Goal: Information Seeking & Learning: Learn about a topic

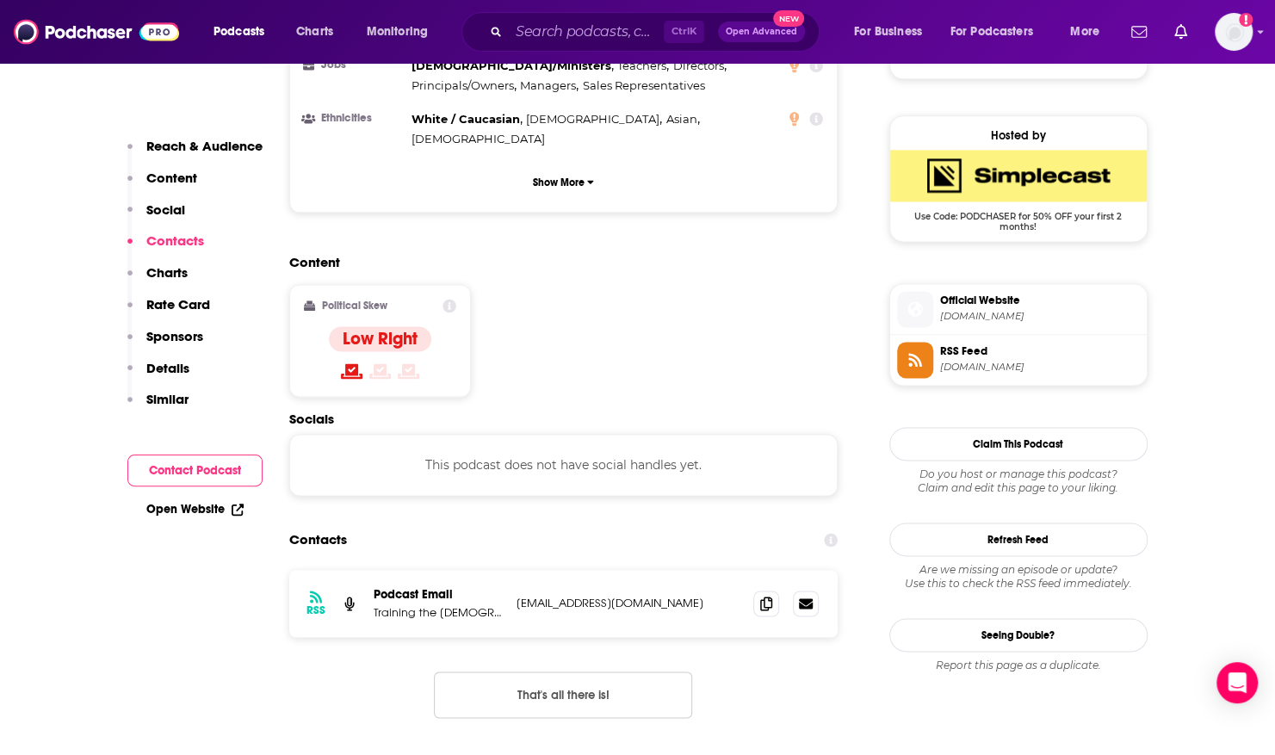
click at [745, 524] on div "Contacts" at bounding box center [563, 540] width 549 height 33
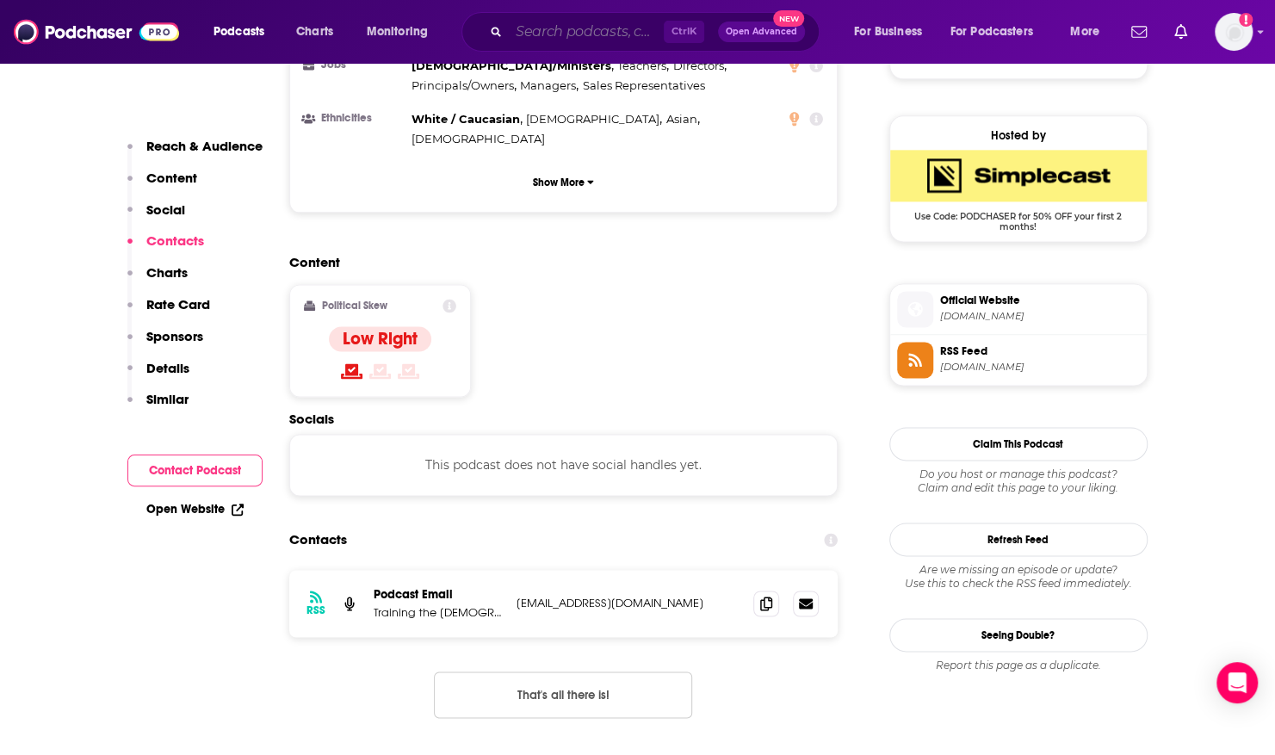
click at [560, 29] on input "Search podcasts, credits, & more..." at bounding box center [586, 32] width 155 height 28
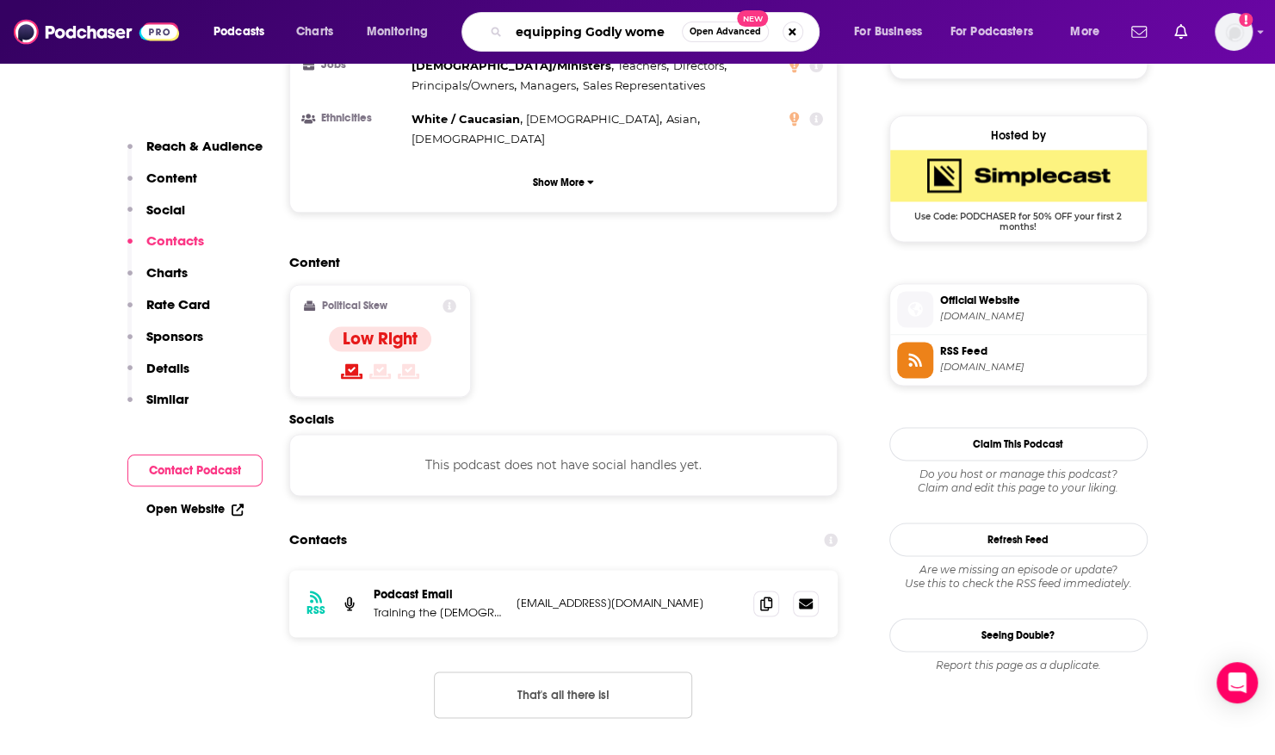
type input "equipping Godly women"
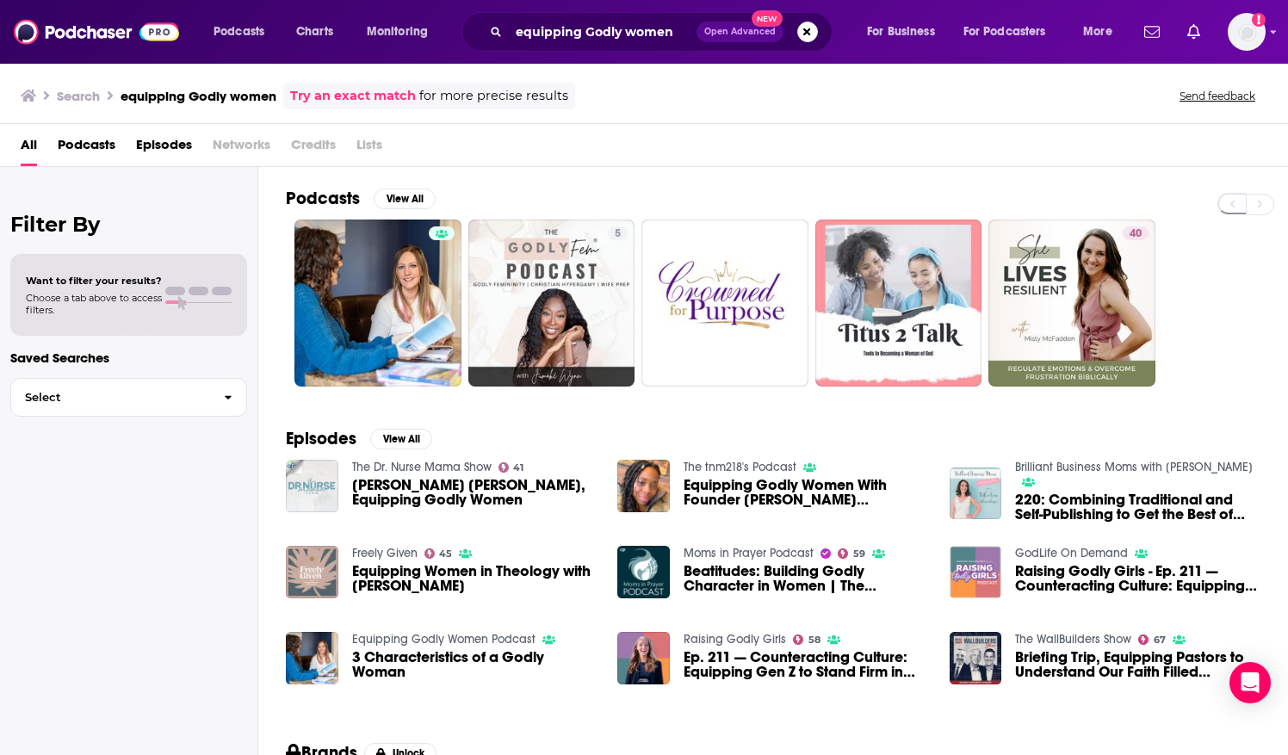
click at [384, 647] on div "Equipping Godly Women Podcast 3 Characteristics of a Godly Woman" at bounding box center [474, 658] width 245 height 53
click at [556, 31] on input "equipping Godly women" at bounding box center [603, 32] width 188 height 28
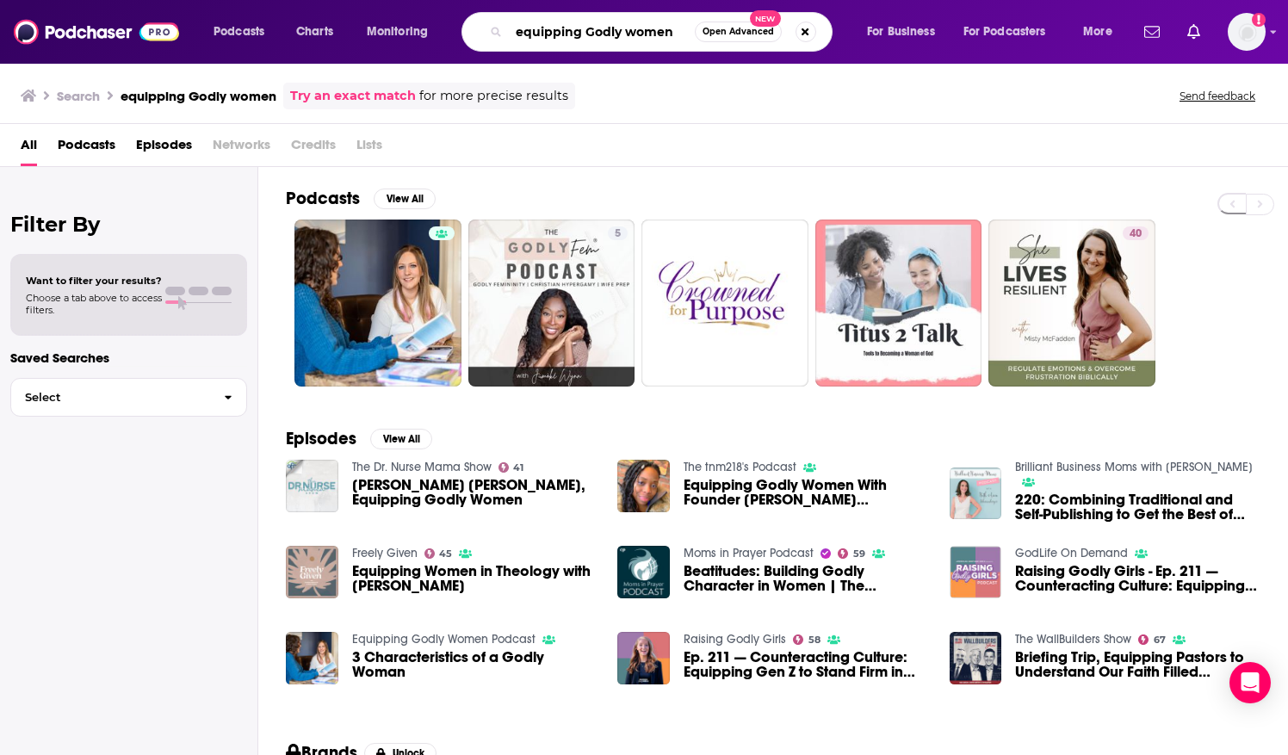
drag, startPoint x: 653, startPoint y: 31, endPoint x: 510, endPoint y: 25, distance: 143.1
click at [510, 25] on input "equipping Godly women" at bounding box center [602, 32] width 186 height 28
paste input "The Cordial [DEMOGRAPHIC_DATA] Podcast, Home Front, and Grounded Podcast,"
click at [541, 28] on input "The Cordial [DEMOGRAPHIC_DATA] Podcast, Home Front, and Grounded Podcast," at bounding box center [602, 32] width 186 height 28
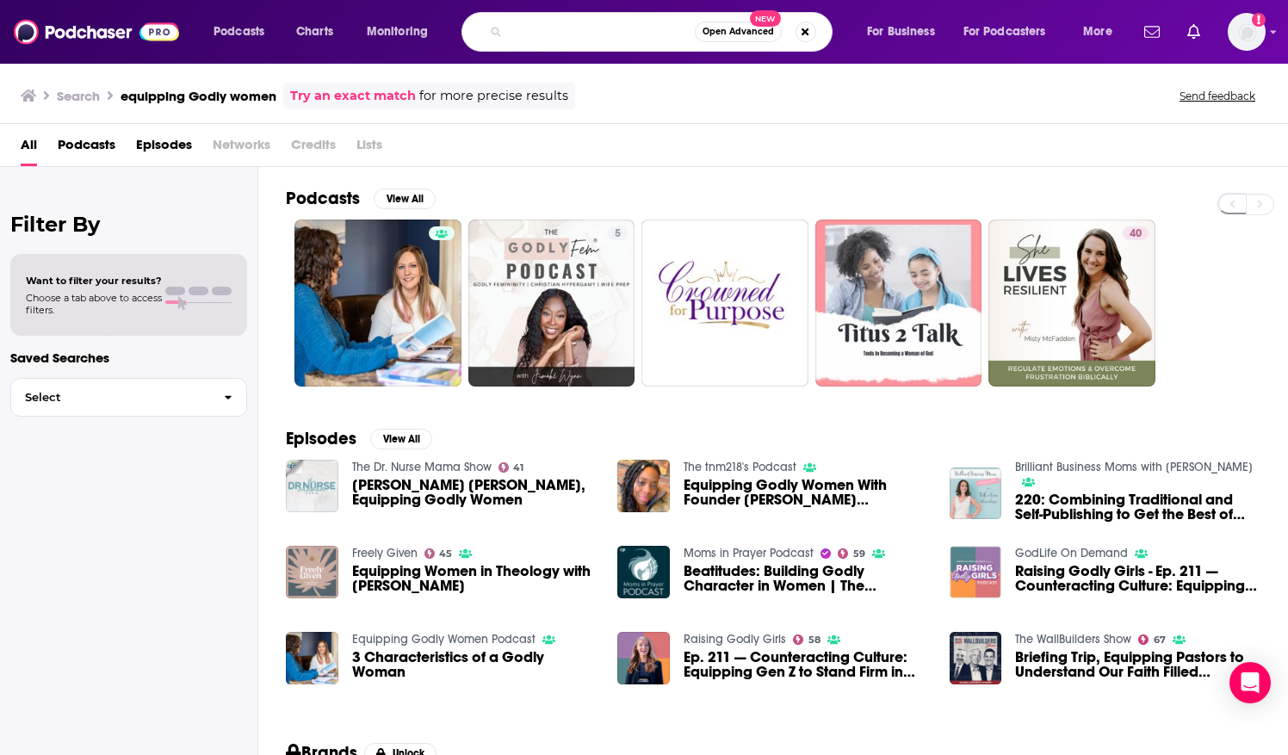
scroll to position [0, 0]
drag, startPoint x: 567, startPoint y: 32, endPoint x: 310, endPoint y: -10, distance: 260.9
click at [310, 0] on html "Podcasts Charts Monitoring The Cordial [DEMOGRAPHIC_DATA] Podcast, Home Front, …" at bounding box center [644, 377] width 1288 height 755
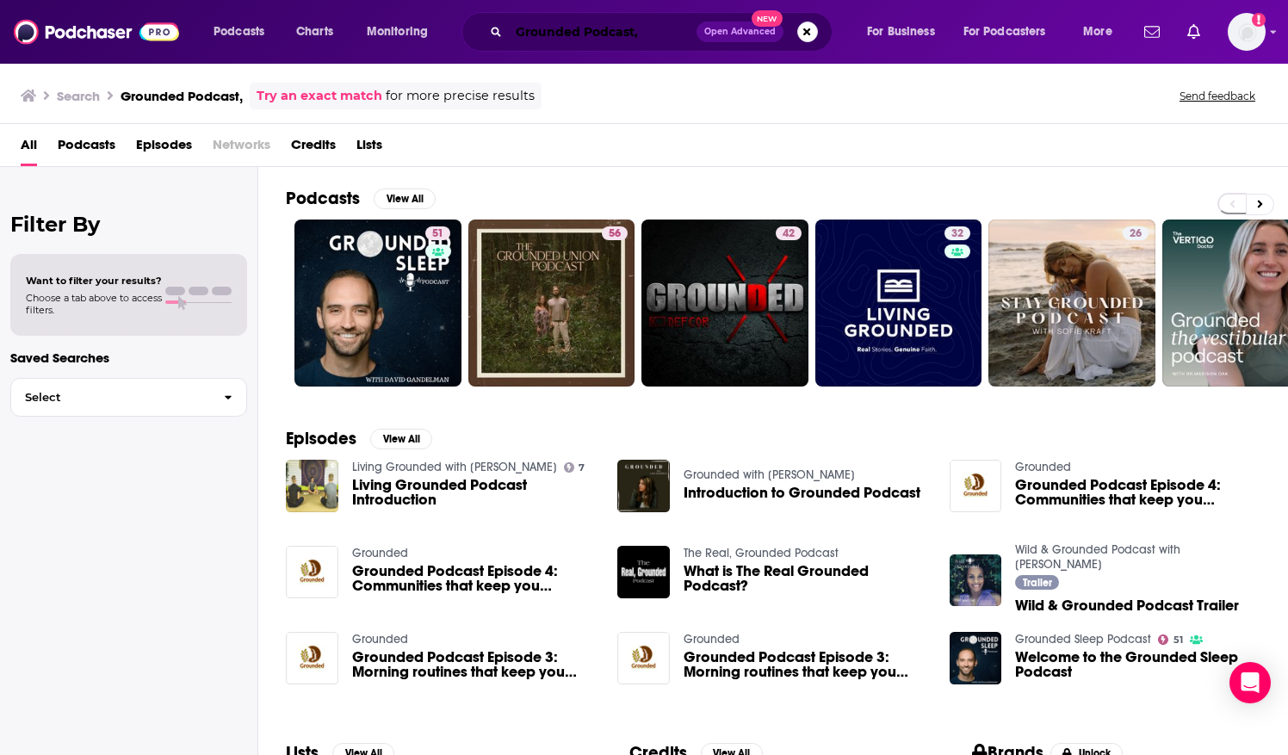
click at [650, 26] on input "Grounded Podcast," at bounding box center [603, 32] width 188 height 28
click at [660, 25] on input "Grounded Podcast" at bounding box center [603, 32] width 188 height 28
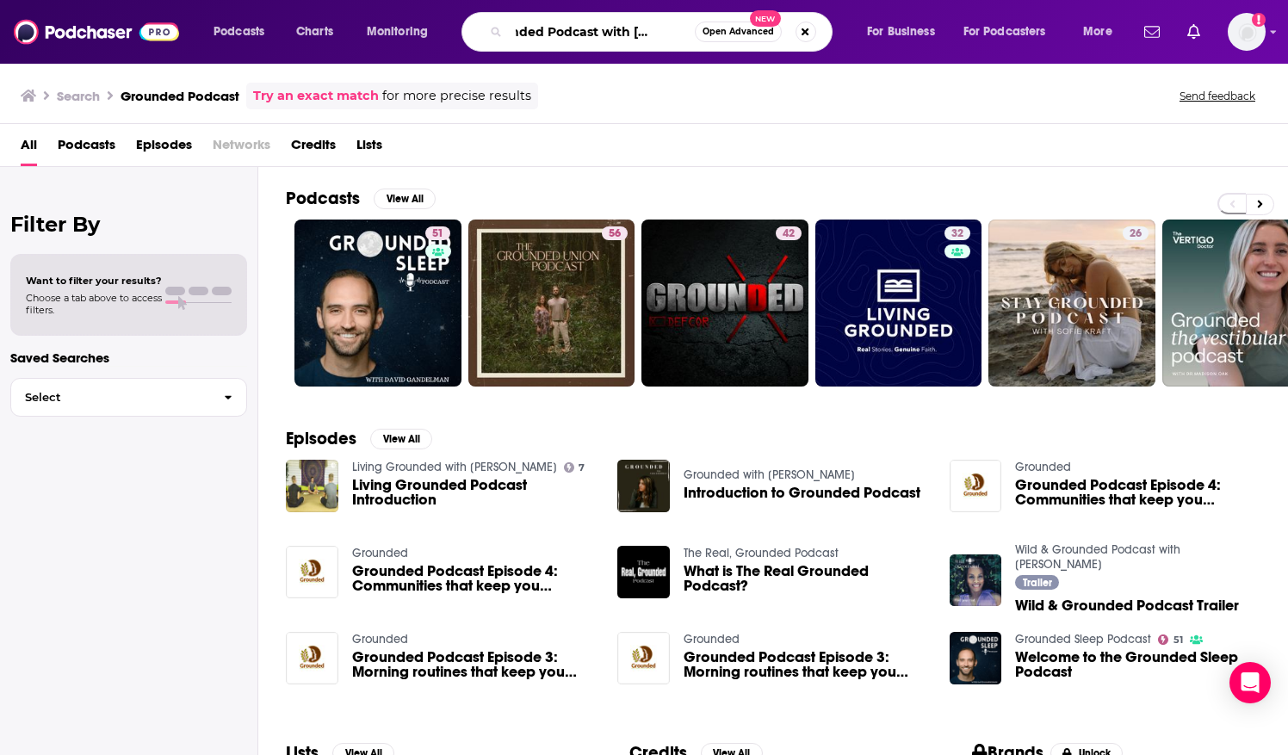
scroll to position [0, 42]
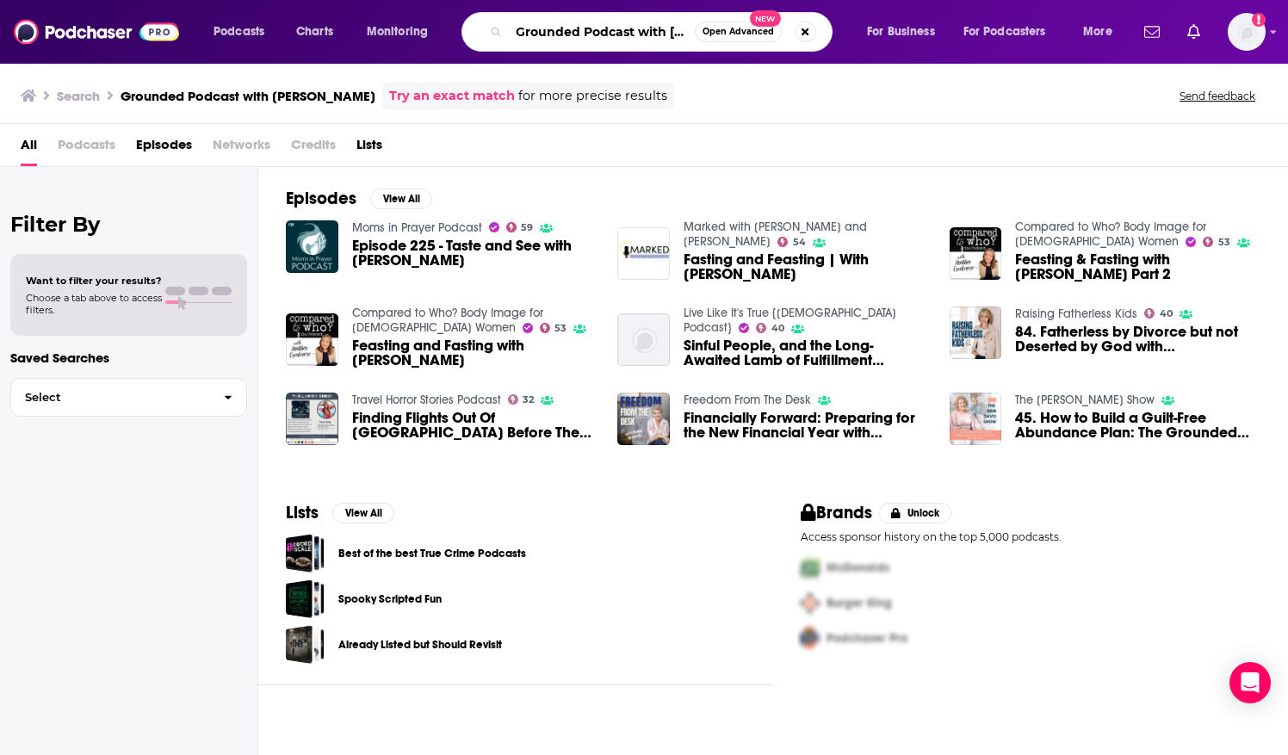
click at [579, 33] on input "Grounded Podcast with [PERSON_NAME]" at bounding box center [602, 32] width 186 height 28
drag, startPoint x: 515, startPoint y: 31, endPoint x: 898, endPoint y: 38, distance: 383.2
click at [901, 31] on div "Podcasts Charts Monitoring Grounded Podcast with [PERSON_NAME] Open Advanced Ne…" at bounding box center [664, 32] width 927 height 40
type input "g"
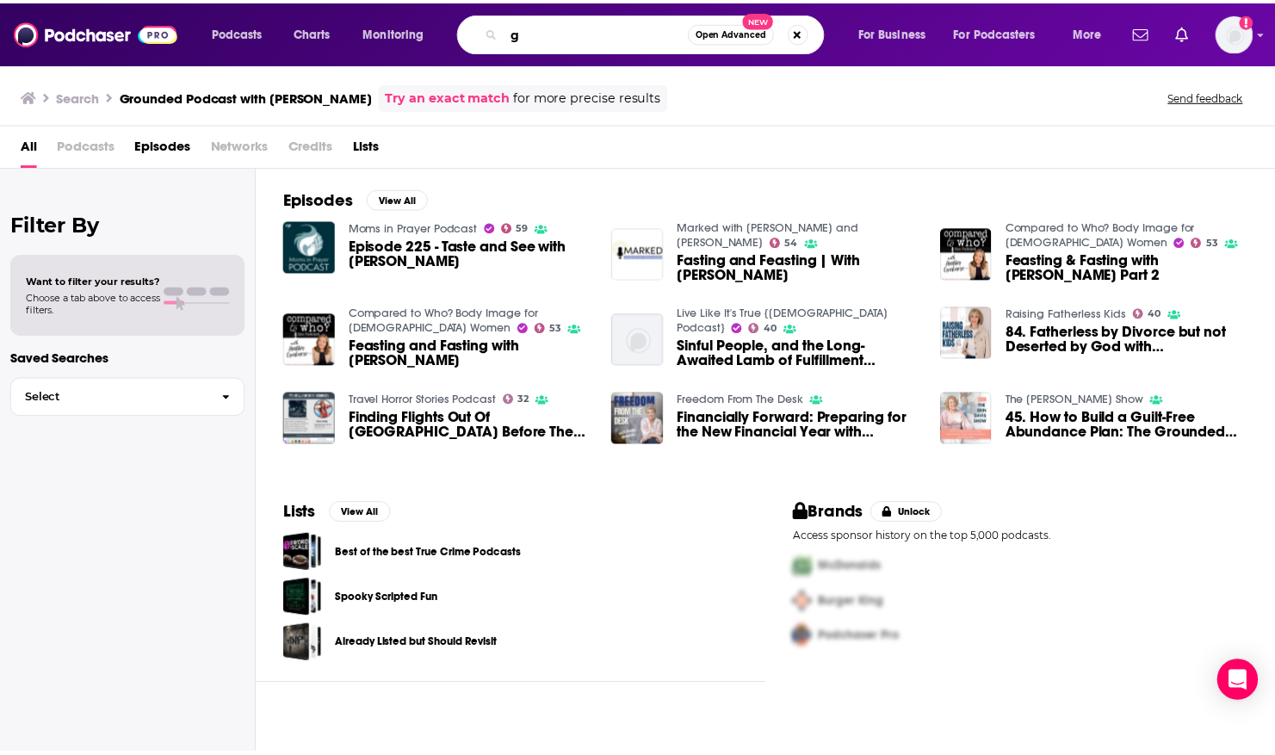
scroll to position [0, 0]
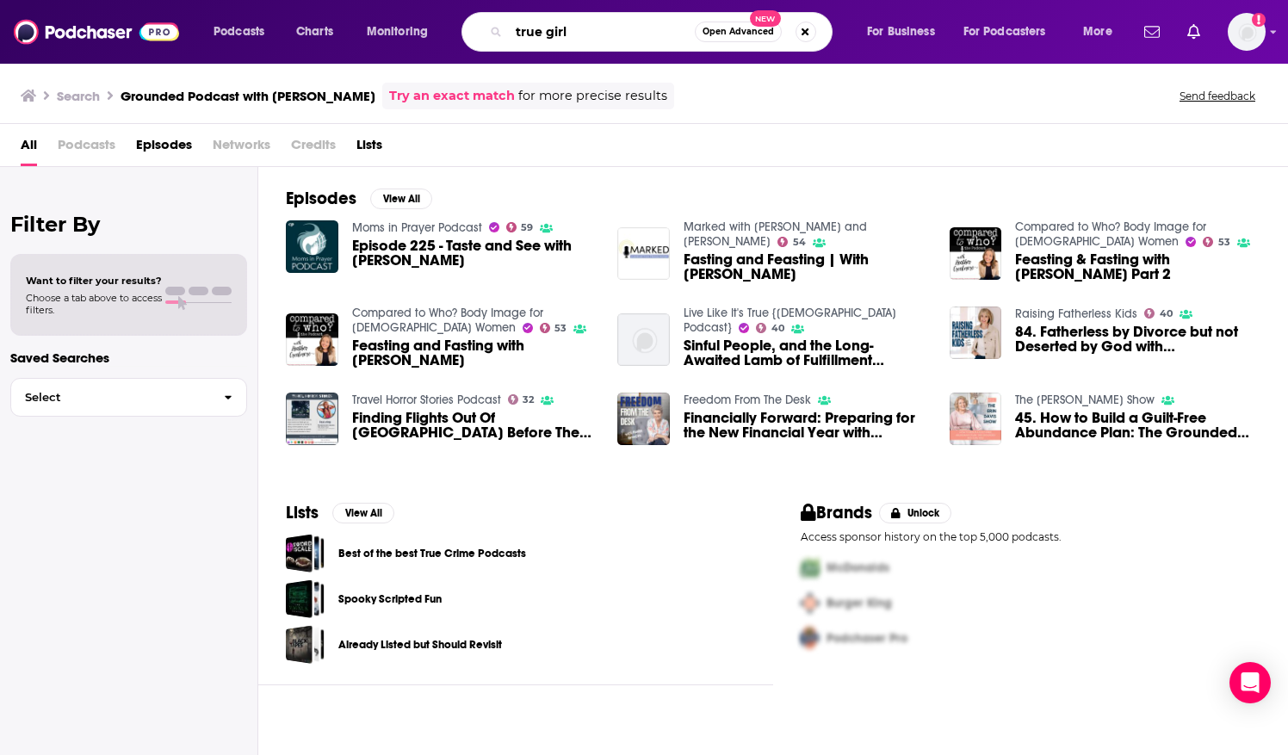
type input "true girl"
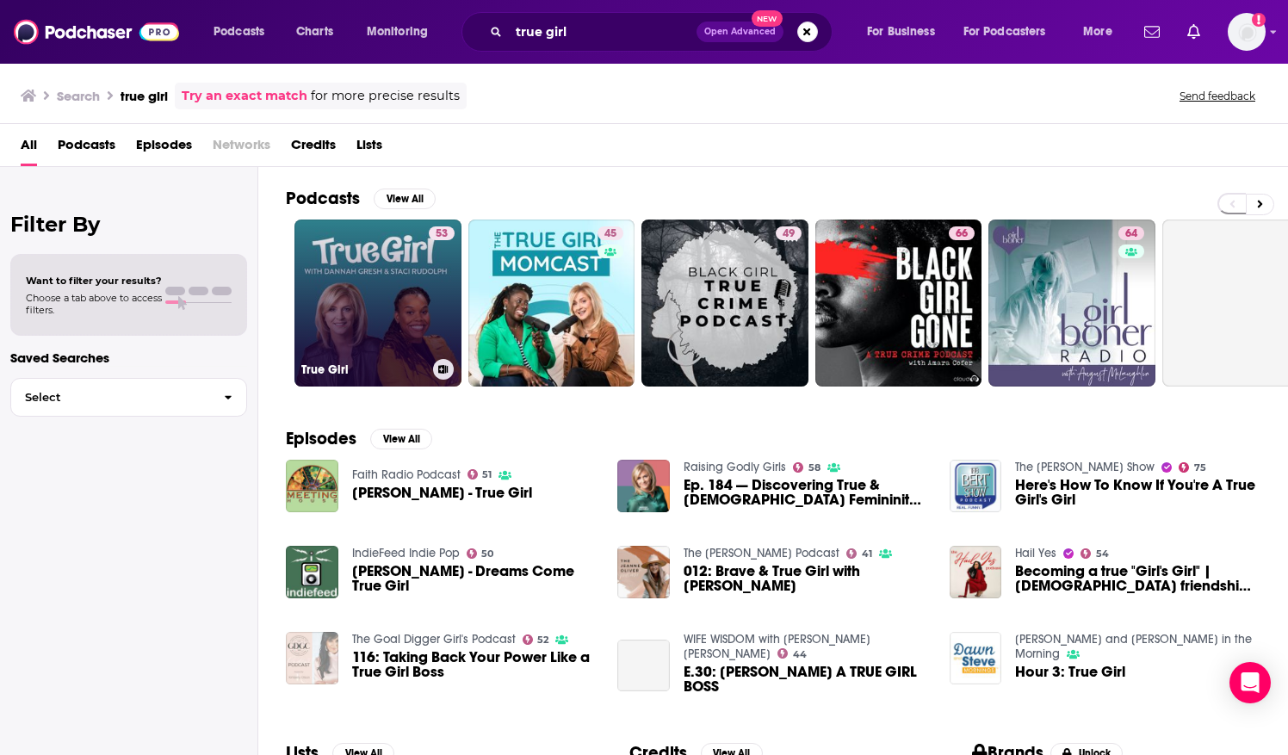
click at [362, 279] on link "53 True Girl" at bounding box center [377, 303] width 167 height 167
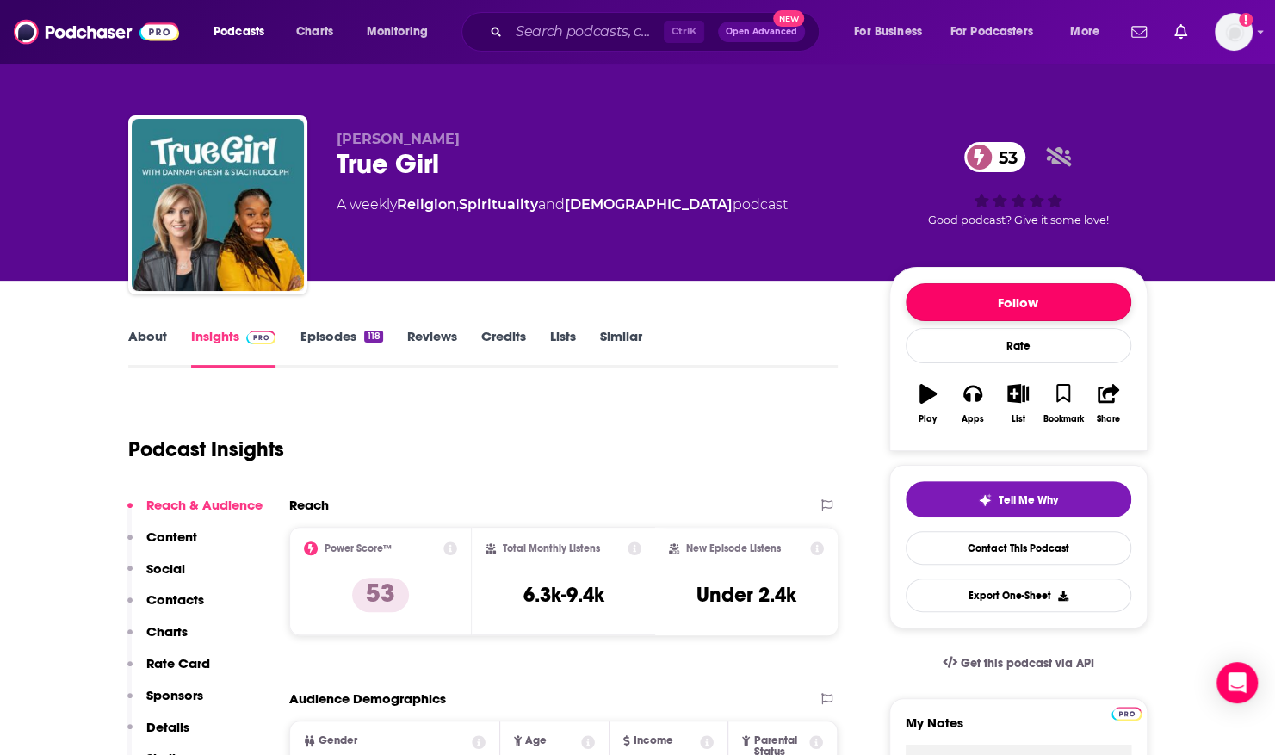
click at [965, 310] on button "Follow" at bounding box center [1019, 302] width 226 height 38
click at [336, 344] on link "Episodes 118" at bounding box center [341, 348] width 83 height 40
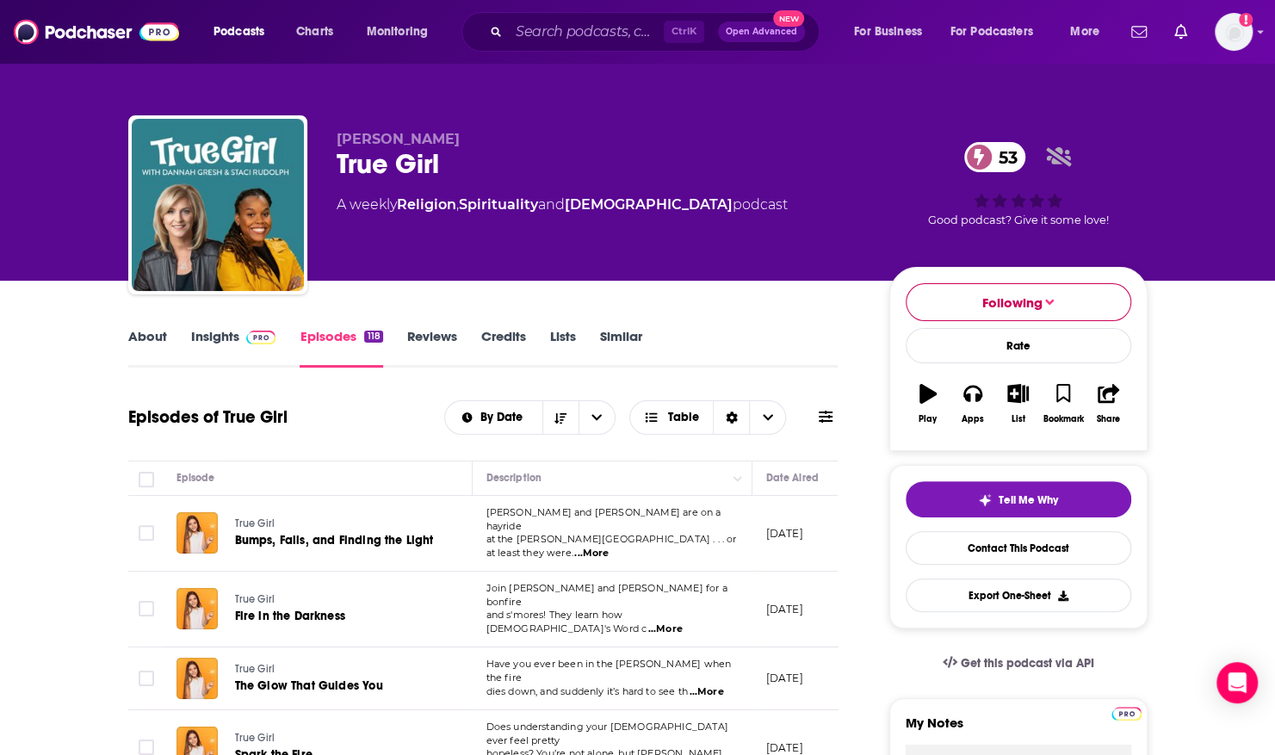
click at [1002, 295] on span "Following" at bounding box center [1012, 302] width 60 height 16
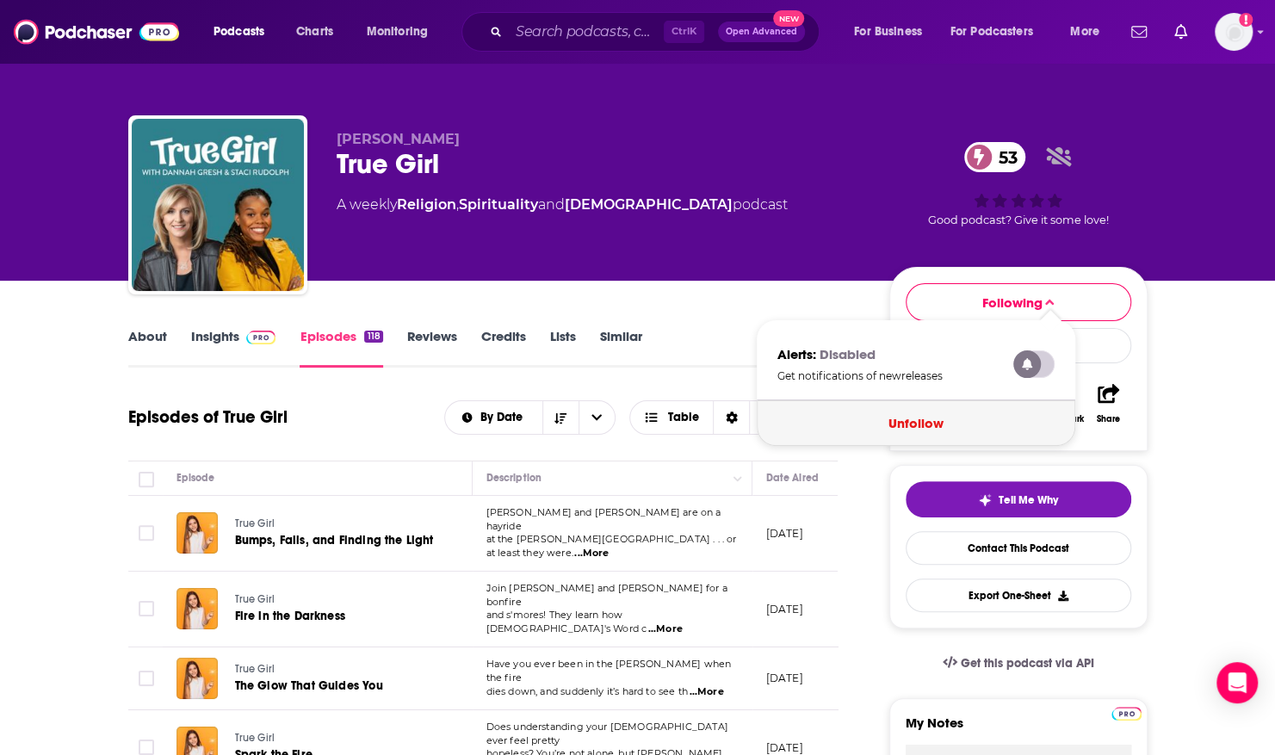
click at [880, 416] on button "Unfollow" at bounding box center [916, 423] width 319 height 46
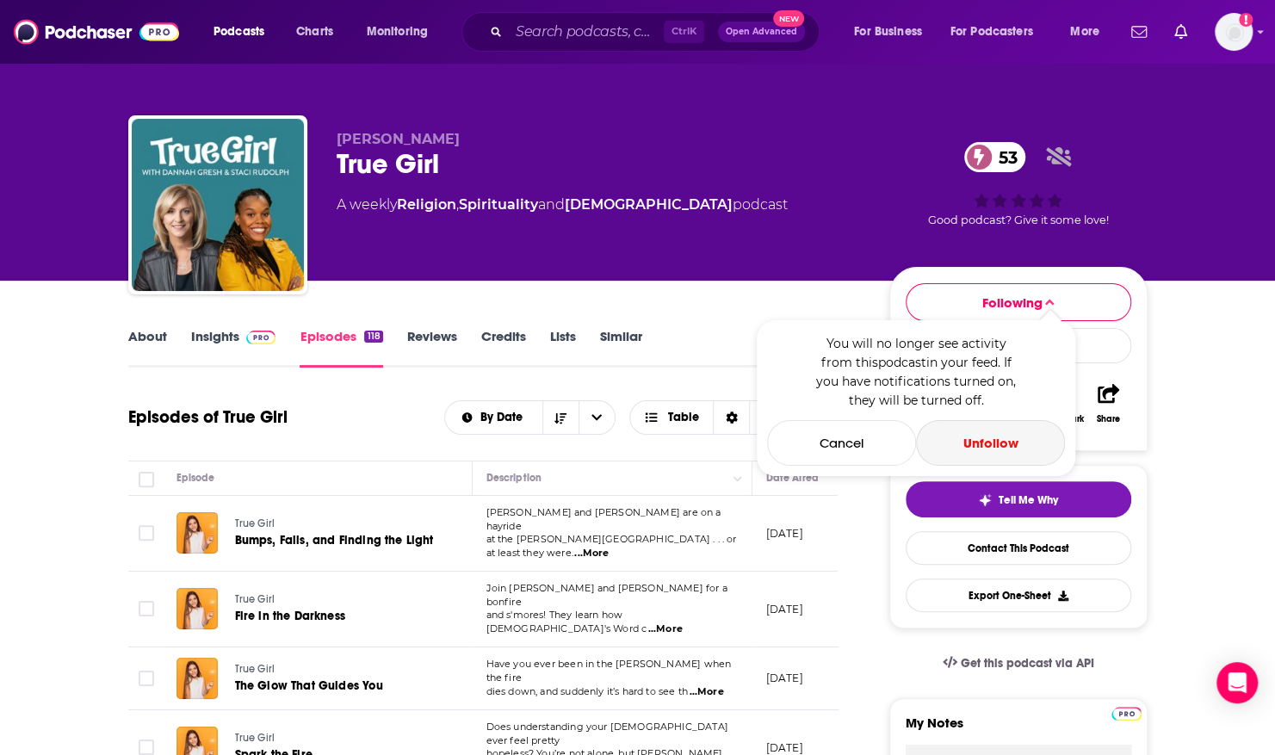
click at [973, 441] on button "Unfollow" at bounding box center [990, 443] width 149 height 46
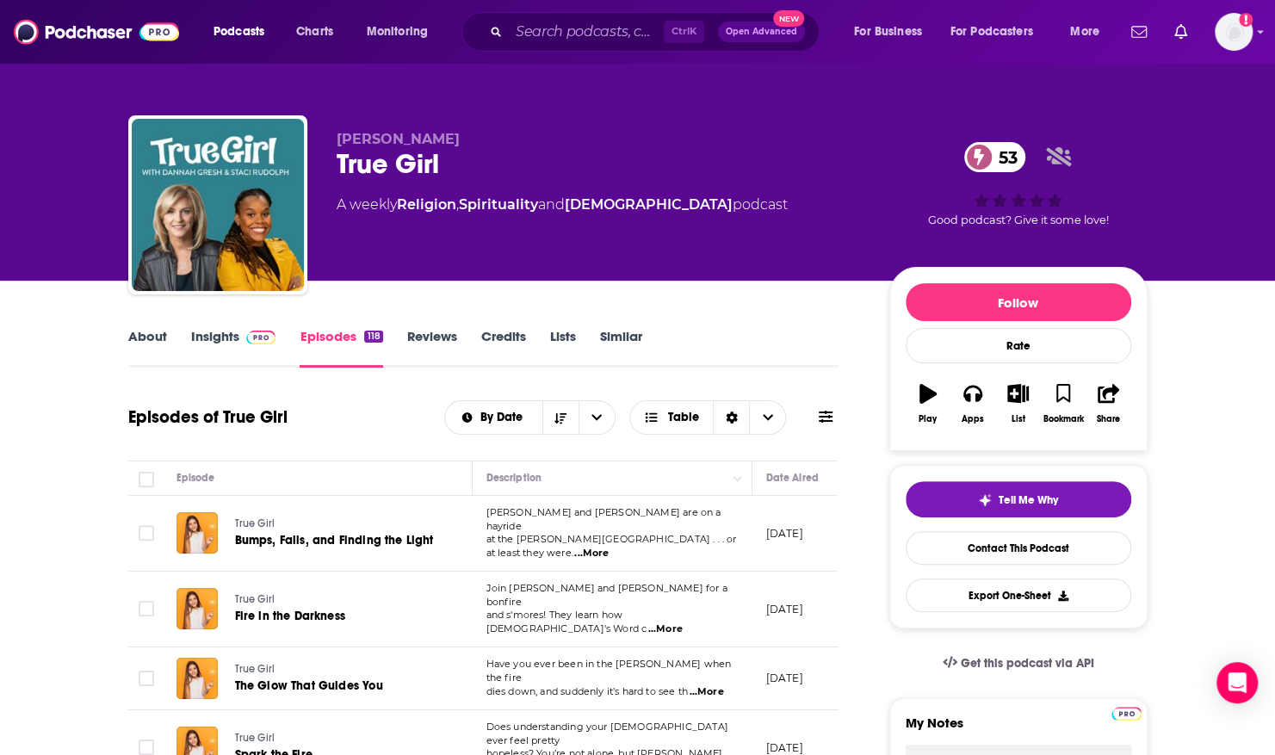
click at [993, 441] on div "Follow Rate Play Apps List Bookmark Share" at bounding box center [1018, 359] width 258 height 184
click at [522, 36] on input "Search podcasts, credits, & more..." at bounding box center [586, 32] width 155 height 28
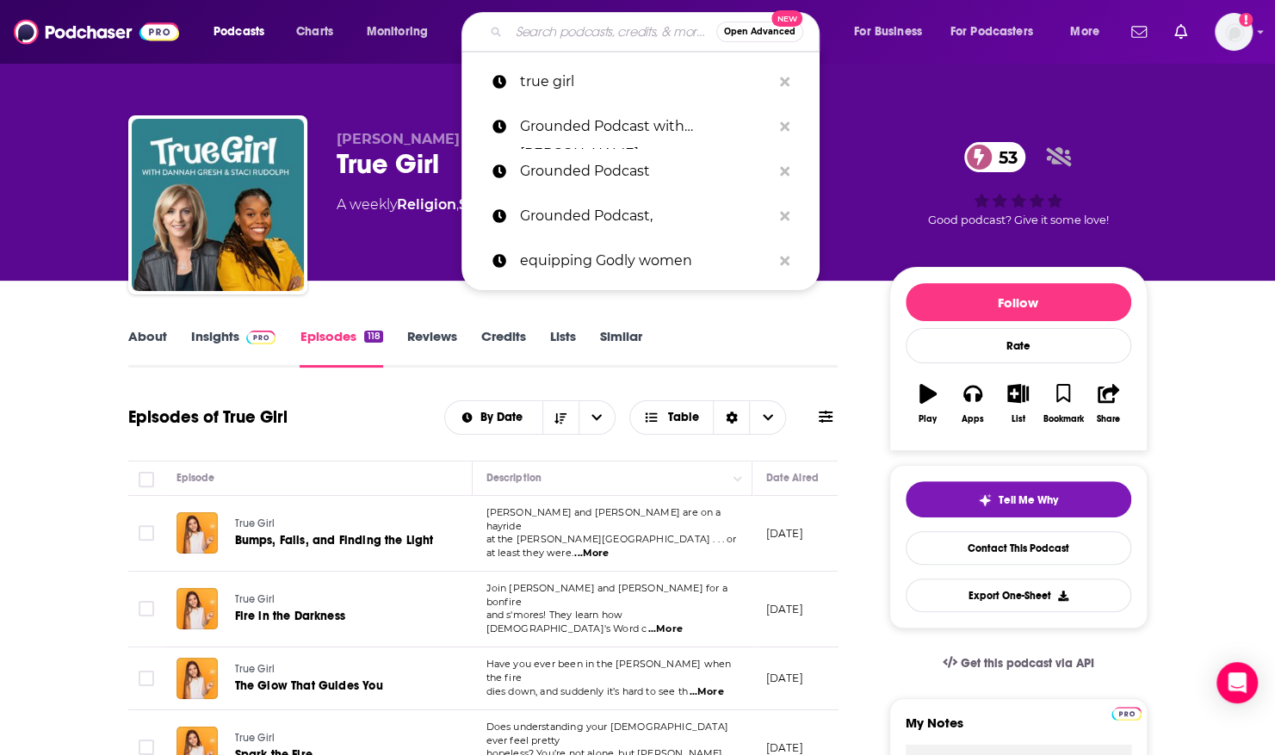
paste input "Finding Joy in Your Home Podcast"
type input "Finding Joy in Your Home Podcast"
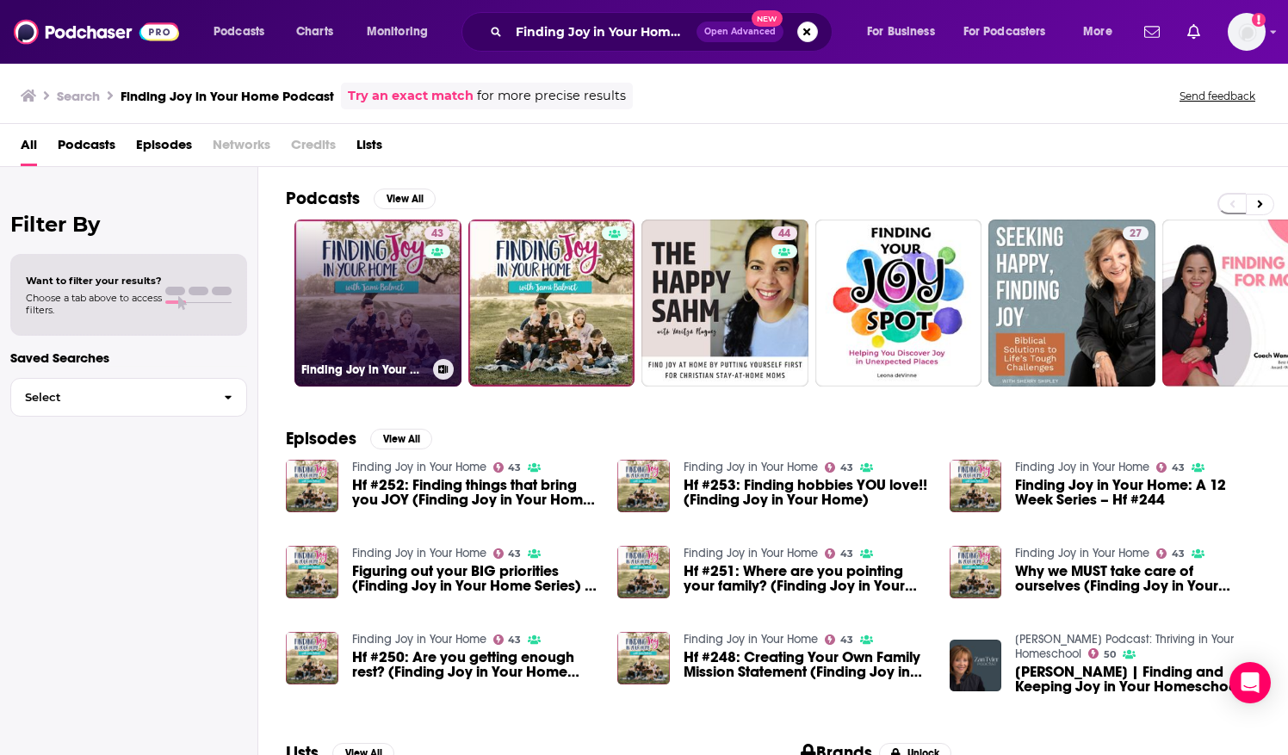
click at [352, 296] on link "43 Finding Joy in Your Home" at bounding box center [377, 303] width 167 height 167
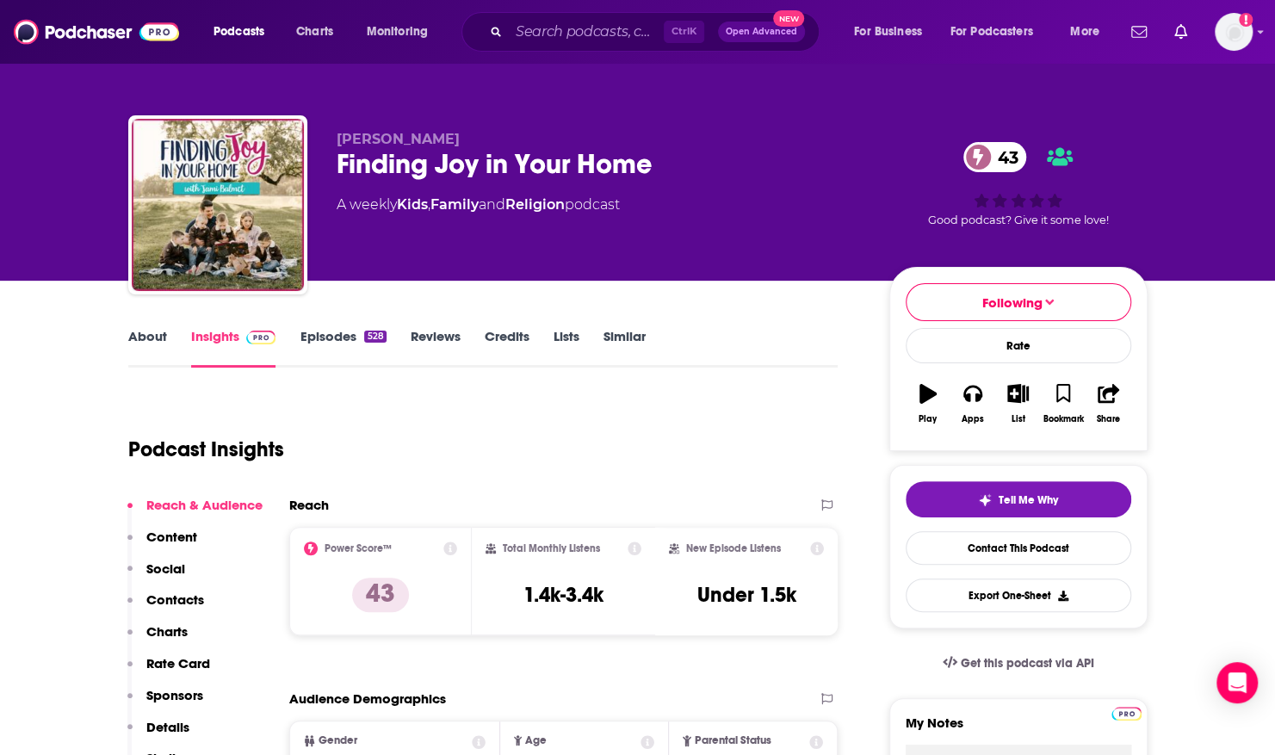
click at [351, 339] on link "Episodes 528" at bounding box center [343, 348] width 86 height 40
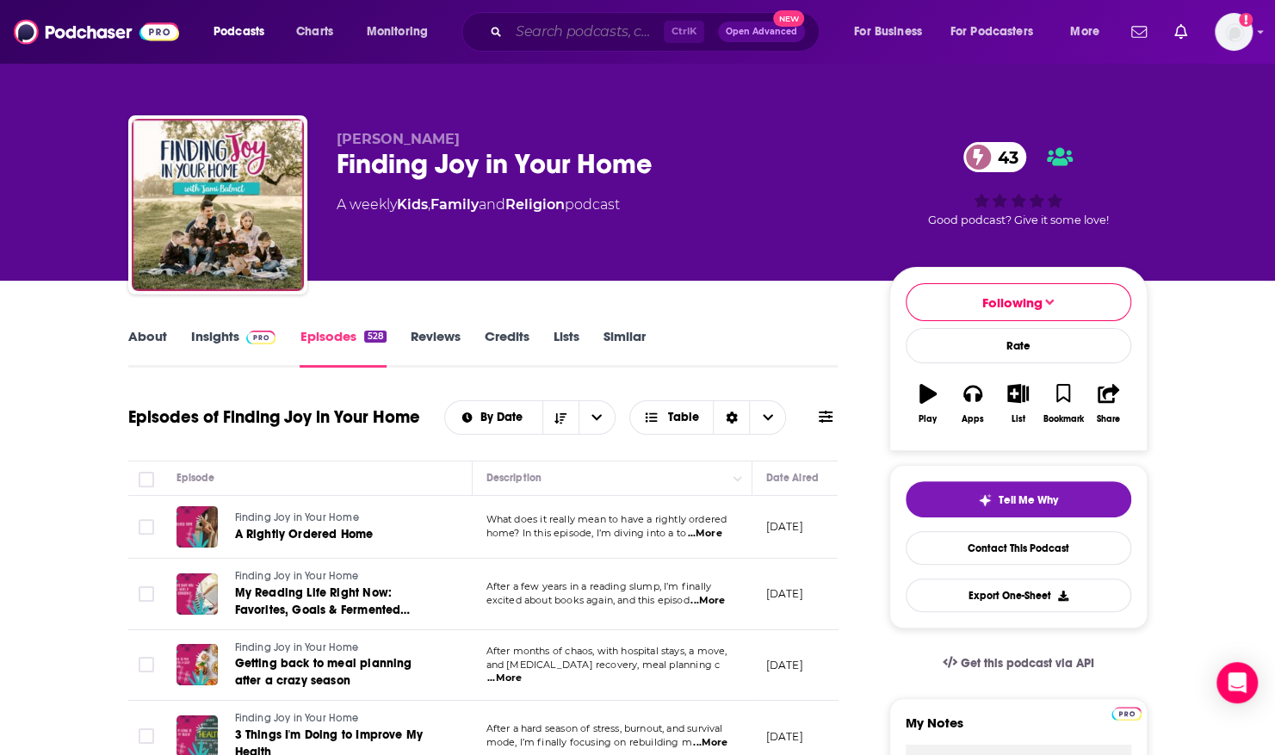
click at [532, 34] on input "Search podcasts, credits, & more..." at bounding box center [586, 32] width 155 height 28
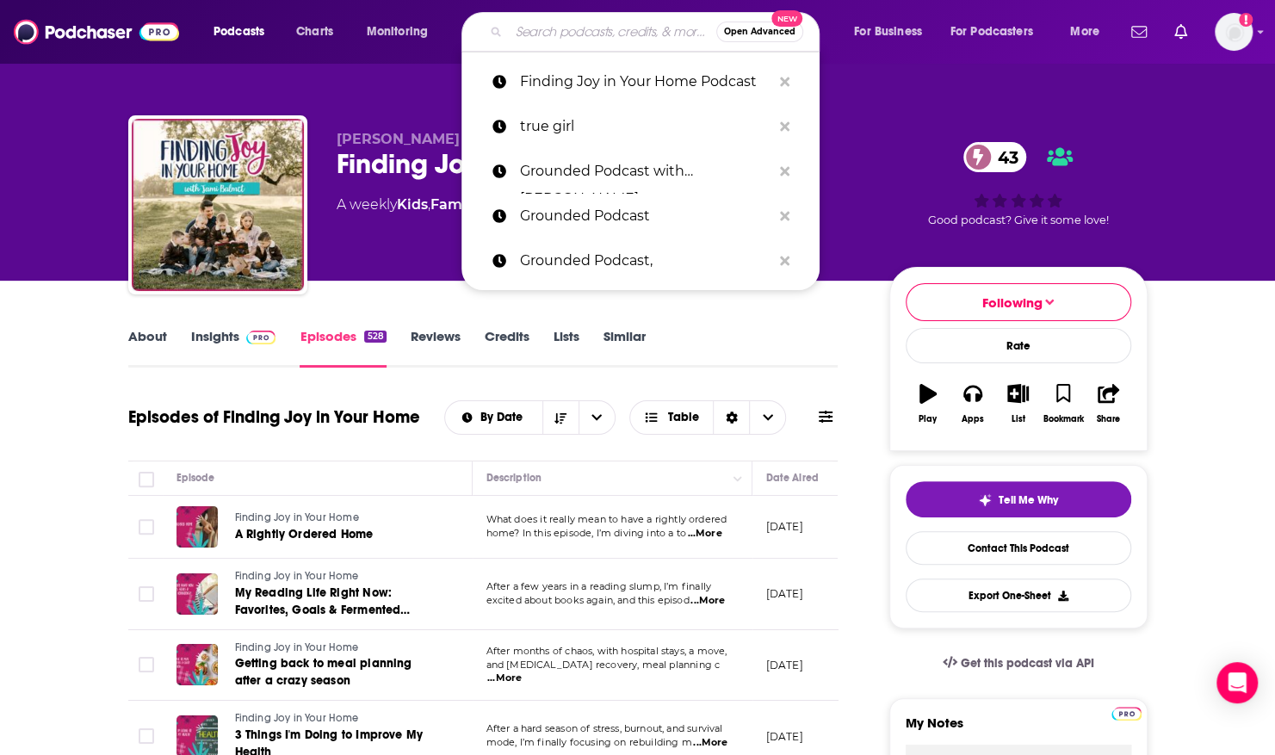
paste input "Nothing is Wasted Faith And Friends With [US_STATE][PERSON_NAME]"
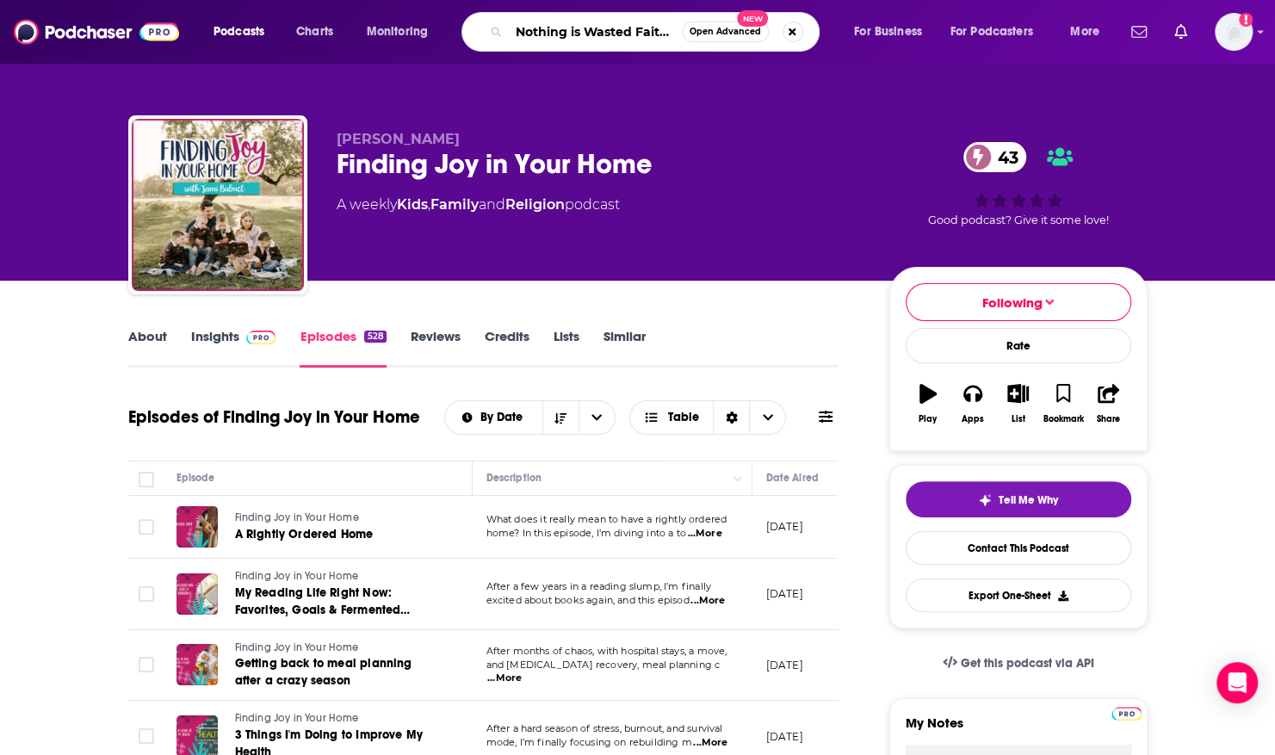
drag, startPoint x: 675, startPoint y: 28, endPoint x: 630, endPoint y: 27, distance: 44.8
click at [630, 27] on input "Nothing is Wasted Faith And Friends With [US_STATE][PERSON_NAME]" at bounding box center [595, 32] width 173 height 28
type input "Nothing is Wasted"
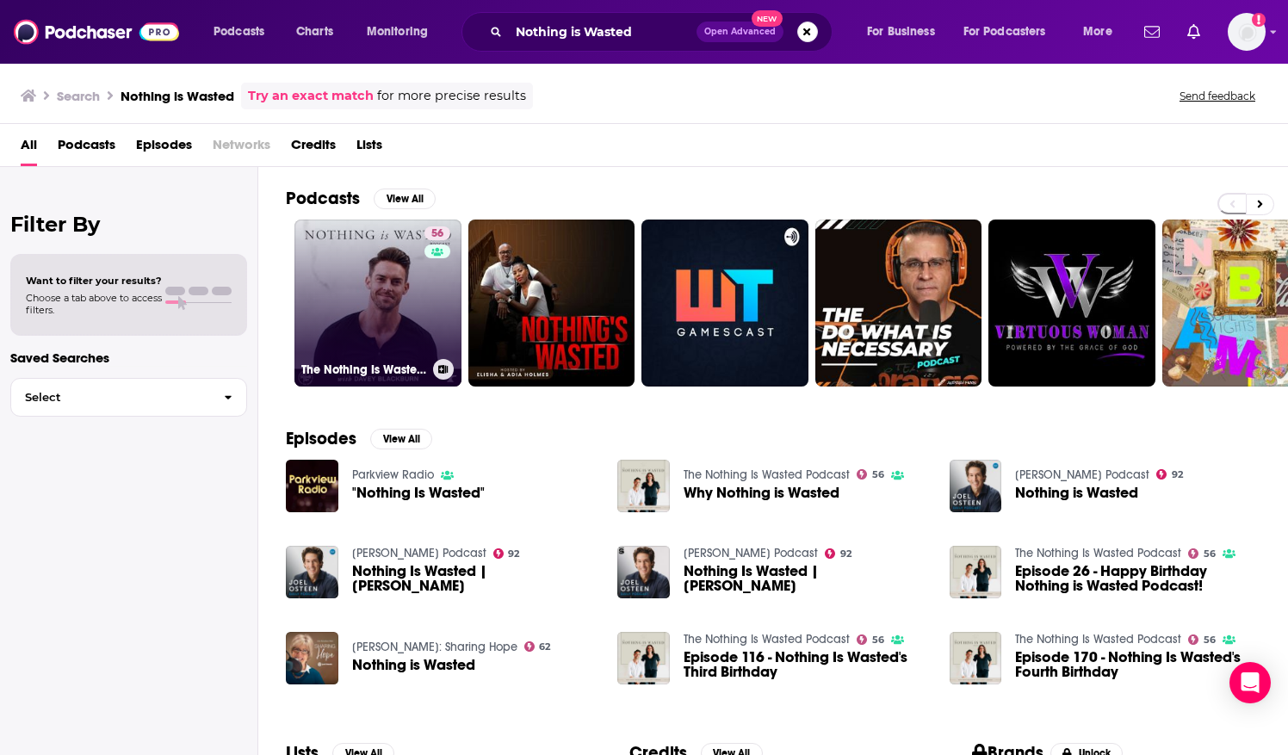
click at [401, 246] on link "56 The Nothing Is Wasted Podcast" at bounding box center [377, 303] width 167 height 167
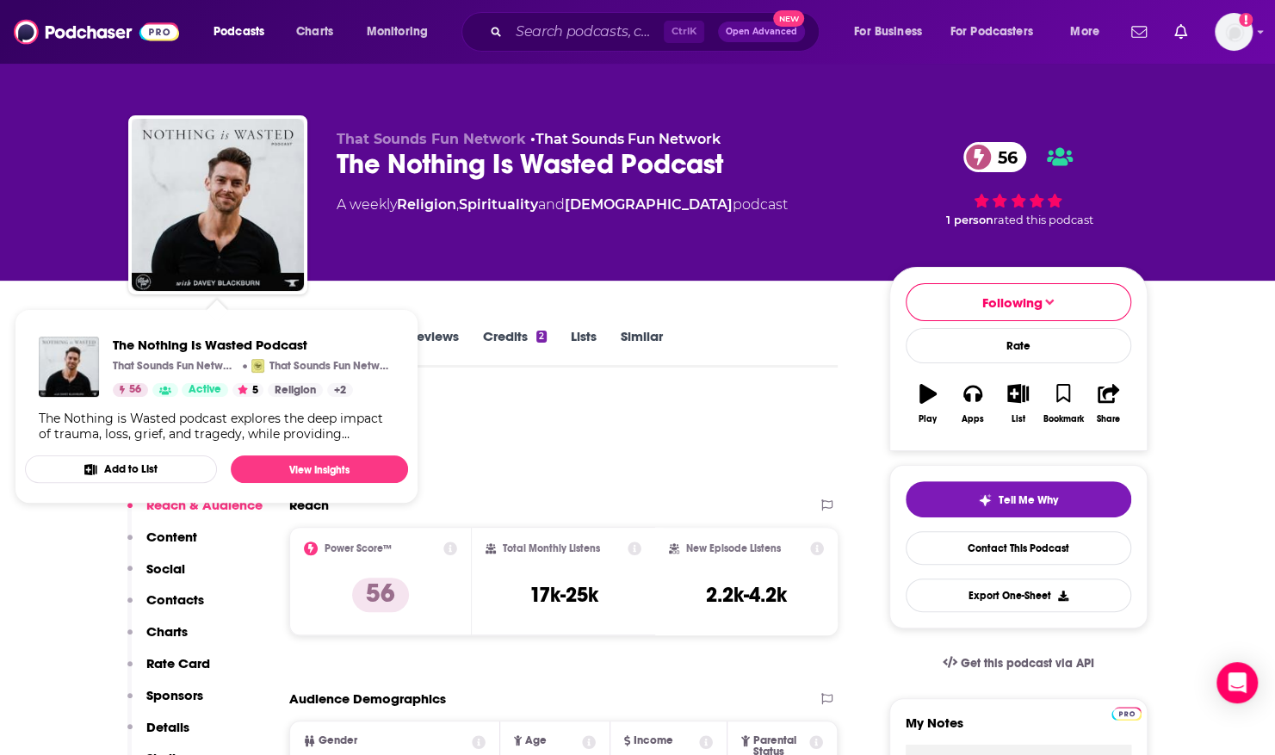
click at [93, 272] on div "That Sounds Fun Network • That Sounds Fun Network The Nothing Is Wasted Podcast…" at bounding box center [638, 140] width 1102 height 281
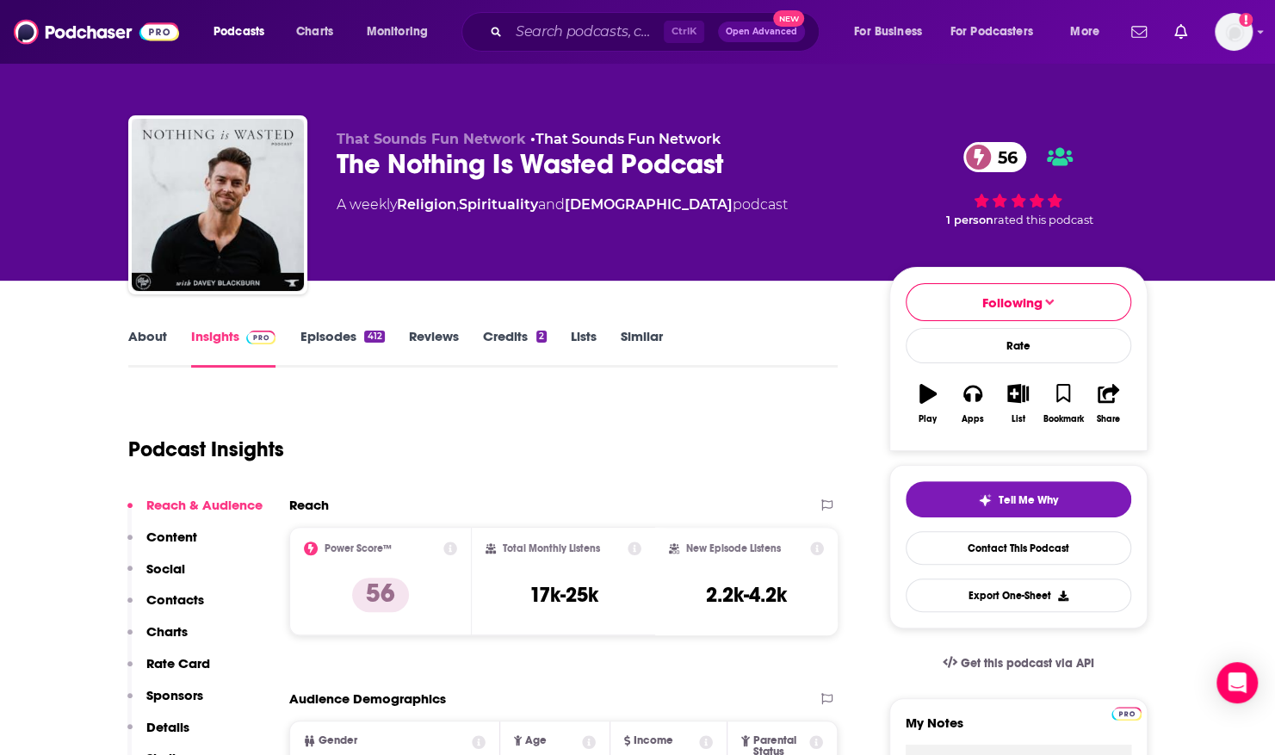
click at [139, 338] on link "About" at bounding box center [147, 348] width 39 height 40
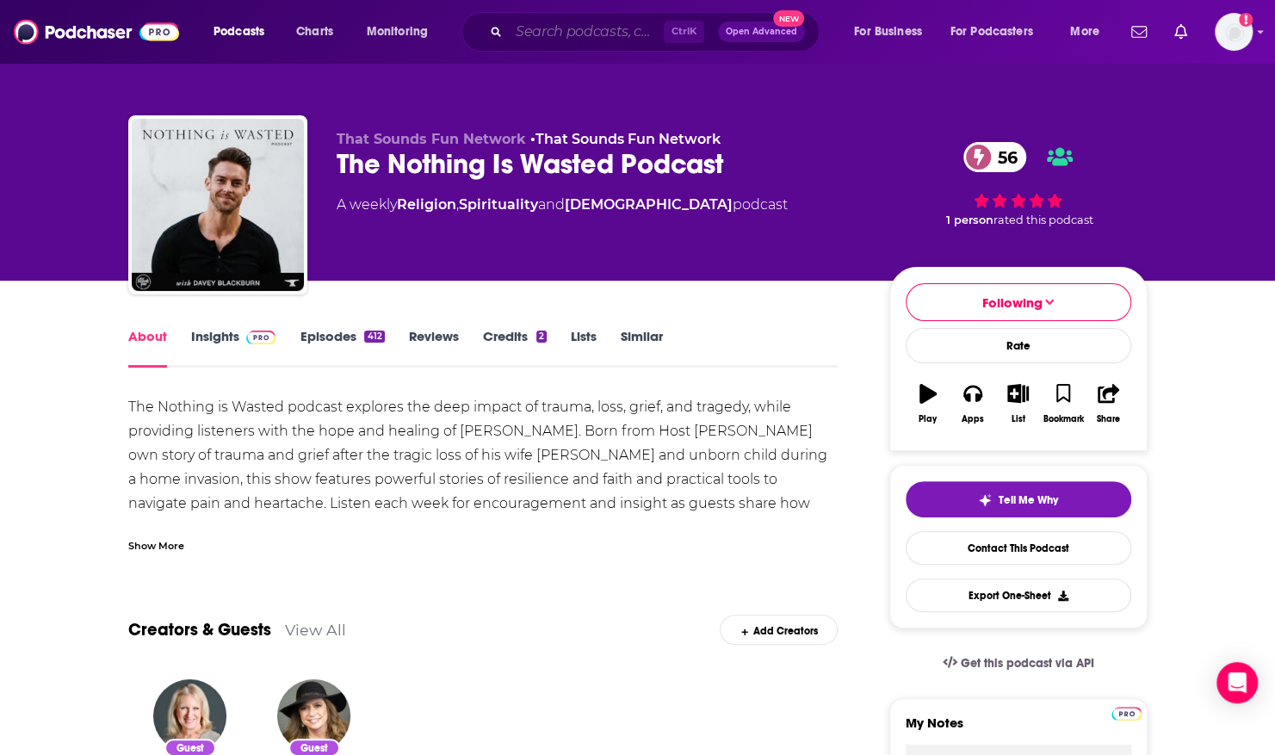
click at [578, 38] on input "Search podcasts, credits, & more..." at bounding box center [586, 32] width 155 height 28
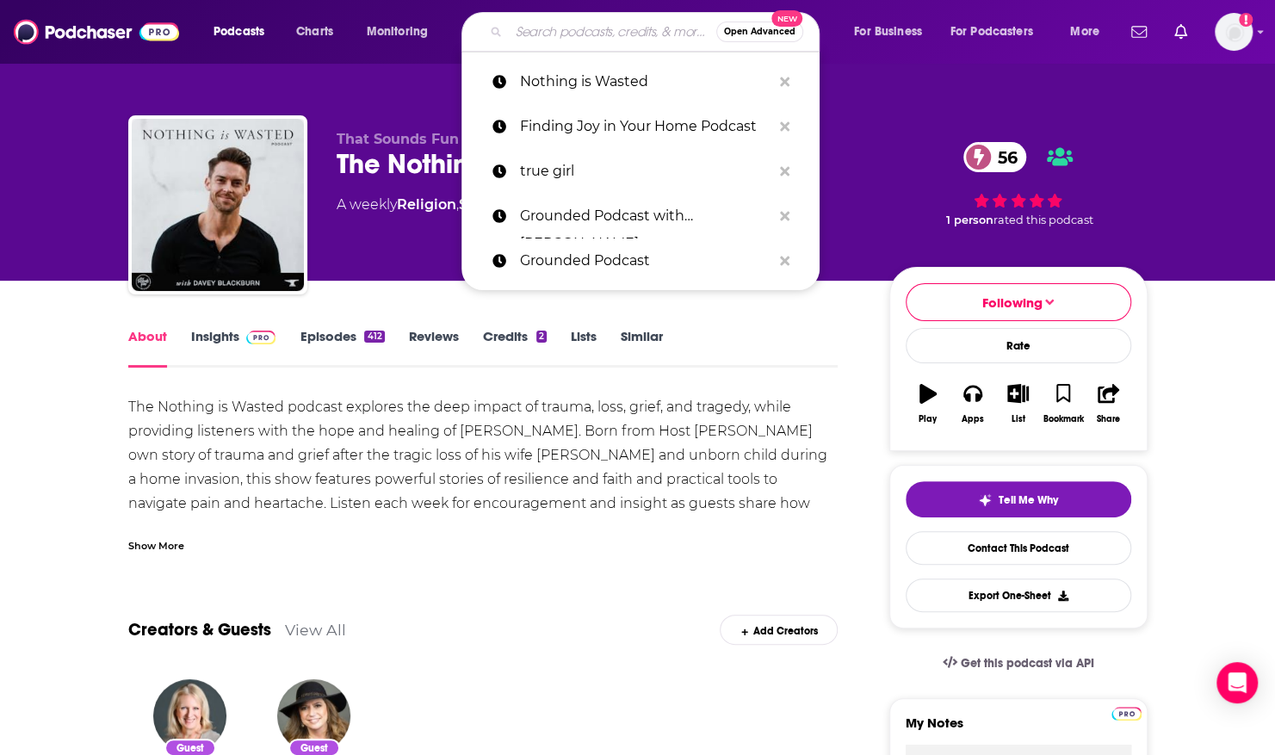
paste input "Faith And Friends With [US_STATE][PERSON_NAME]"
type input "Faith And Friends With [US_STATE][PERSON_NAME]"
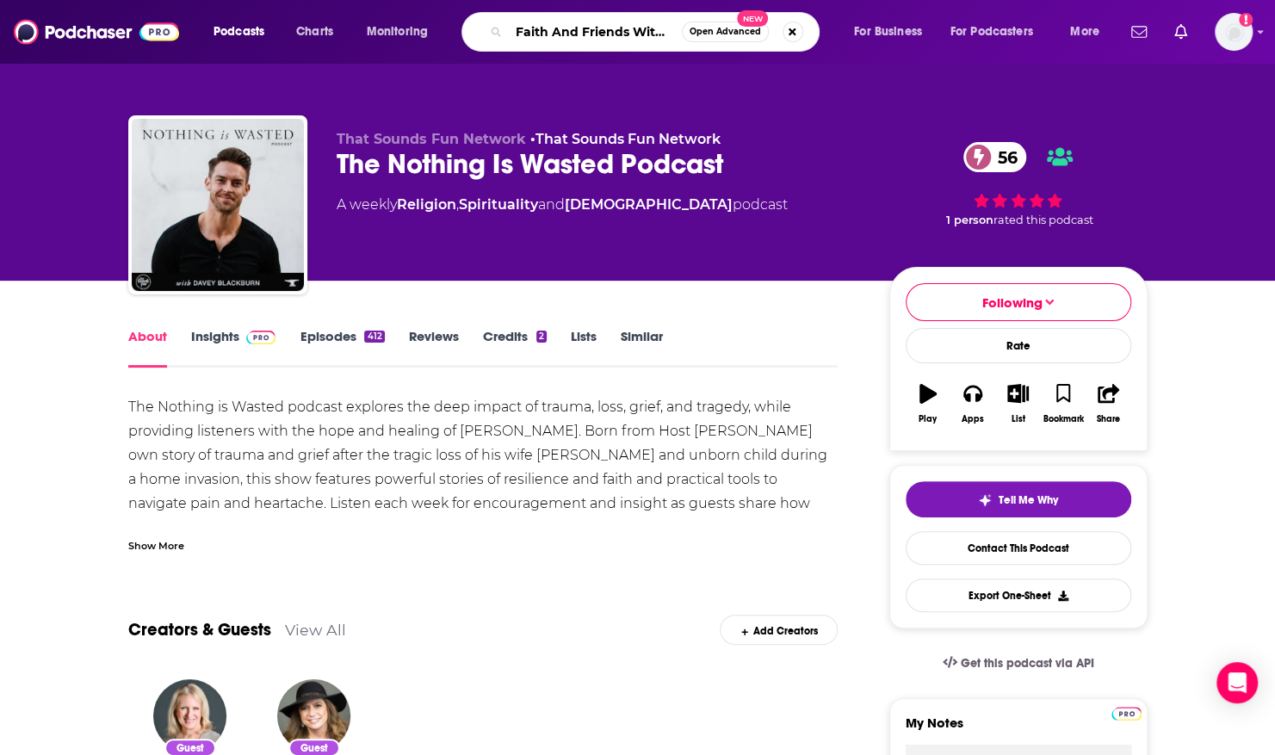
scroll to position [0, 90]
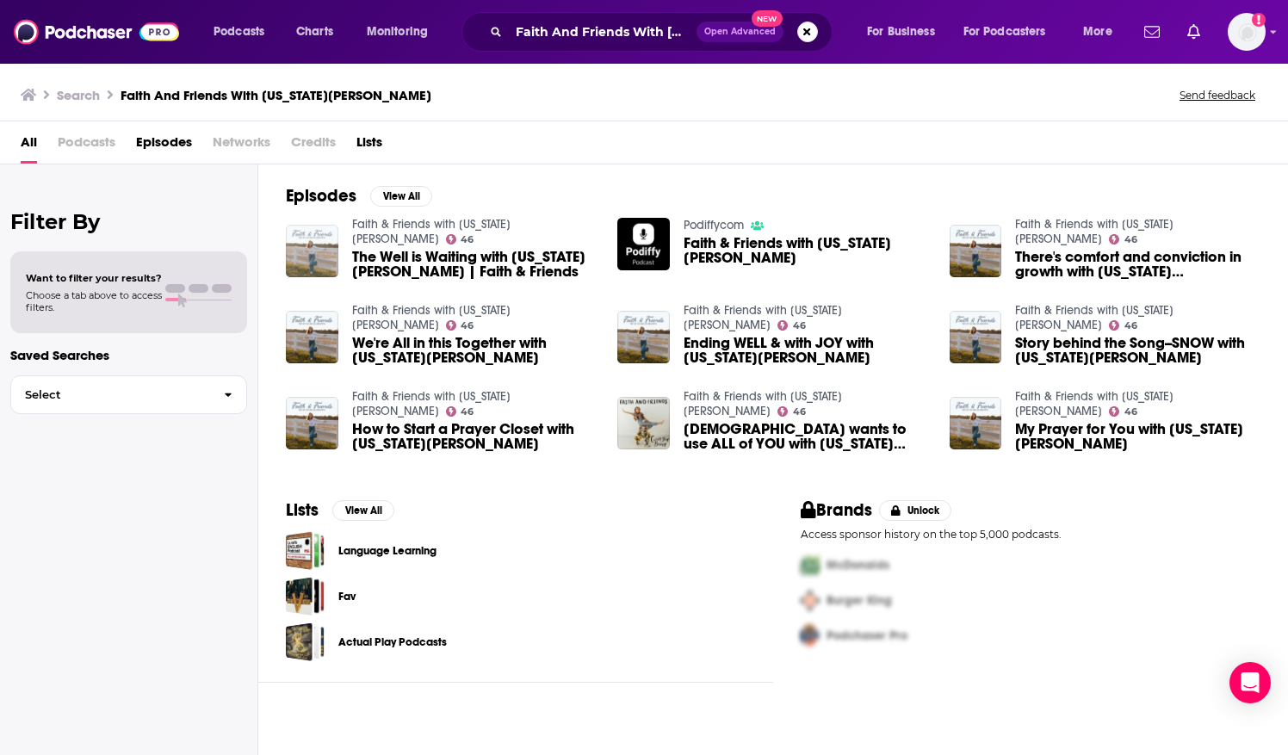
click at [319, 234] on img "The Well is Waiting with Georgia Brown | Faith & Friends" at bounding box center [312, 251] width 53 height 53
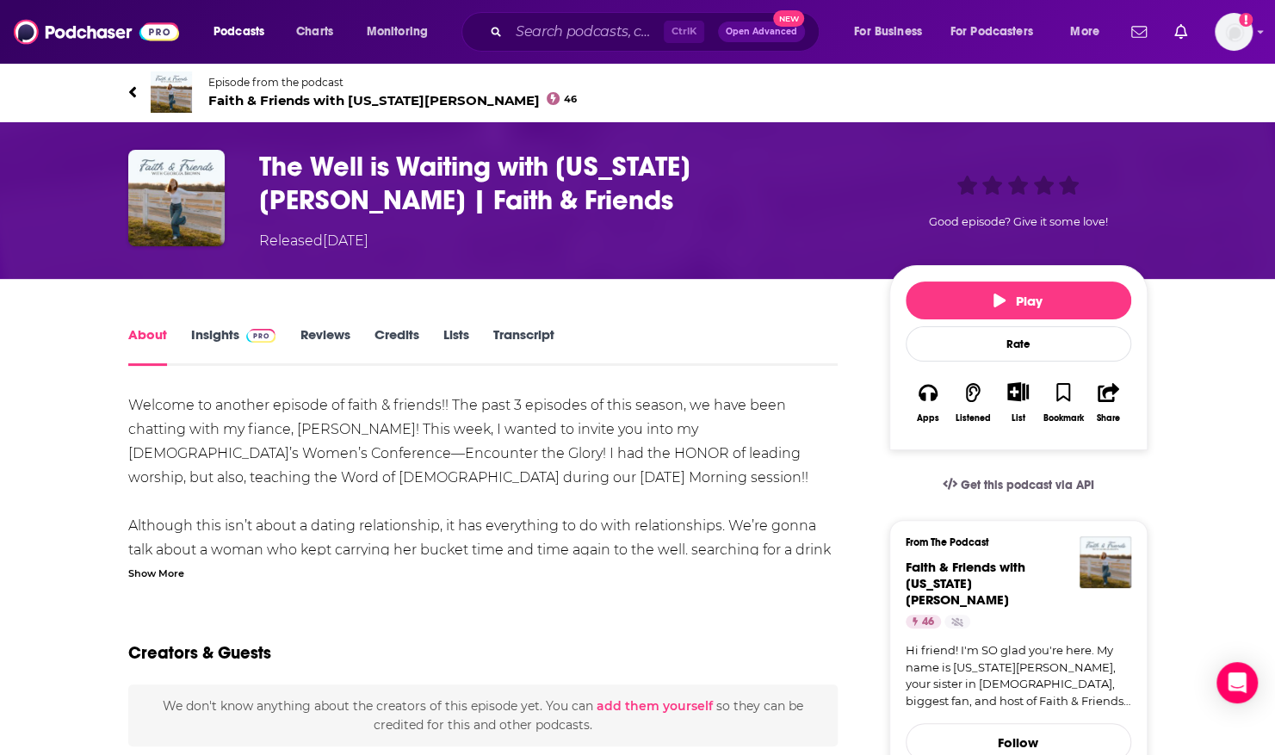
click at [167, 93] on img at bounding box center [171, 91] width 41 height 41
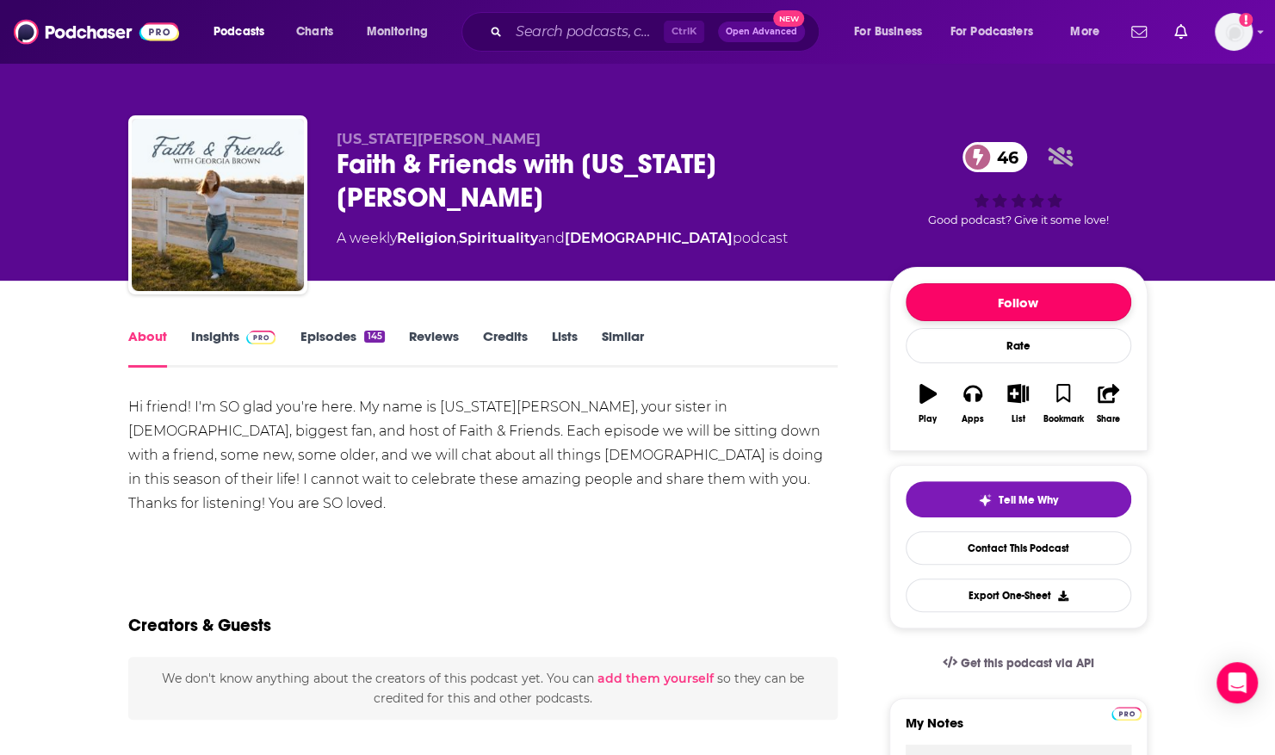
click at [1009, 300] on button "Follow" at bounding box center [1019, 302] width 226 height 38
click at [331, 332] on link "Episodes 145" at bounding box center [342, 348] width 84 height 40
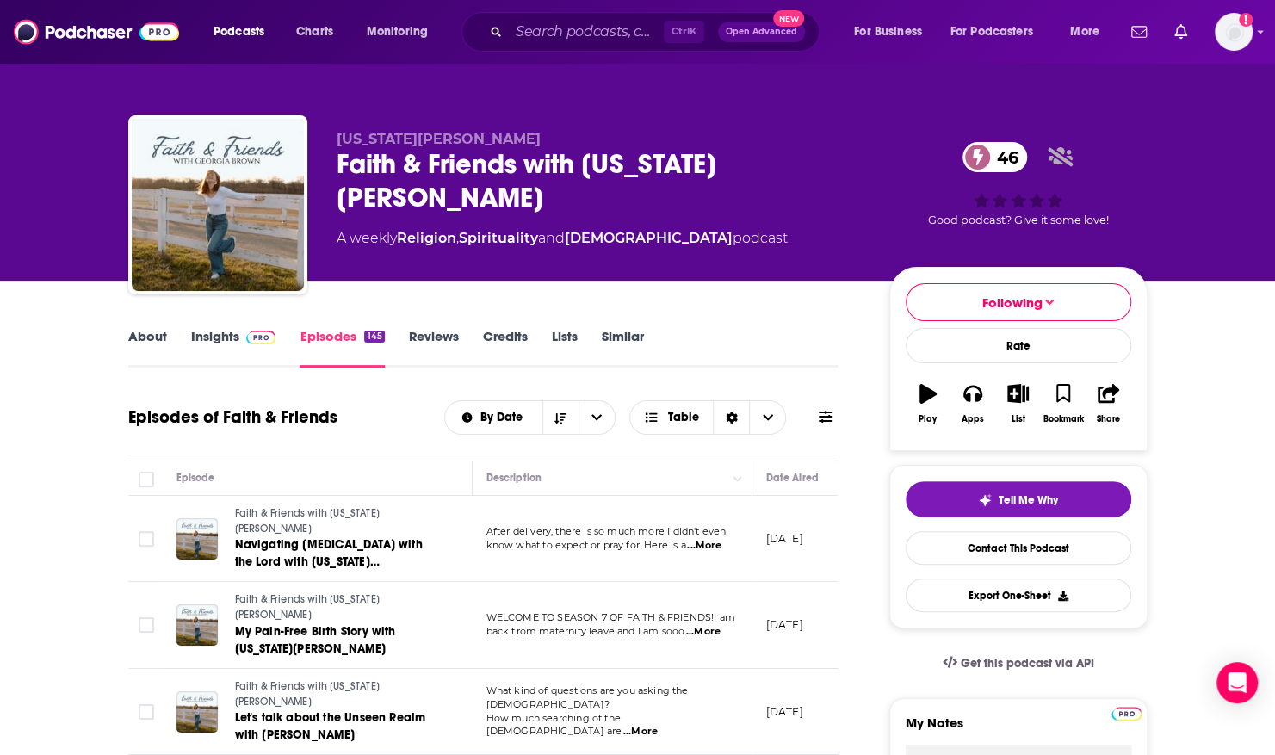
drag, startPoint x: 1269, startPoint y: 147, endPoint x: 1273, endPoint y: 177, distance: 30.3
click at [1273, 177] on div "[US_STATE][PERSON_NAME] Faith & Friends with [US_STATE][PERSON_NAME] 46 A weekl…" at bounding box center [637, 140] width 1275 height 281
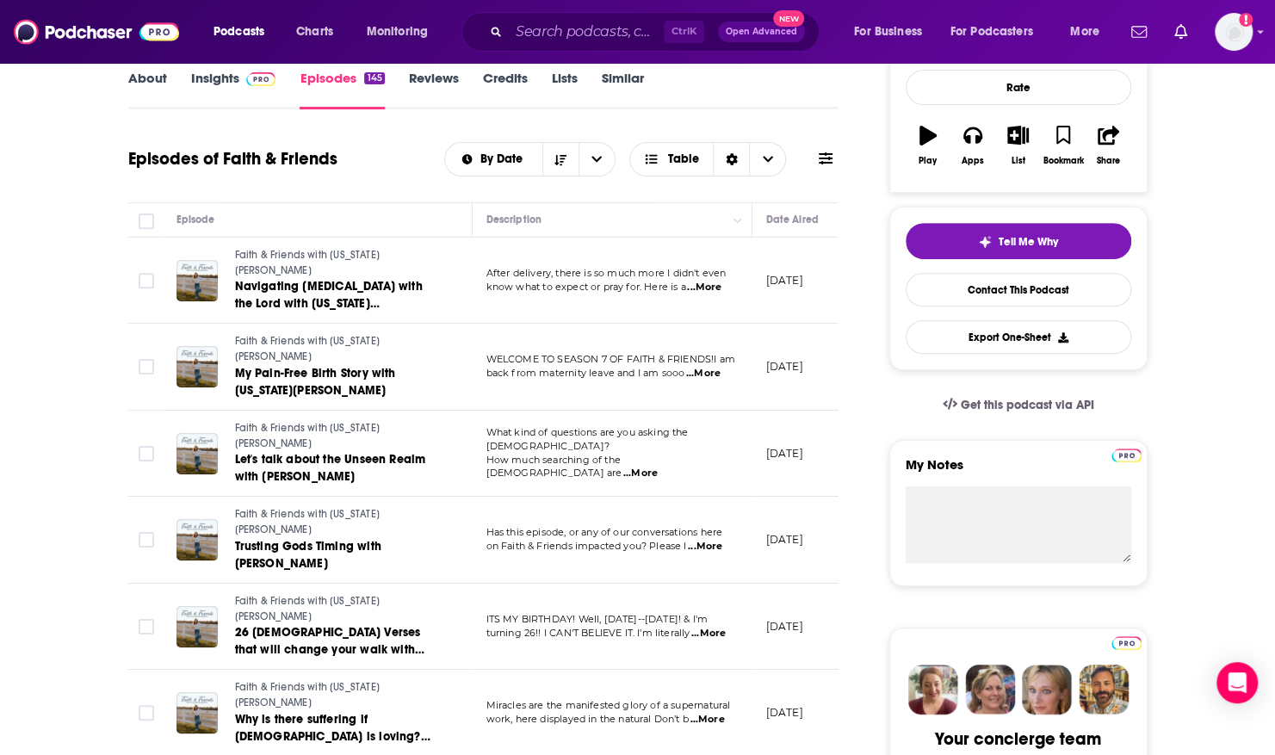
scroll to position [270, 0]
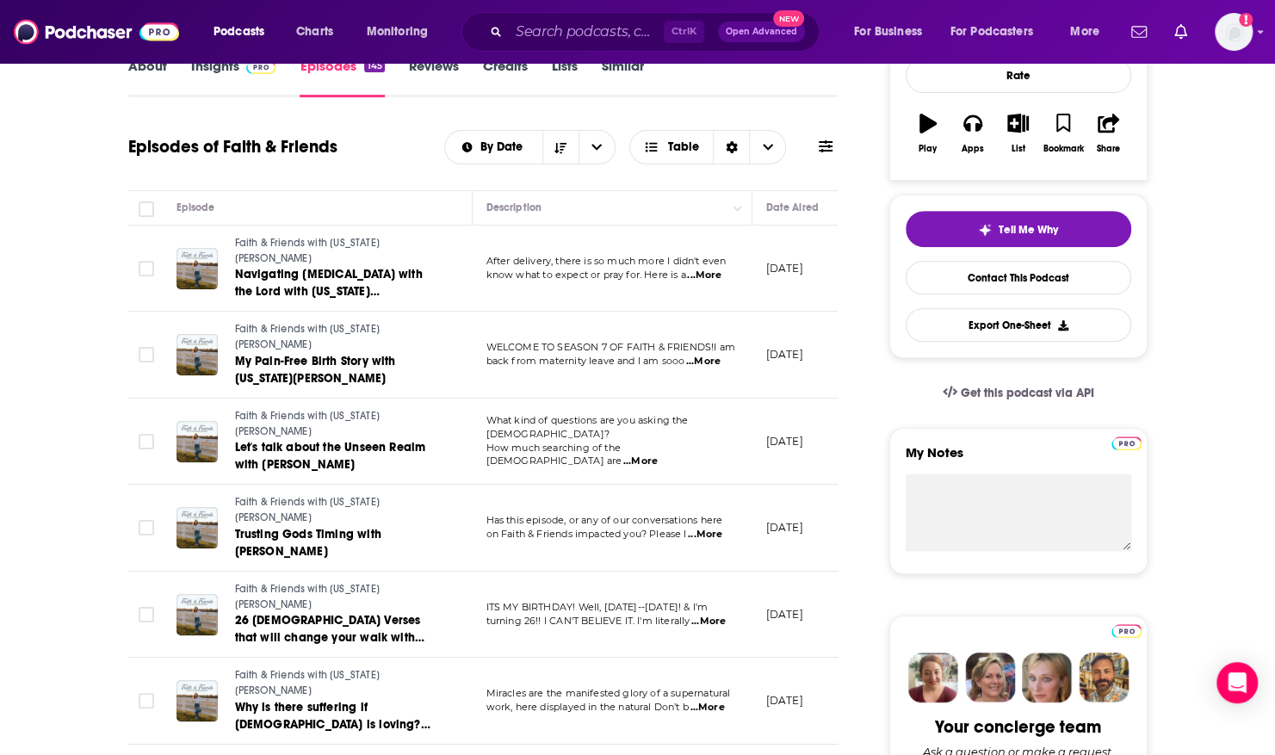
click at [715, 615] on span "...More" at bounding box center [708, 622] width 34 height 14
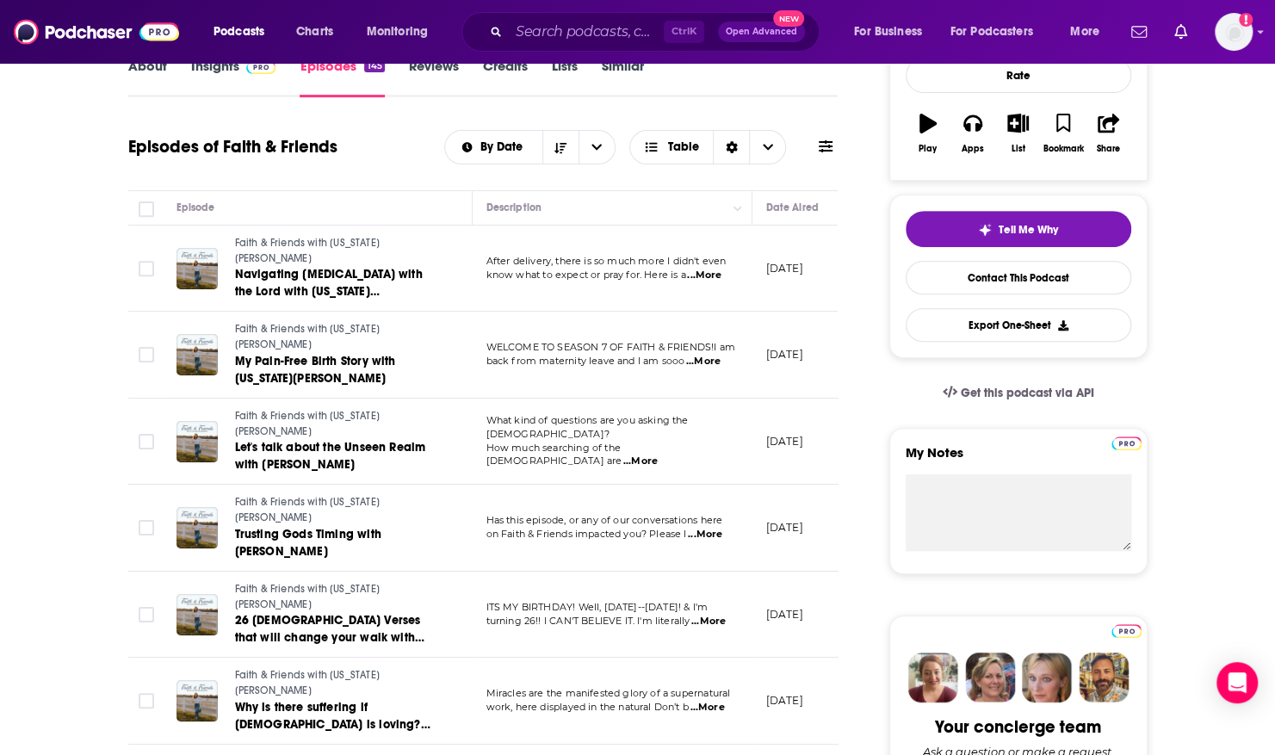
scroll to position [684, 0]
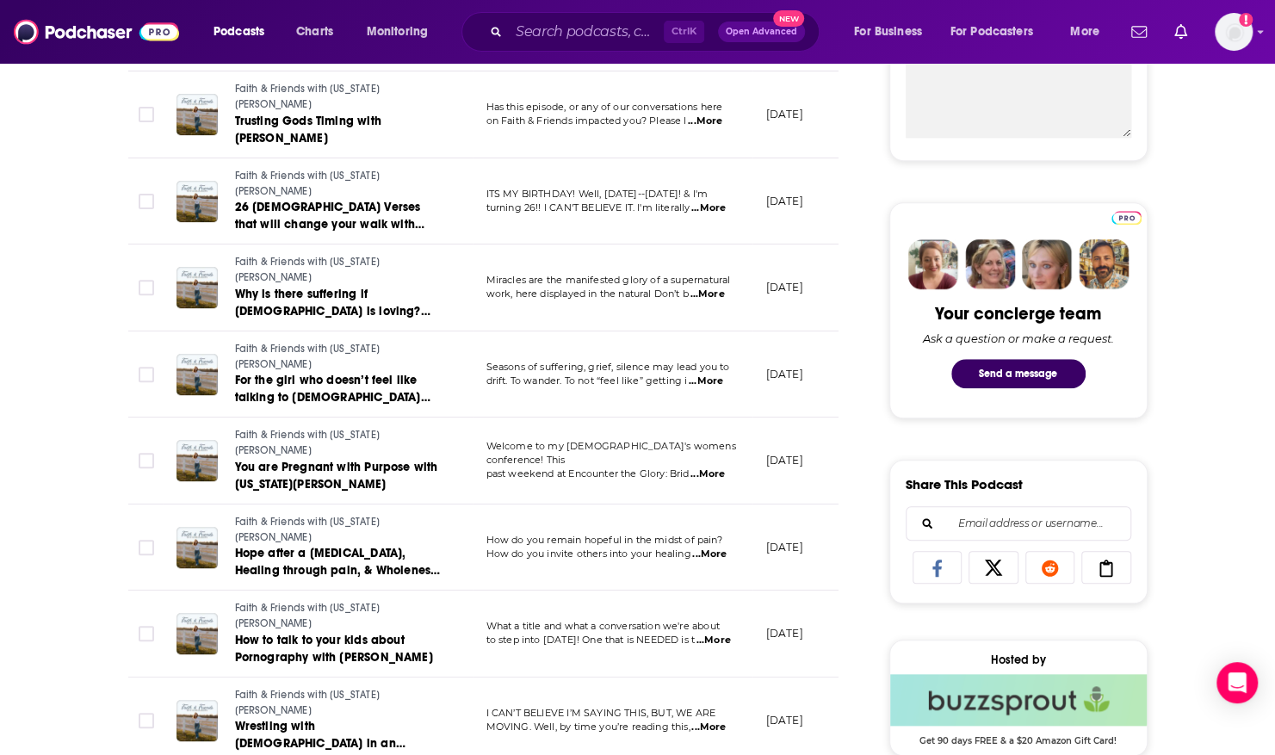
click at [703, 548] on span "...More" at bounding box center [709, 555] width 34 height 14
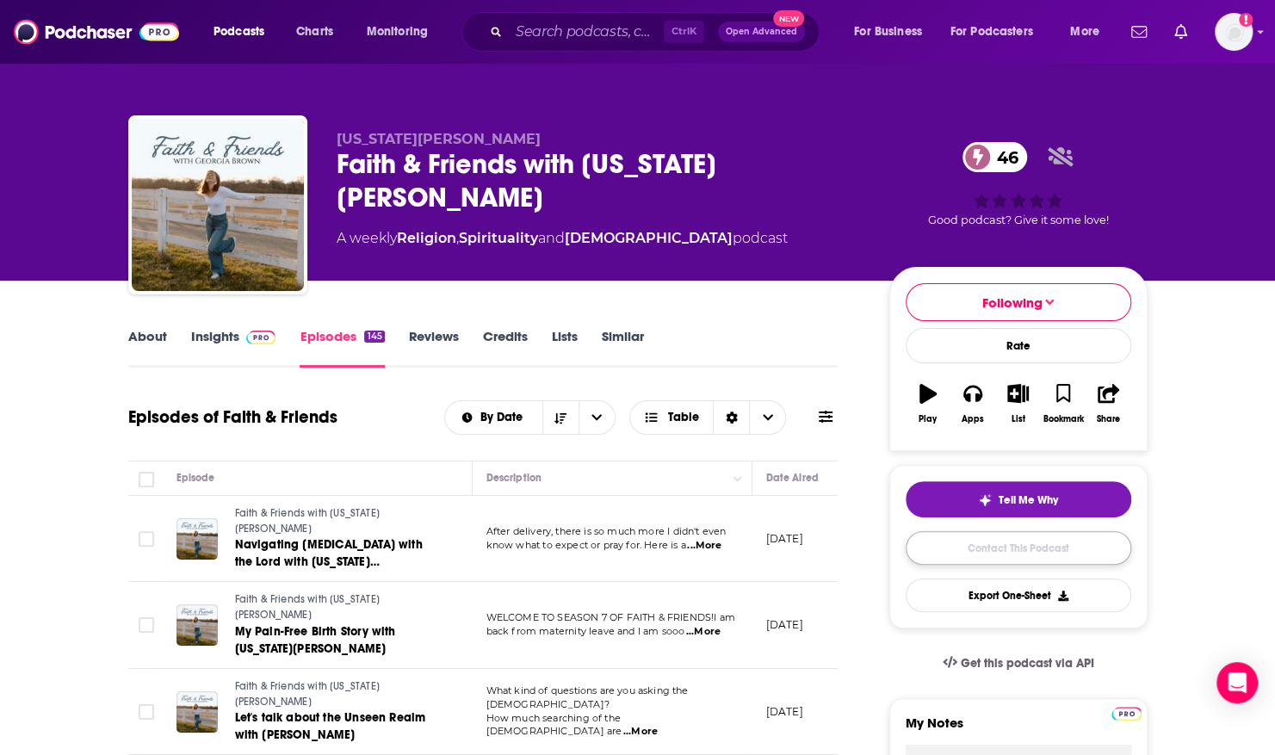
click at [948, 544] on link "Contact This Podcast" at bounding box center [1019, 548] width 226 height 34
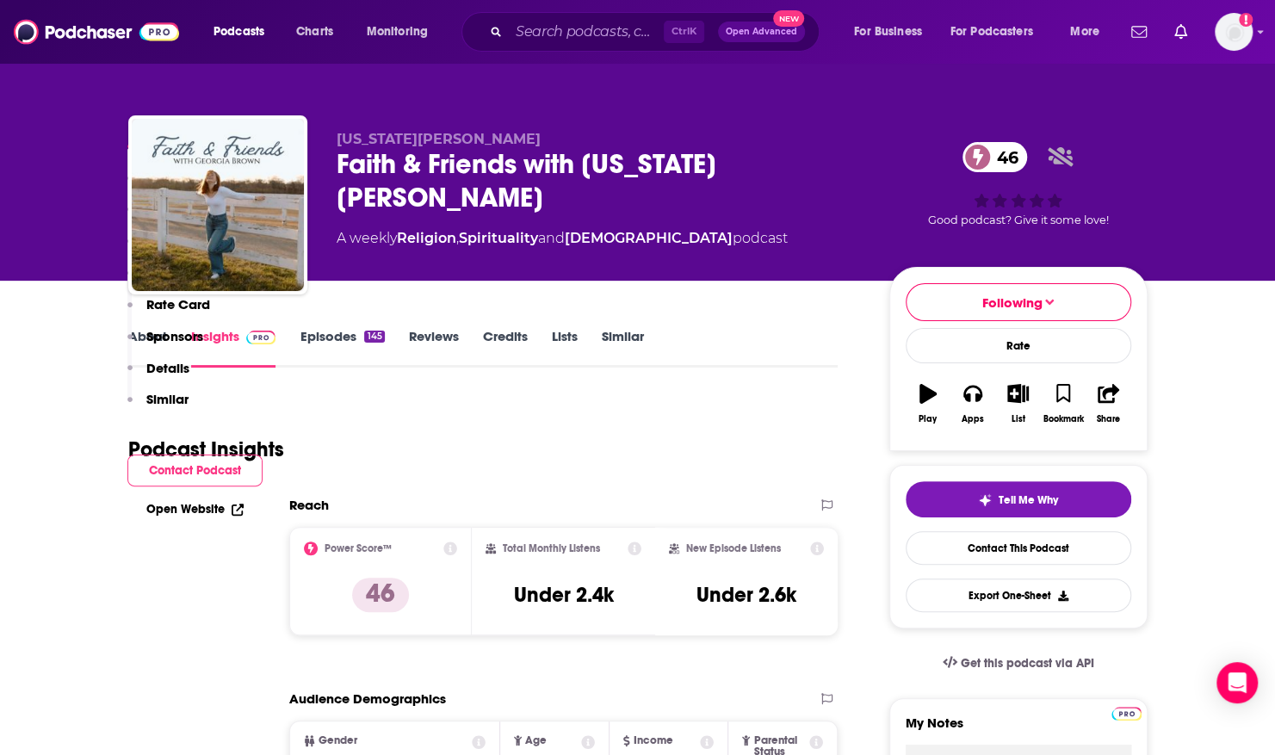
scroll to position [1677, 0]
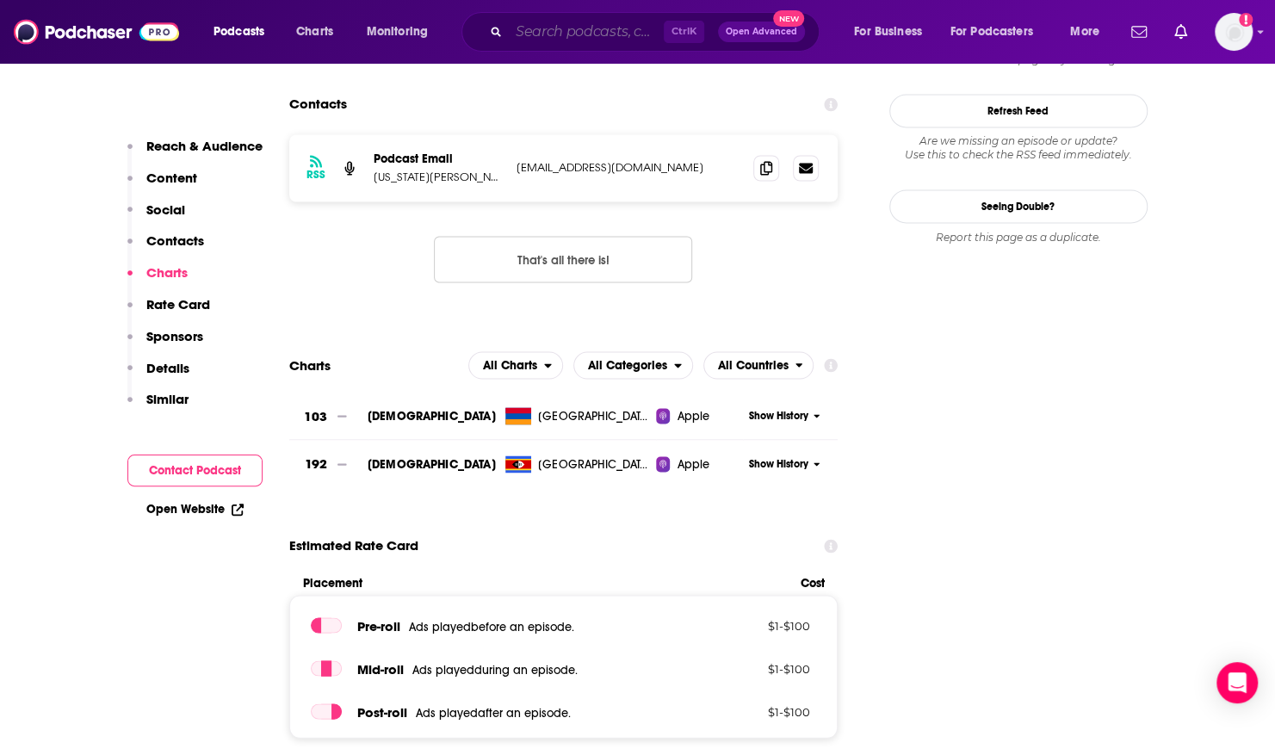
click at [544, 29] on input "Search podcasts, credits, & more..." at bounding box center [586, 32] width 155 height 28
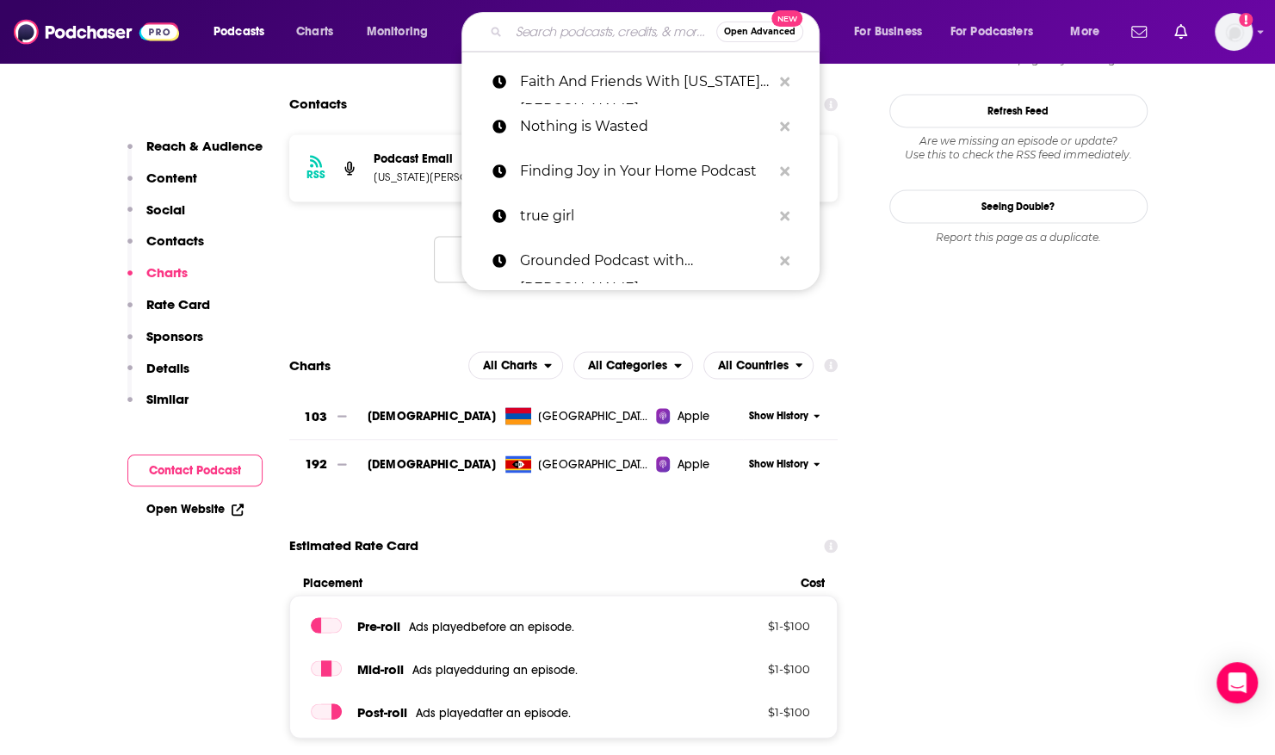
paste input "The Cordial [DEMOGRAPHIC_DATA] Podcast"
type input "The Cordial [DEMOGRAPHIC_DATA] Podcast"
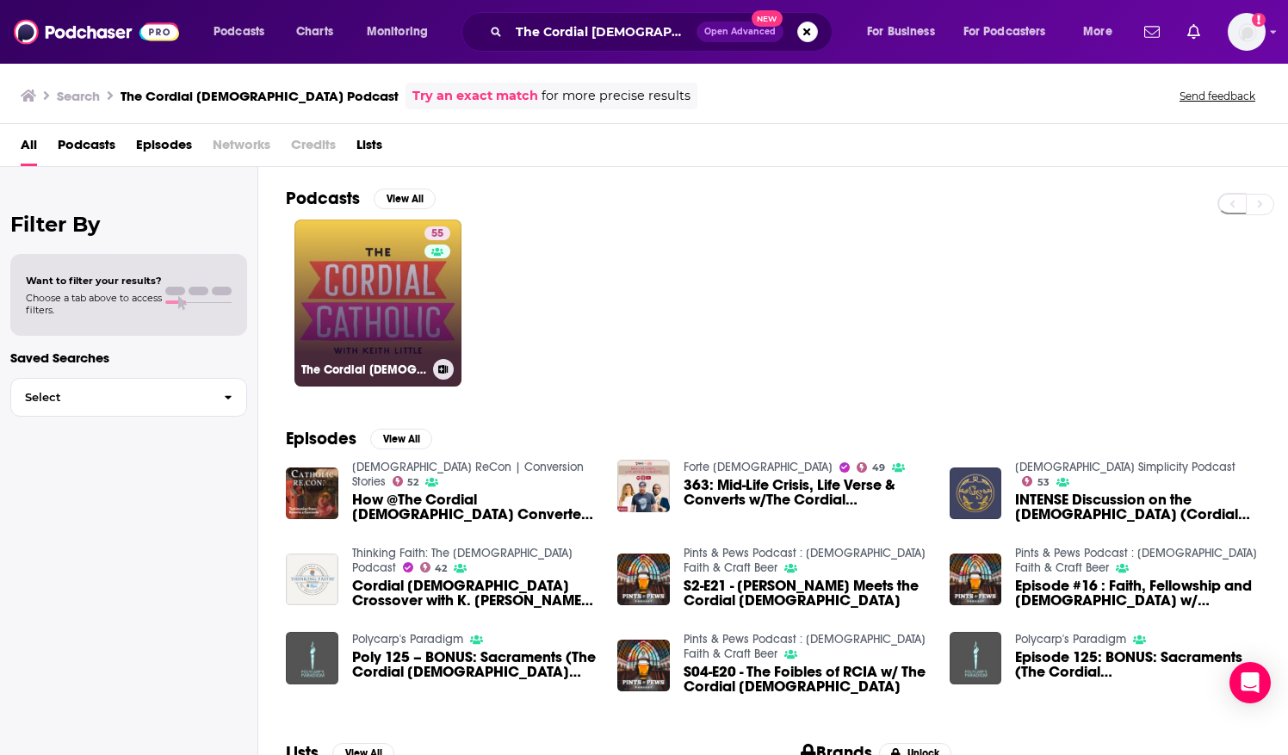
click at [348, 266] on link "55 The Cordial [DEMOGRAPHIC_DATA]" at bounding box center [377, 303] width 167 height 167
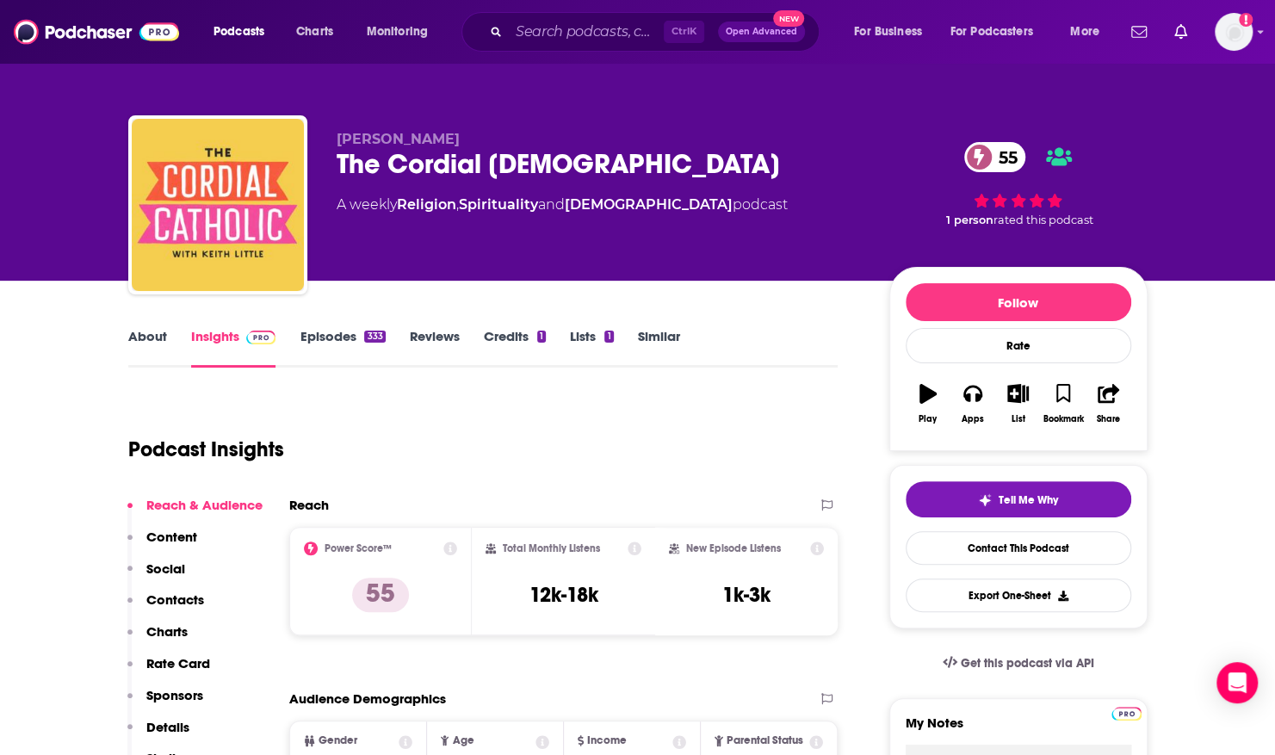
click at [152, 339] on link "About" at bounding box center [147, 348] width 39 height 40
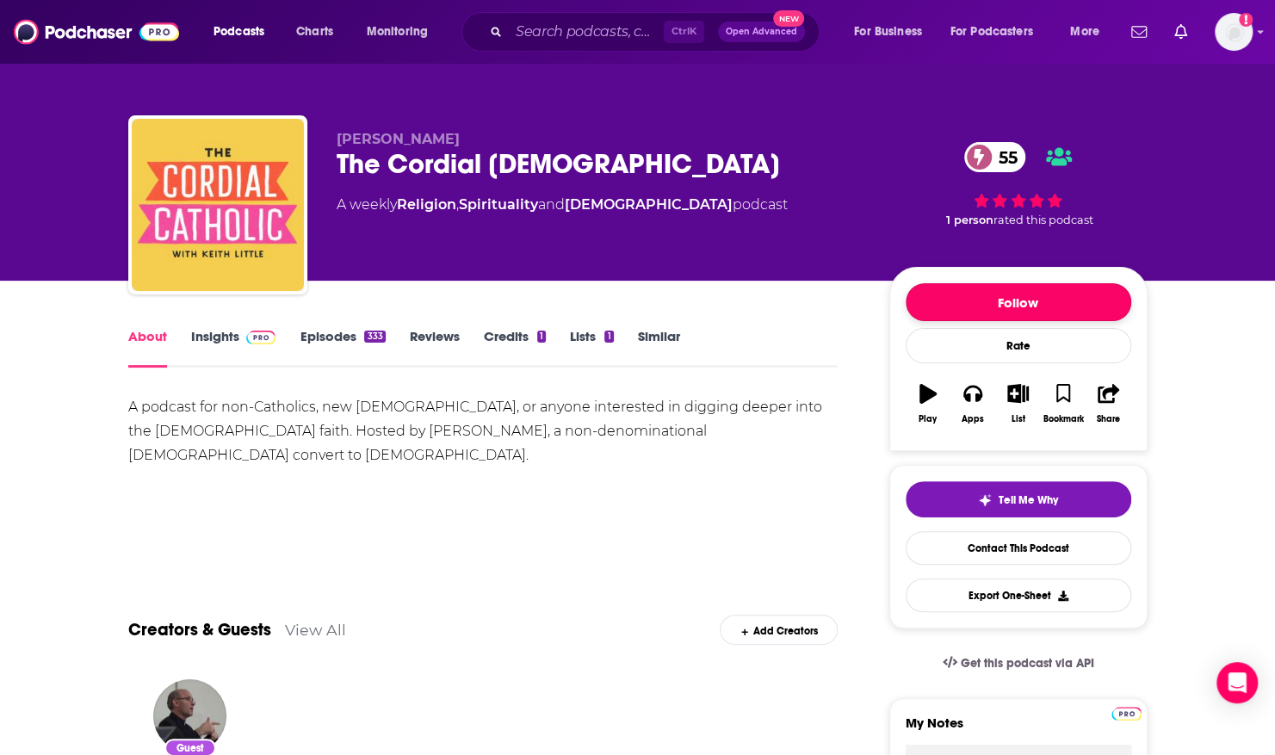
click at [986, 296] on button "Follow" at bounding box center [1019, 302] width 226 height 38
click at [598, 42] on input "Search podcasts, credits, & more..." at bounding box center [586, 32] width 155 height 28
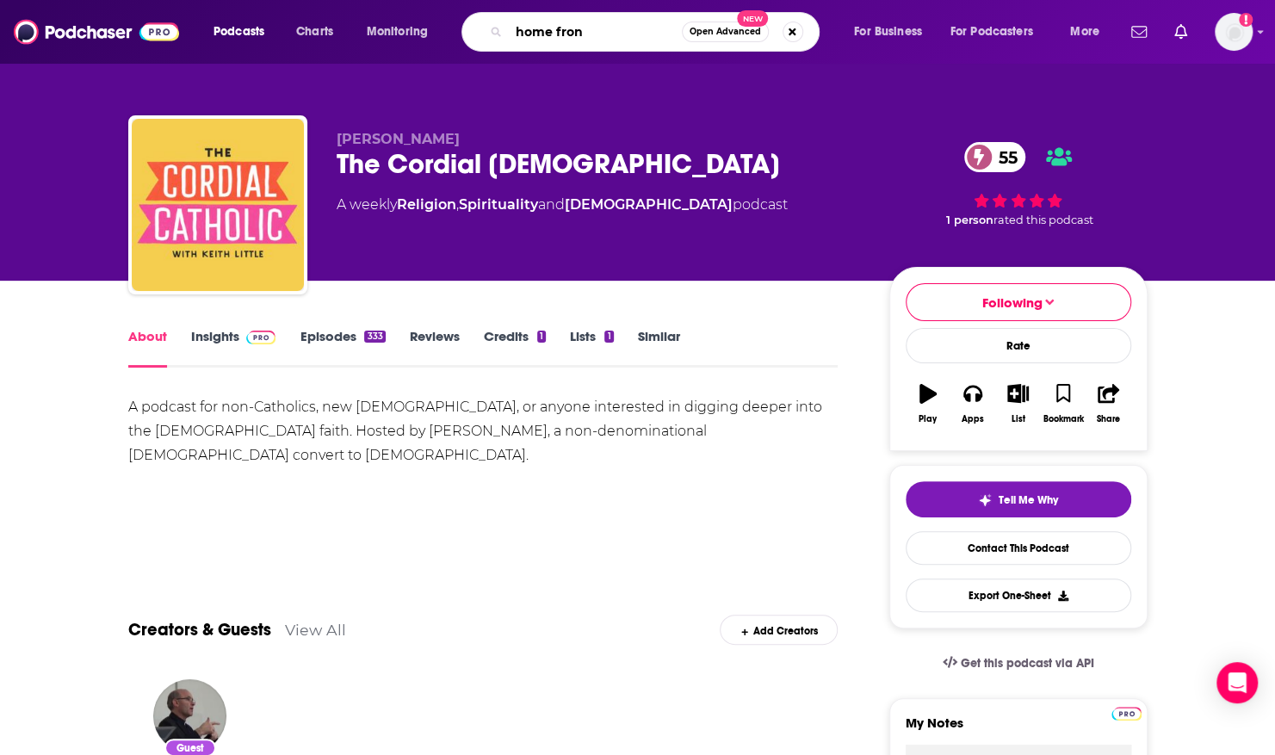
type input "home front"
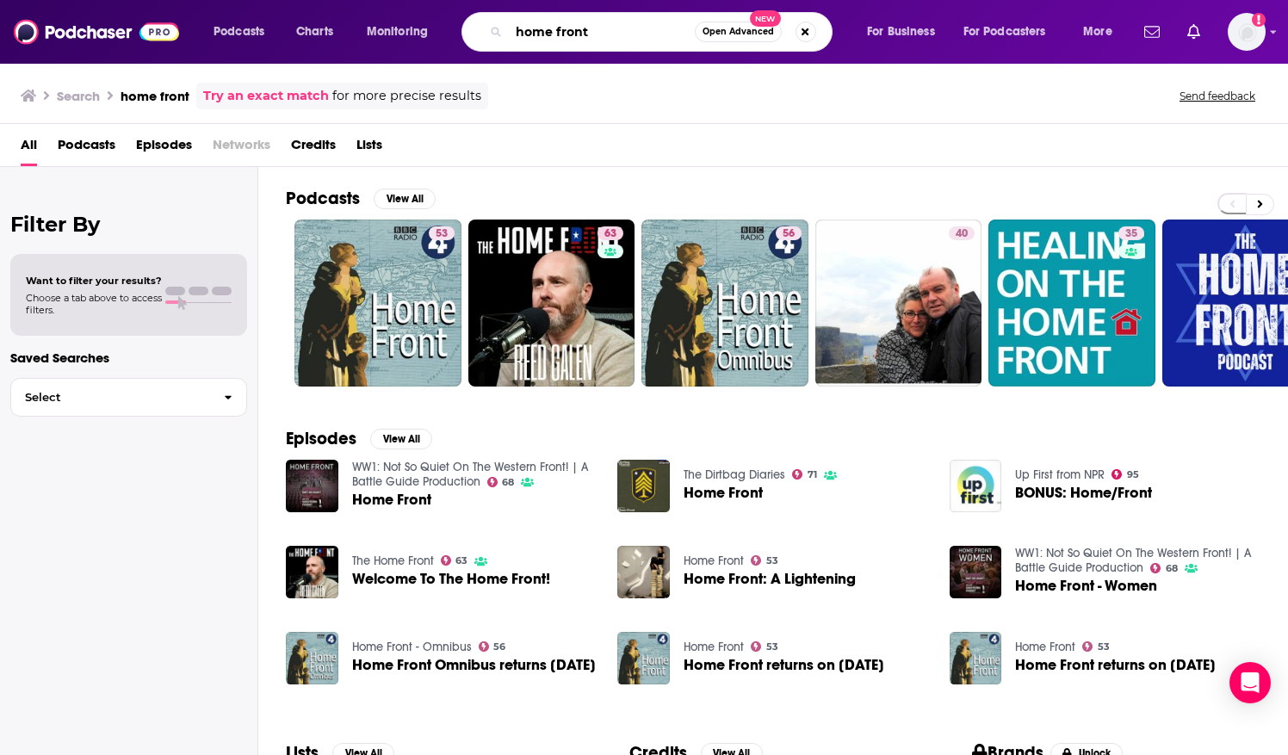
click at [603, 28] on input "home front" at bounding box center [602, 32] width 186 height 28
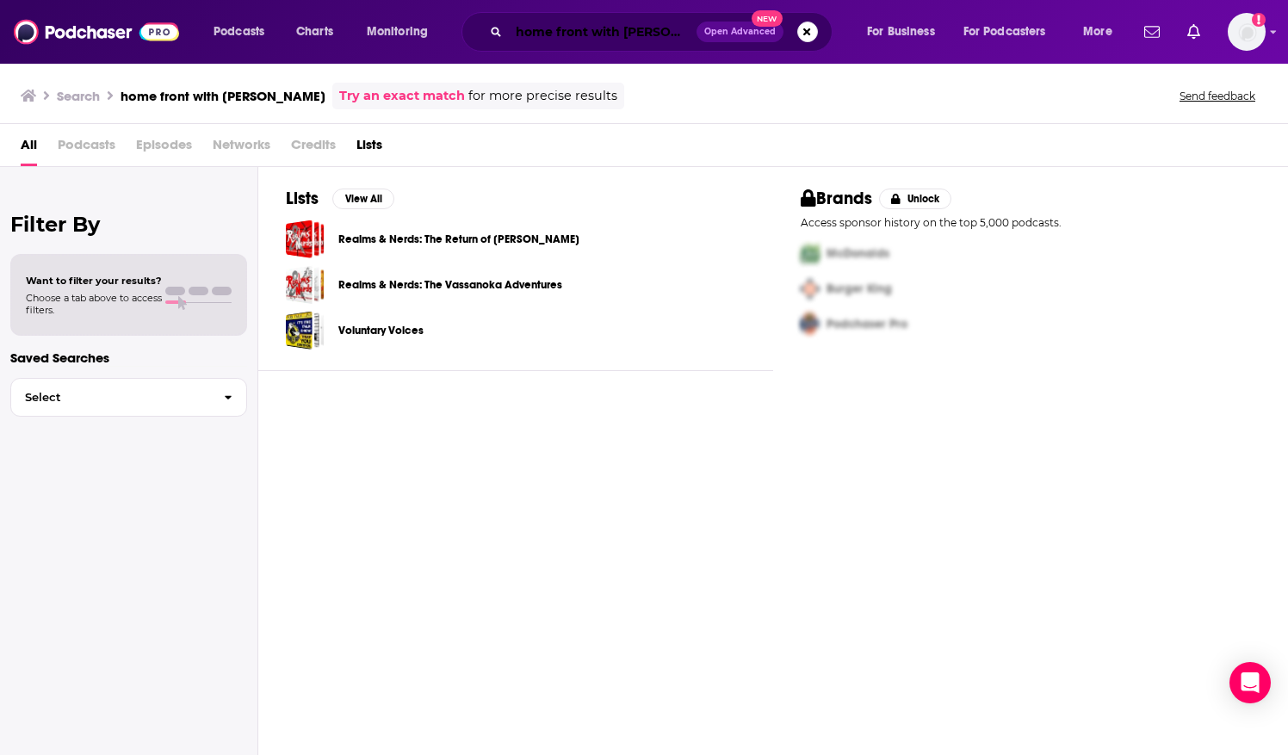
click at [626, 33] on input "home front with [PERSON_NAME]" at bounding box center [603, 32] width 188 height 28
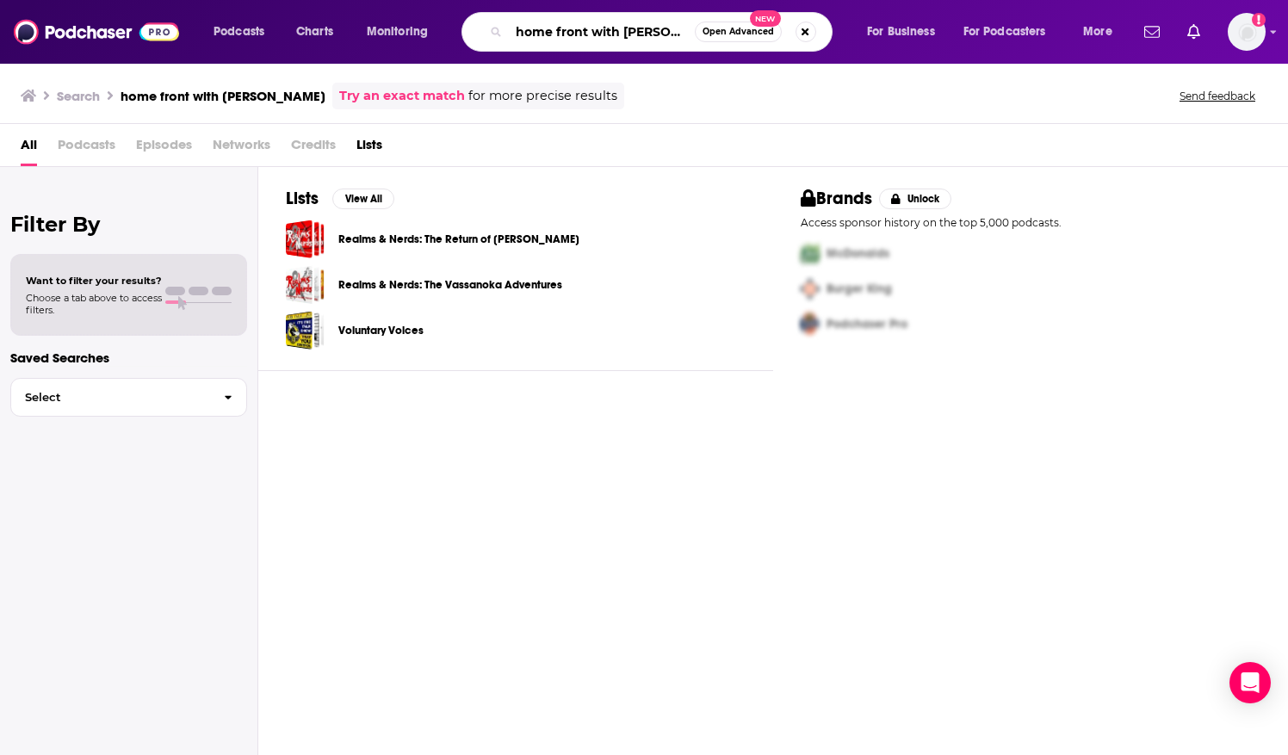
type input "home front with [PERSON_NAME]"
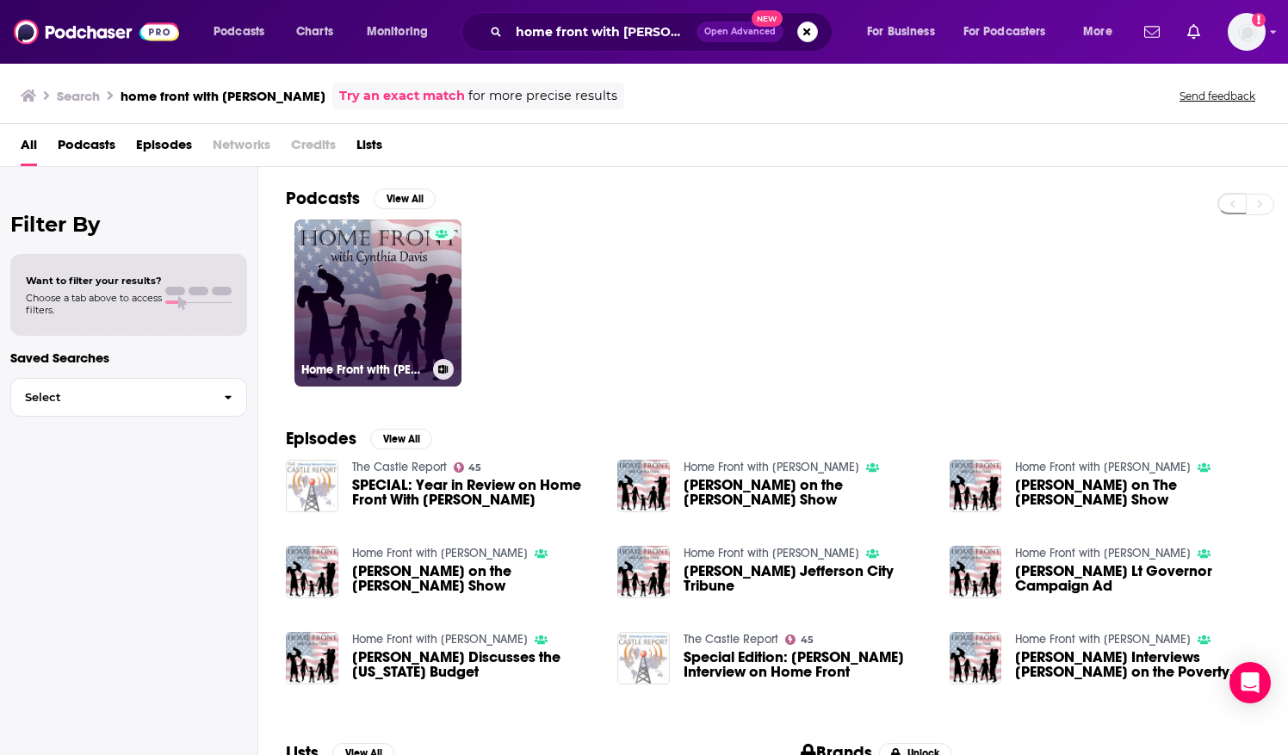
click at [391, 257] on link "Home Front with [PERSON_NAME]" at bounding box center [377, 303] width 167 height 167
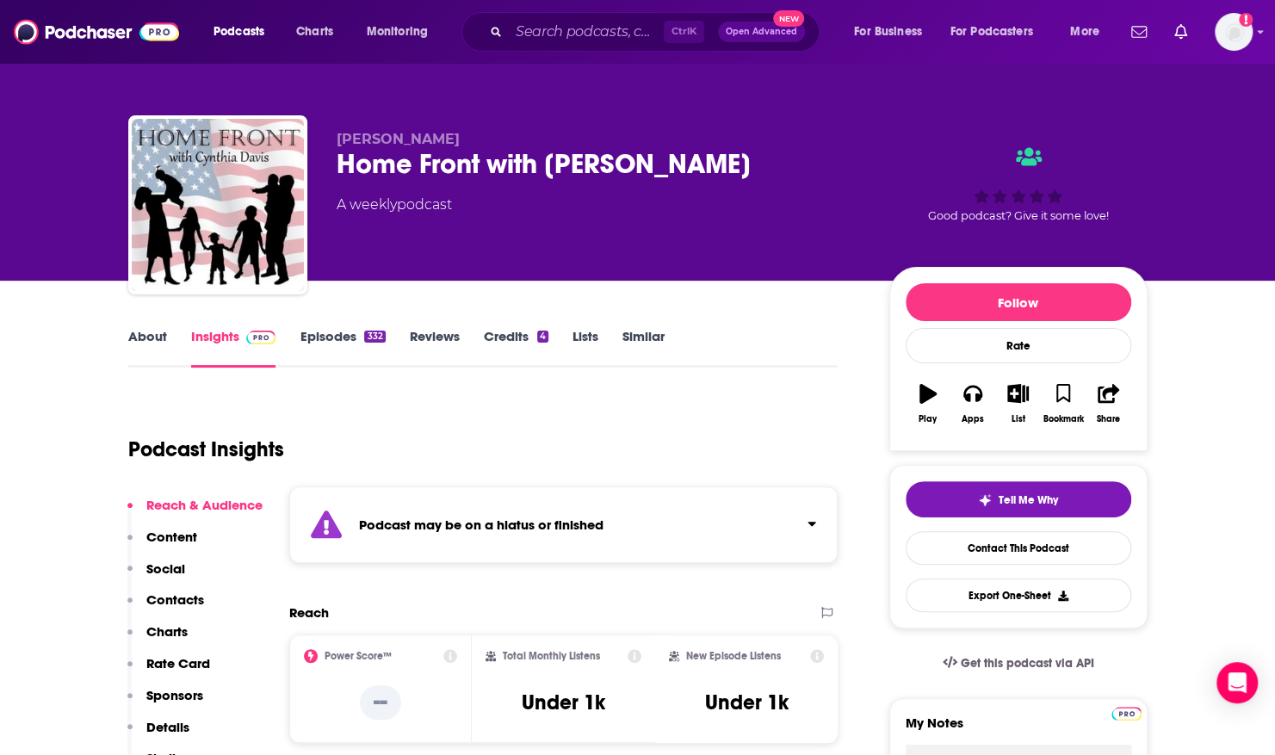
click at [341, 344] on link "Episodes 332" at bounding box center [342, 348] width 85 height 40
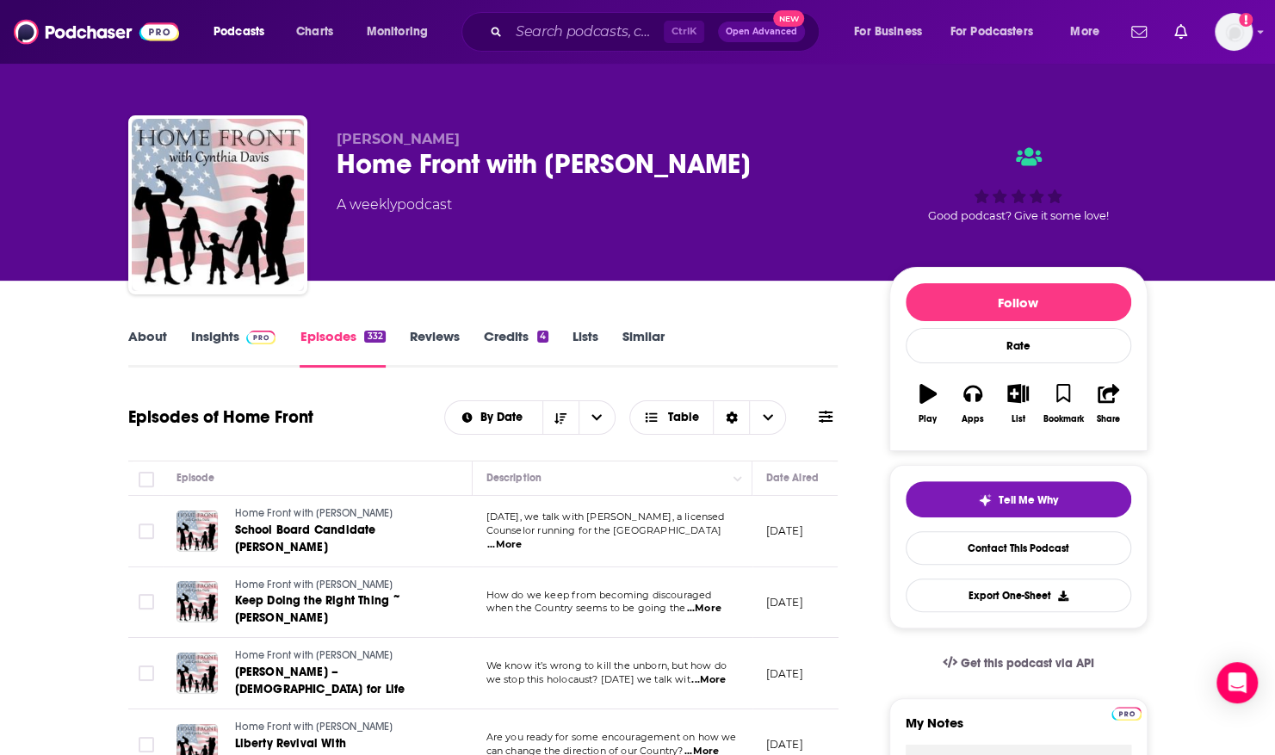
click at [833, 515] on td "[DATE]" at bounding box center [809, 531] width 112 height 71
click at [801, 525] on p "[DATE]" at bounding box center [784, 531] width 37 height 15
click at [565, 34] on input "Search podcasts, credits, & more..." at bounding box center [586, 32] width 155 height 28
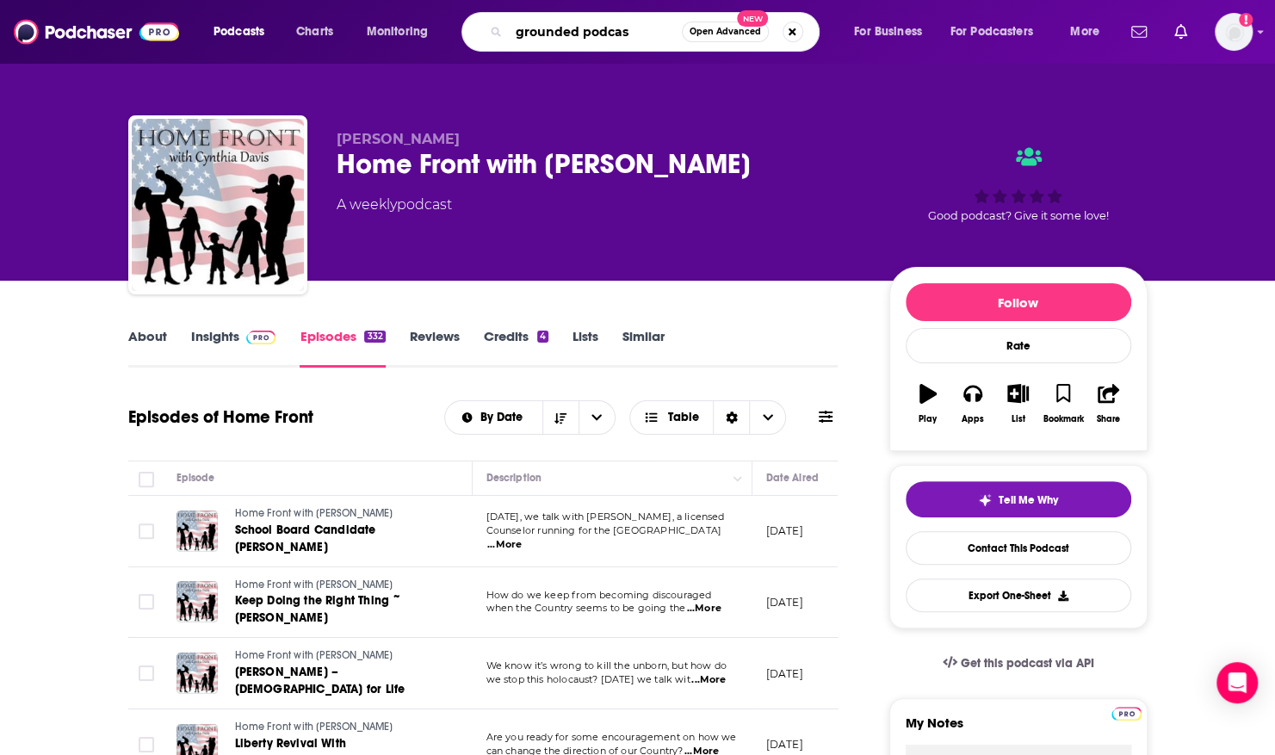
type input "grounded podcast"
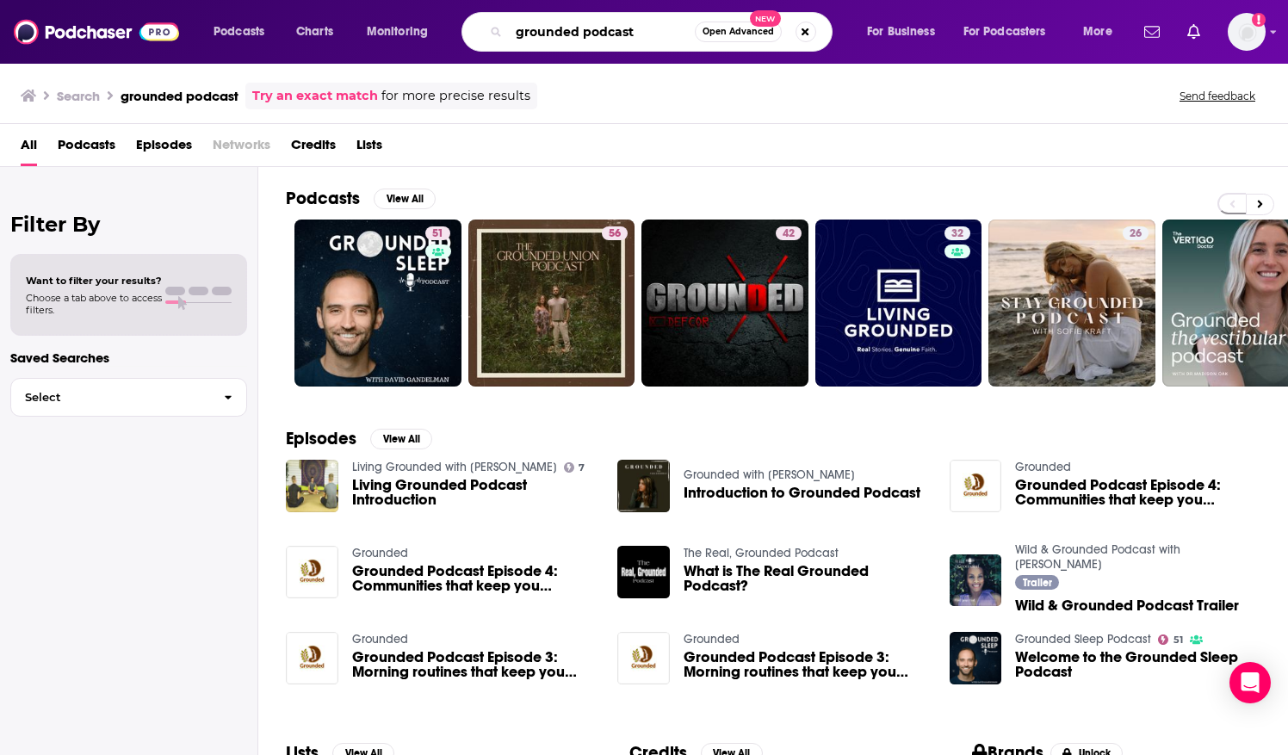
click at [632, 34] on input "grounded podcast" at bounding box center [602, 32] width 186 height 28
click at [653, 31] on input "grounded podcast" at bounding box center [602, 32] width 186 height 28
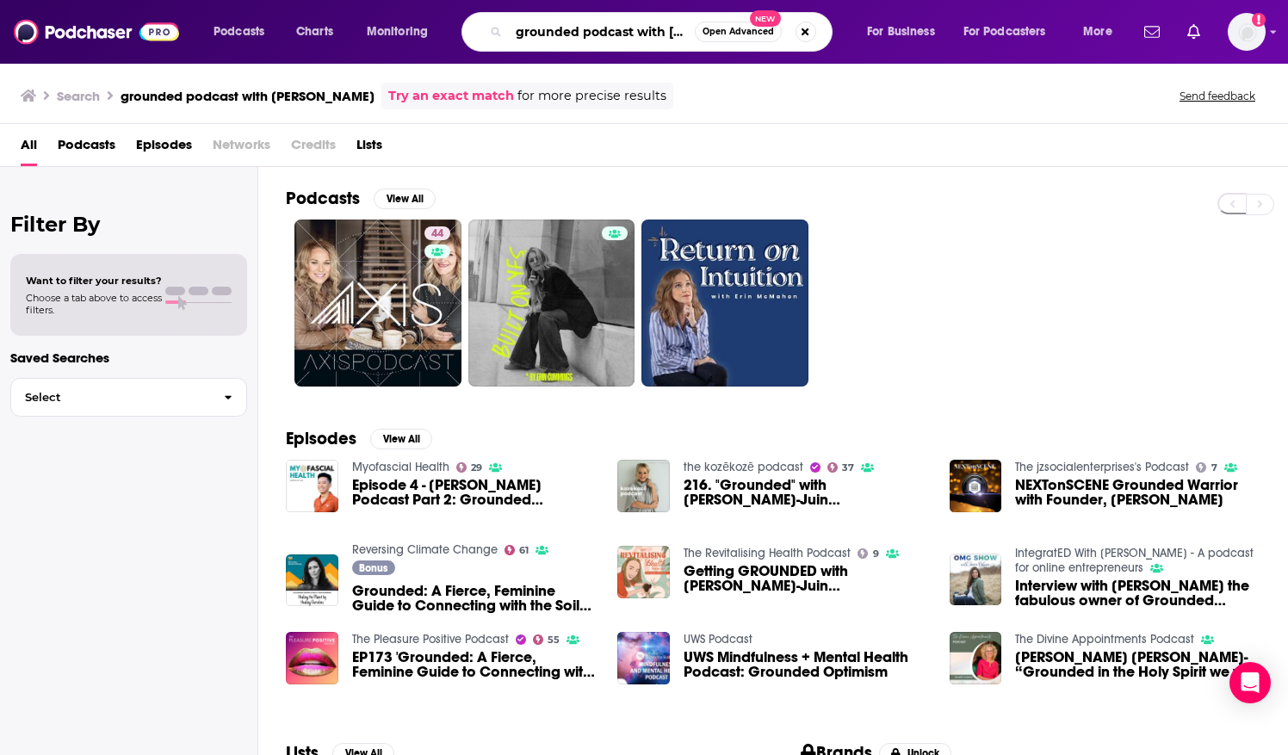
scroll to position [0, 5]
drag, startPoint x: 515, startPoint y: 34, endPoint x: 707, endPoint y: 26, distance: 192.2
click at [707, 26] on div "grounded podcast with [PERSON_NAME] Open Advanced New" at bounding box center [647, 32] width 371 height 40
paste input "The [PERSON_NAME] Show"
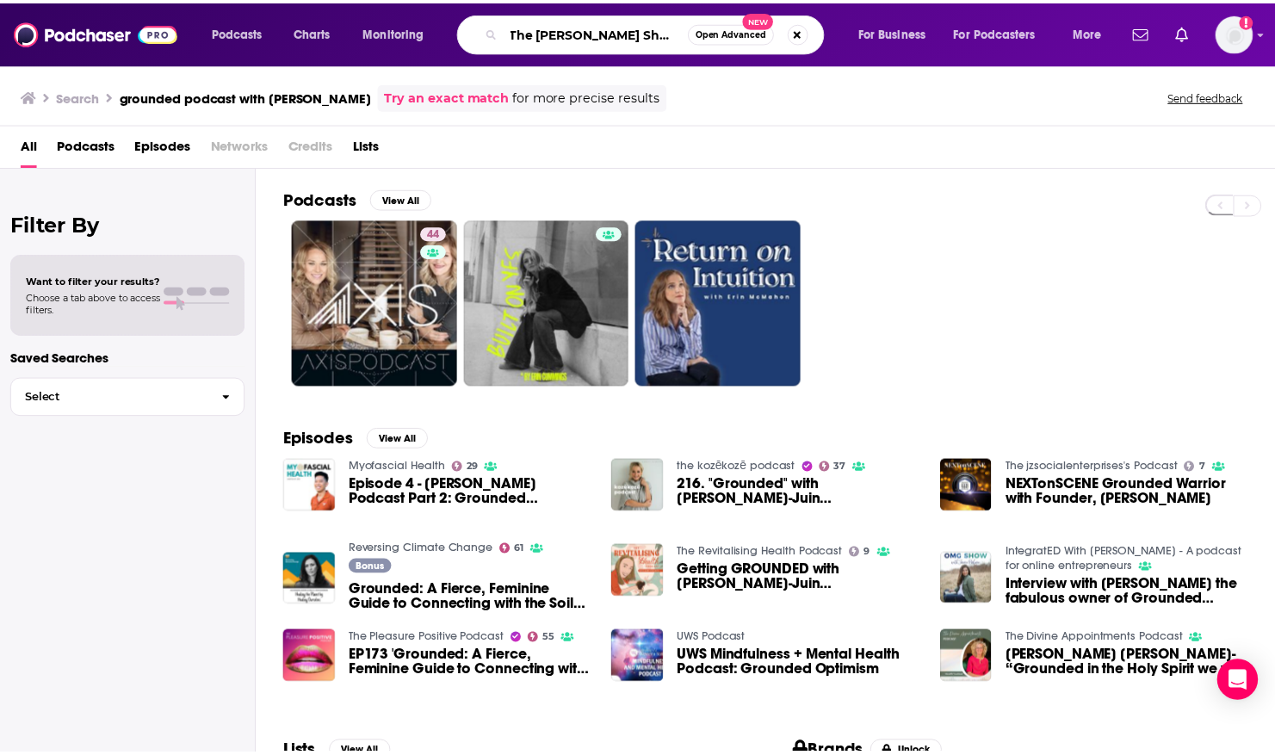
scroll to position [0, 0]
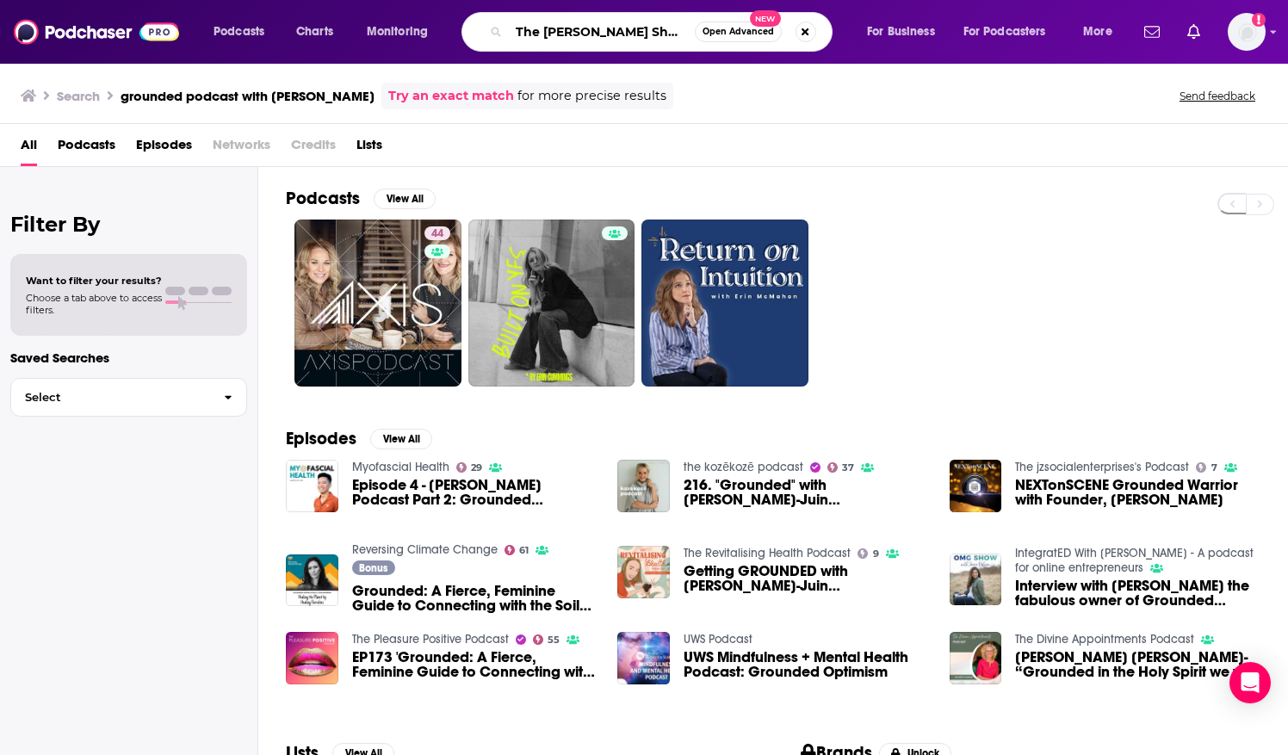
type input "The [PERSON_NAME] Show"
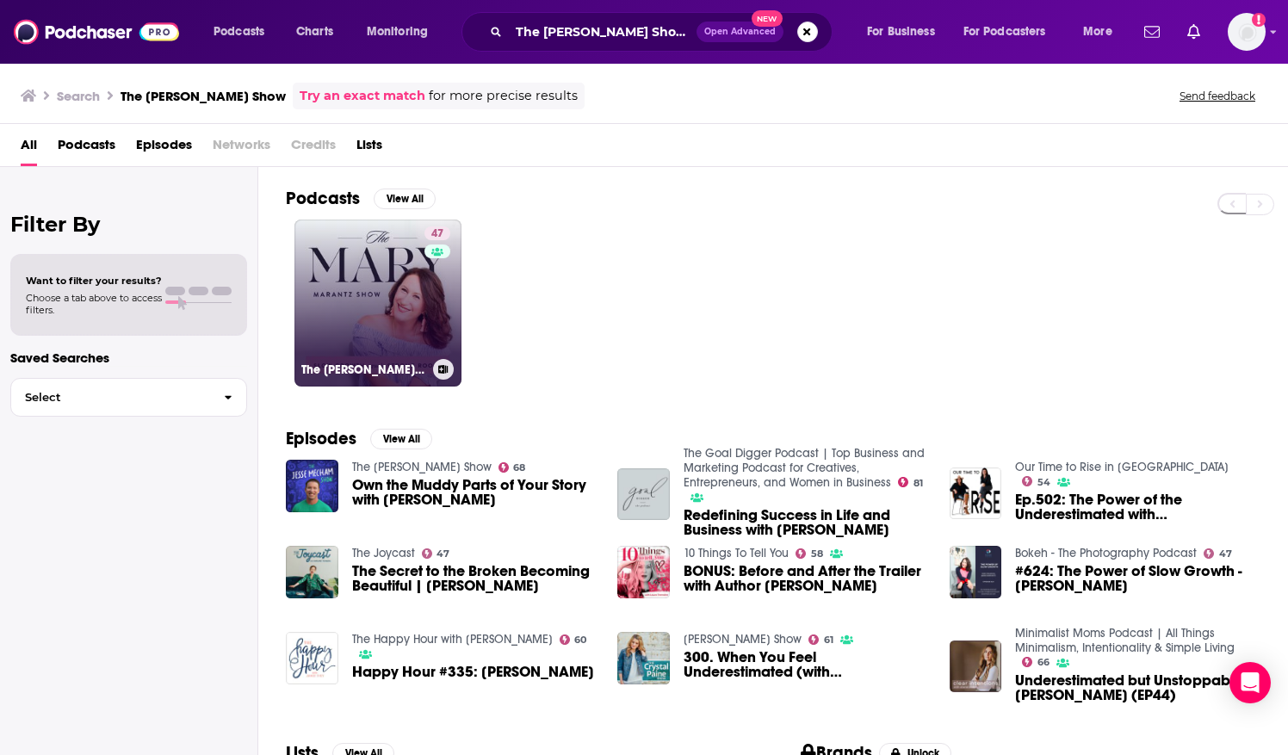
click at [322, 255] on link "47 The [PERSON_NAME] Show" at bounding box center [377, 303] width 167 height 167
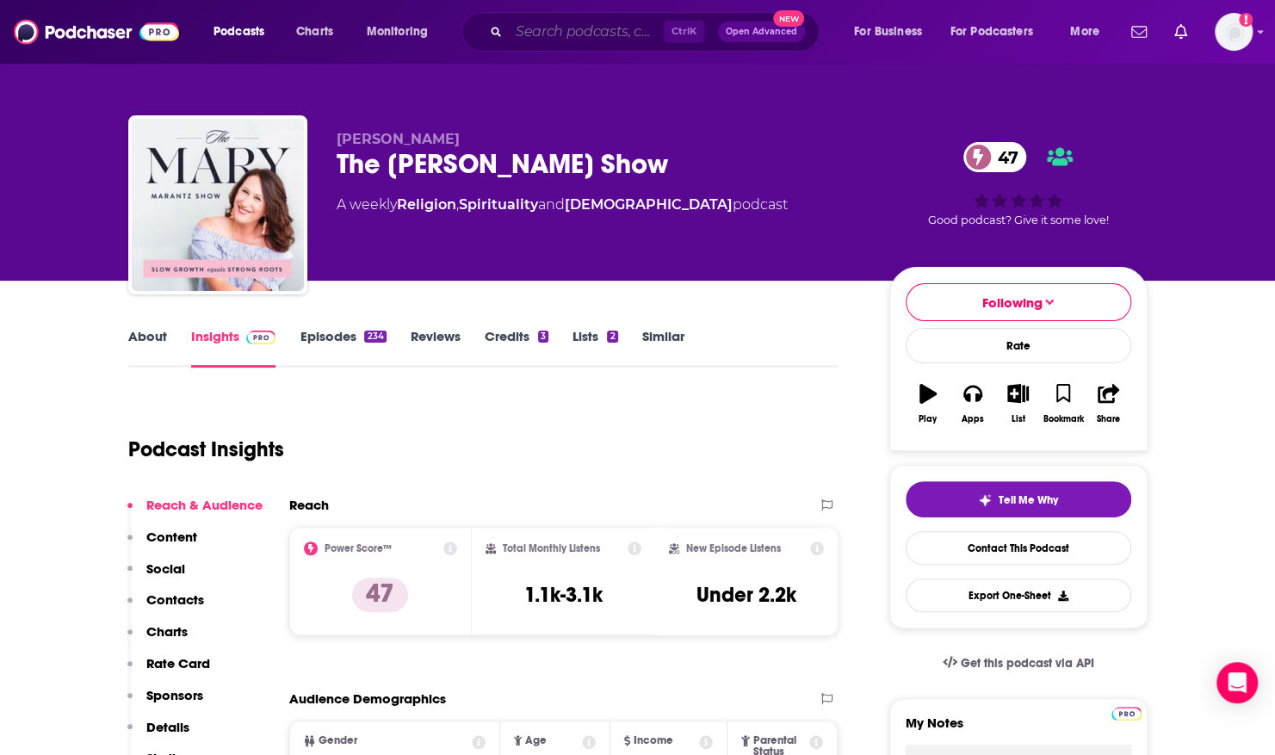
click at [563, 28] on input "Search podcasts, credits, & more..." at bounding box center [586, 32] width 155 height 28
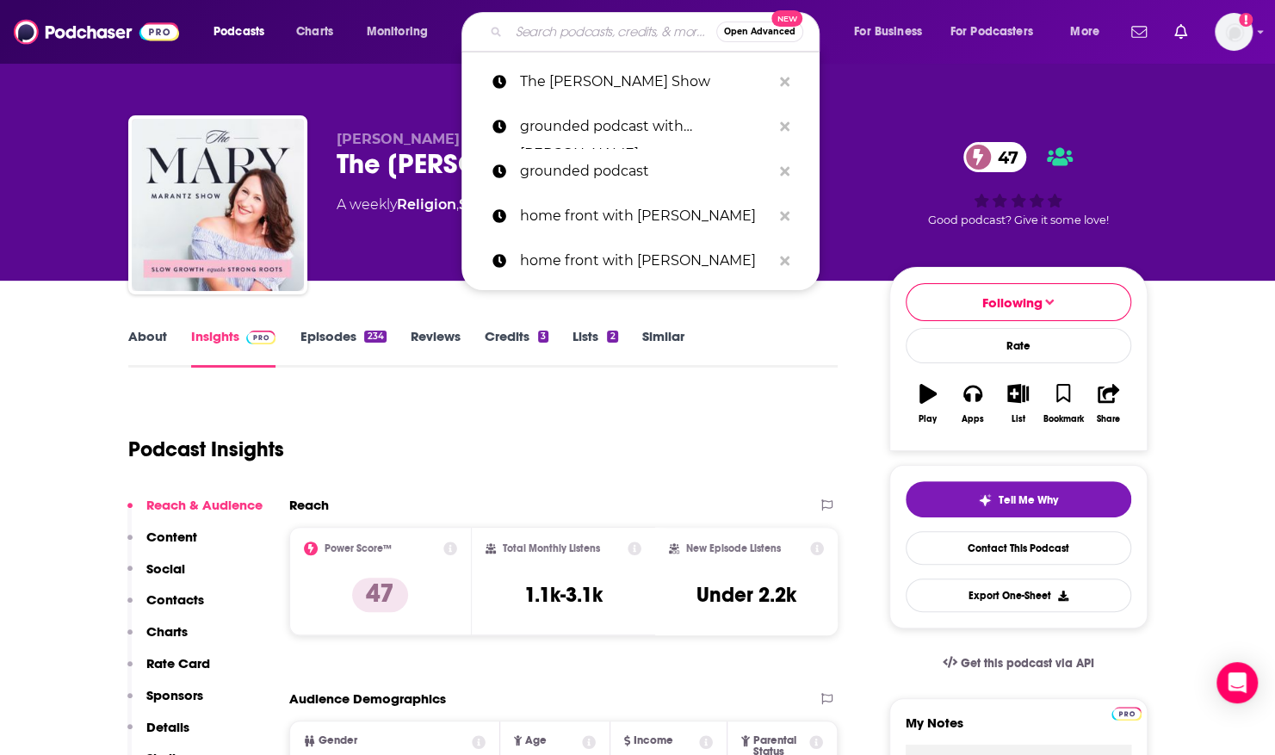
paste input "Anchored by the Sword Podcast"
type input "Anchored by the Sword Podcast"
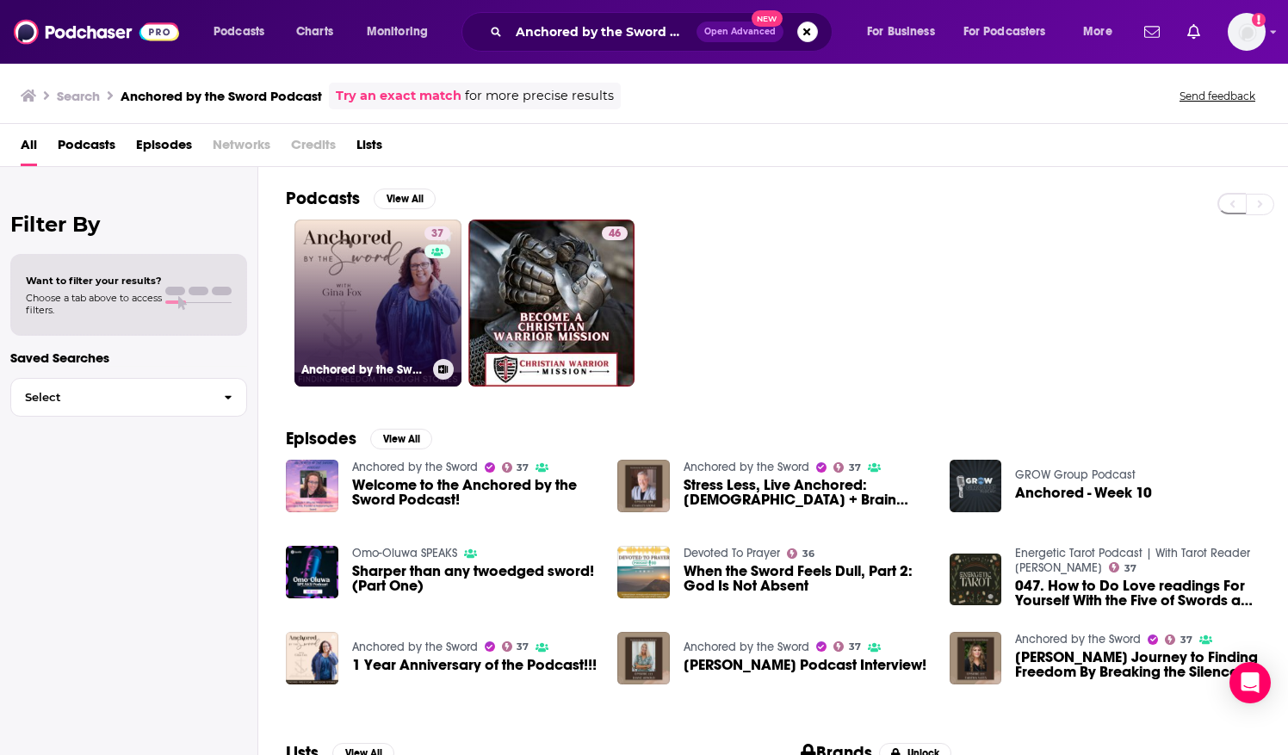
click at [382, 348] on link "37 Anchored by the Sword" at bounding box center [377, 303] width 167 height 167
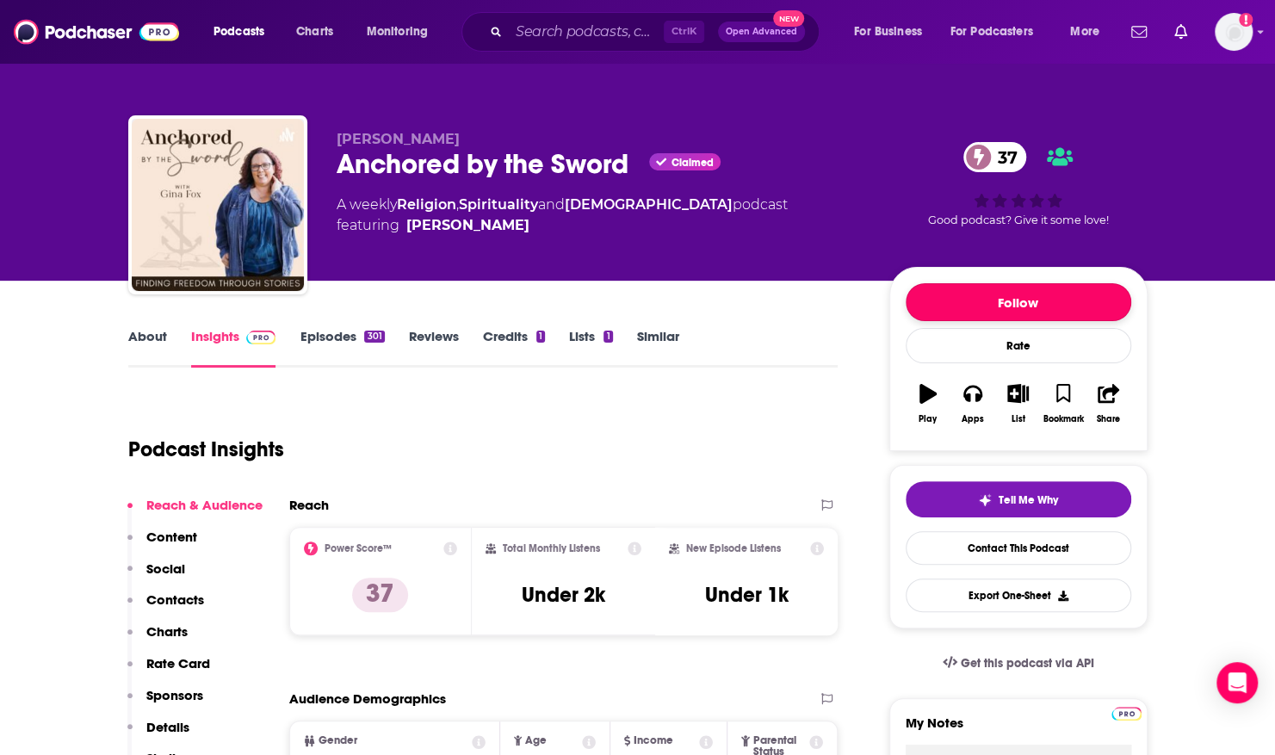
click at [990, 315] on button "Follow" at bounding box center [1019, 302] width 226 height 38
click at [331, 336] on link "Episodes 301" at bounding box center [342, 348] width 84 height 40
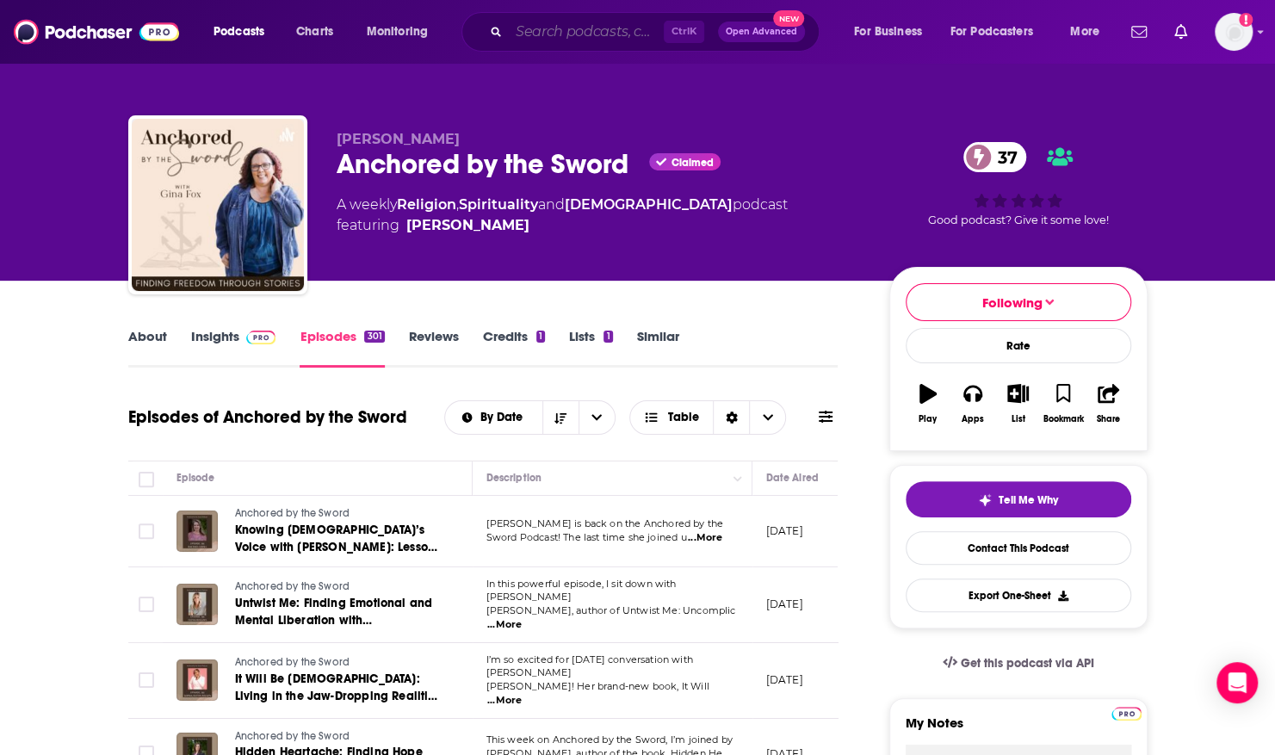
click at [544, 35] on input "Search podcasts, credits, & more..." at bounding box center [586, 32] width 155 height 28
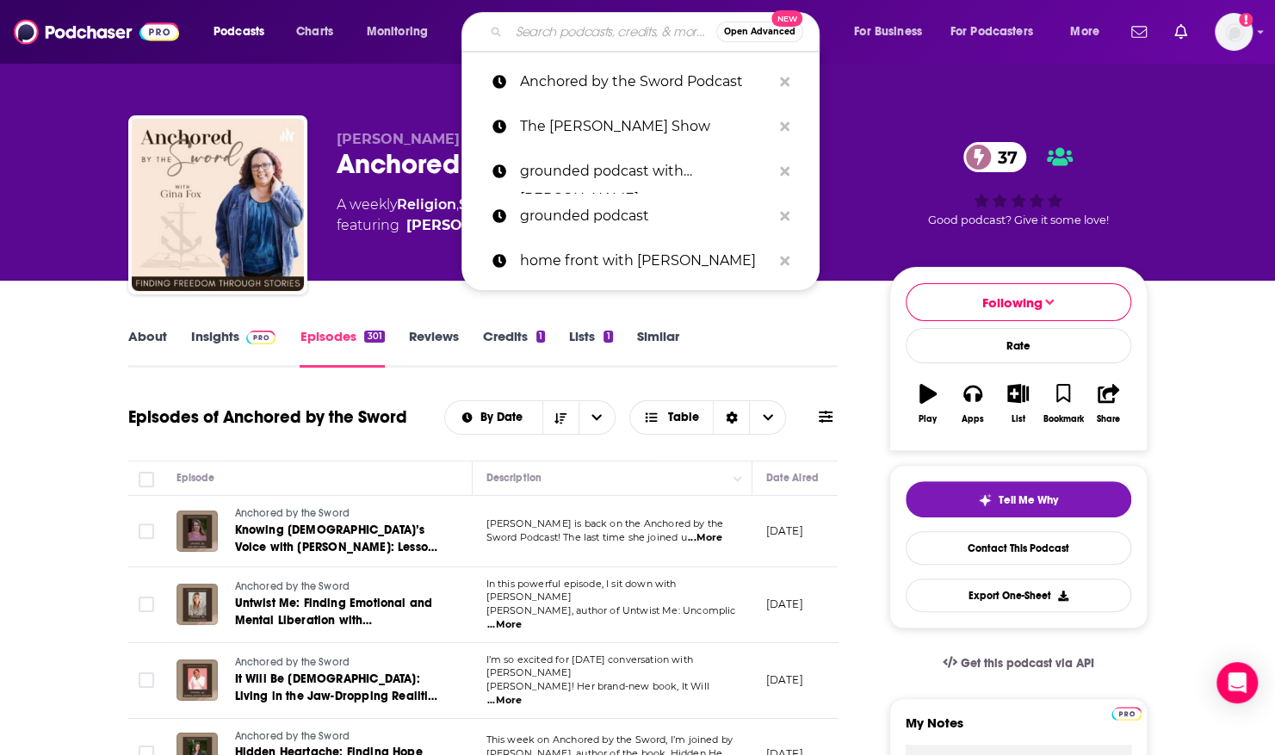
paste input "[DEMOGRAPHIC_DATA] Hears Her"
type input "[DEMOGRAPHIC_DATA] Hears Her"
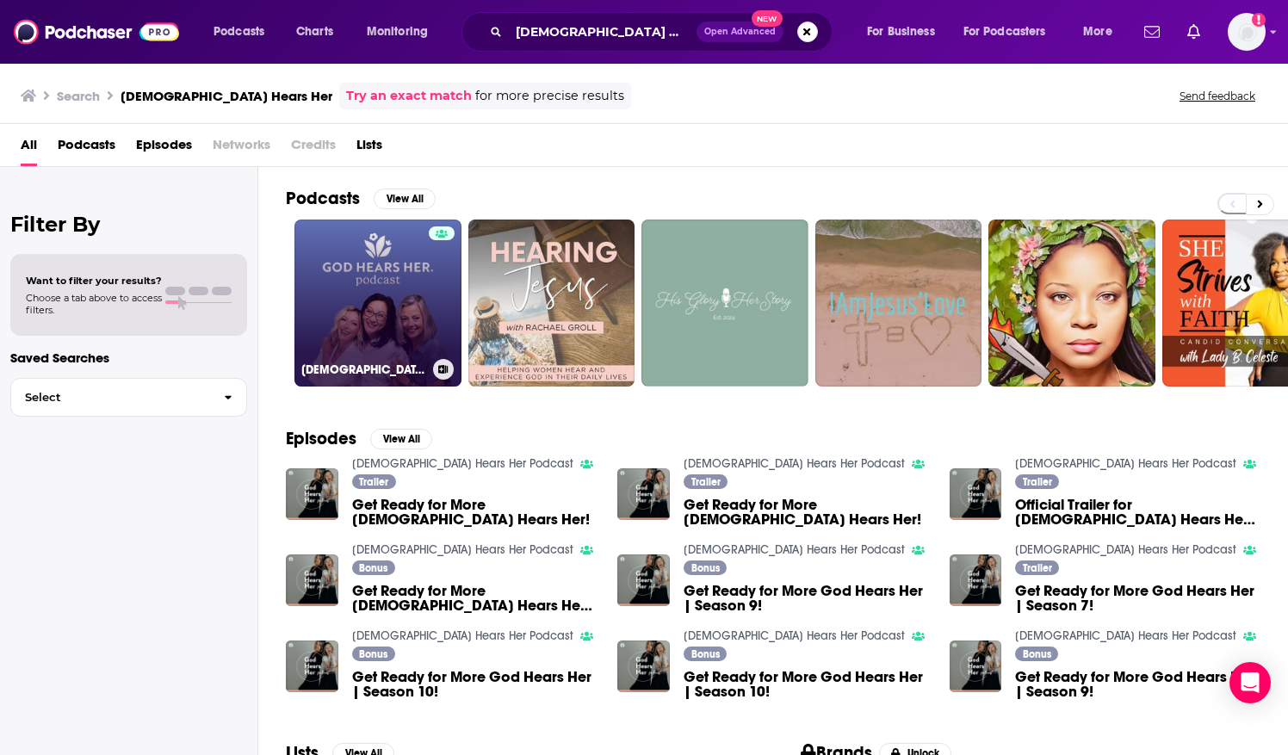
click at [434, 241] on div at bounding box center [442, 292] width 26 height 133
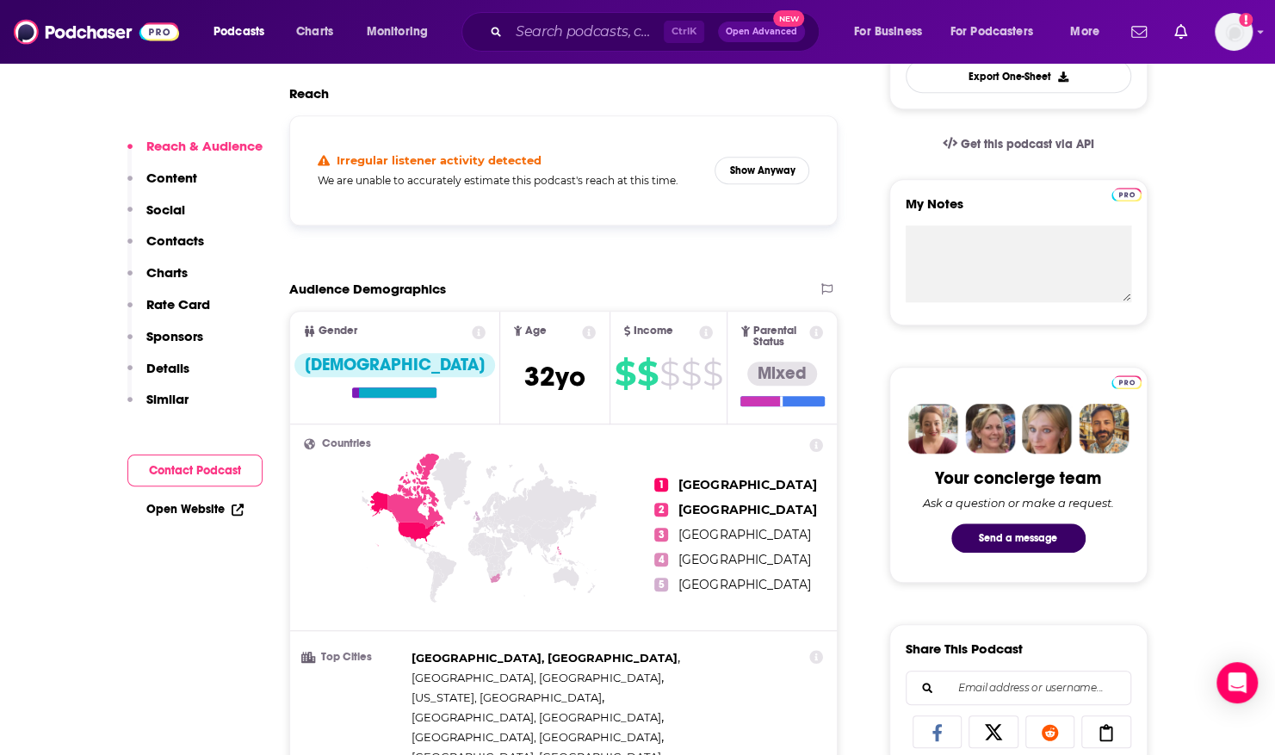
scroll to position [293, 0]
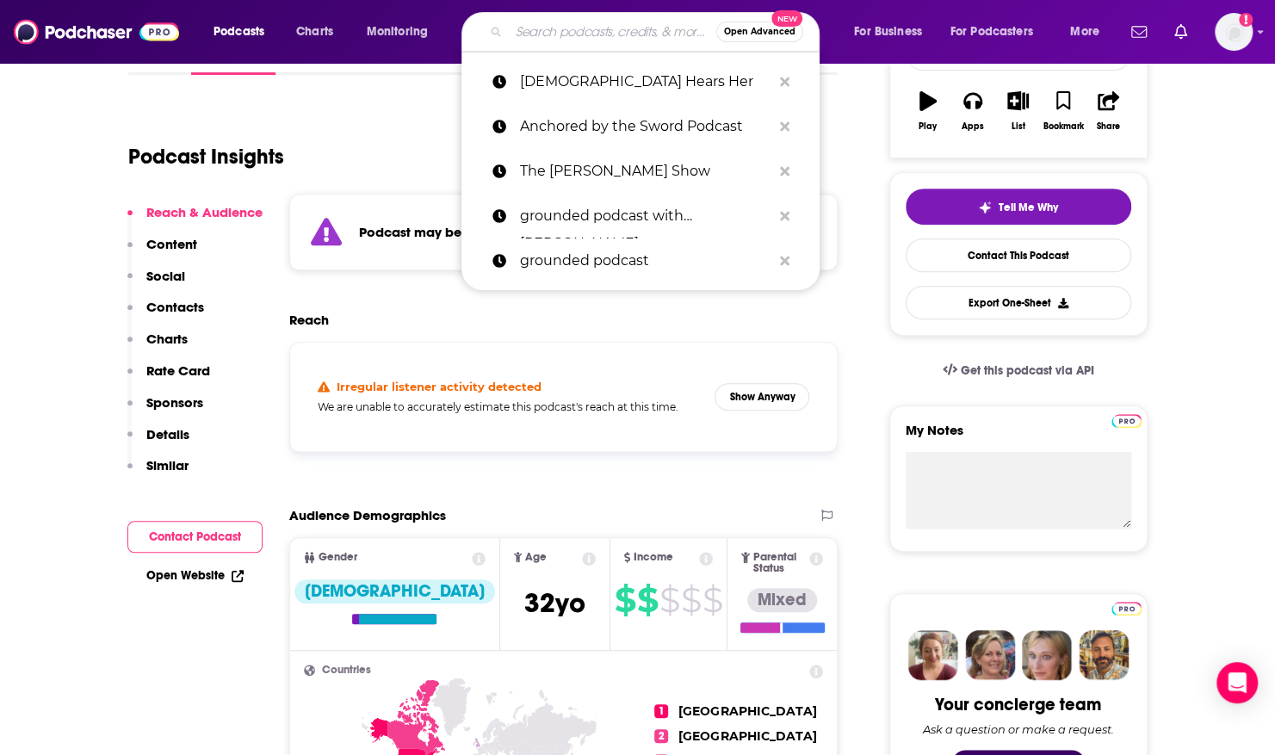
click at [529, 28] on input "Search podcasts, credits, & more..." at bounding box center [613, 32] width 208 height 28
paste input "My Yes is on the Table"
type input "My Yes is on the Table"
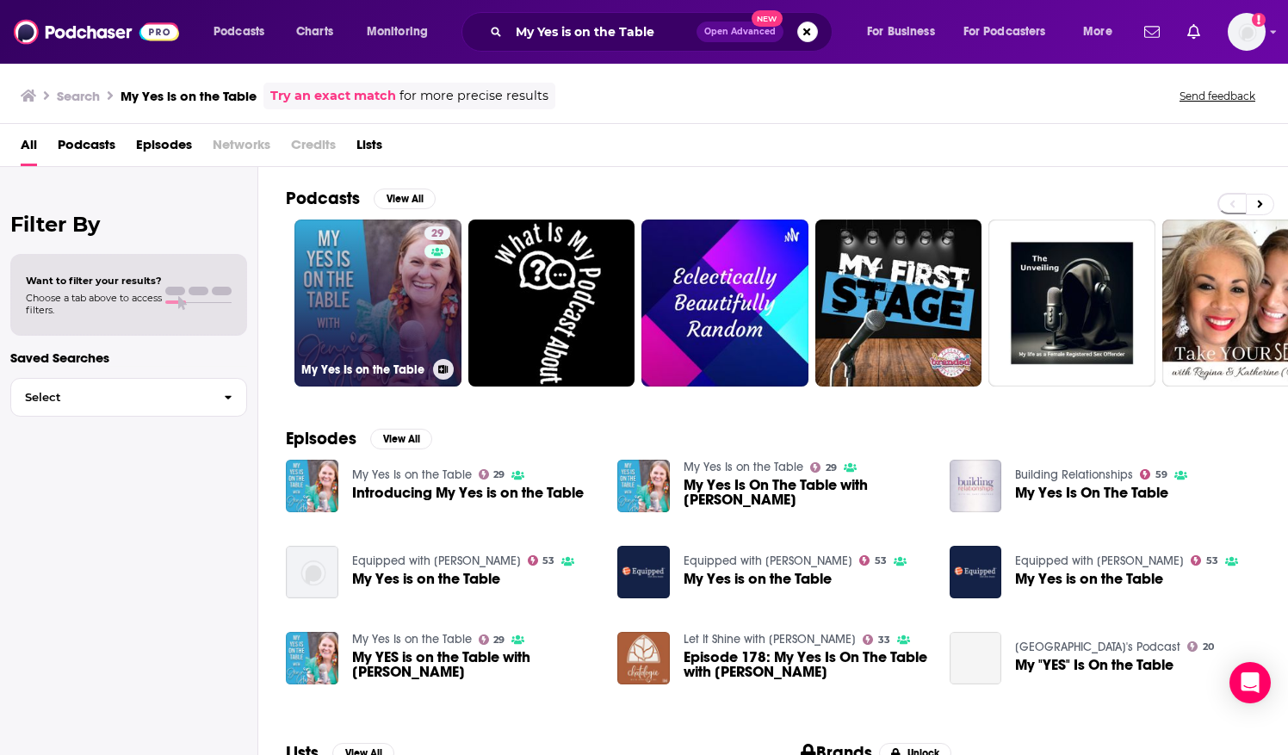
click at [356, 317] on link "29 My Yes Is on the Table" at bounding box center [377, 303] width 167 height 167
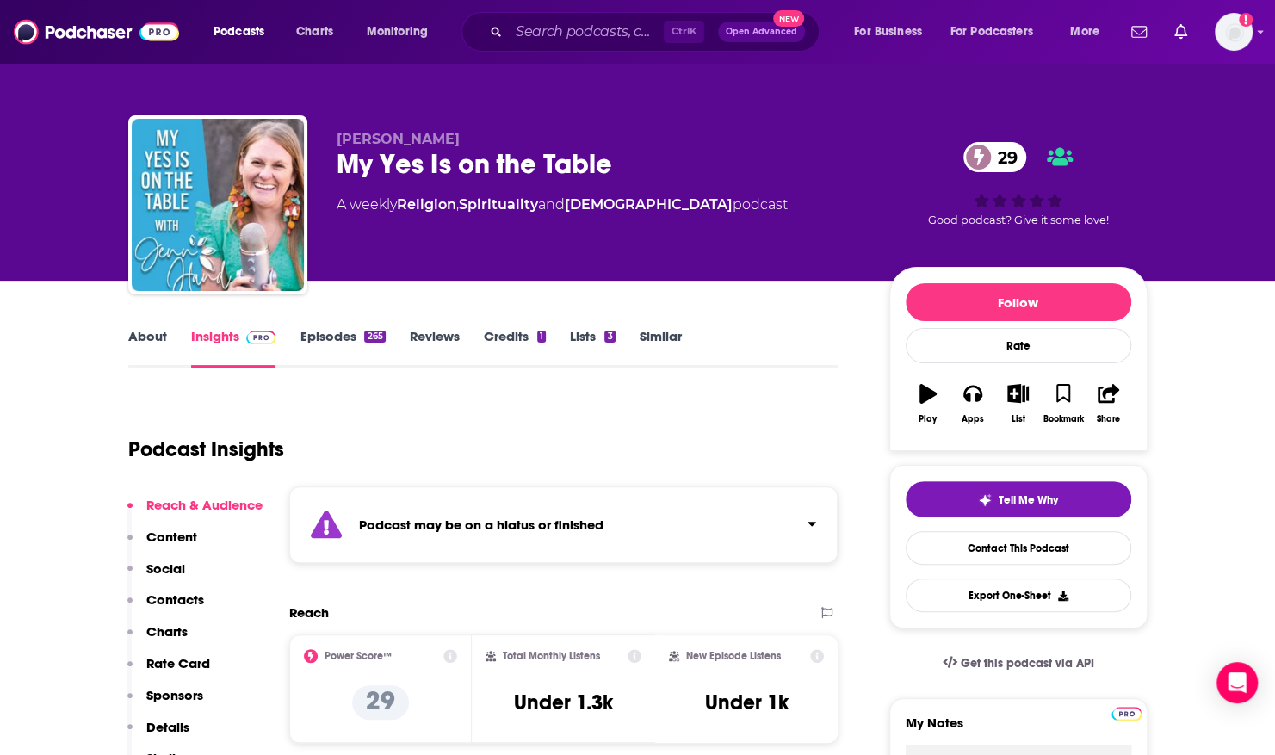
click at [351, 328] on link "Episodes 265" at bounding box center [342, 348] width 85 height 40
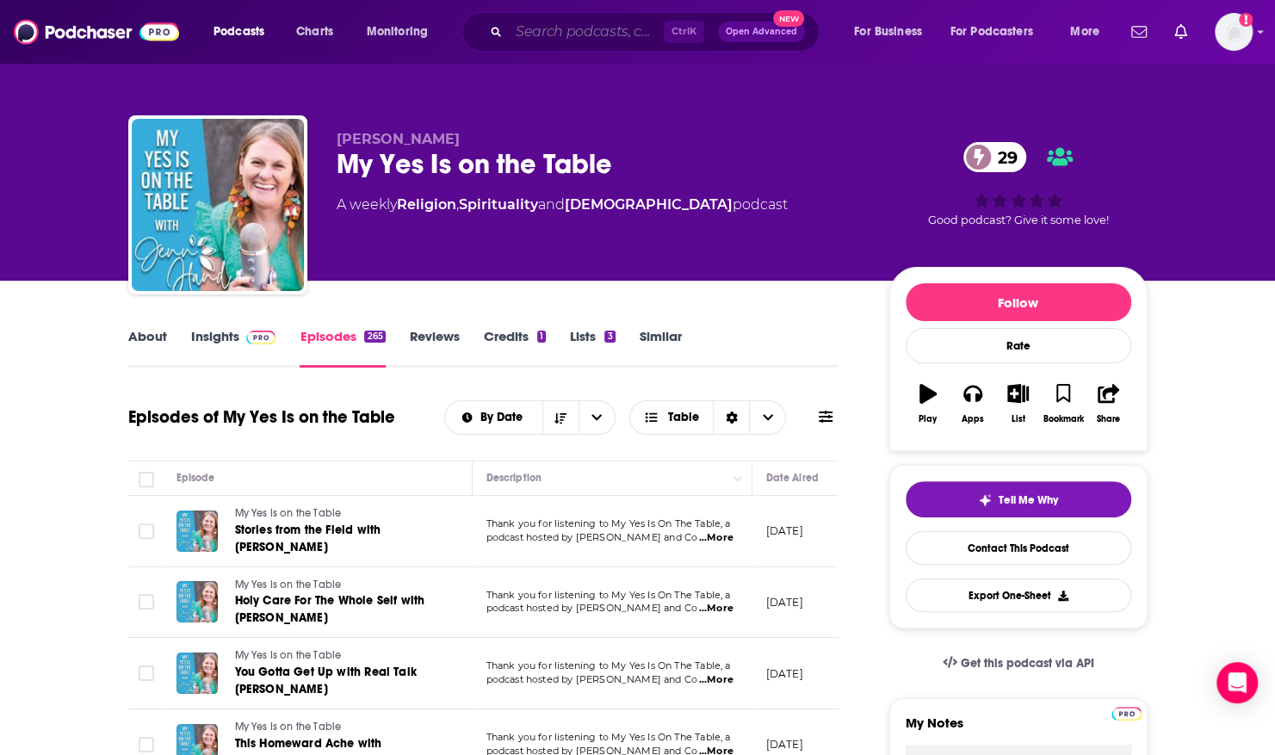
click at [567, 24] on input "Search podcasts, credits, & more..." at bounding box center [586, 32] width 155 height 28
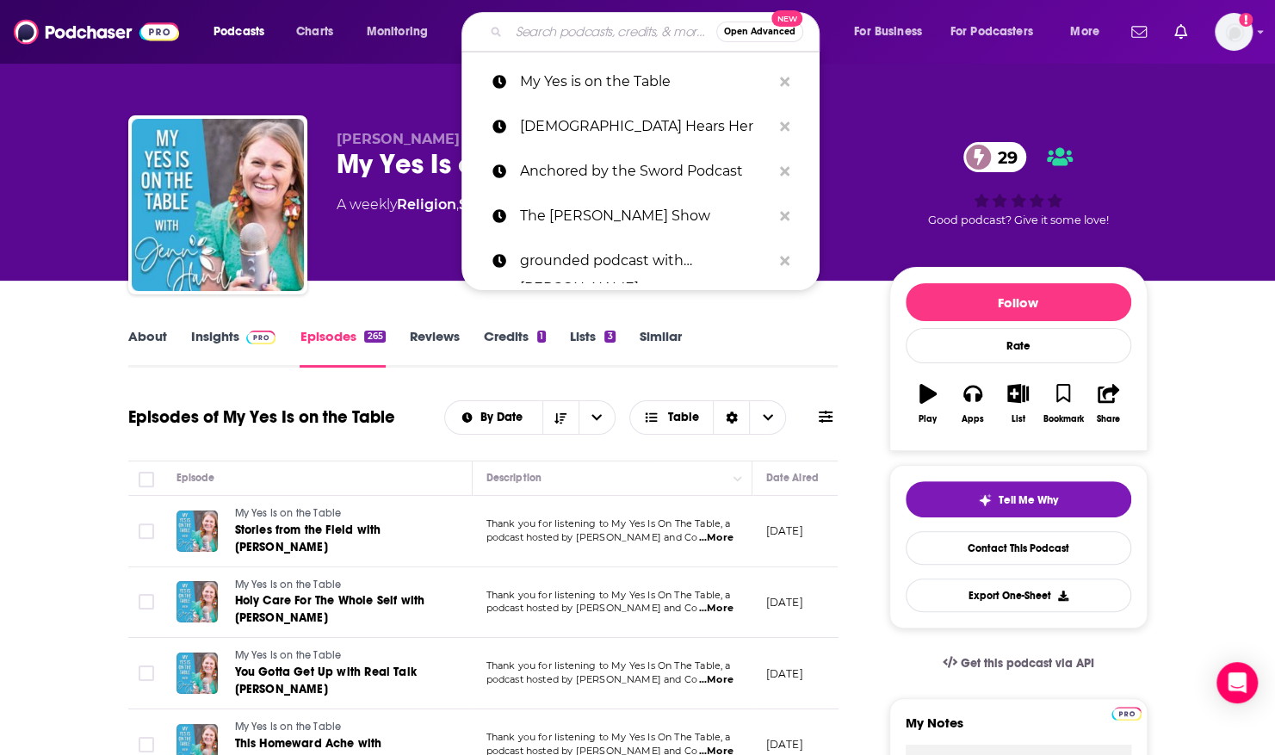
paste input "ImBetween Podcast"
type input "ImBetween Podcast"
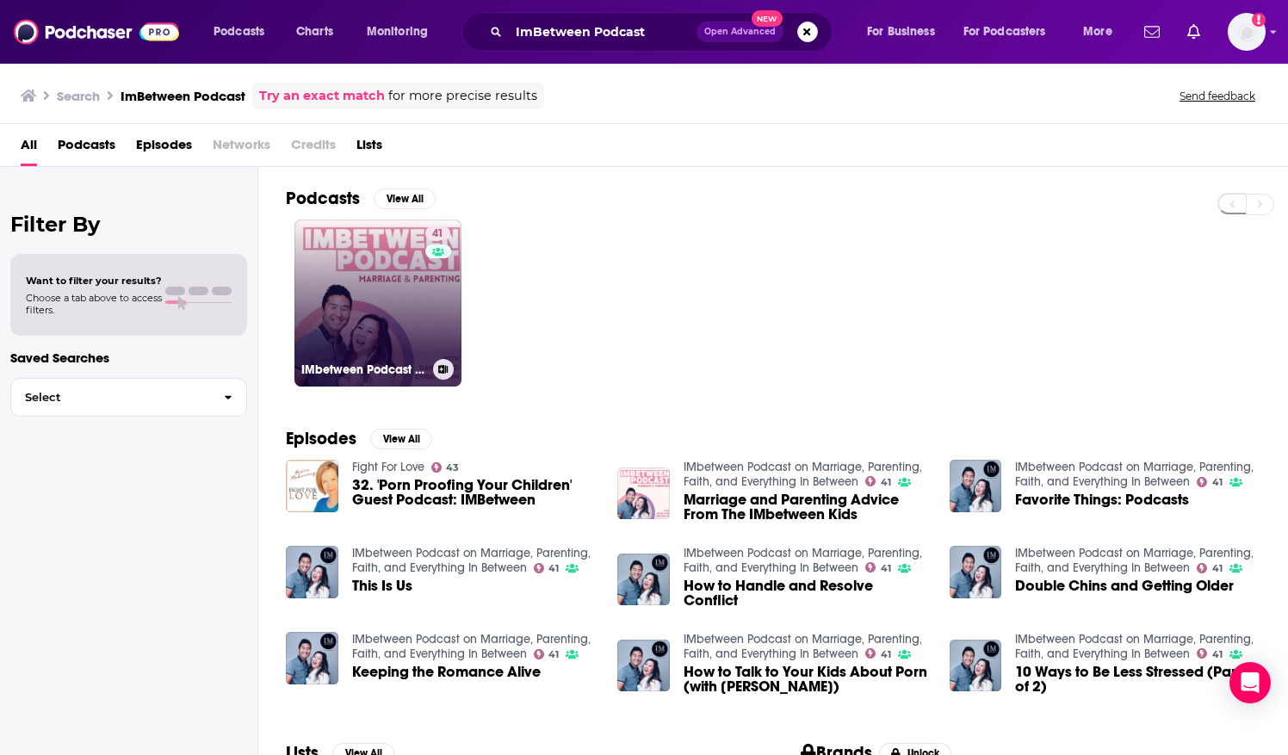
click at [338, 251] on link "41 IMbetween Podcast on Marriage, Parenting, Faith, and Everything In Between" at bounding box center [377, 303] width 167 height 167
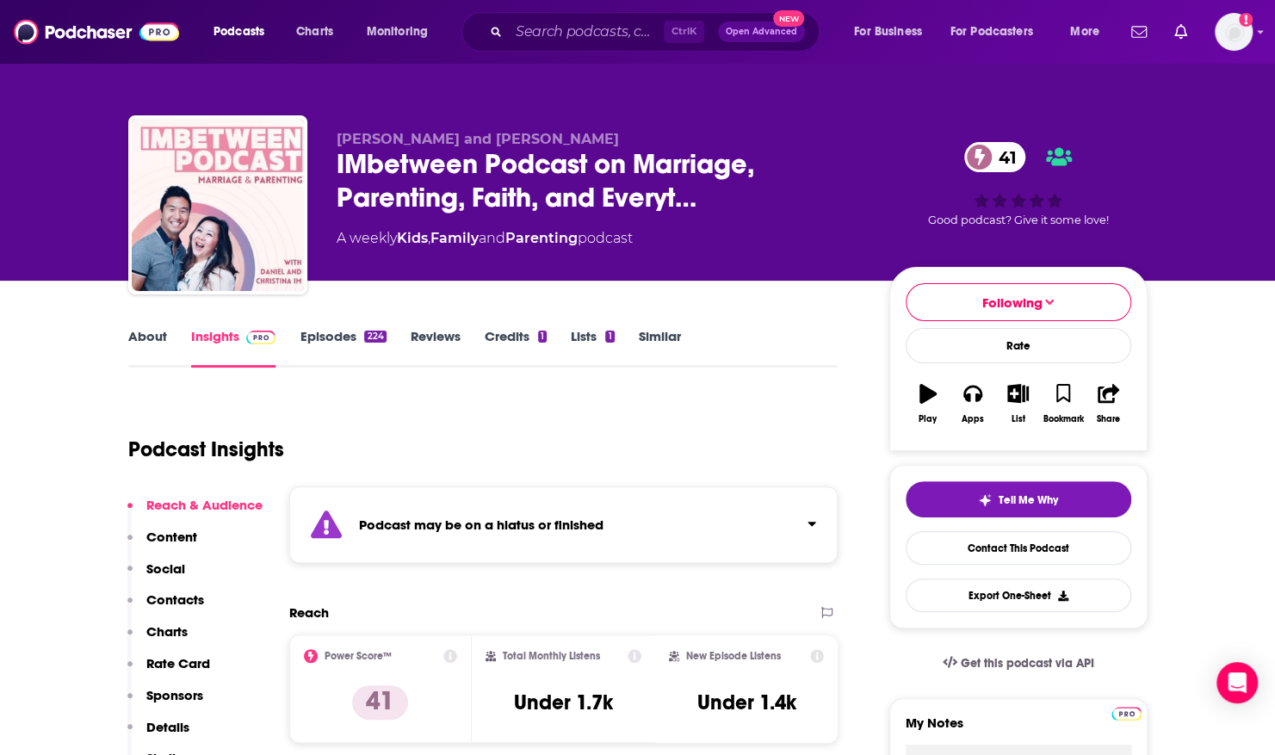
click at [332, 331] on link "Episodes 224" at bounding box center [343, 348] width 86 height 40
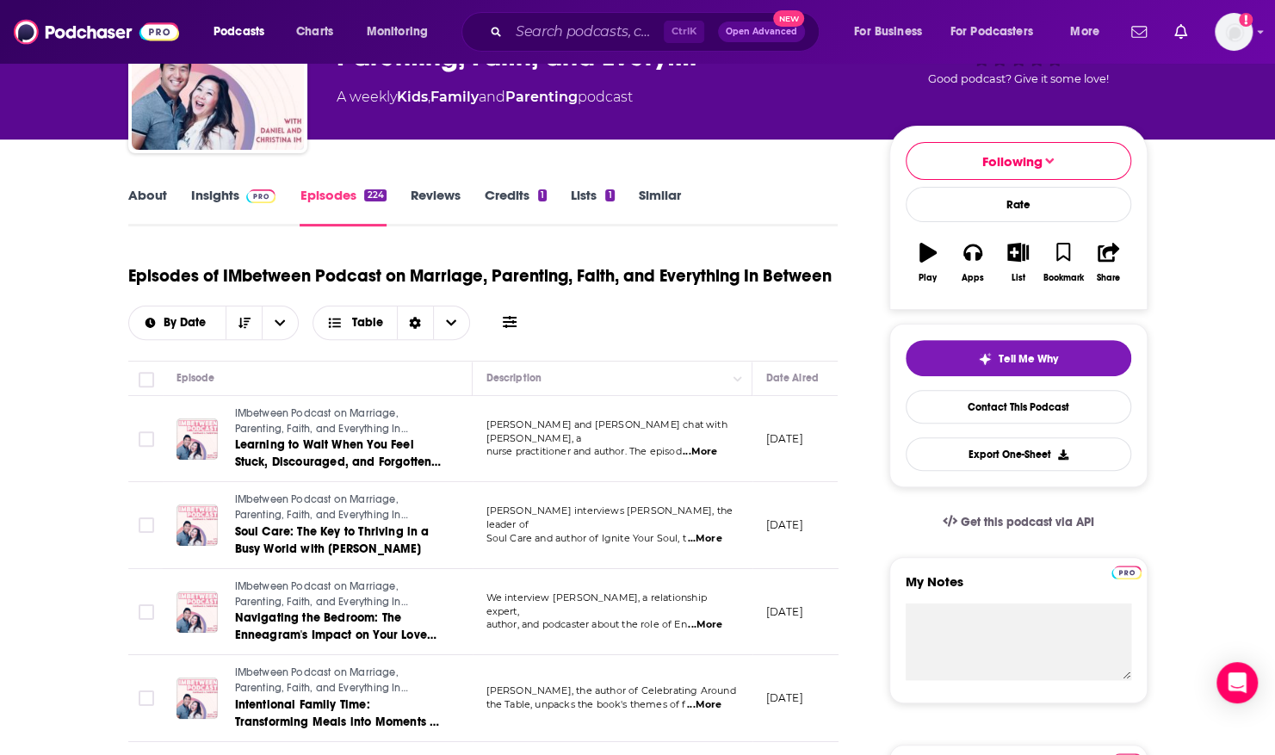
scroll to position [257, 0]
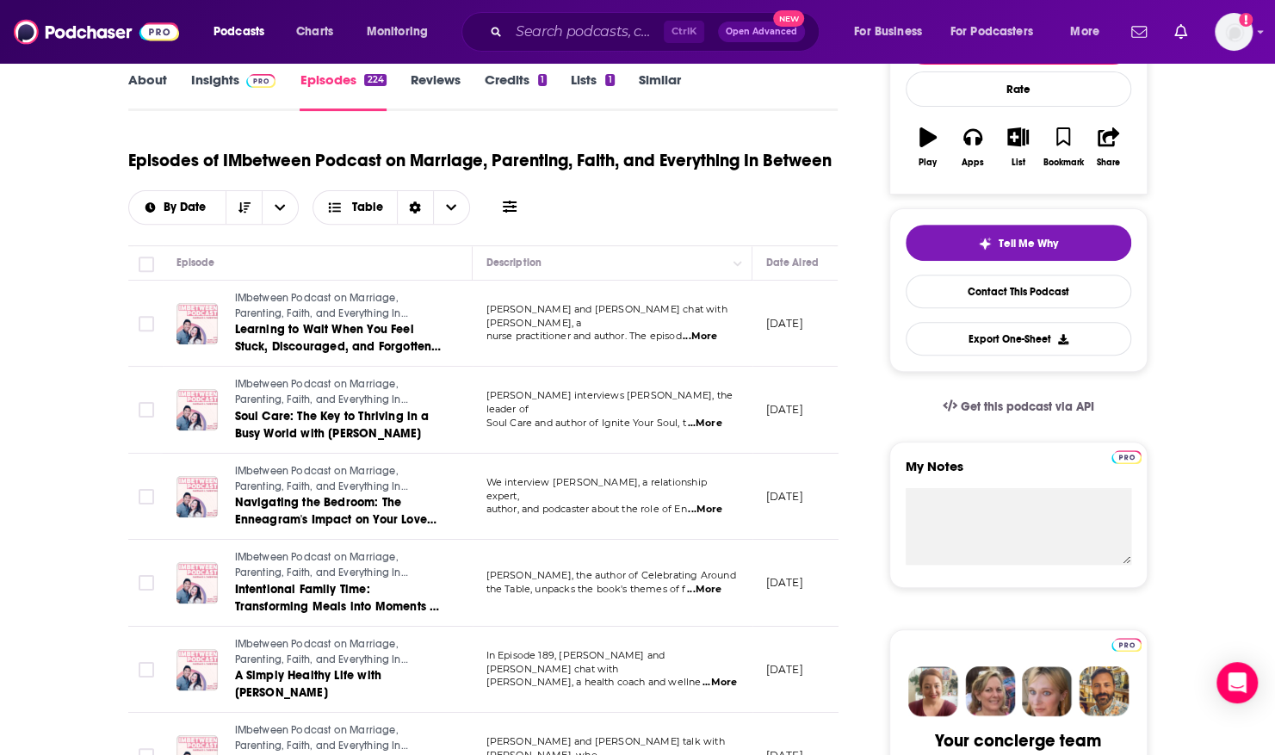
click at [697, 330] on span "...More" at bounding box center [700, 337] width 34 height 14
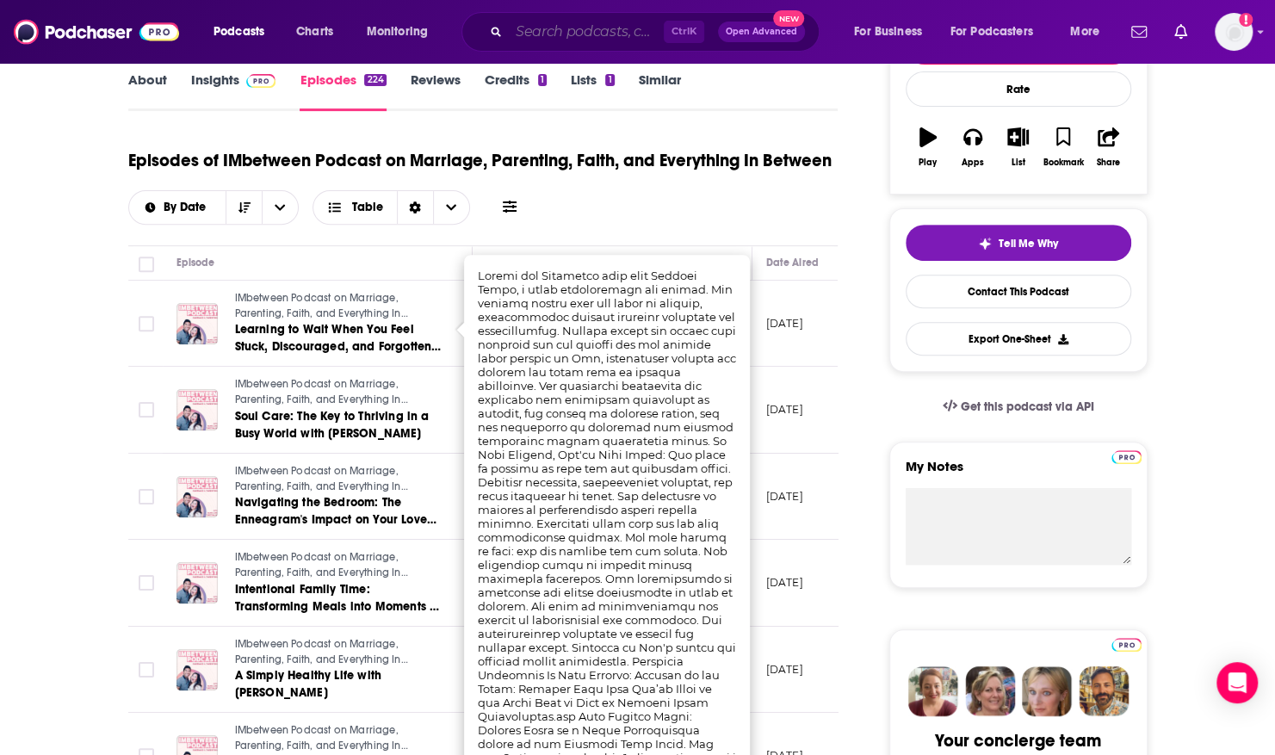
click at [568, 19] on input "Search podcasts, credits, & more..." at bounding box center [586, 32] width 155 height 28
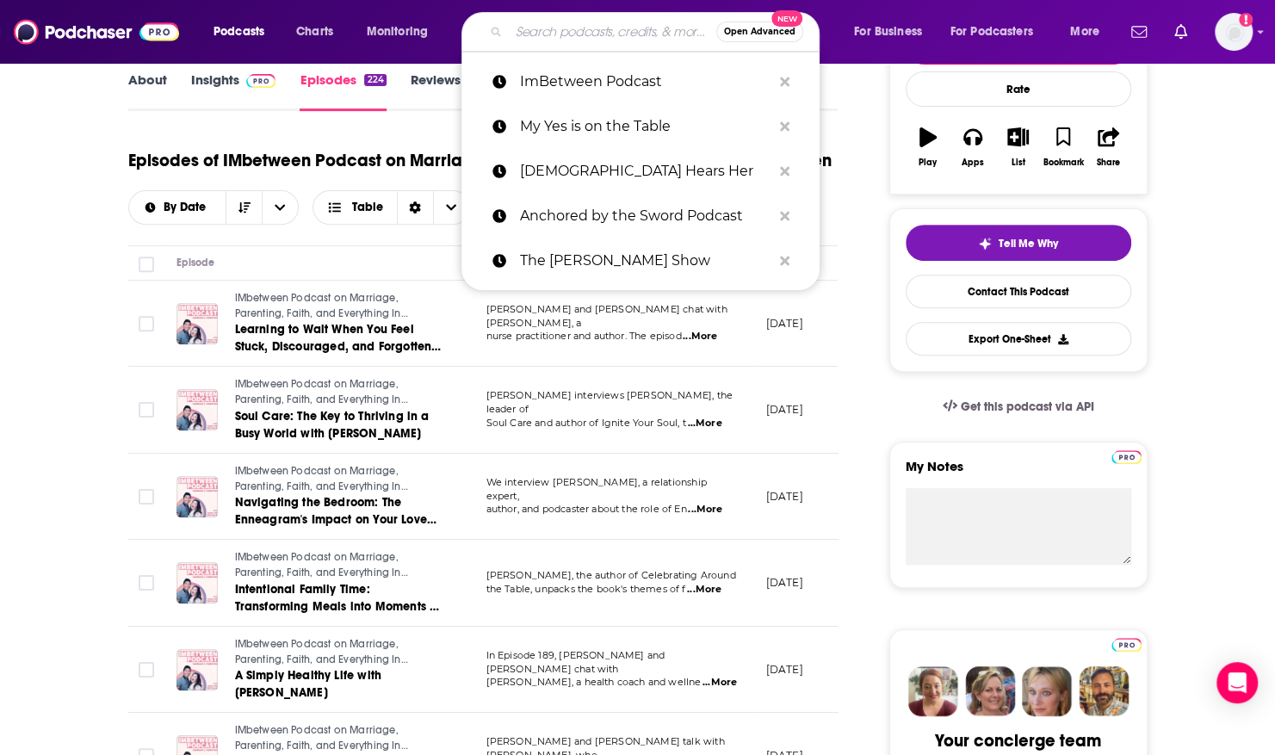
paste input "Be Love. Do Good. Podcast"
type input "Be Love. Do Good. Podcast"
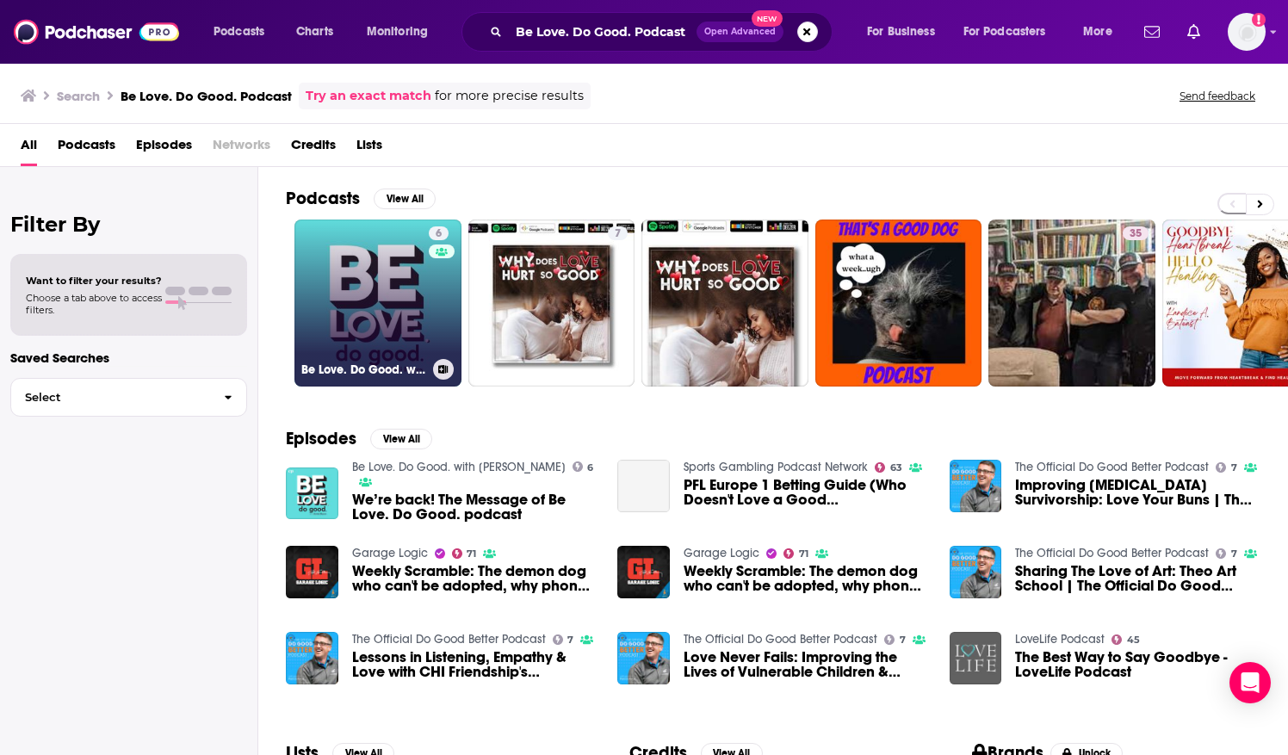
click at [390, 257] on link "6 Be Love. Do Good. with [PERSON_NAME]" at bounding box center [377, 303] width 167 height 167
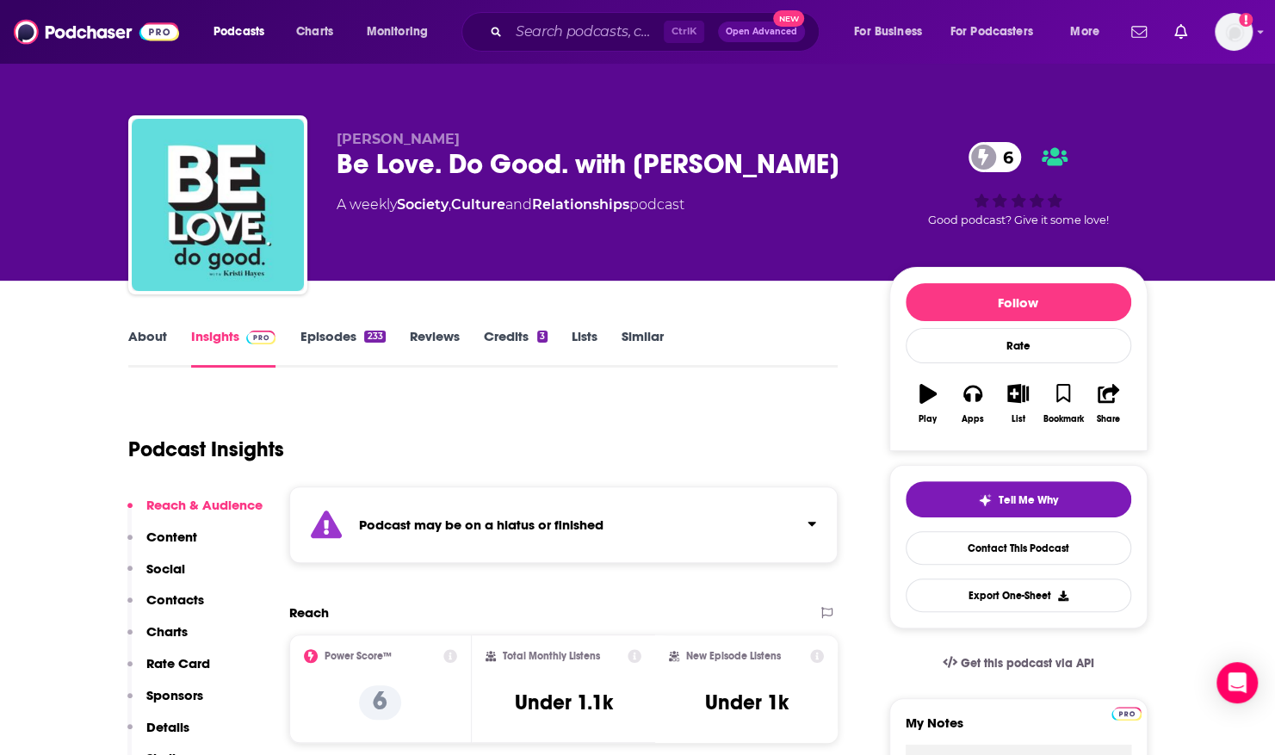
click at [325, 341] on link "Episodes 233" at bounding box center [342, 348] width 85 height 40
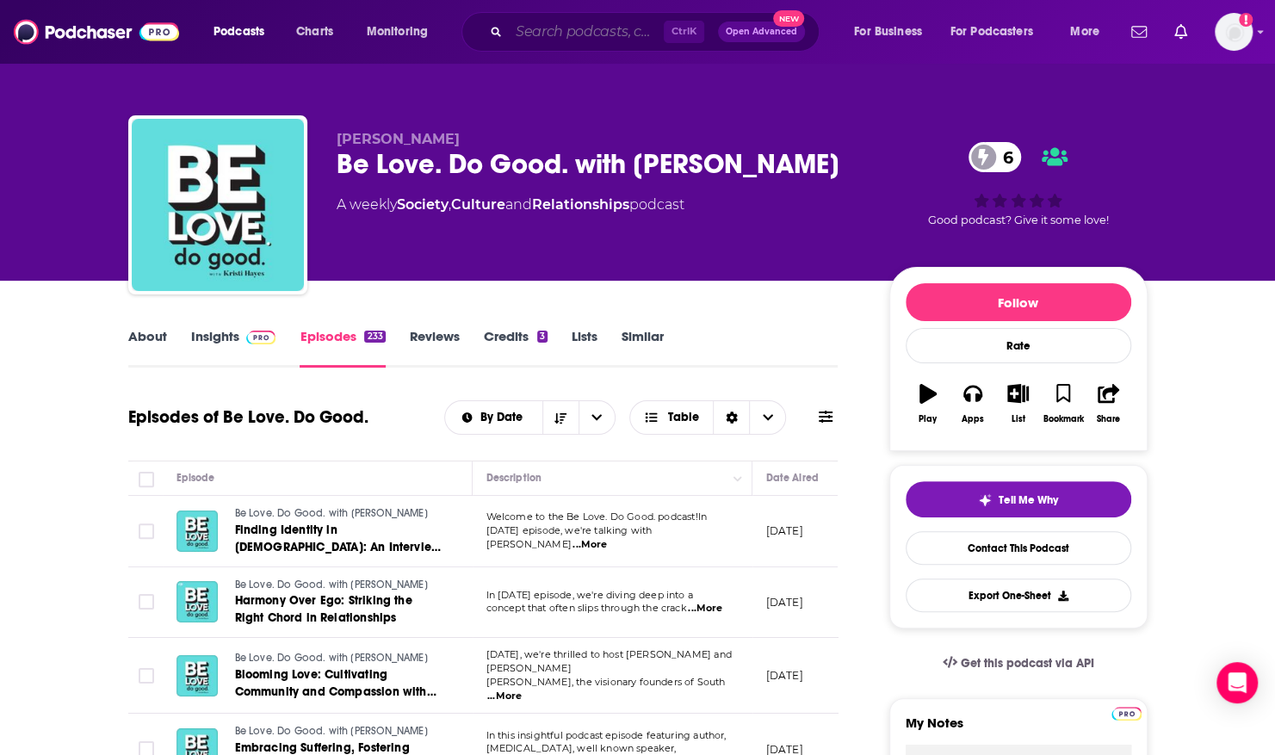
click at [591, 33] on input "Search podcasts, credits, & more..." at bounding box center [586, 32] width 155 height 28
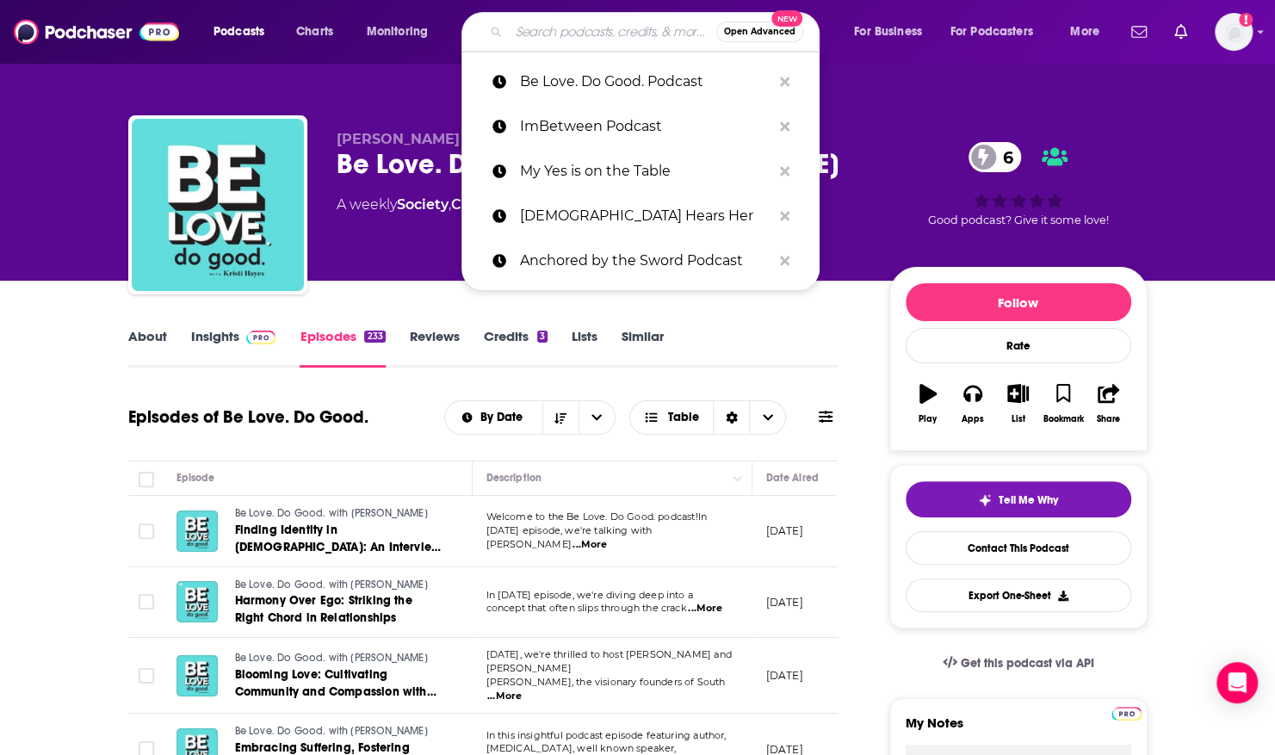
paste input "[PERSON_NAME] Ladder"
type input "[PERSON_NAME] Ladder"
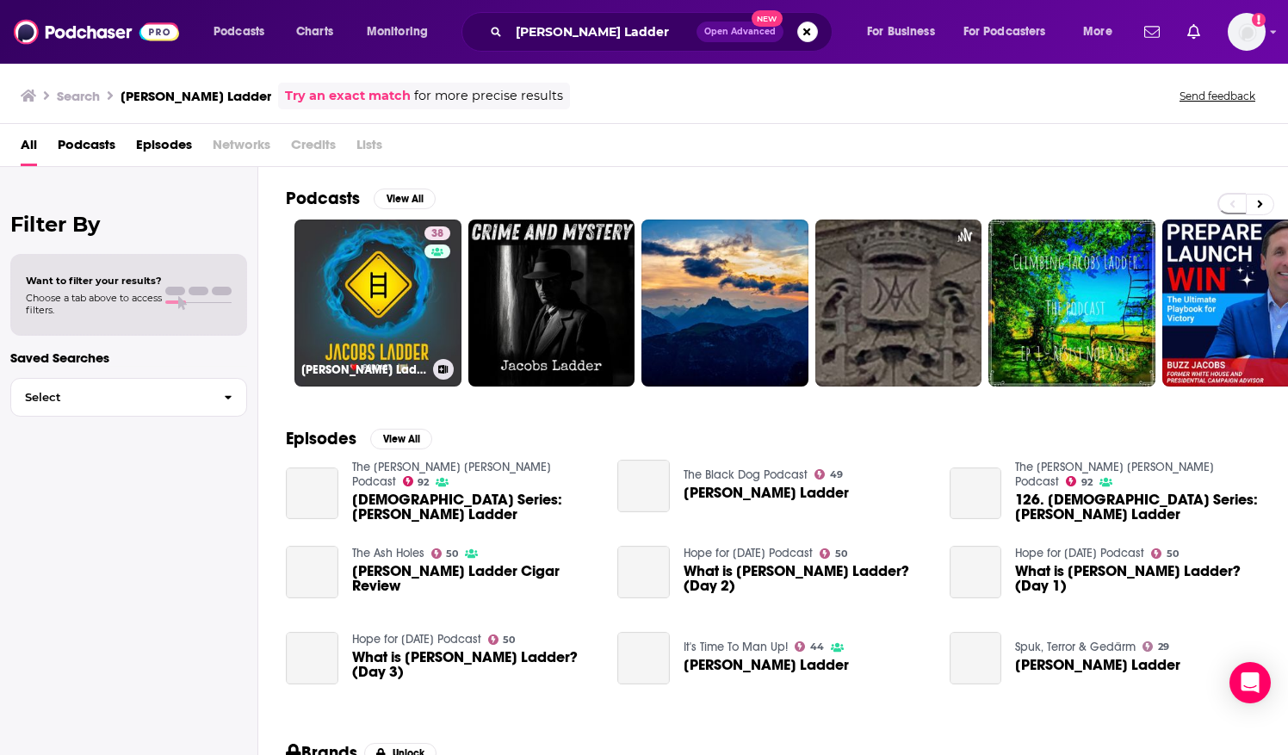
click at [349, 263] on link "38 [PERSON_NAME] Ladder Podcast" at bounding box center [377, 303] width 167 height 167
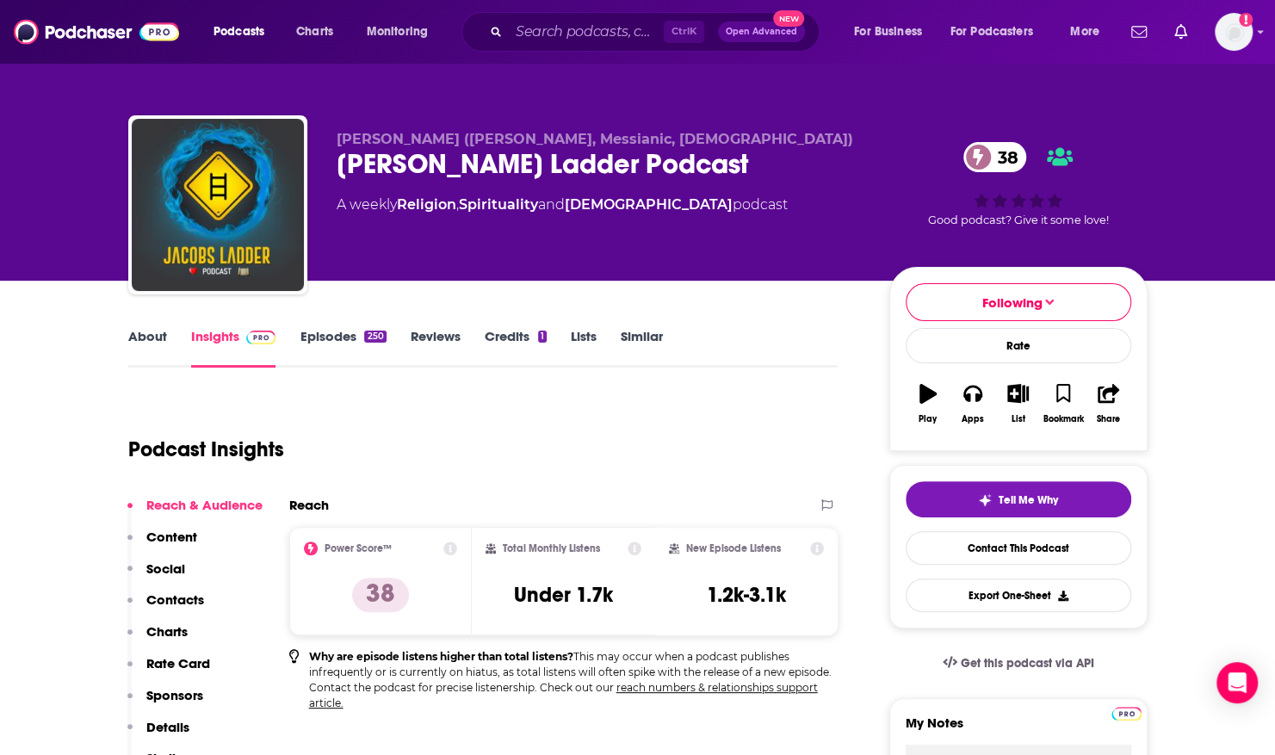
click at [153, 331] on link "About" at bounding box center [147, 348] width 39 height 40
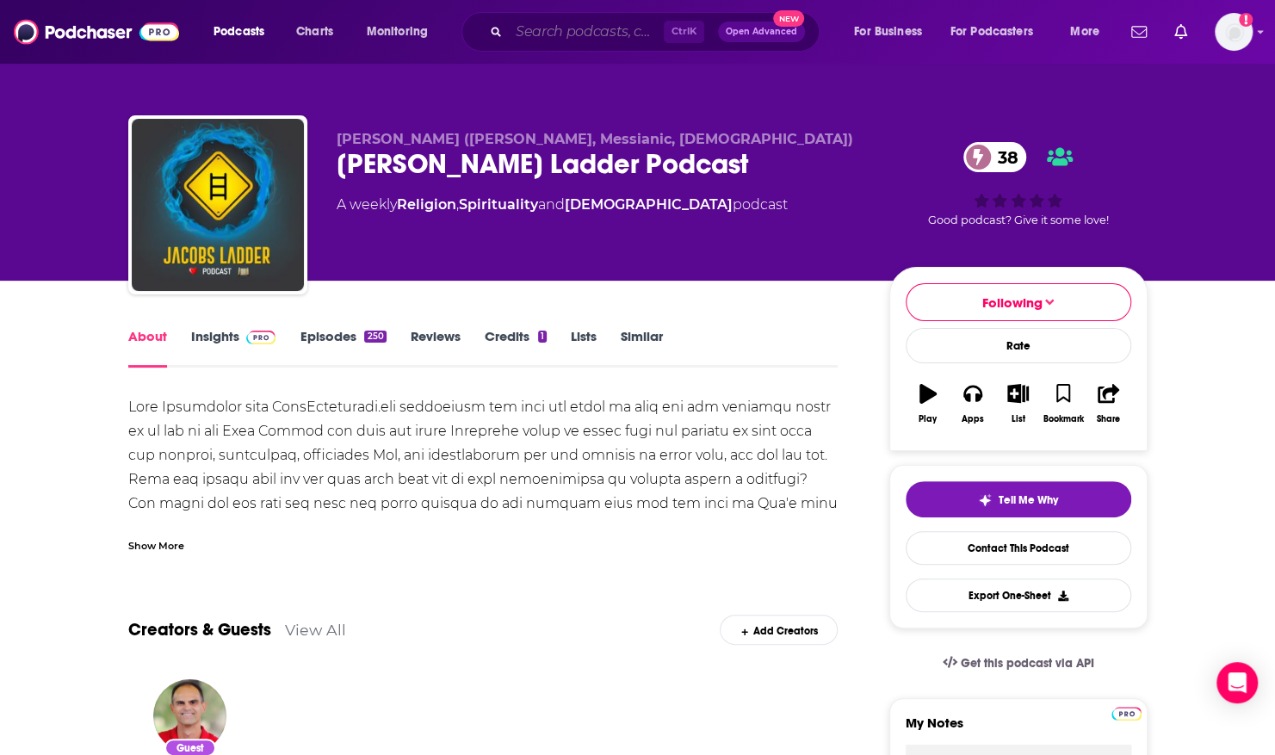
click at [525, 27] on input "Search podcasts, credits, & more..." at bounding box center [586, 32] width 155 height 28
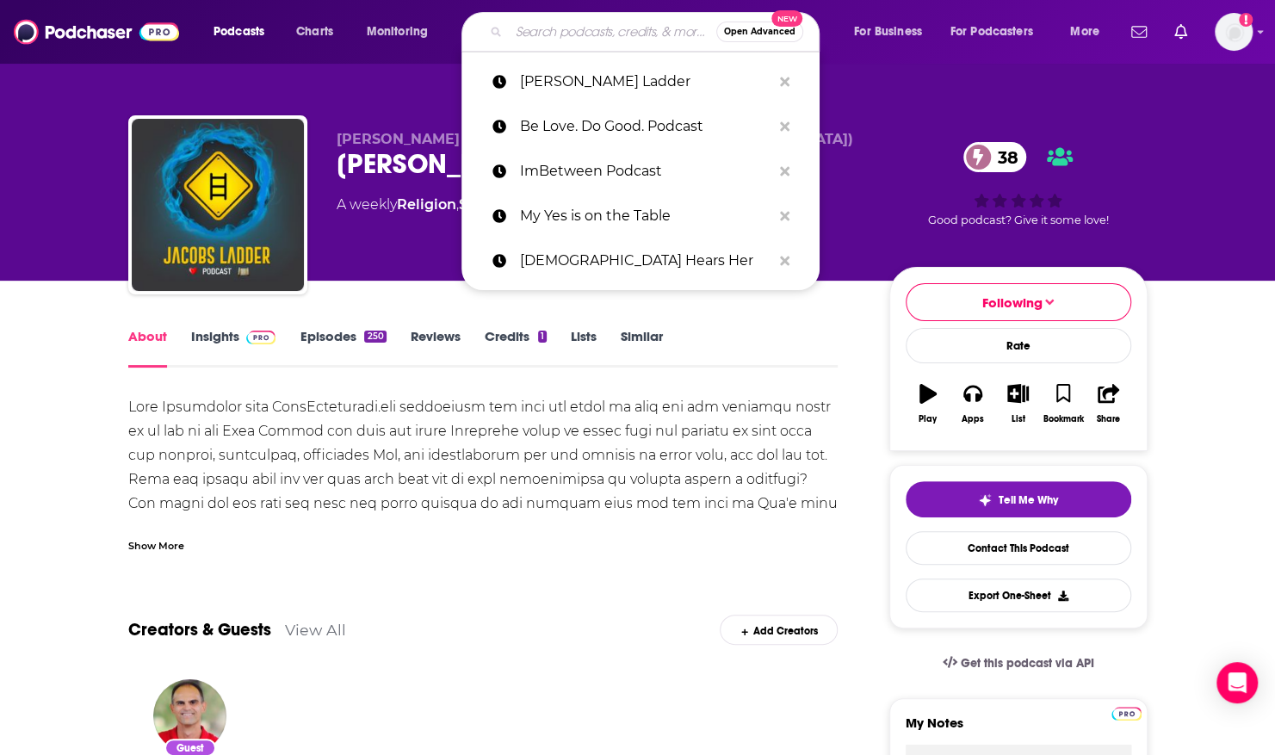
paste input "Language of [DEMOGRAPHIC_DATA]"
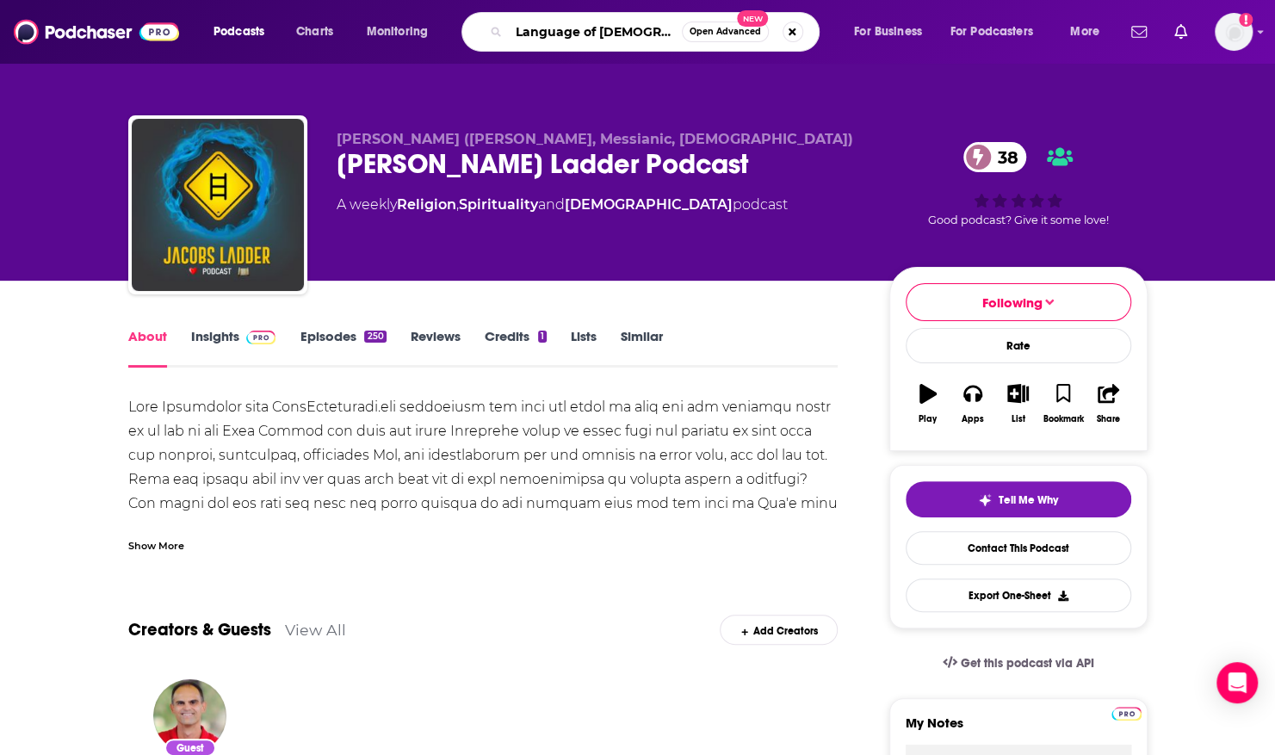
type input "Language of [DEMOGRAPHIC_DATA]'"
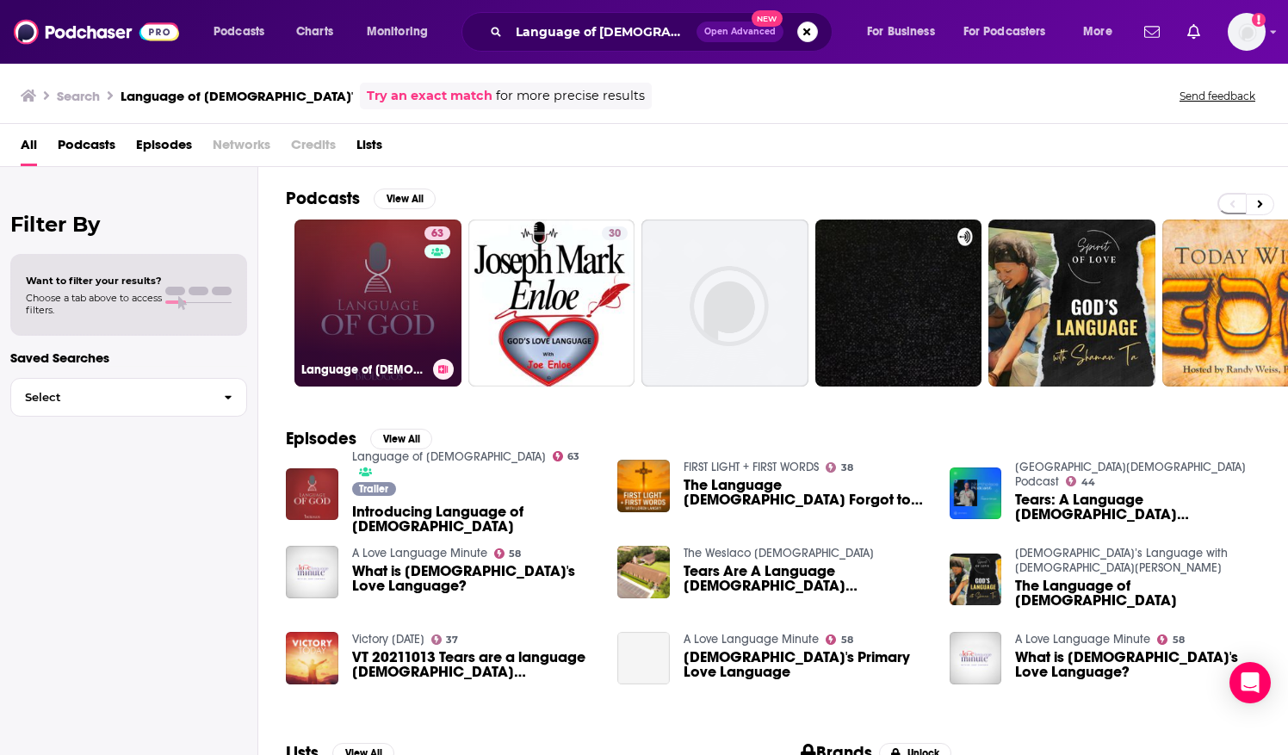
click at [362, 245] on link "63 Language of [DEMOGRAPHIC_DATA]" at bounding box center [377, 303] width 167 height 167
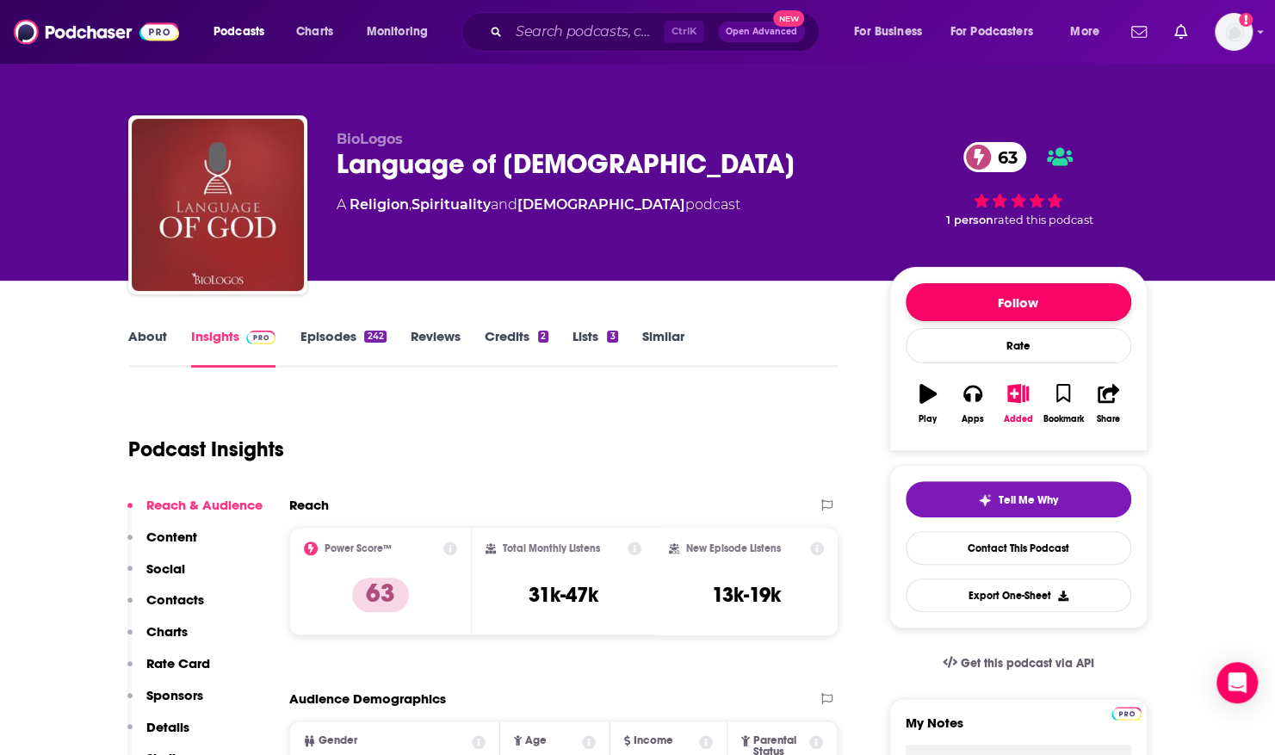
click at [957, 293] on button "Follow" at bounding box center [1019, 302] width 226 height 38
click at [158, 339] on link "About" at bounding box center [147, 348] width 39 height 40
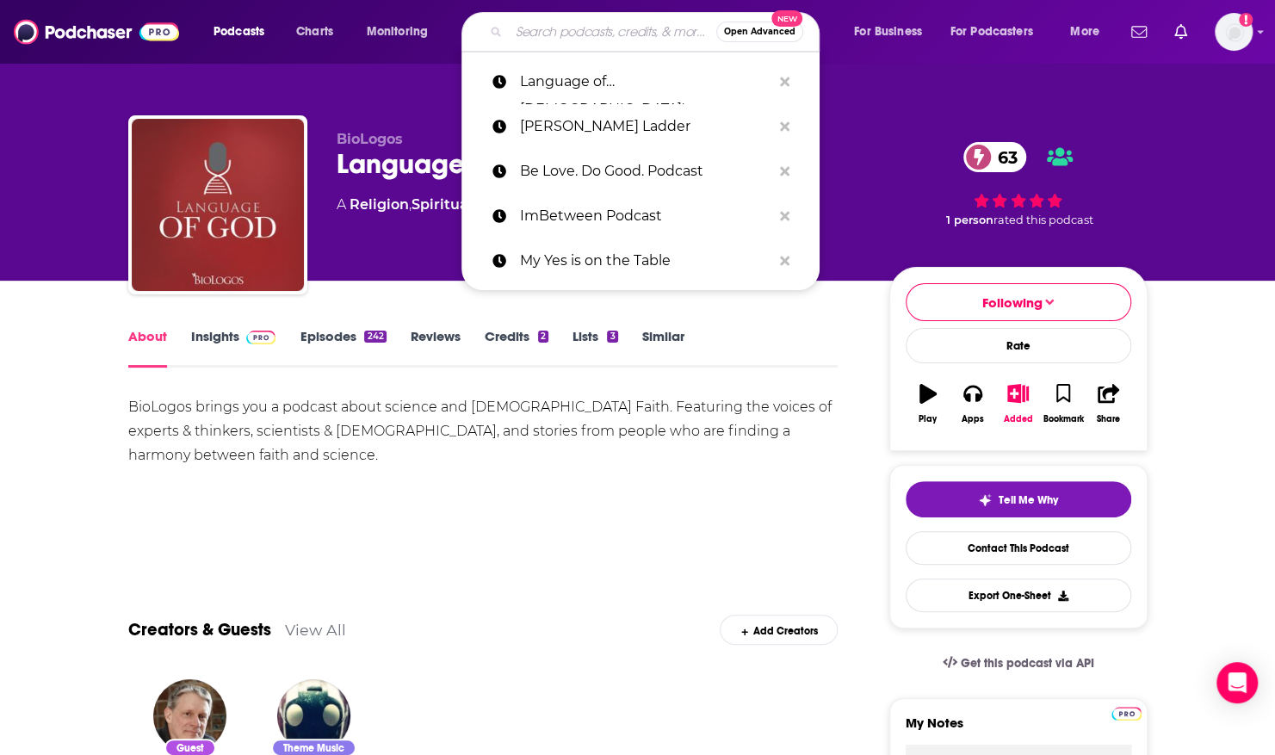
click at [545, 36] on input "Search podcasts, credits, & more..." at bounding box center [613, 32] width 208 height 28
paste input "Equipping You in Grace"
type input "Equipping You in Grace"
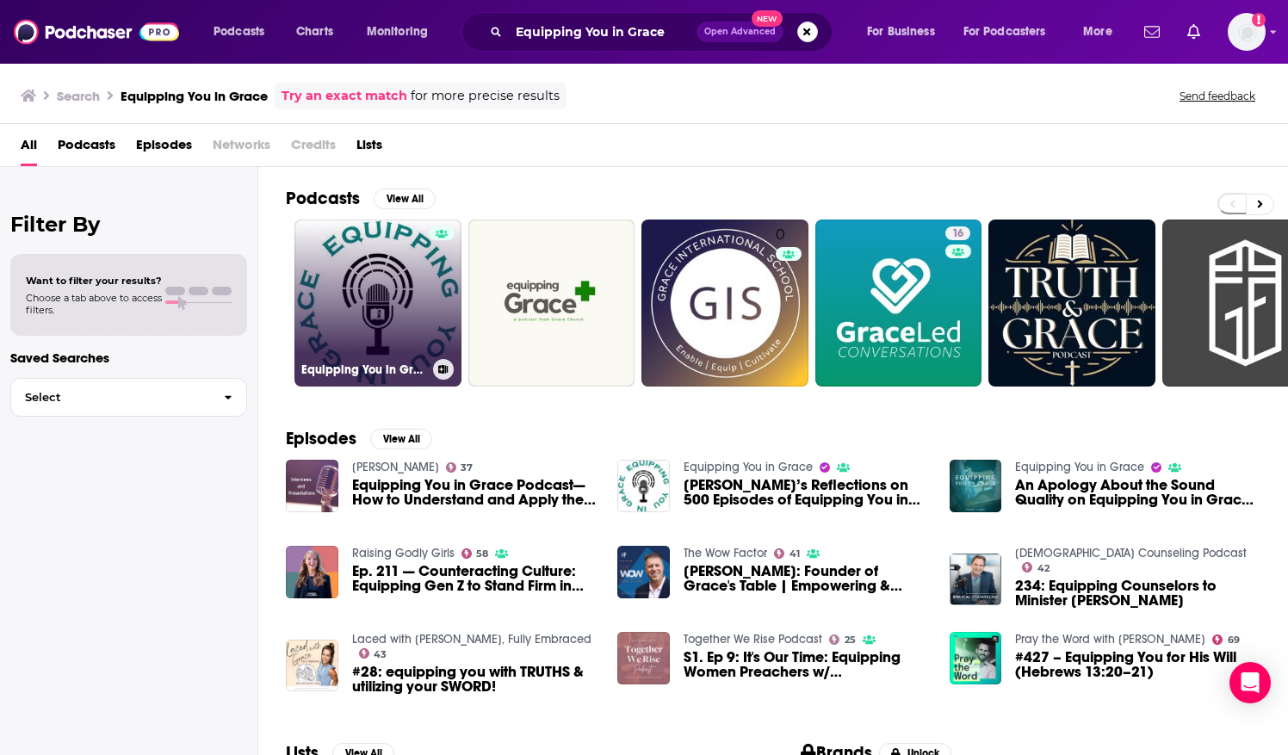
click at [327, 331] on link "Equipping You in Grace" at bounding box center [377, 303] width 167 height 167
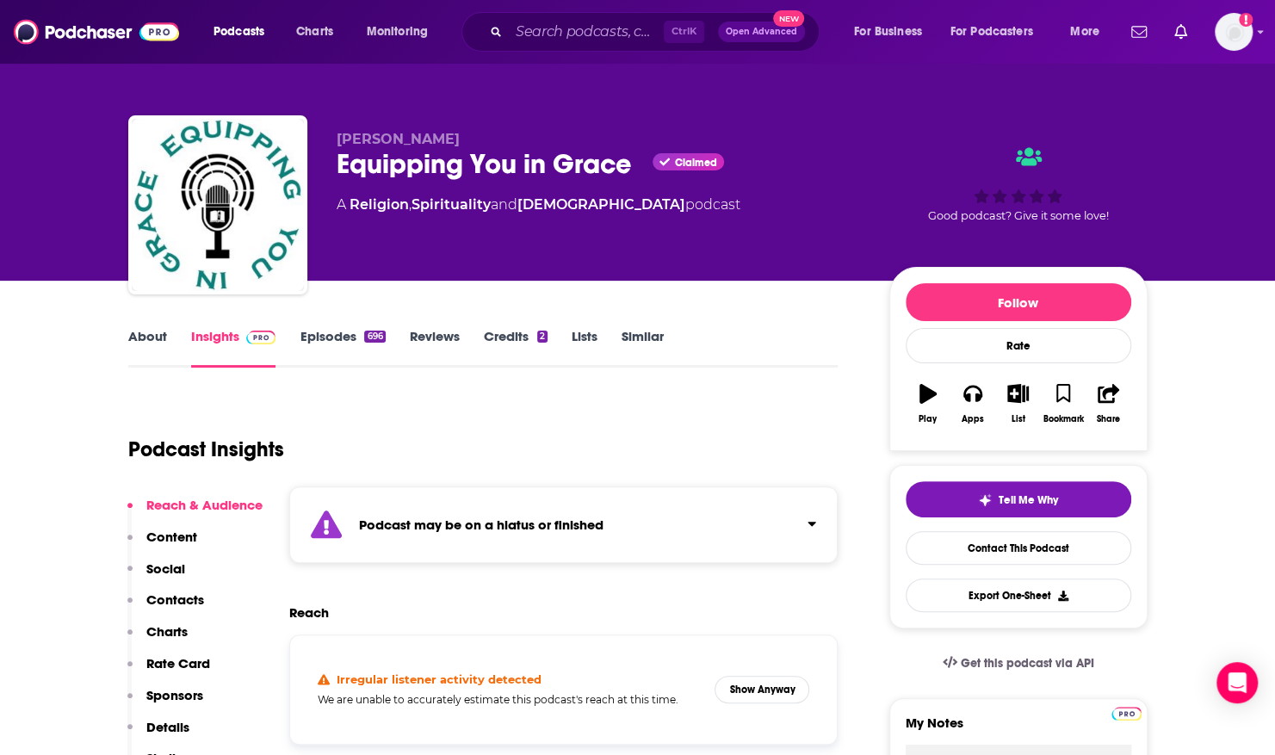
click at [360, 337] on link "Episodes 696" at bounding box center [342, 348] width 85 height 40
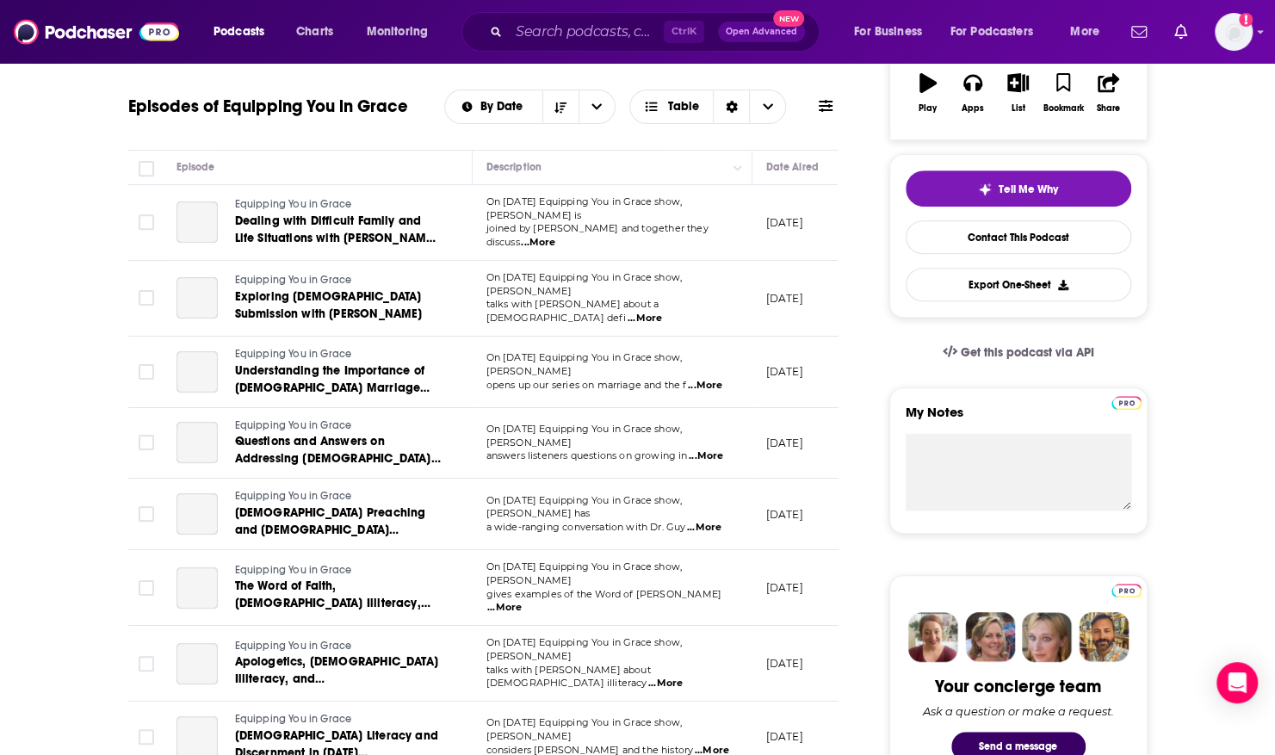
scroll to position [334, 0]
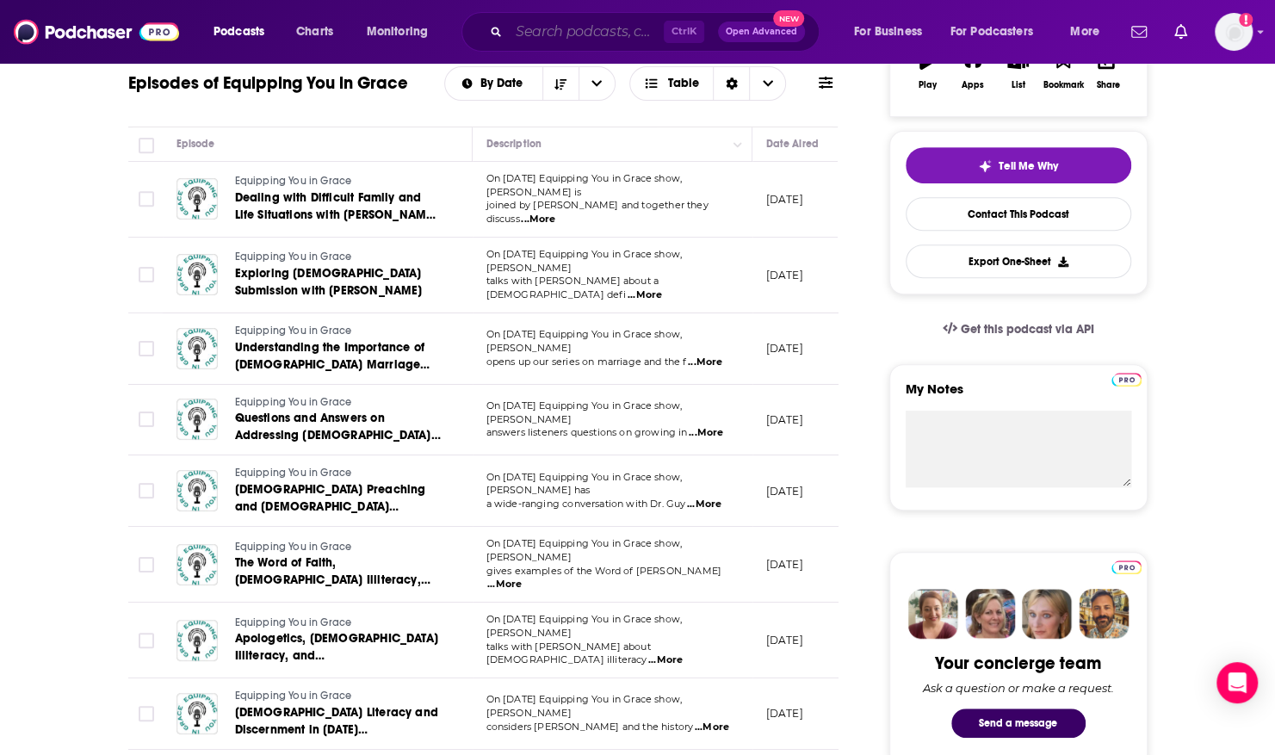
click at [512, 22] on input "Search podcasts, credits, & more..." at bounding box center [586, 32] width 155 height 28
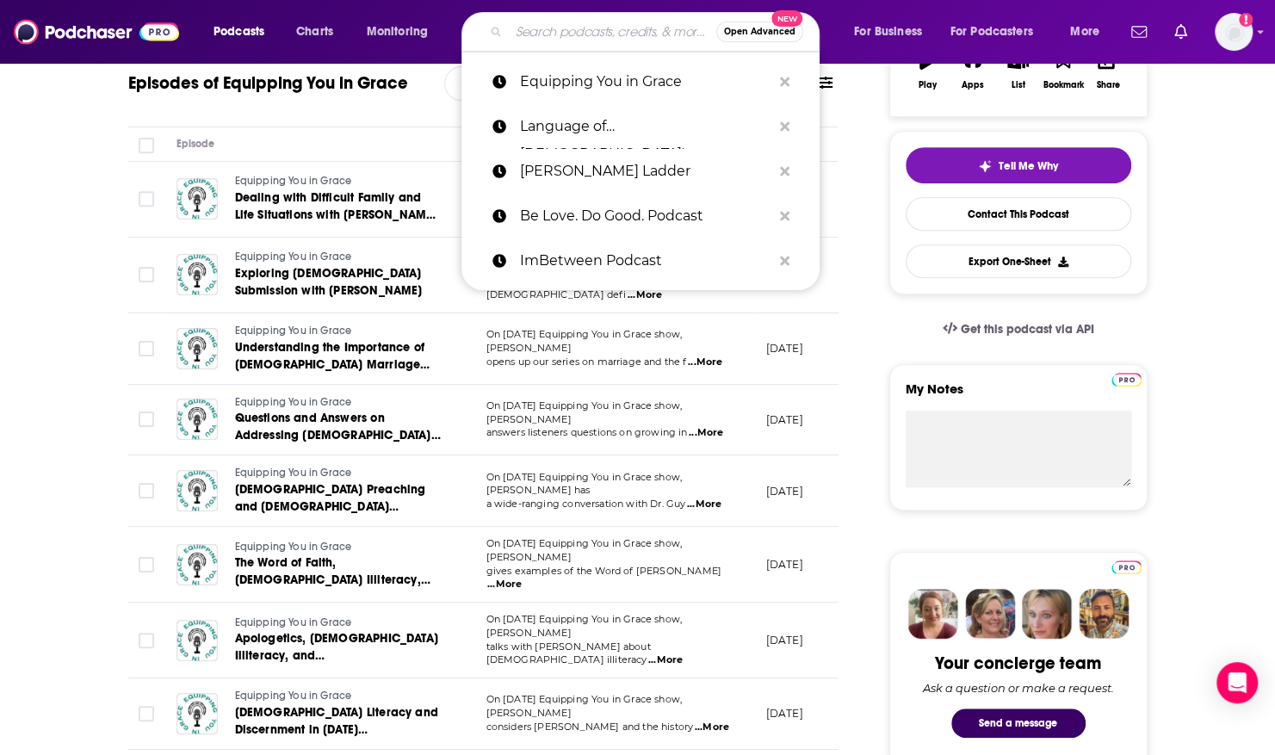
click at [543, 28] on input "Search podcasts, credits, & more..." at bounding box center [613, 32] width 208 height 28
paste input "Risen Motherhood"
type input "Risen Motherhood"
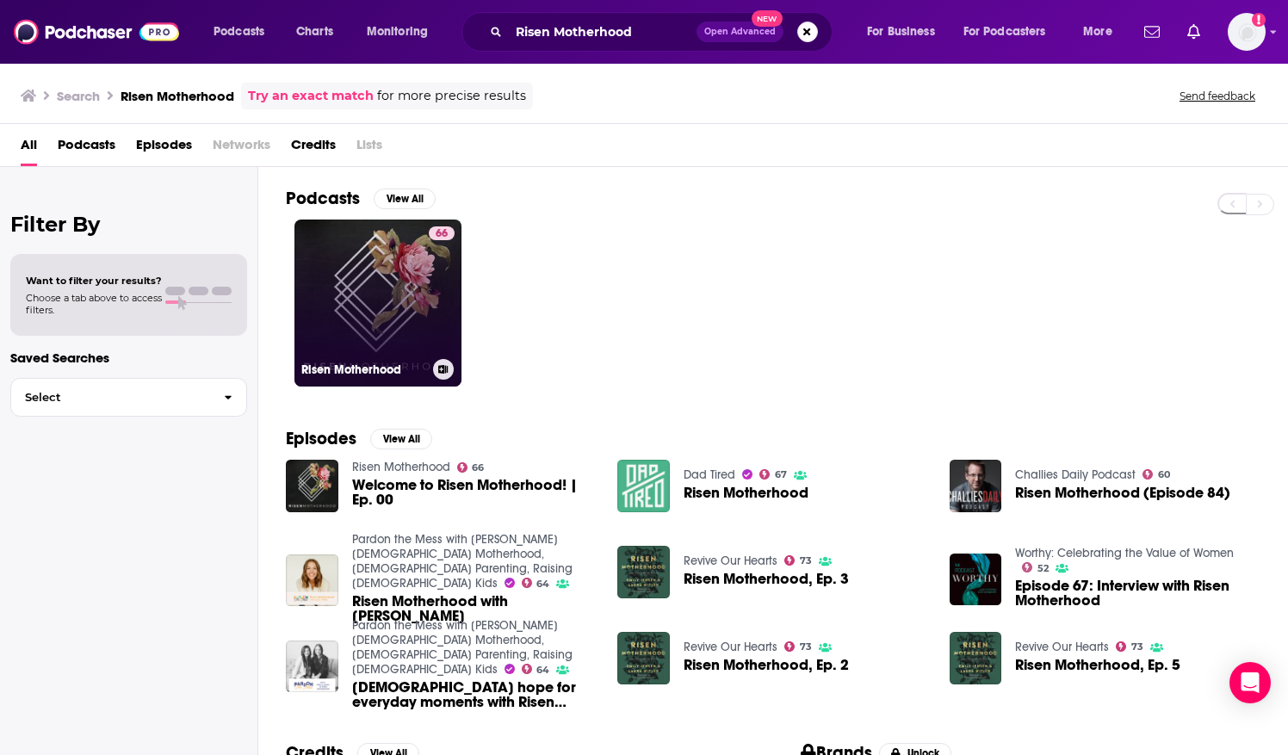
click at [348, 260] on link "66 Risen Motherhood" at bounding box center [377, 303] width 167 height 167
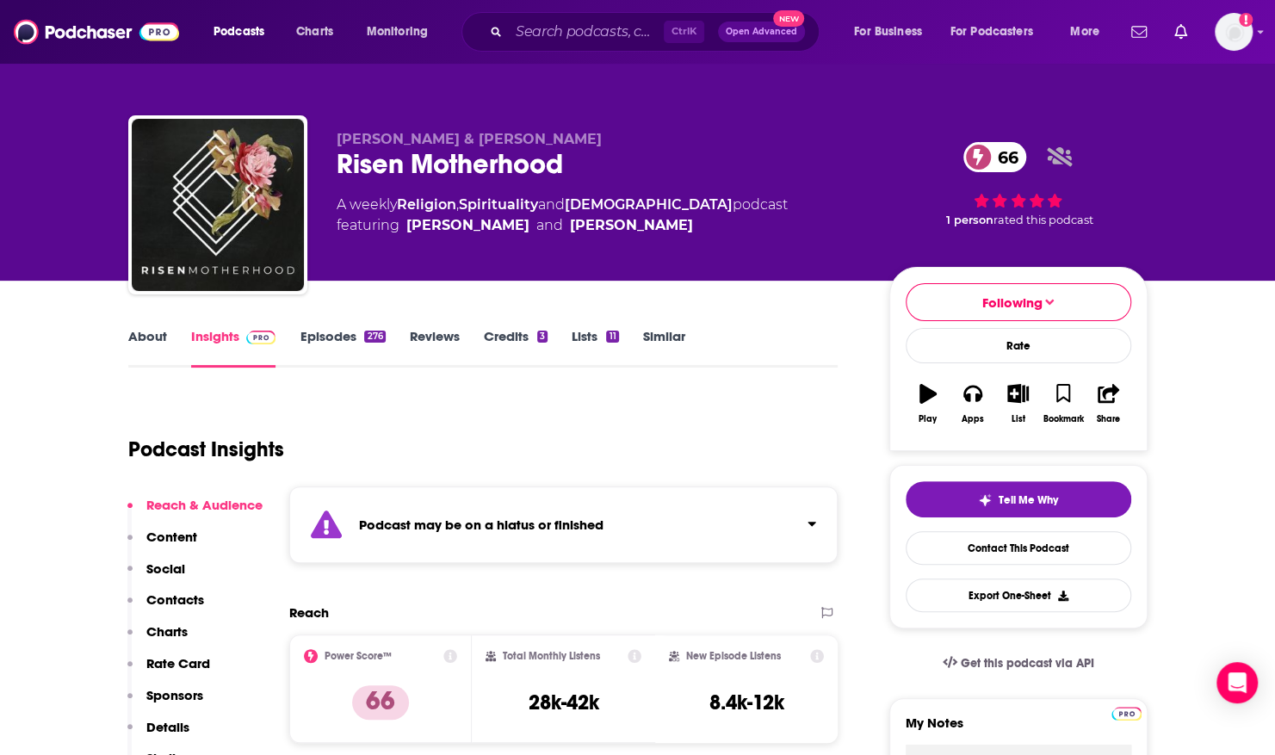
click at [340, 341] on link "Episodes 276" at bounding box center [342, 348] width 85 height 40
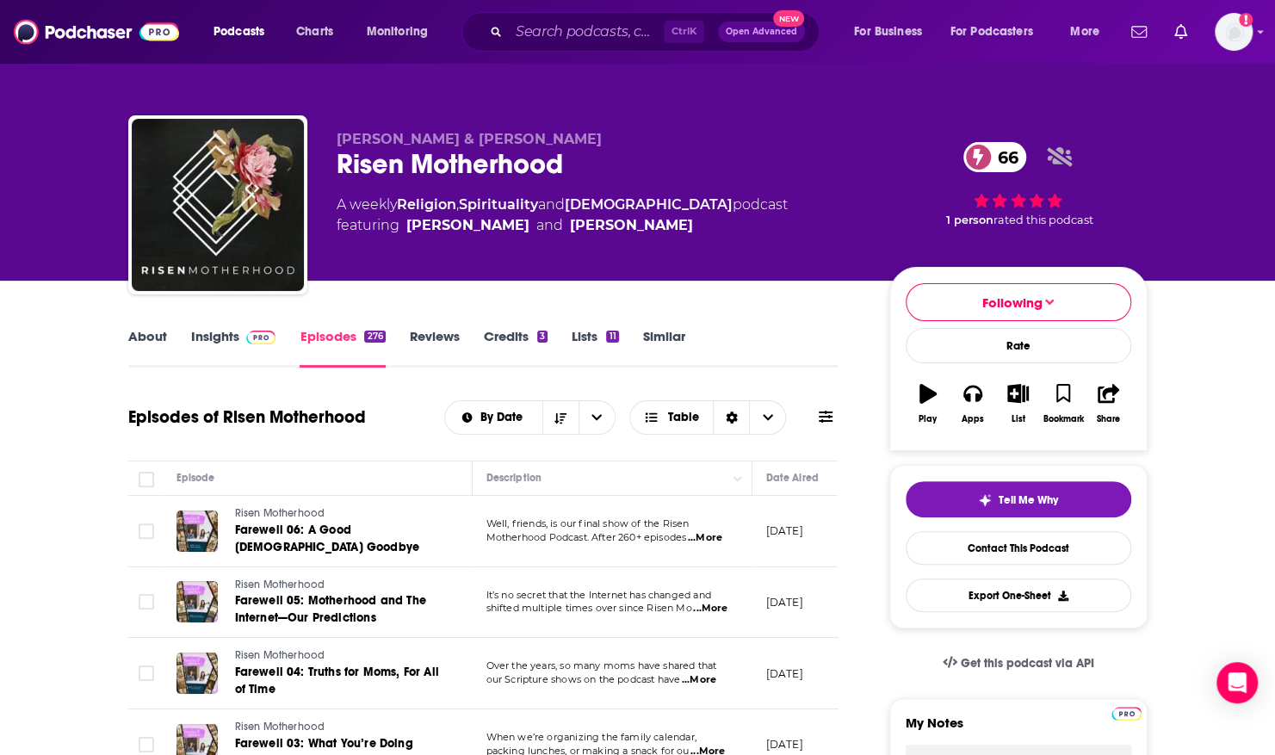
click at [706, 539] on span "...More" at bounding box center [705, 538] width 34 height 14
click at [1008, 307] on span "Following" at bounding box center [1012, 302] width 60 height 16
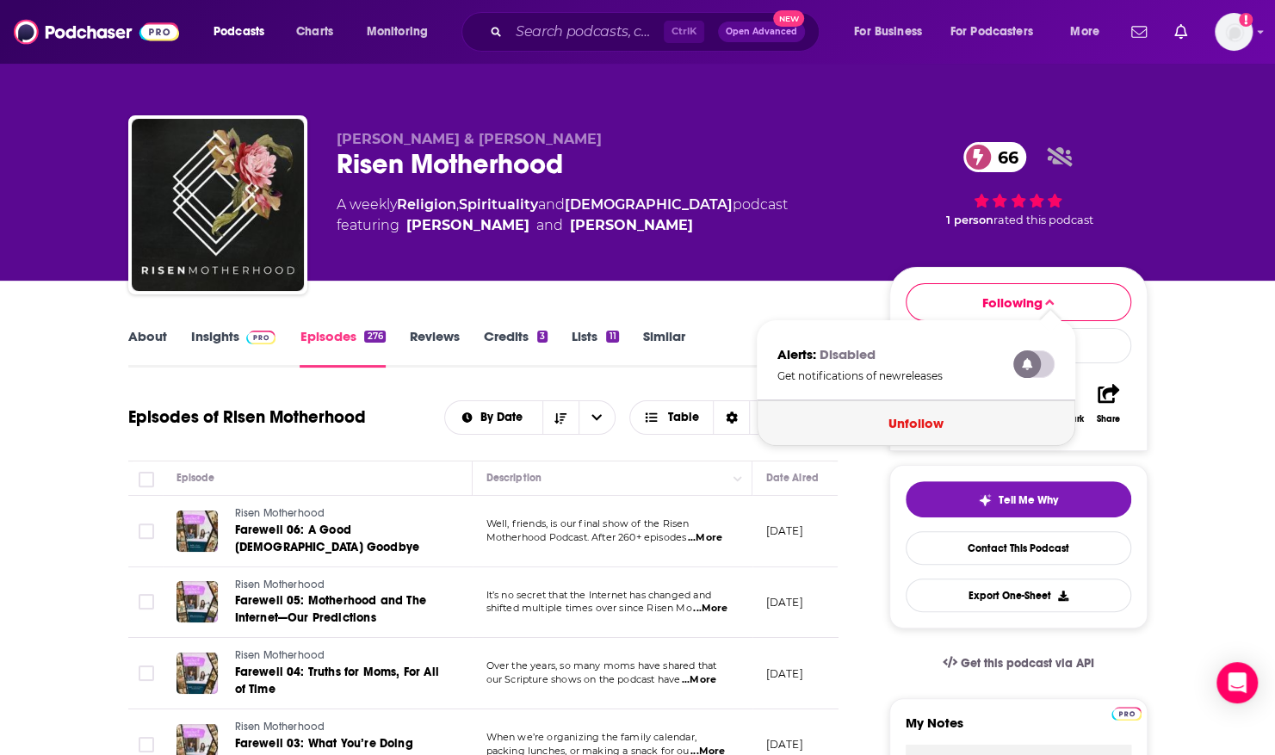
click at [914, 430] on button "Unfollow" at bounding box center [916, 423] width 319 height 46
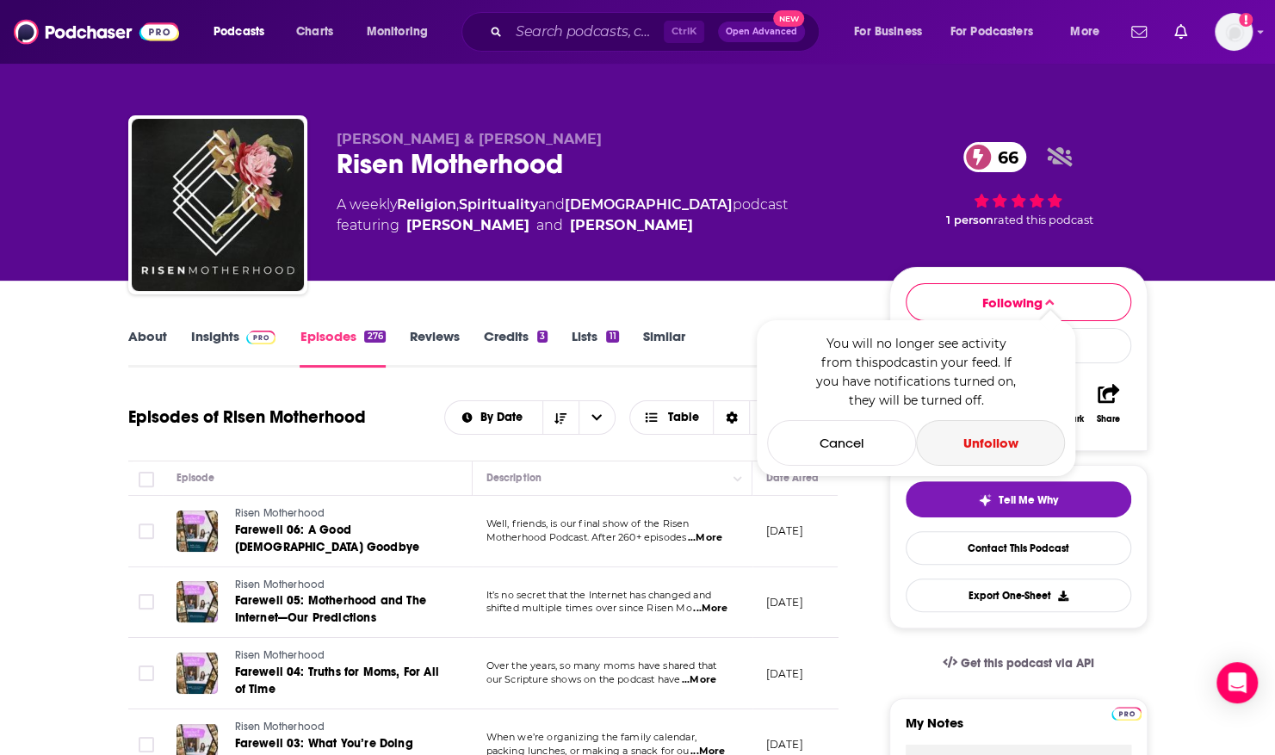
click at [987, 443] on button "Unfollow" at bounding box center [990, 443] width 149 height 46
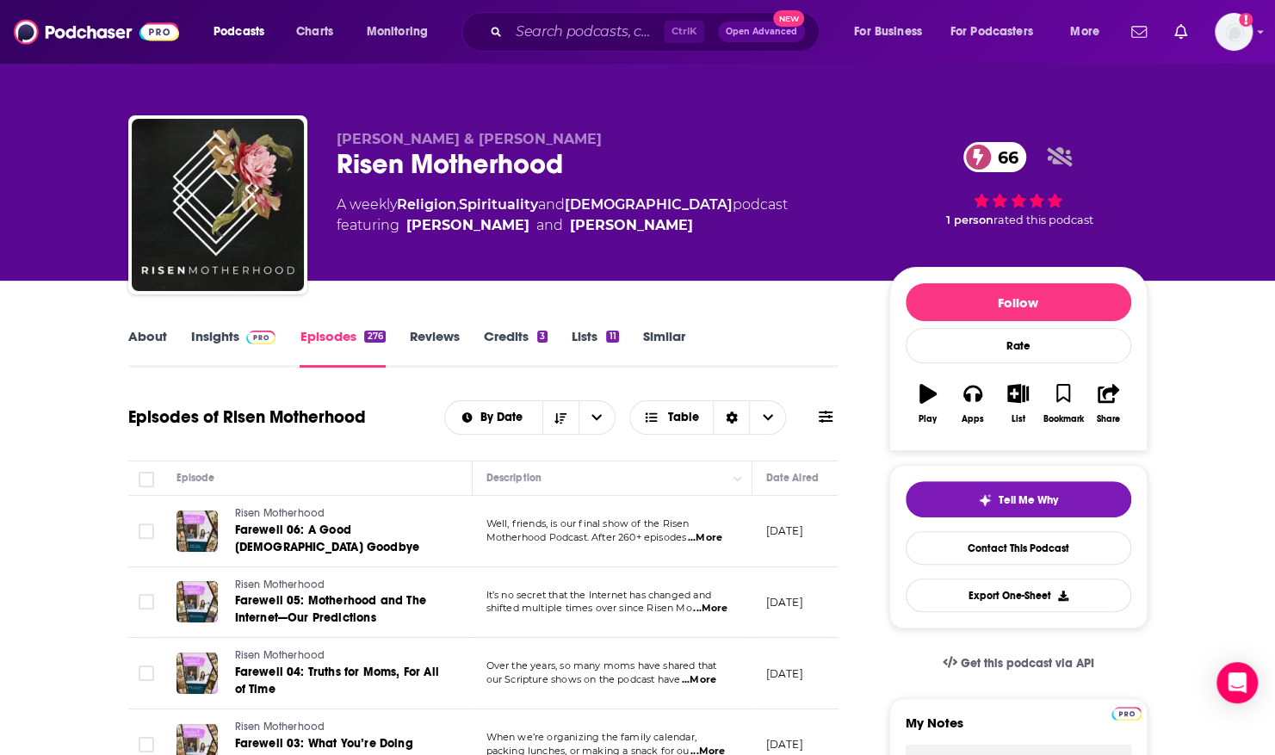
click at [987, 443] on div "Follow Rate Play Apps List Bookmark Share" at bounding box center [1018, 359] width 258 height 184
click at [537, 30] on input "Search podcasts, credits, & more..." at bounding box center [586, 32] width 155 height 28
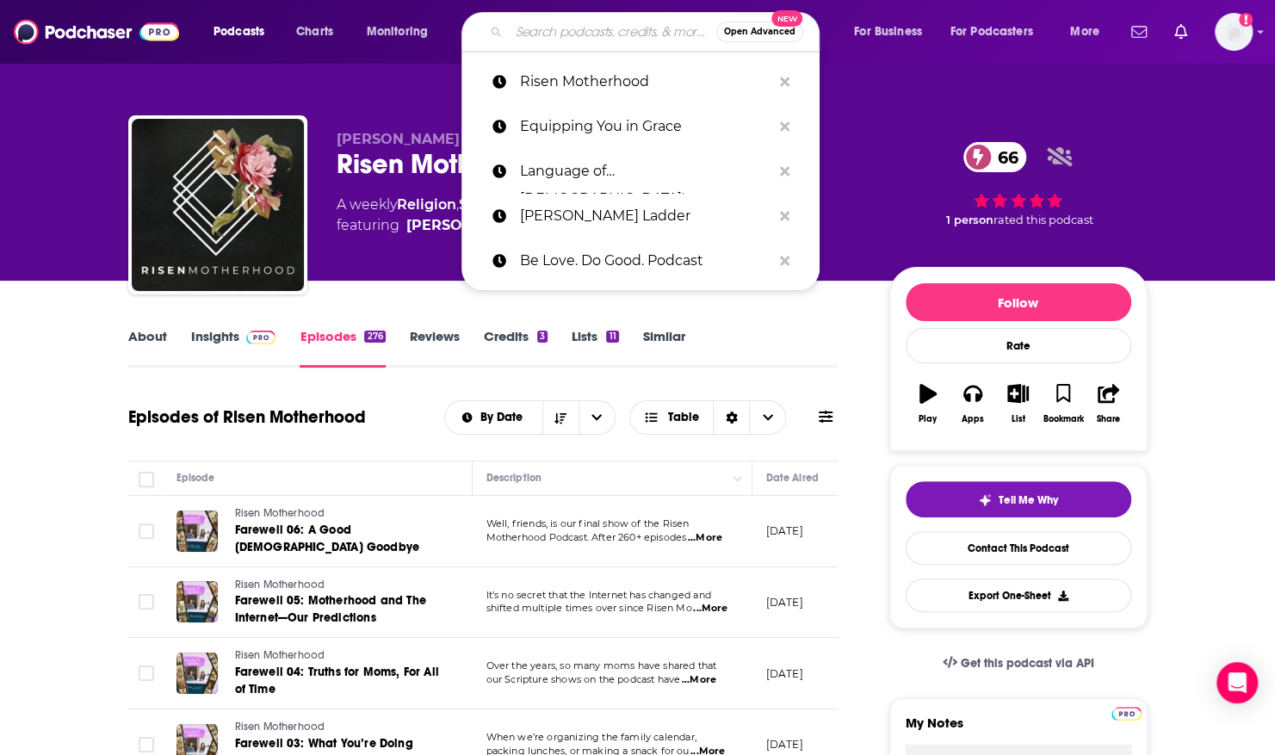
paste input "UNPACKIN' it Ministrie"
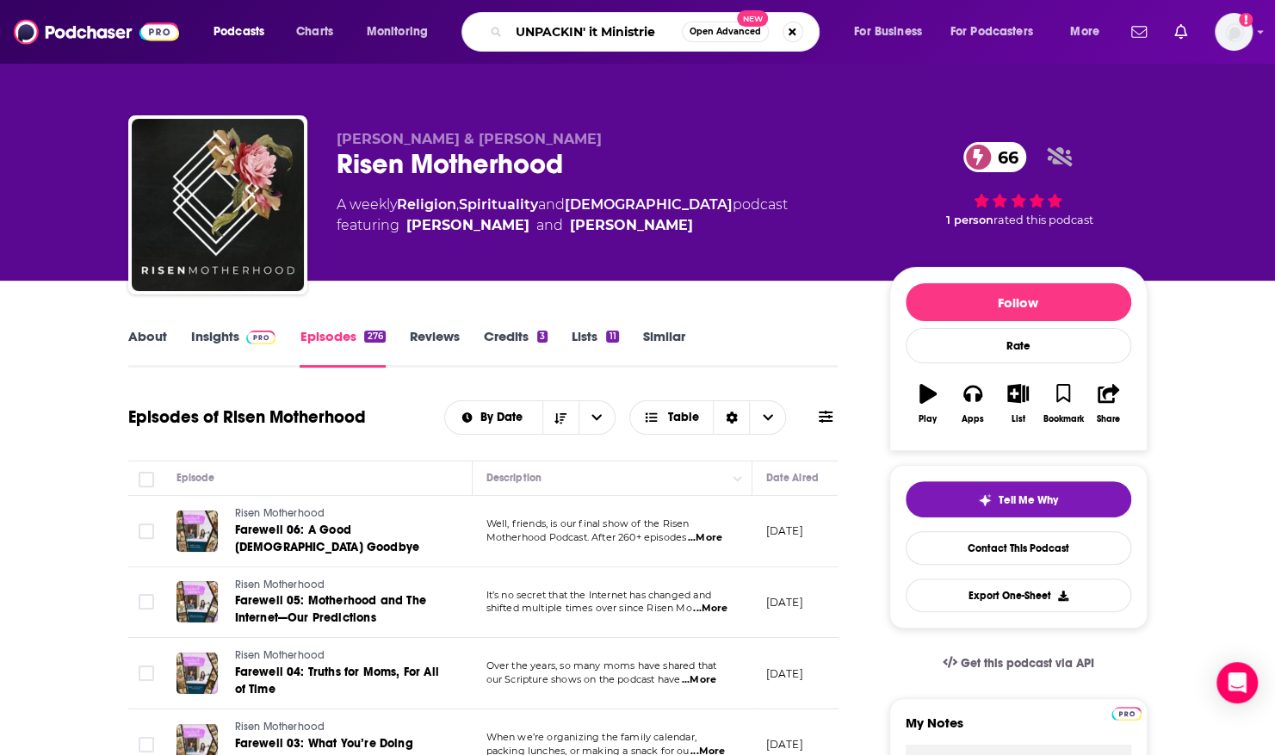
type input "UNPACKIN' it Ministries"
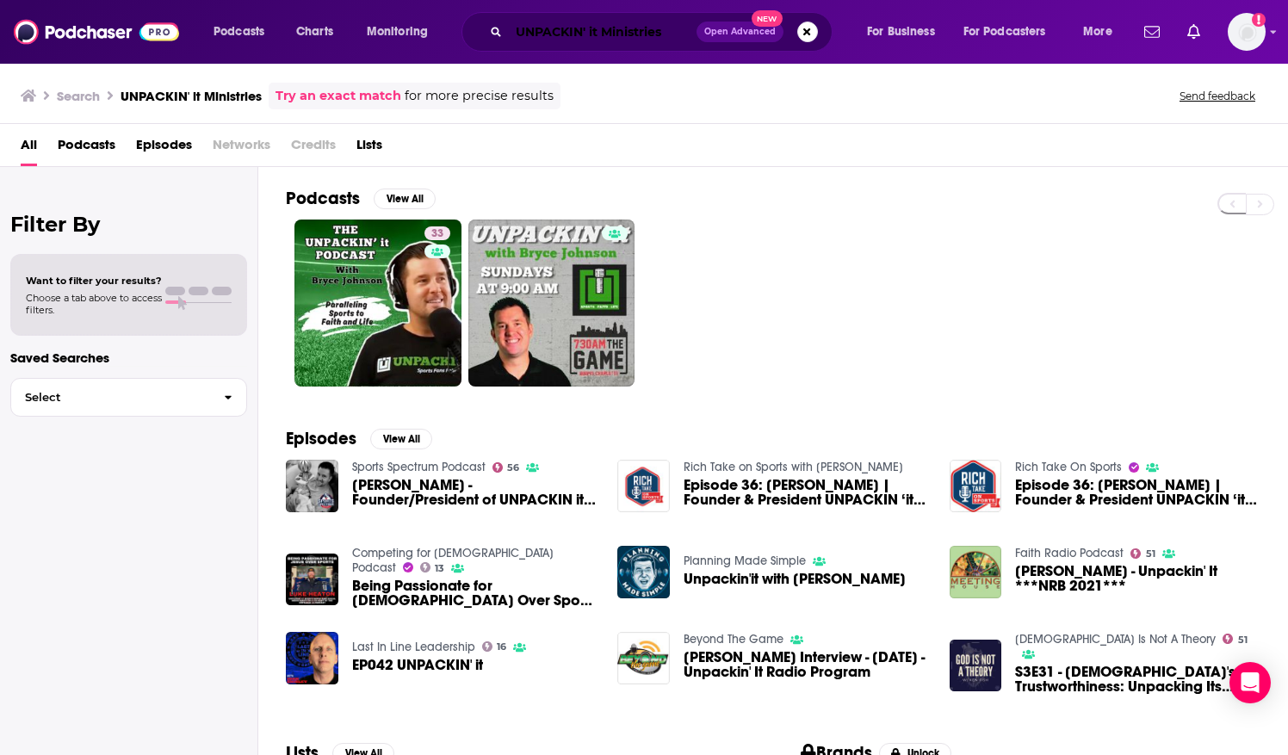
click at [568, 36] on input "UNPACKIN' it Ministries" at bounding box center [603, 32] width 188 height 28
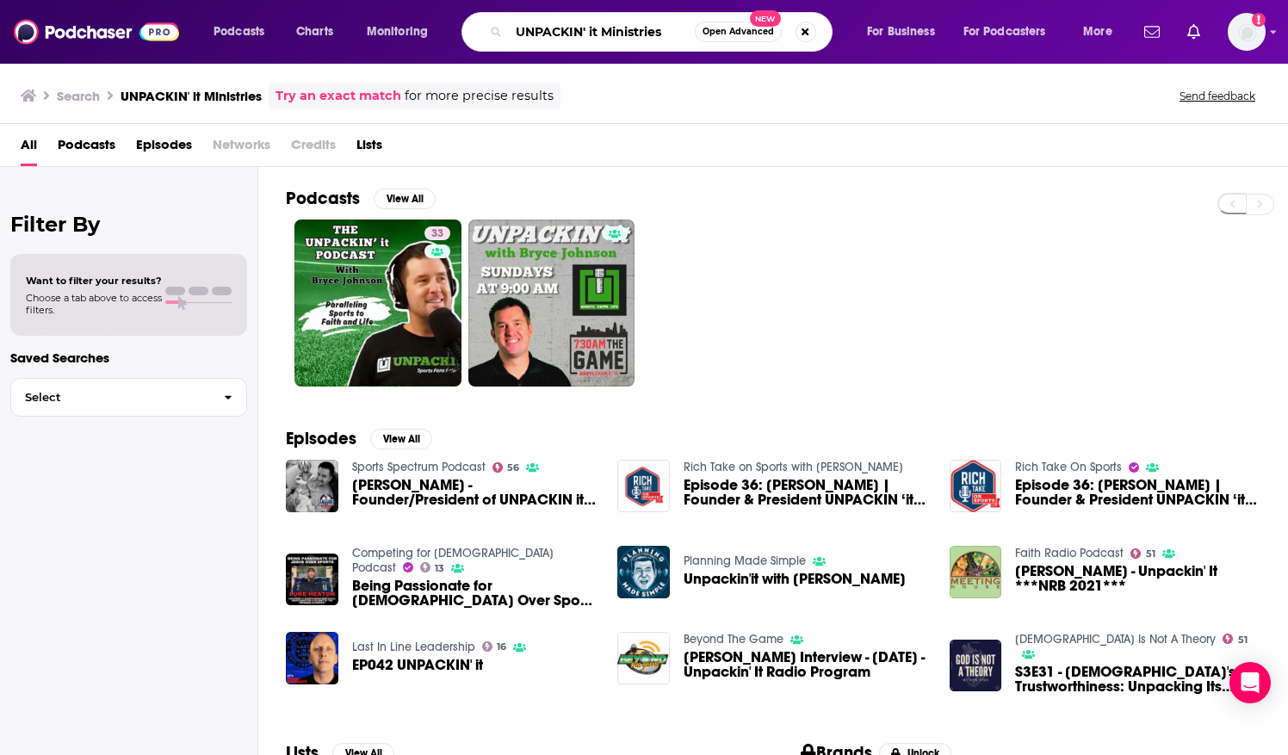
click at [639, 31] on input "UNPACKIN' it Ministries" at bounding box center [602, 32] width 186 height 28
drag, startPoint x: 668, startPoint y: 29, endPoint x: 350, endPoint y: -15, distance: 321.6
click at [350, 0] on html "Podcasts Charts Monitoring UNPACKIN' it Ministries Open Advanced New For Busine…" at bounding box center [644, 377] width 1288 height 755
paste input "Missio Alliance"
type input "Missio Alliance"
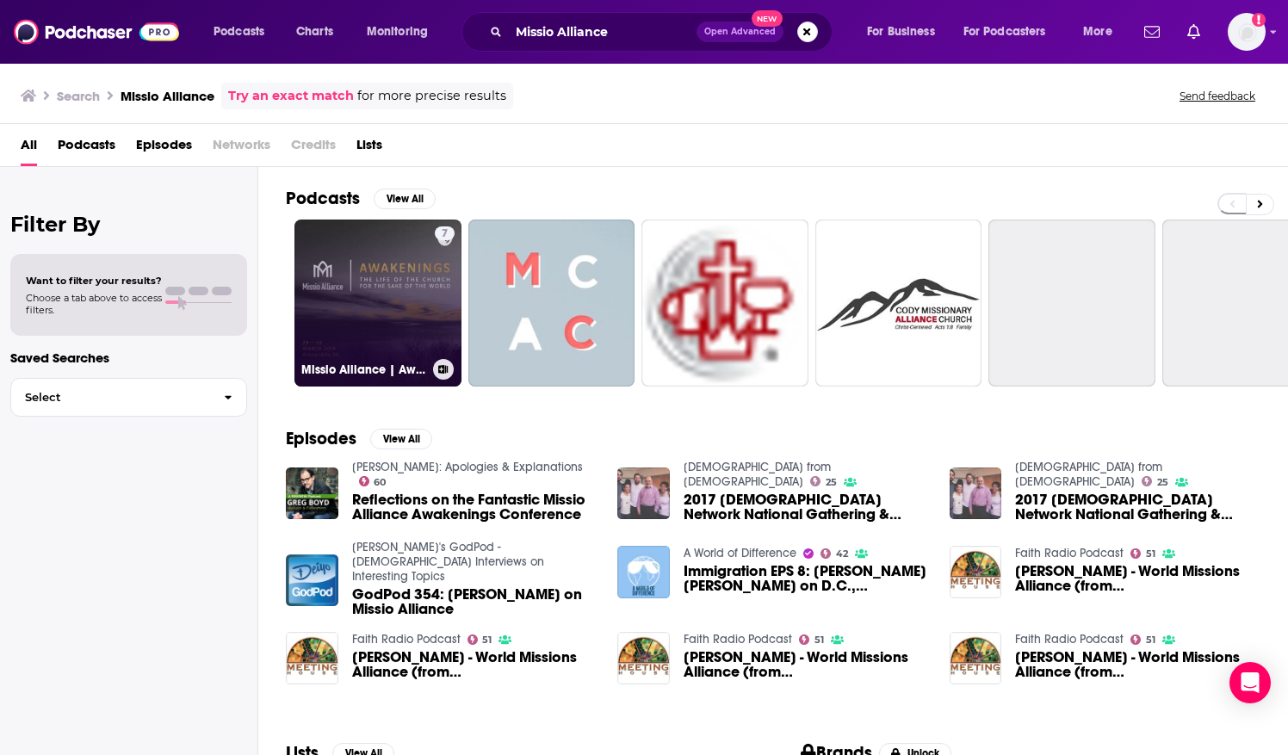
click at [379, 226] on link "7 Missio Alliance | Awakenings 2019" at bounding box center [377, 303] width 167 height 167
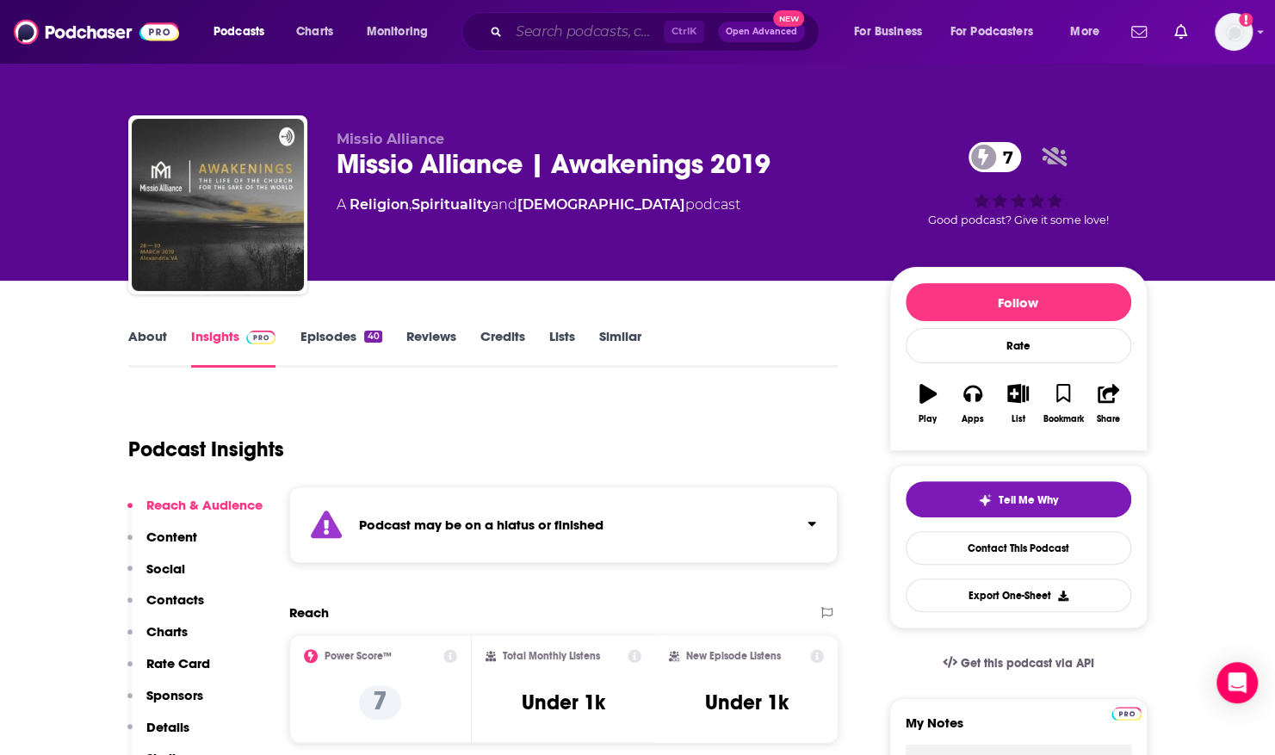
click at [591, 34] on input "Search podcasts, credits, & more..." at bounding box center [586, 32] width 155 height 28
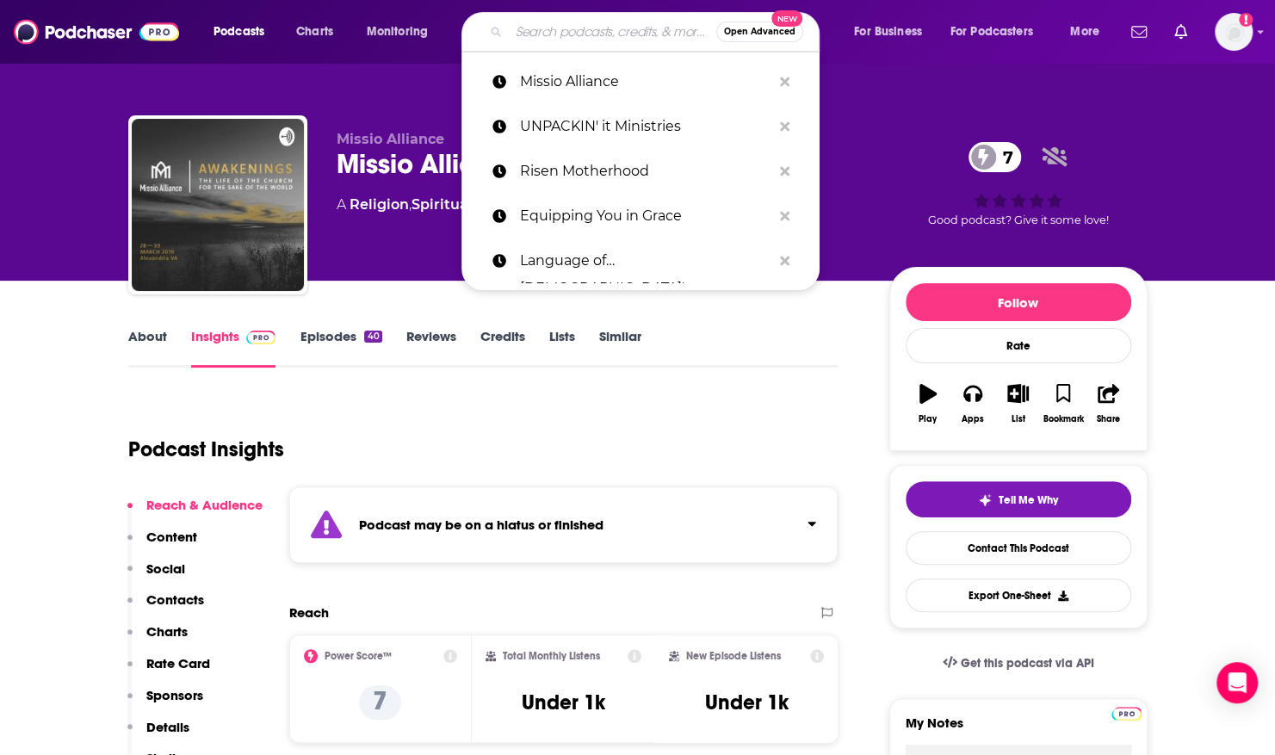
paste input "Glamour Farms The Podcast"
type input "Glamour Farms The Podcast"
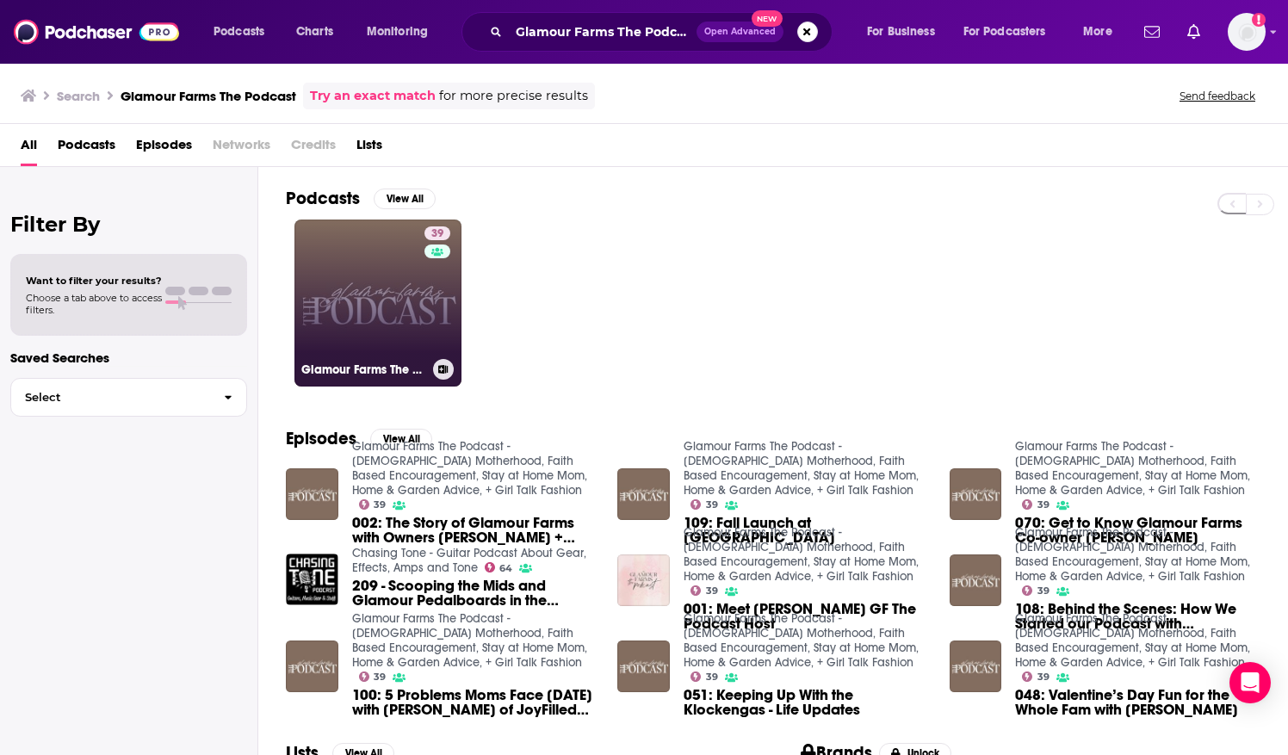
click at [325, 300] on link "39 Glamour Farms The Podcast - [DEMOGRAPHIC_DATA] Motherhood, Faith Based Encou…" at bounding box center [377, 303] width 167 height 167
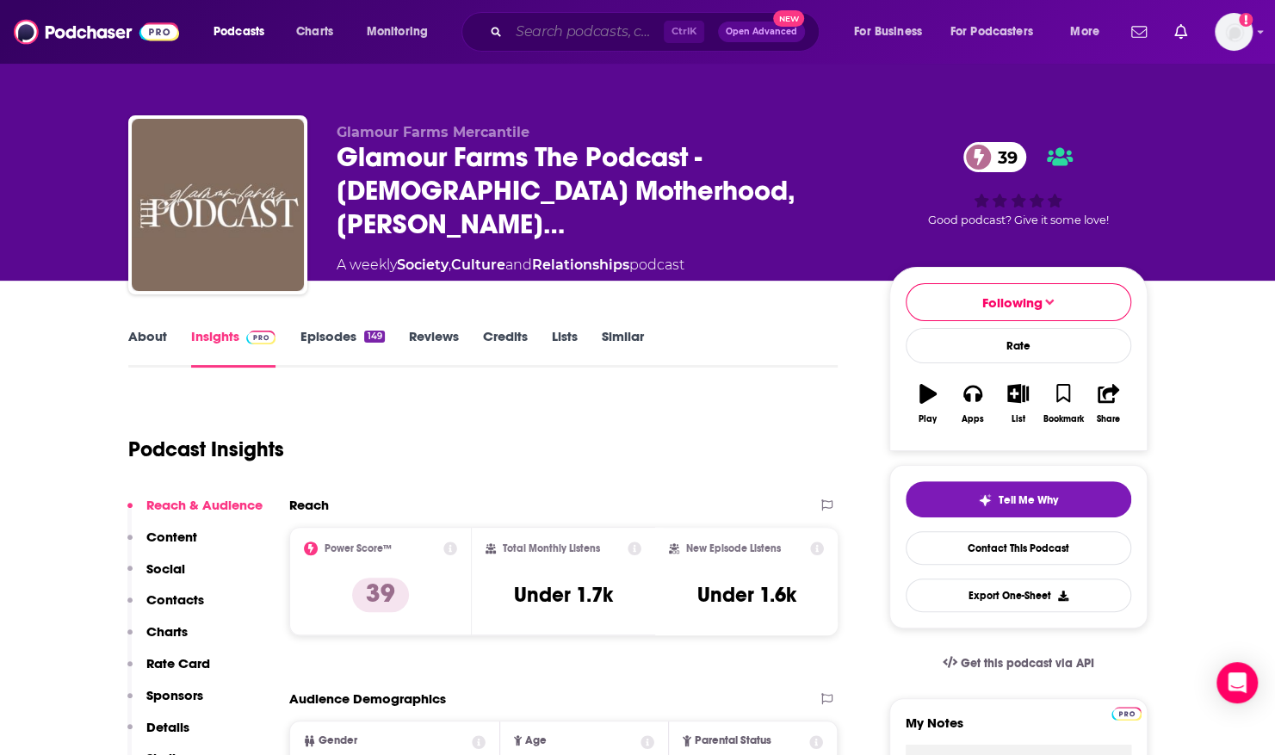
click at [544, 23] on input "Search podcasts, credits, & more..." at bounding box center [586, 32] width 155 height 28
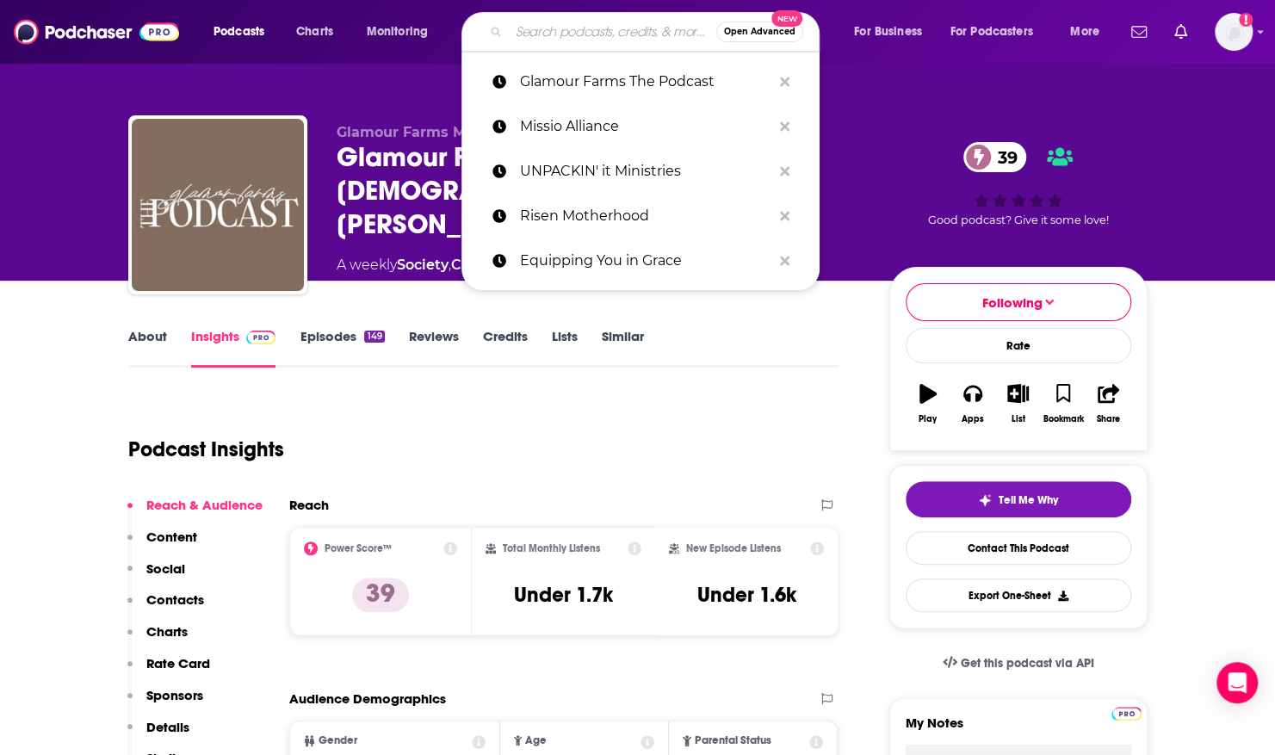
paste input "Reimagining The Good Life With [PERSON_NAME] (Love Is Stronger Than Fear With […"
type input "Reimagining The Good Life With [PERSON_NAME] (Love Is Stronger Than Fear With […"
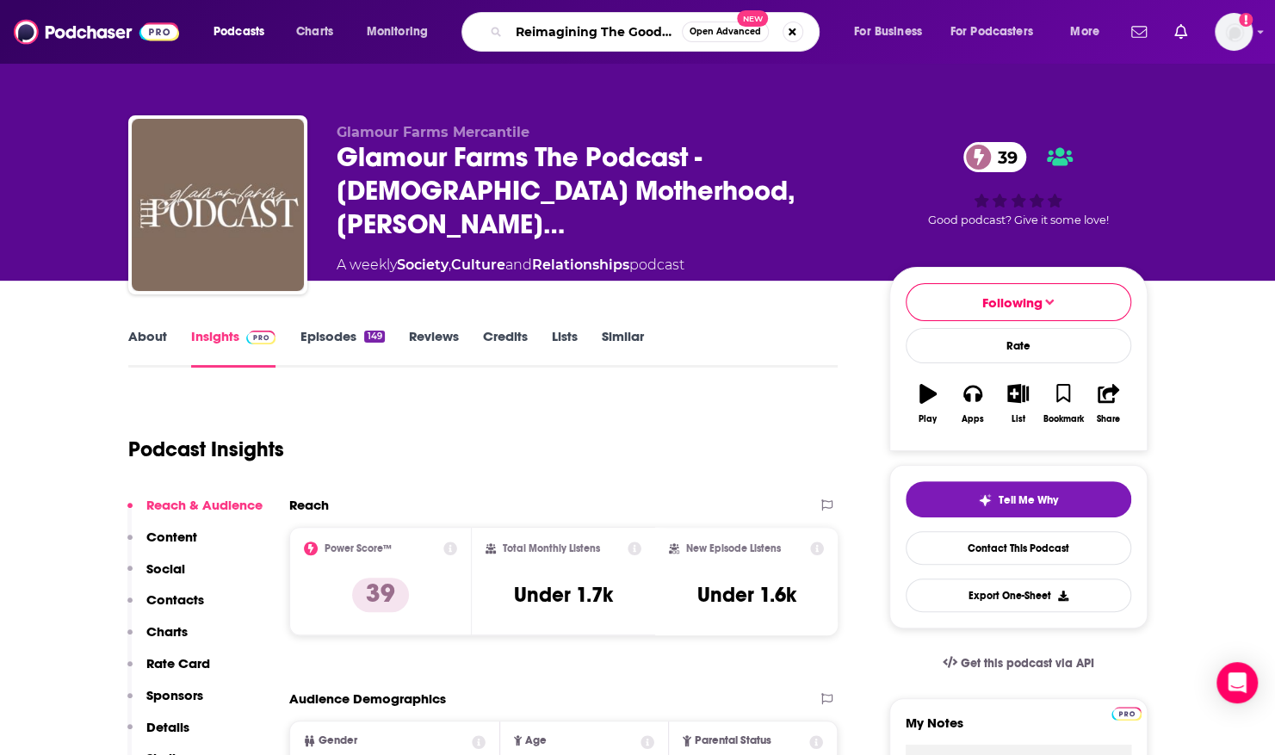
scroll to position [0, 488]
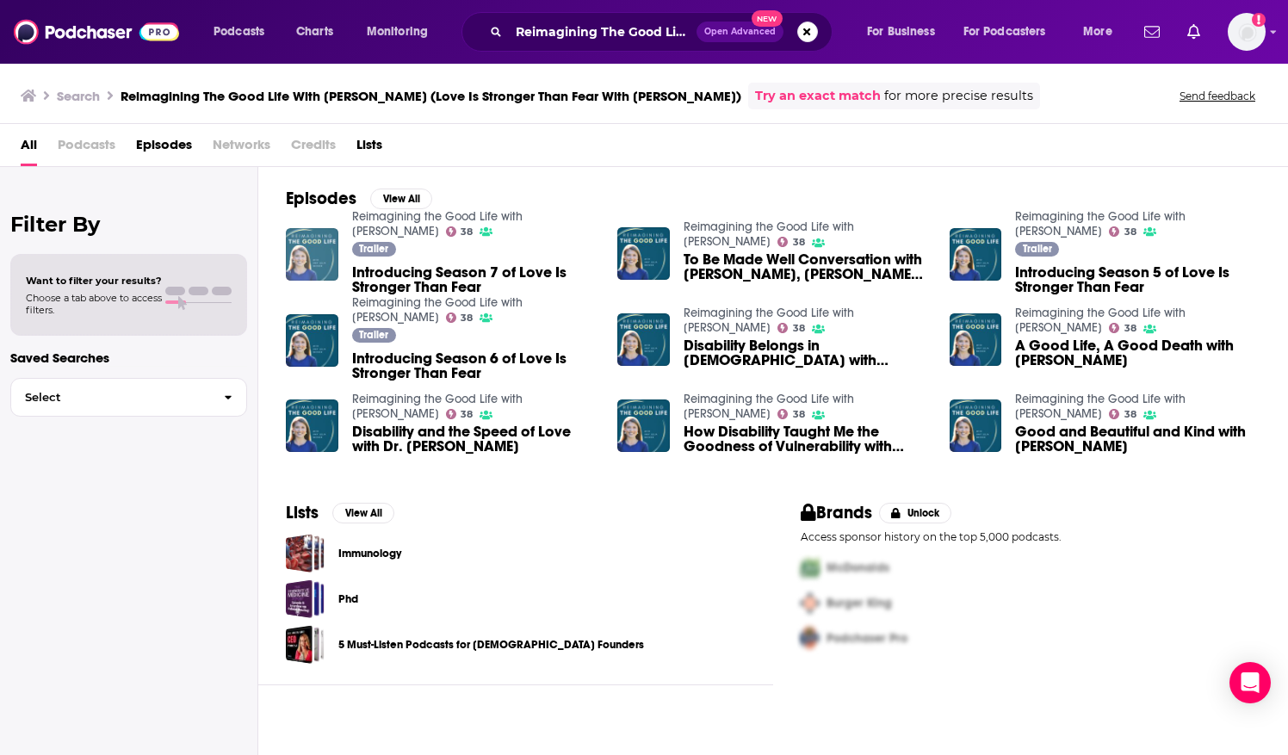
click at [332, 237] on img "Introducing Season 7 of Love Is Stronger Than Fear" at bounding box center [312, 254] width 53 height 53
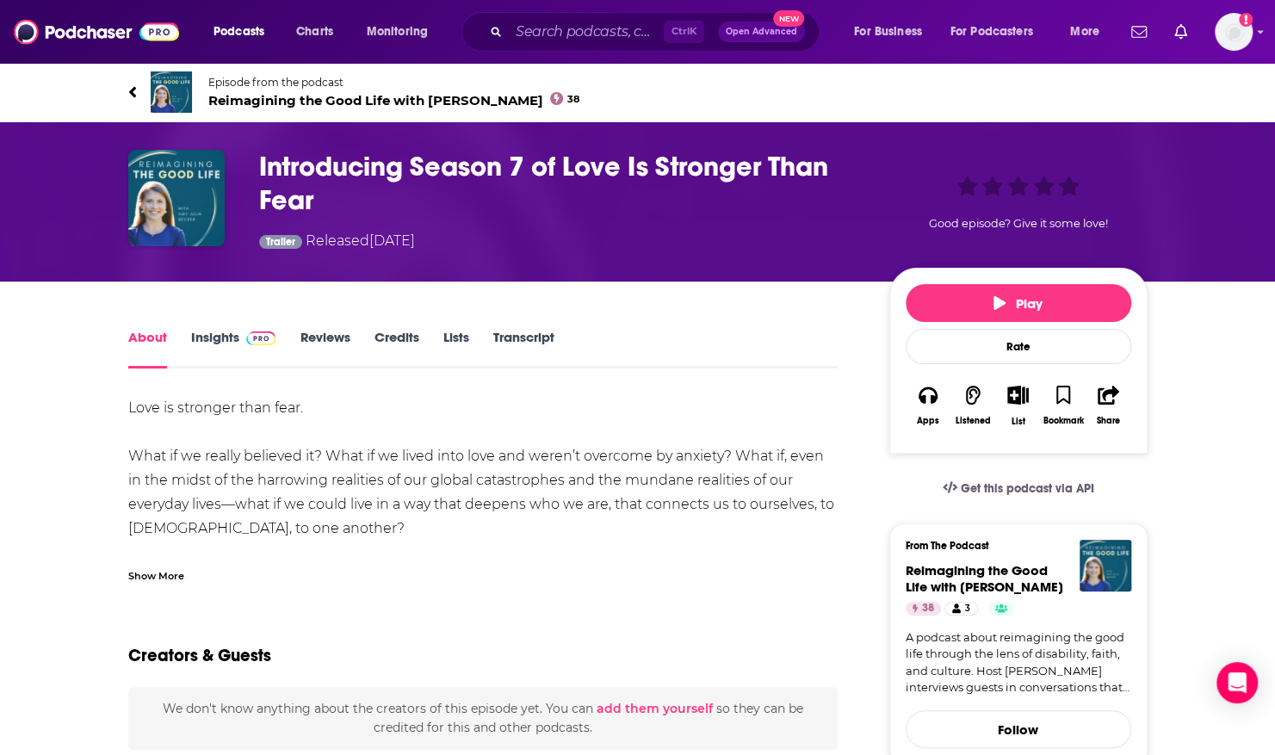
click at [168, 98] on img at bounding box center [171, 91] width 41 height 41
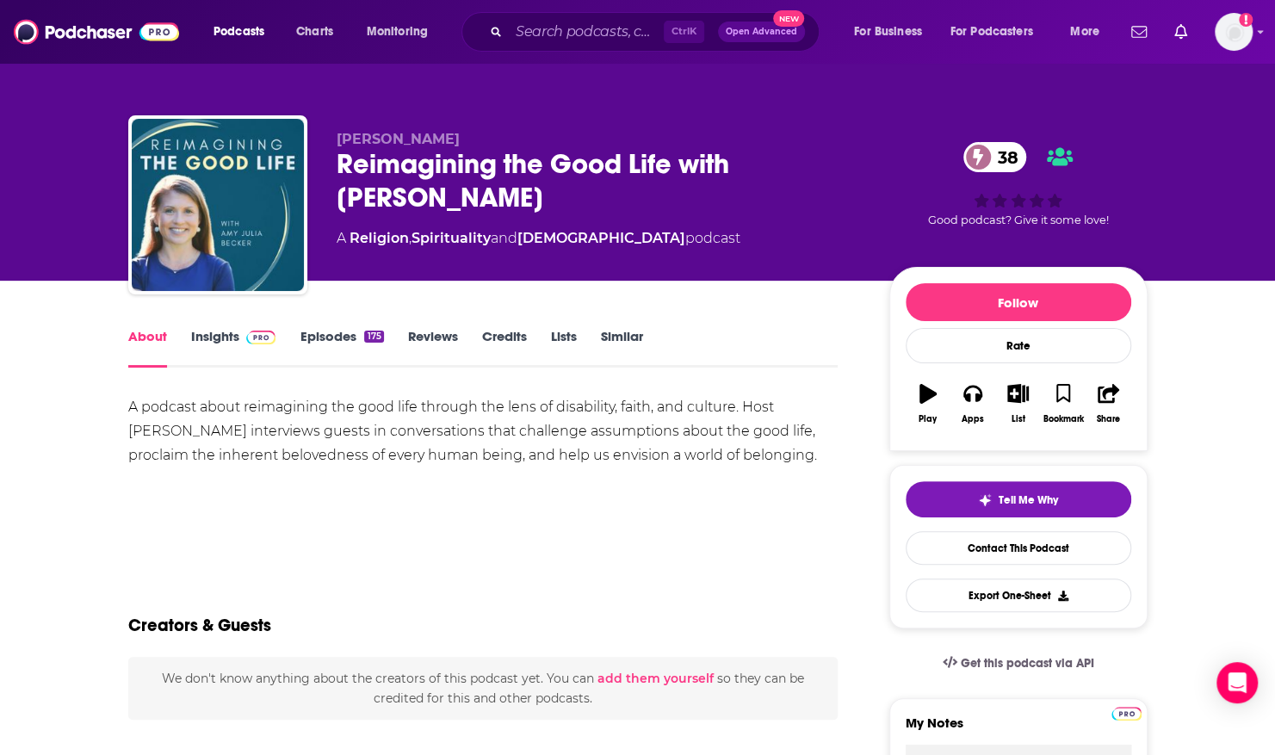
click at [313, 335] on link "Episodes 175" at bounding box center [342, 348] width 84 height 40
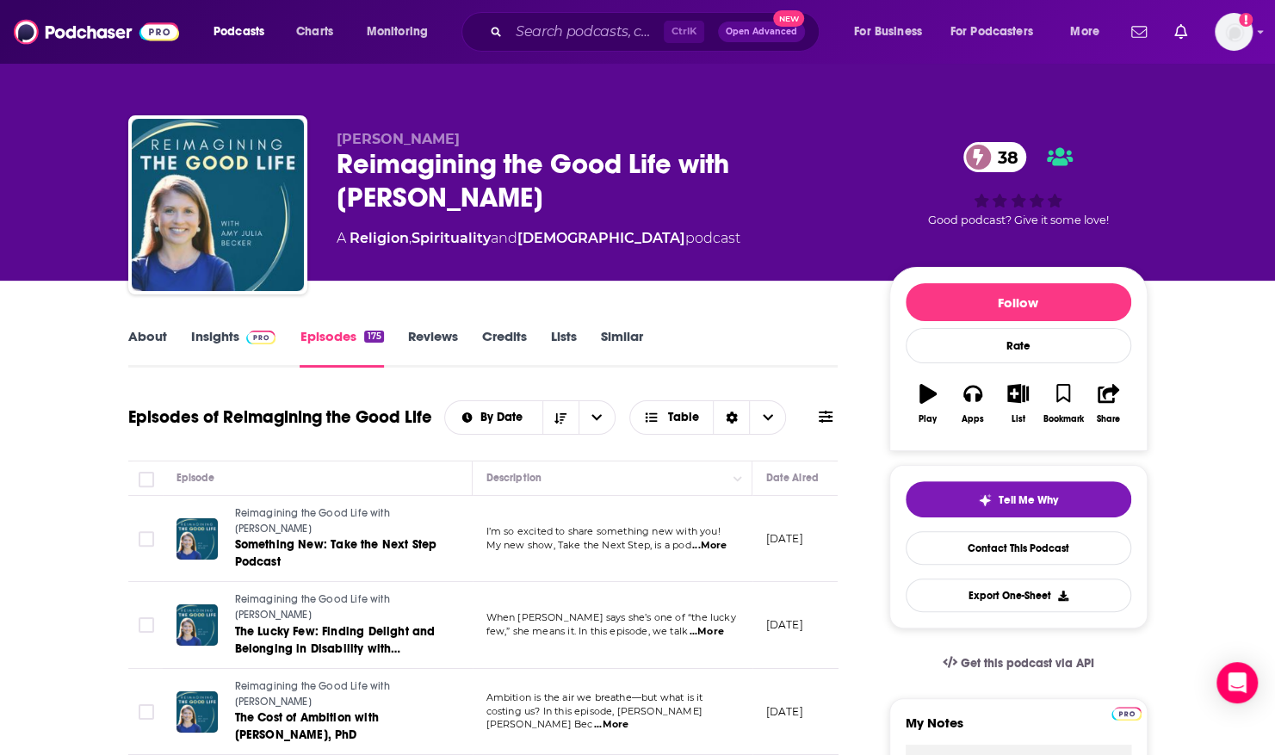
click at [146, 341] on link "About" at bounding box center [147, 348] width 39 height 40
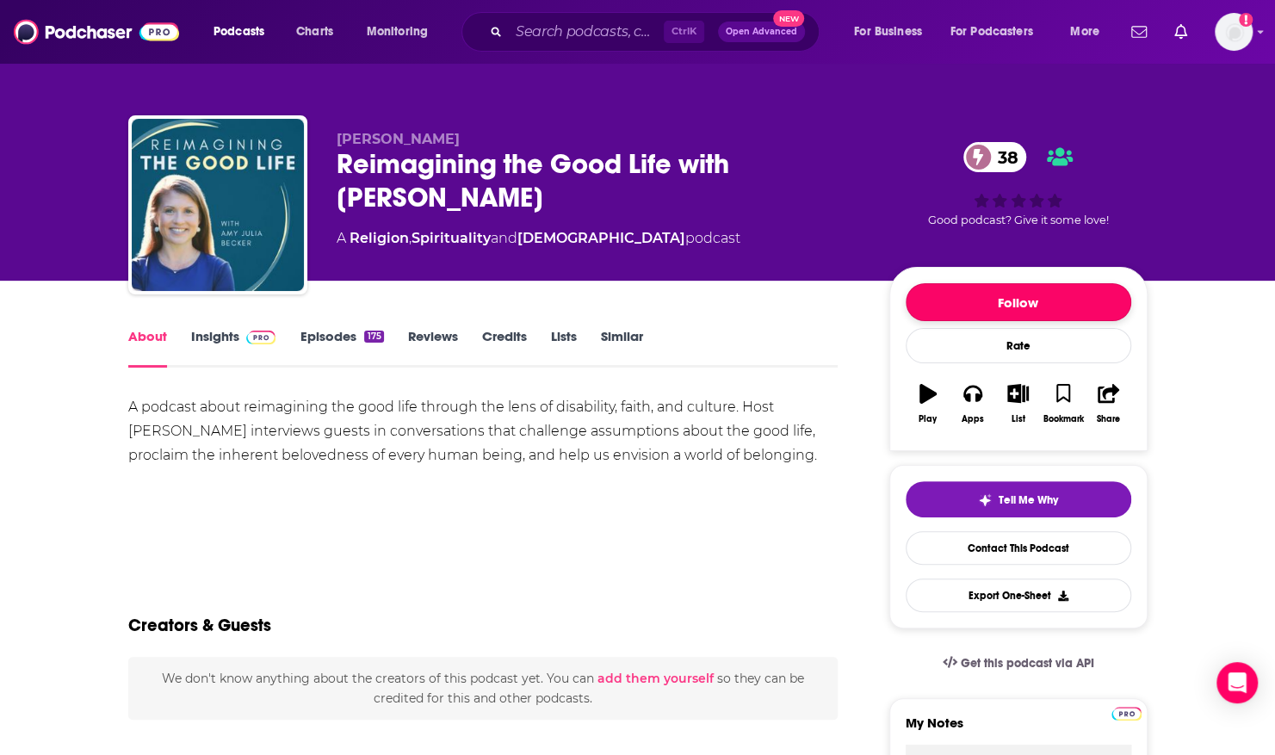
click at [986, 295] on button "Follow" at bounding box center [1019, 302] width 226 height 38
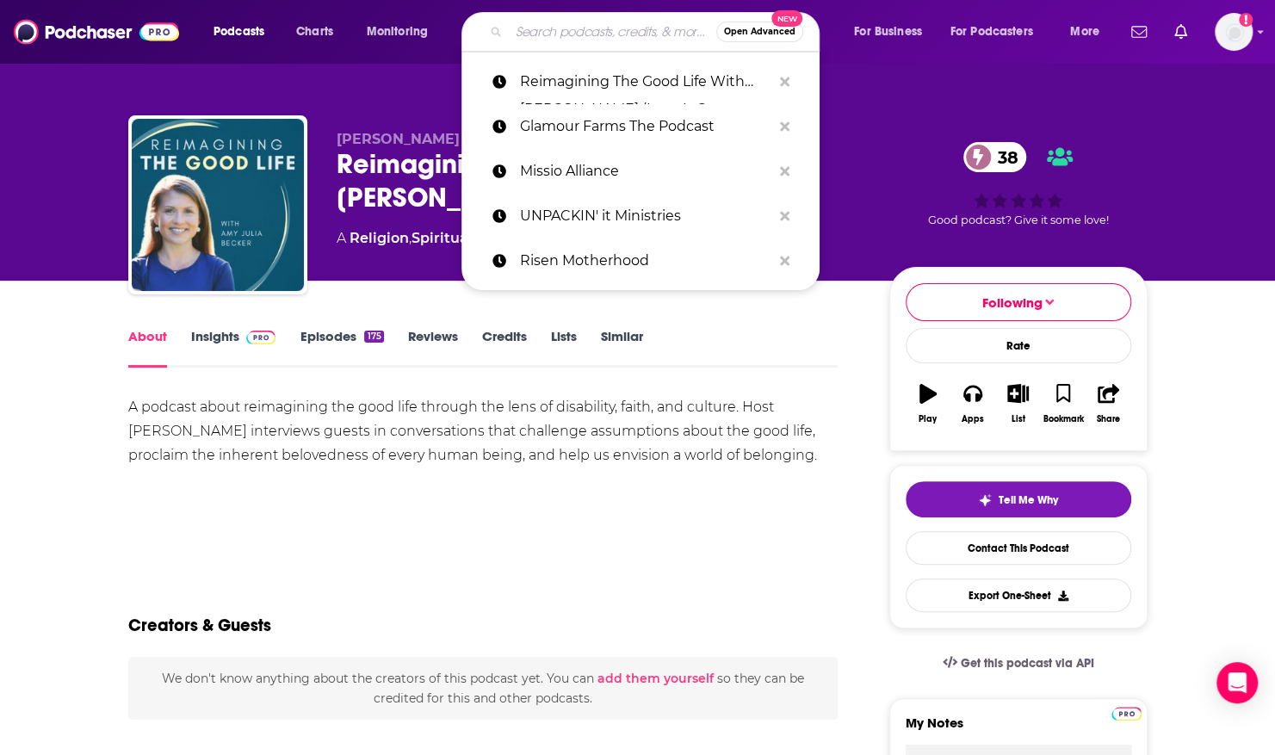
click at [521, 26] on input "Search podcasts, credits, & more..." at bounding box center [613, 32] width 208 height 28
paste input "(Love Is Stronger Than Fear With [PERSON_NAME])"
type input "(Love Is Stronger Than Fear With [PERSON_NAME])"
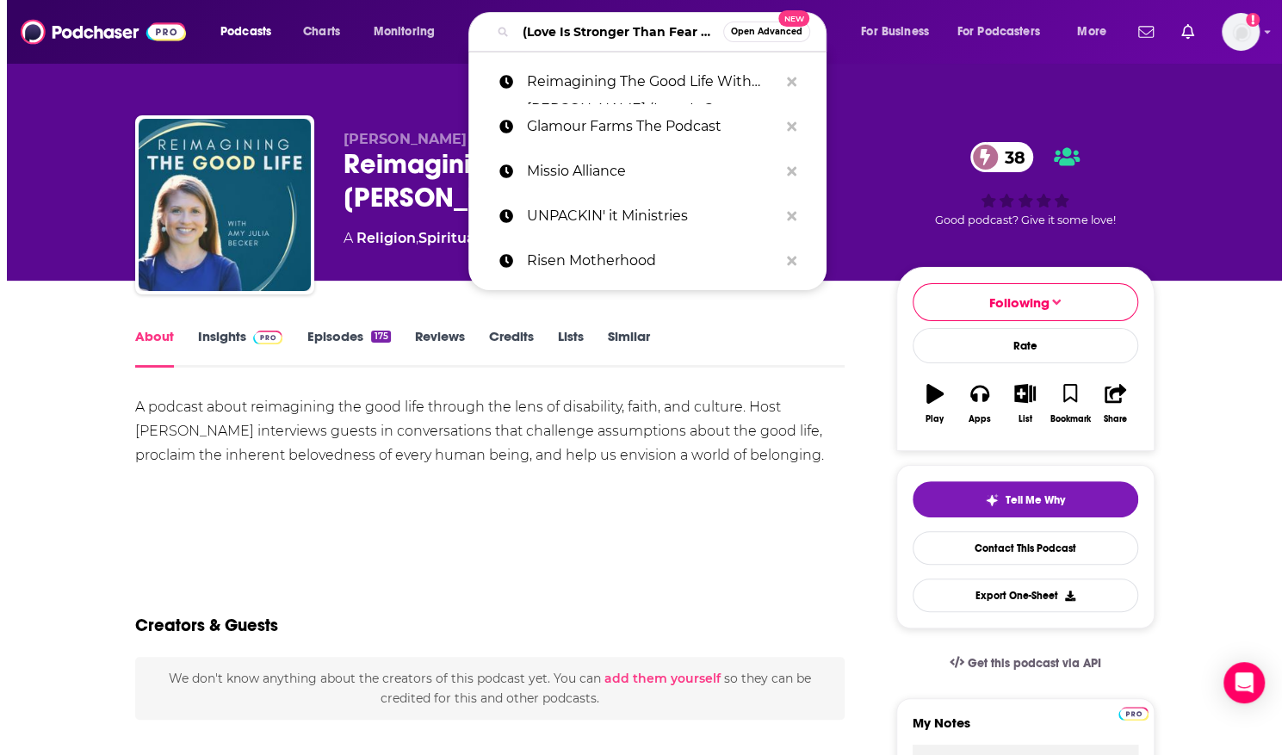
scroll to position [0, 165]
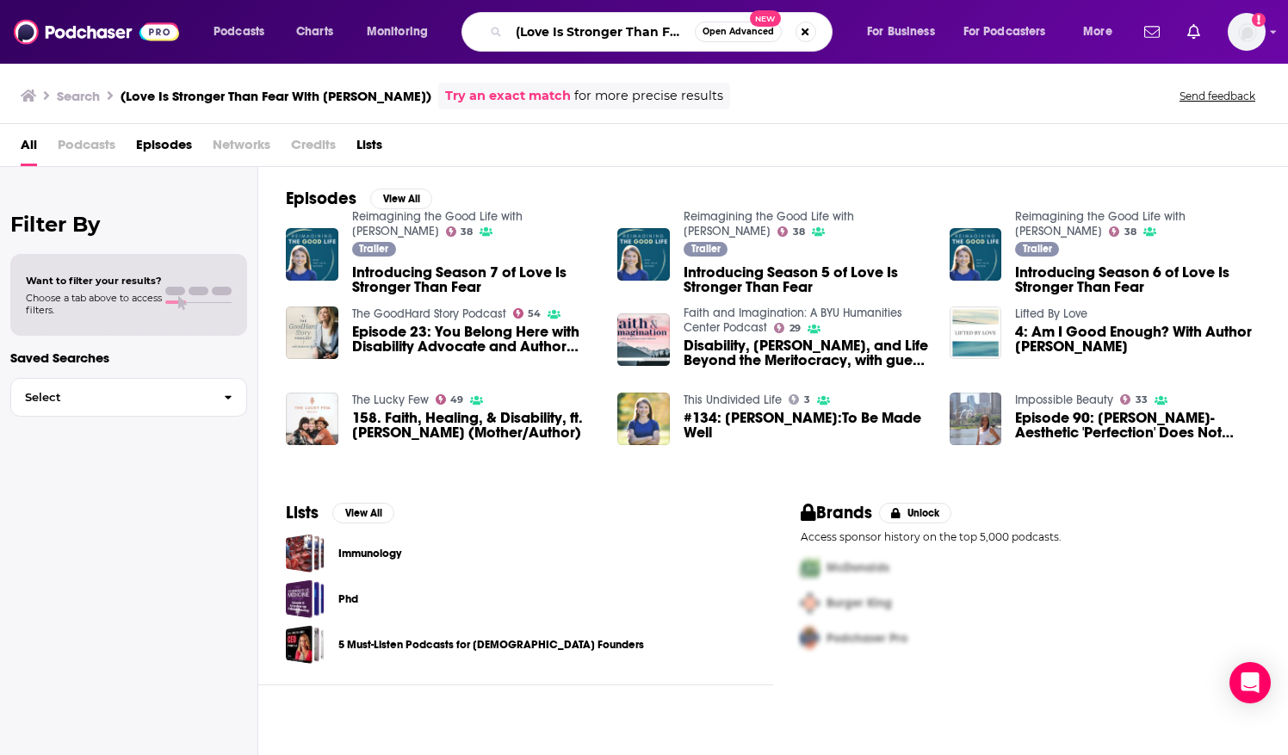
click at [520, 34] on input "(Love Is Stronger Than Fear With [PERSON_NAME])" at bounding box center [602, 32] width 186 height 28
drag, startPoint x: 515, startPoint y: 31, endPoint x: 816, endPoint y: 52, distance: 302.1
click at [816, 52] on div "Podcasts Charts Monitoring (Love Is Stronger Than Fear With [PERSON_NAME]) Open…" at bounding box center [644, 32] width 1288 height 64
paste input "Search podcasts, credits, & more..."
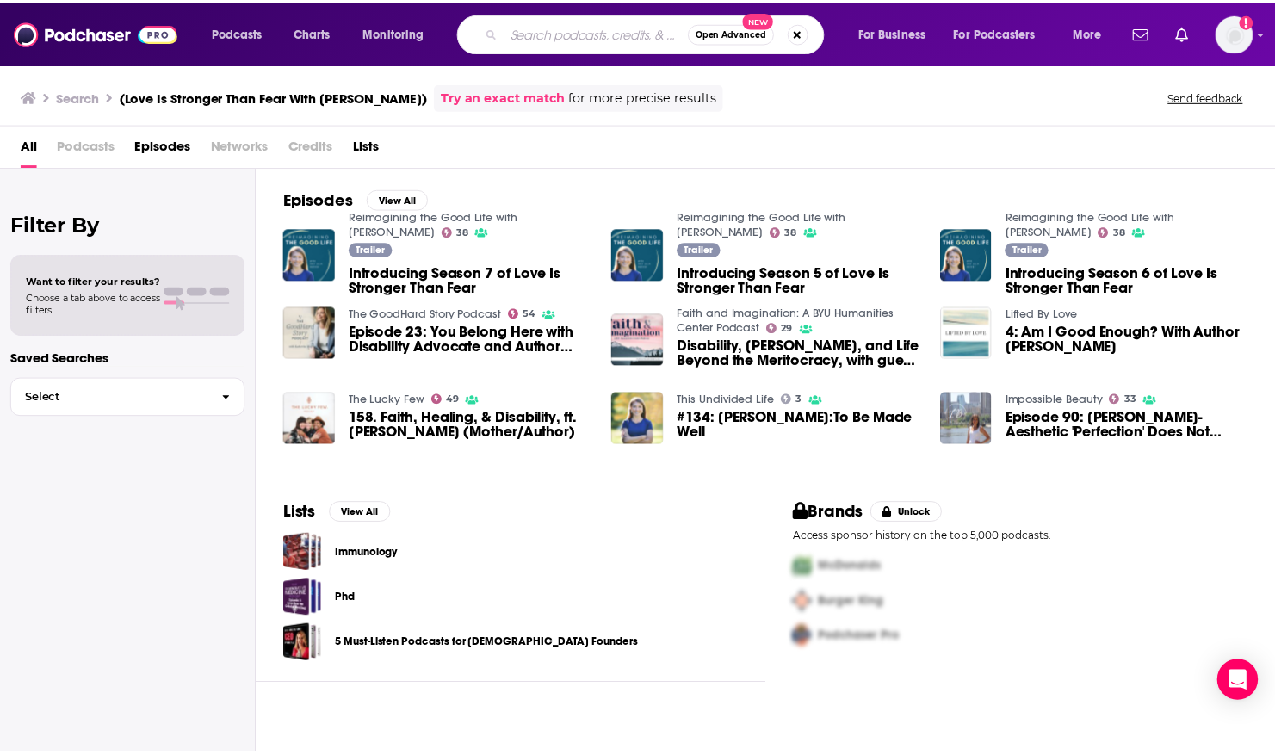
scroll to position [0, 0]
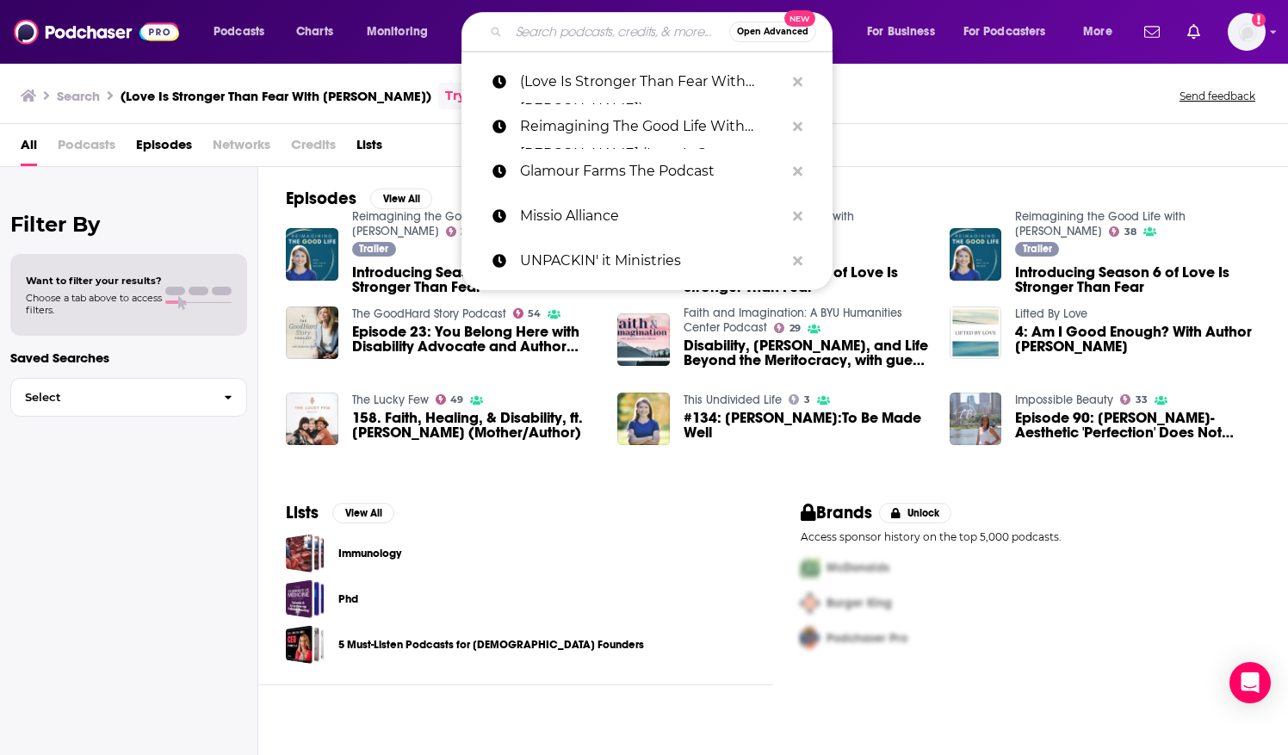
click at [520, 31] on input "Search podcasts, credits, & more..." at bounding box center [619, 32] width 220 height 28
click at [522, 31] on input "Search podcasts, credits, & more..." at bounding box center [619, 32] width 220 height 28
paste input "m"
click at [537, 31] on input "Search podcasts, credits, & more..." at bounding box center [619, 32] width 220 height 28
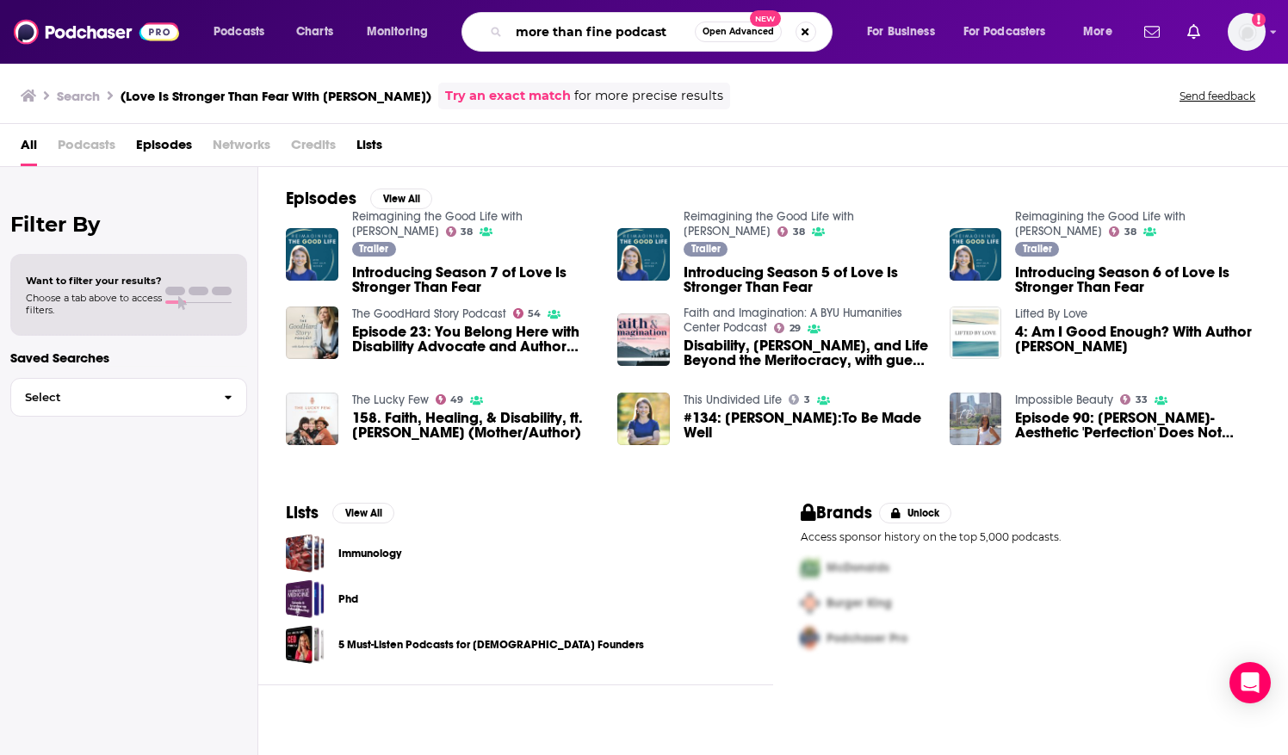
type input "more than fine podcast"
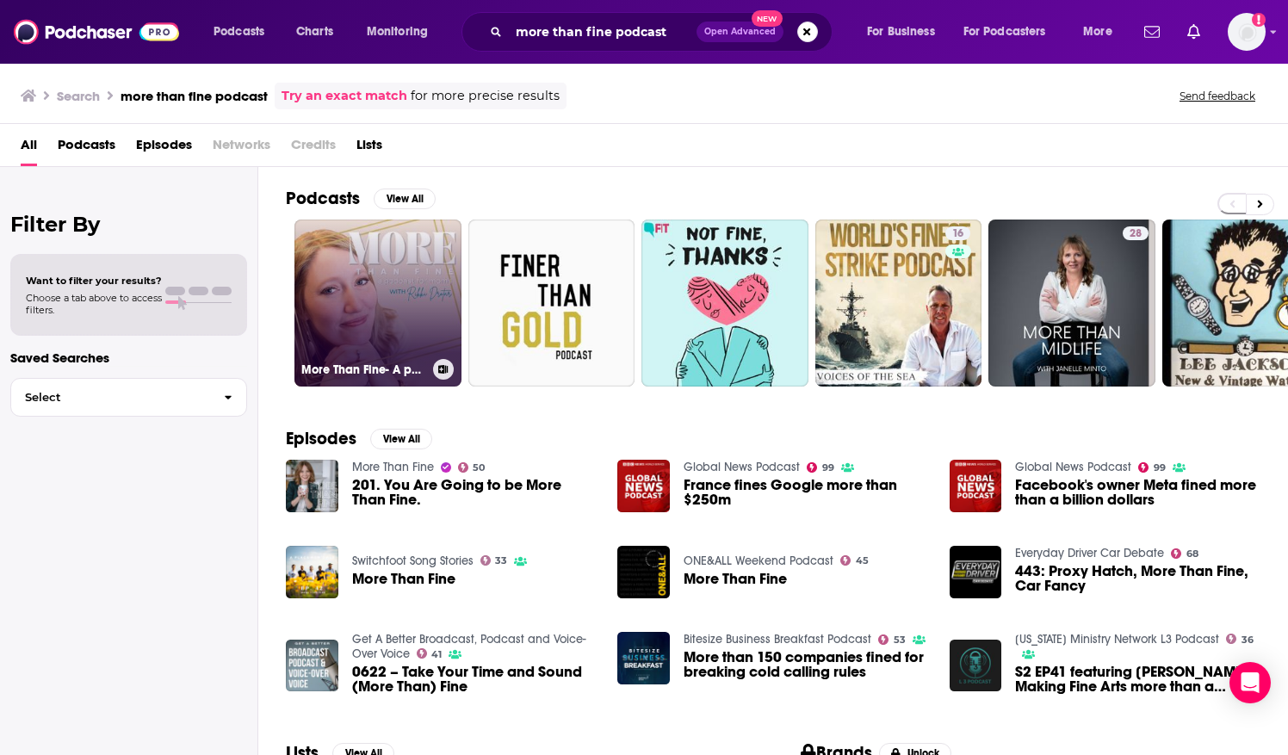
click at [422, 267] on link "More Than Fine- A podcast for Moms" at bounding box center [377, 303] width 167 height 167
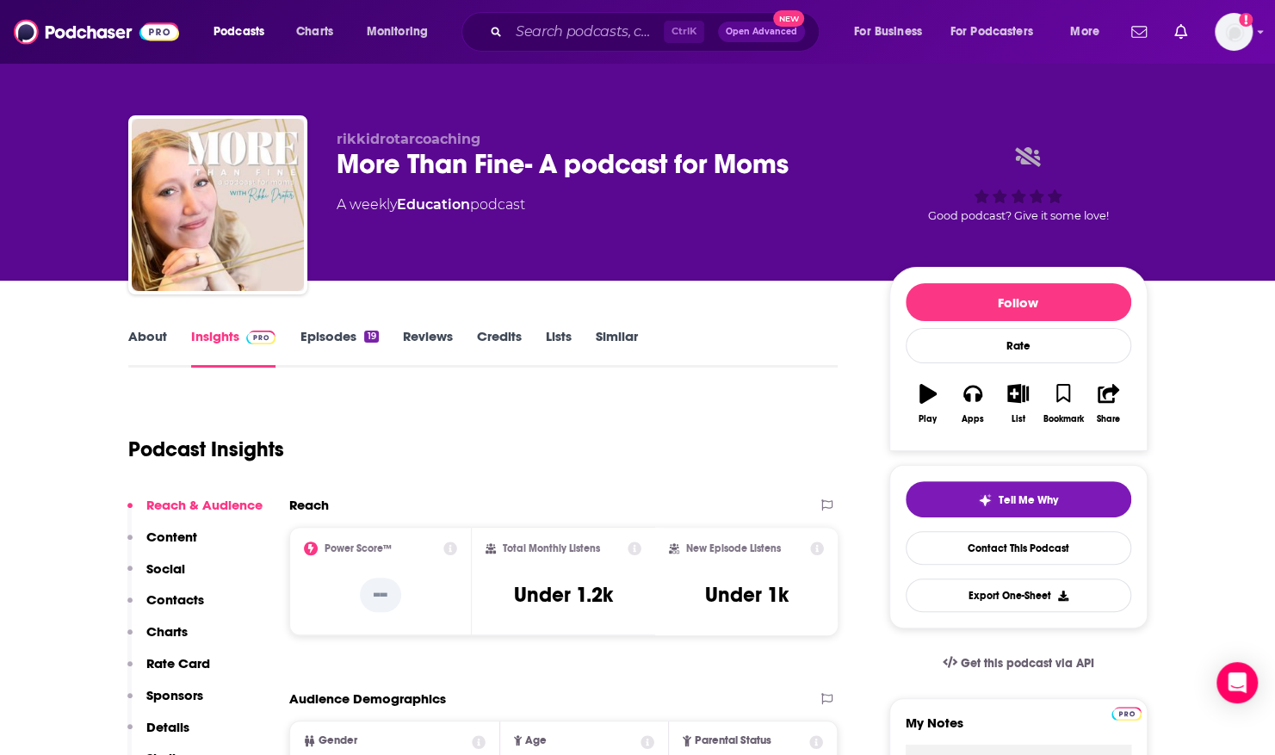
click at [160, 333] on link "About" at bounding box center [147, 348] width 39 height 40
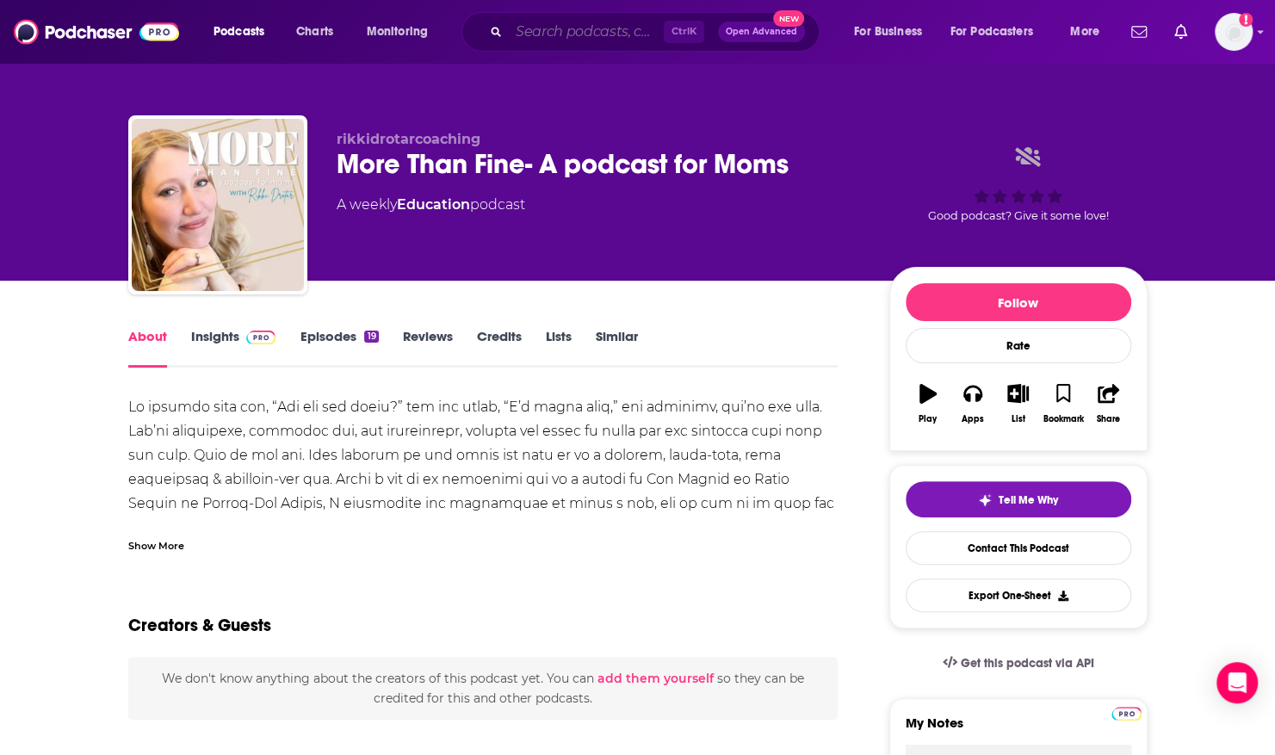
click at [548, 29] on input "Search podcasts, credits, & more..." at bounding box center [586, 32] width 155 height 28
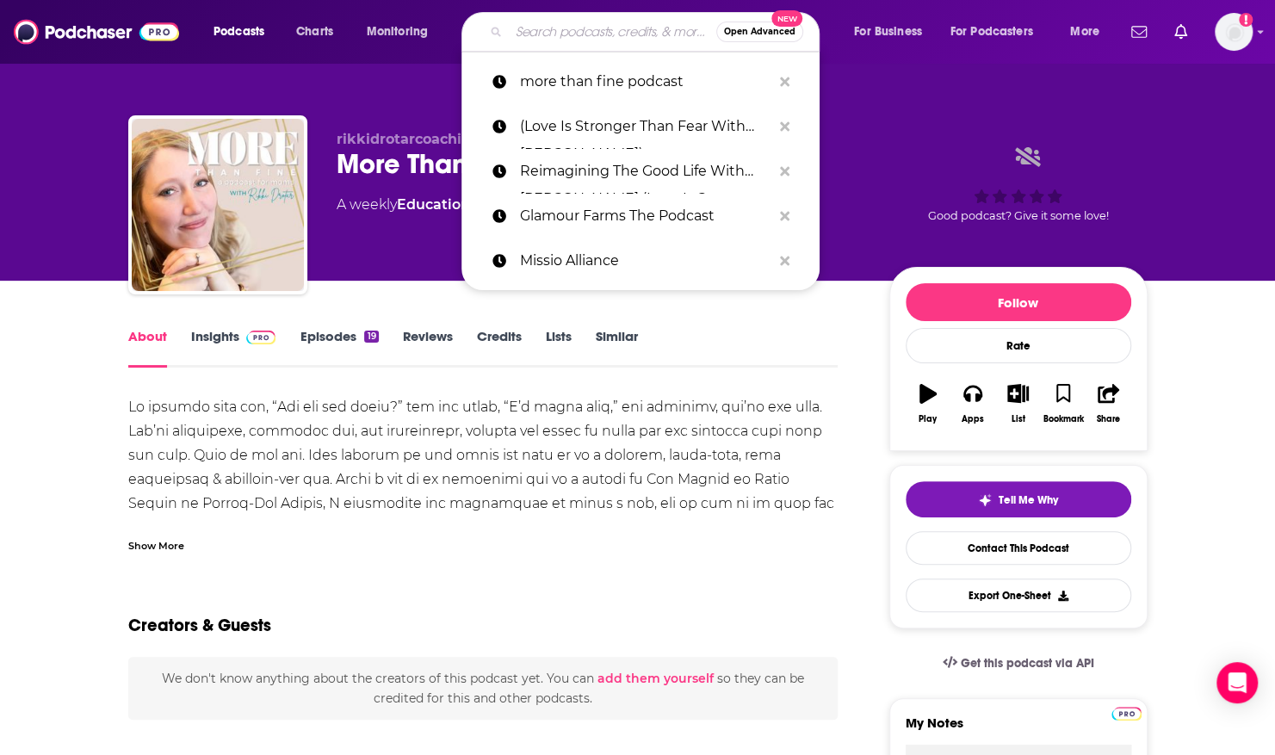
paste input "Hollywood [DEMOGRAPHIC_DATA]"
type input "Hollywood [DEMOGRAPHIC_DATA]"
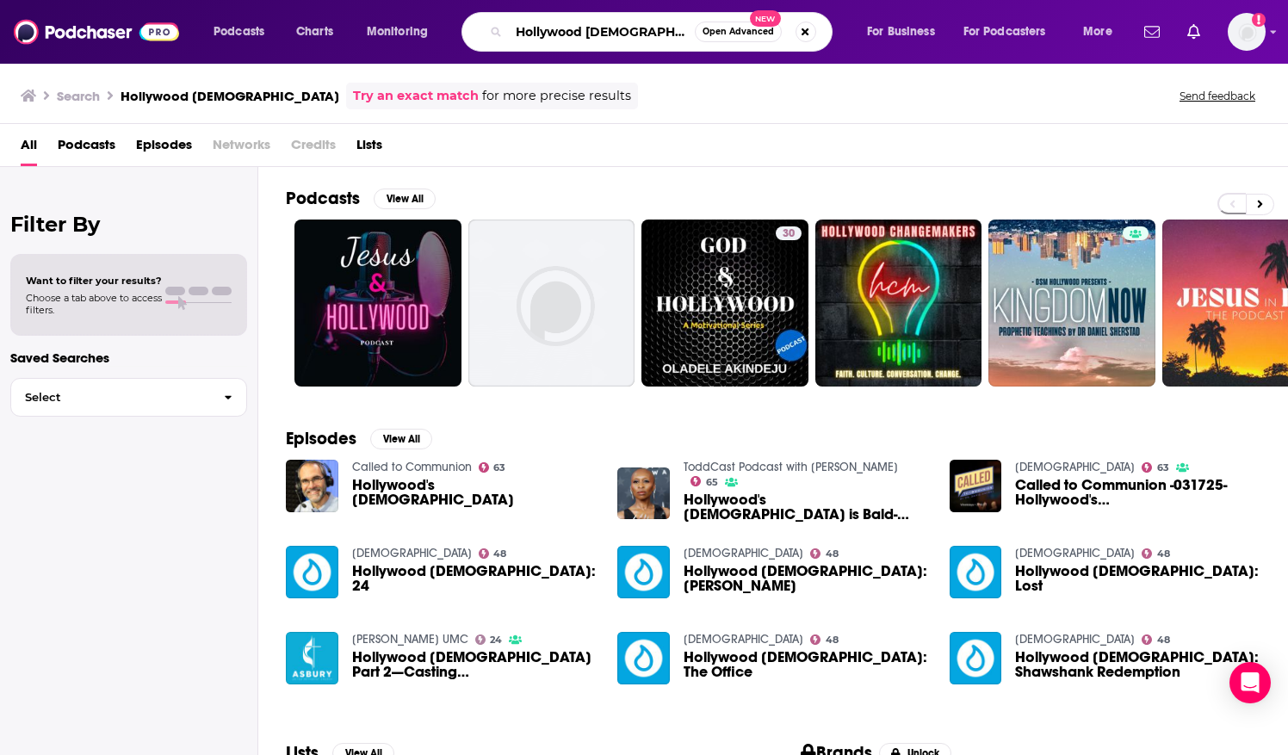
click at [634, 34] on input "Hollywood [DEMOGRAPHIC_DATA]" at bounding box center [602, 32] width 186 height 28
click at [555, 40] on input "Hollywood [DEMOGRAPHIC_DATA]" at bounding box center [602, 32] width 186 height 28
drag, startPoint x: 629, startPoint y: 29, endPoint x: 430, endPoint y: 27, distance: 199.8
click at [430, 27] on div "Podcasts Charts Monitoring Hollywood [DEMOGRAPHIC_DATA] Open Advanced New For B…" at bounding box center [664, 32] width 927 height 40
paste input "Live Well Anyway"
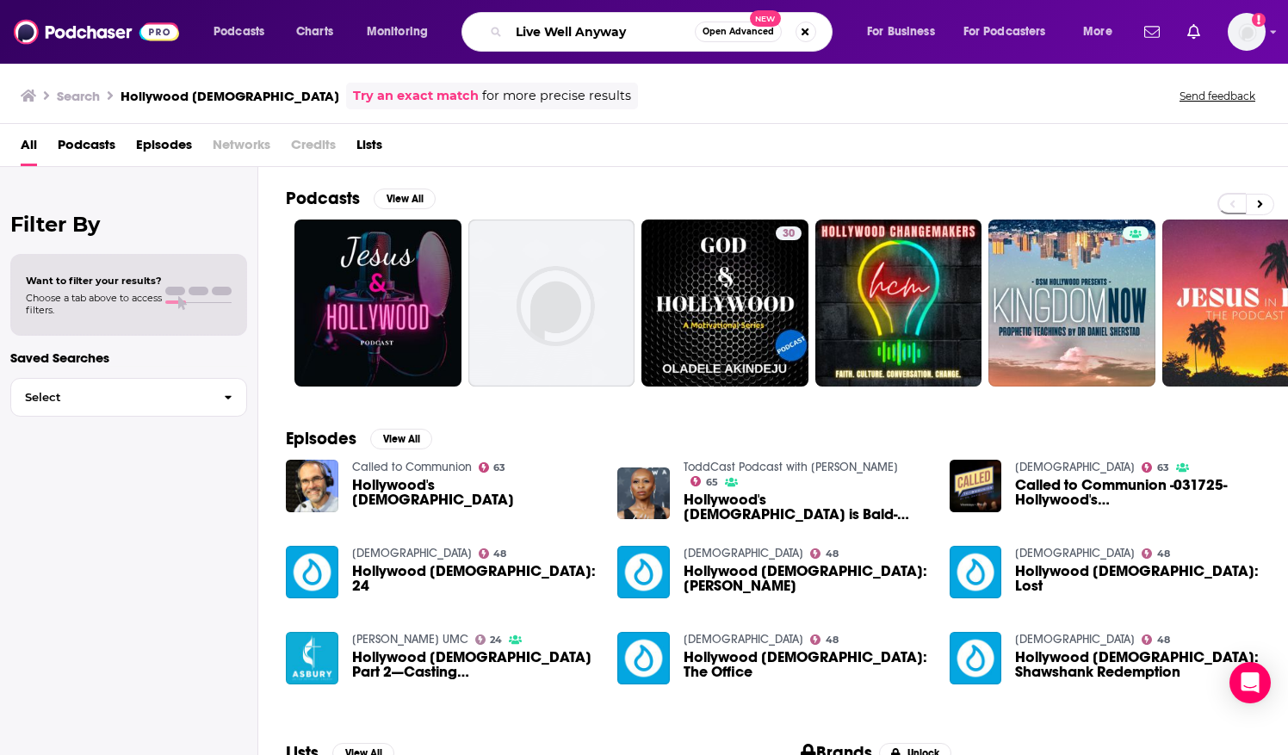
type input "Live Well Anyway"
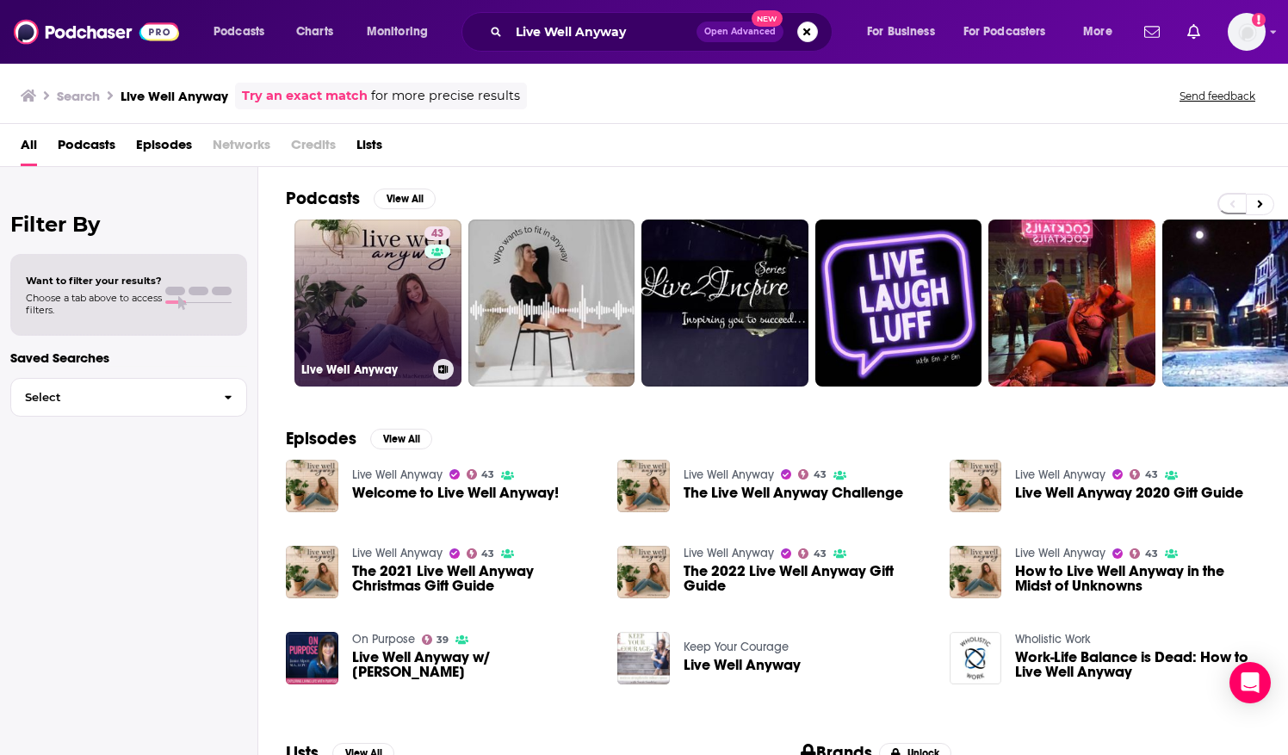
click at [385, 289] on link "43 Live Well Anyway" at bounding box center [377, 303] width 167 height 167
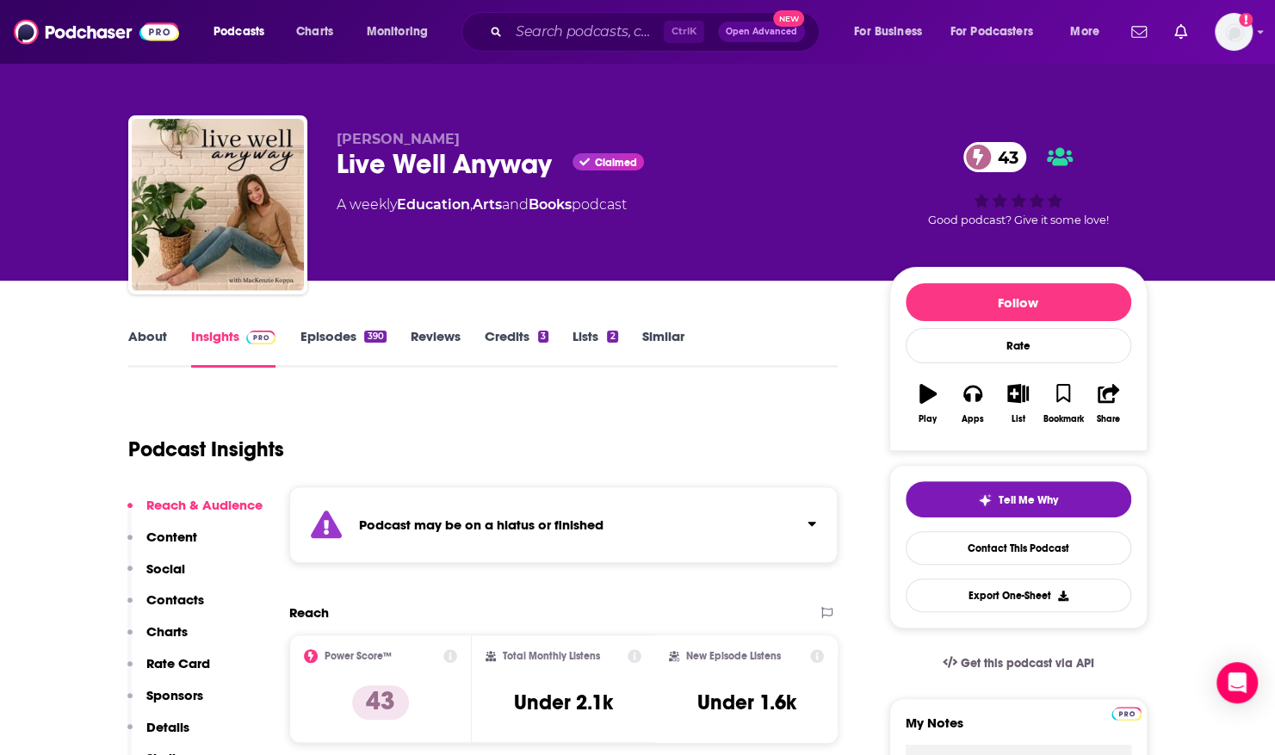
click at [348, 339] on link "Episodes 390" at bounding box center [343, 348] width 86 height 40
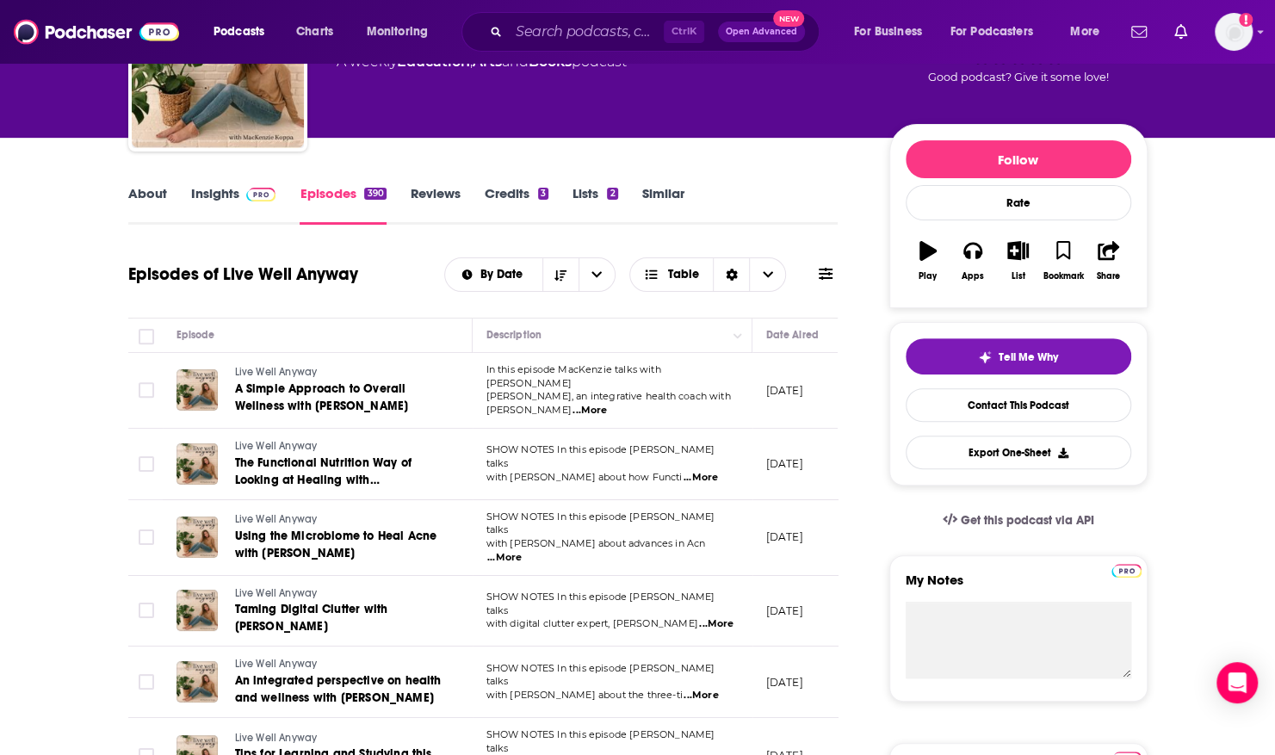
scroll to position [46, 0]
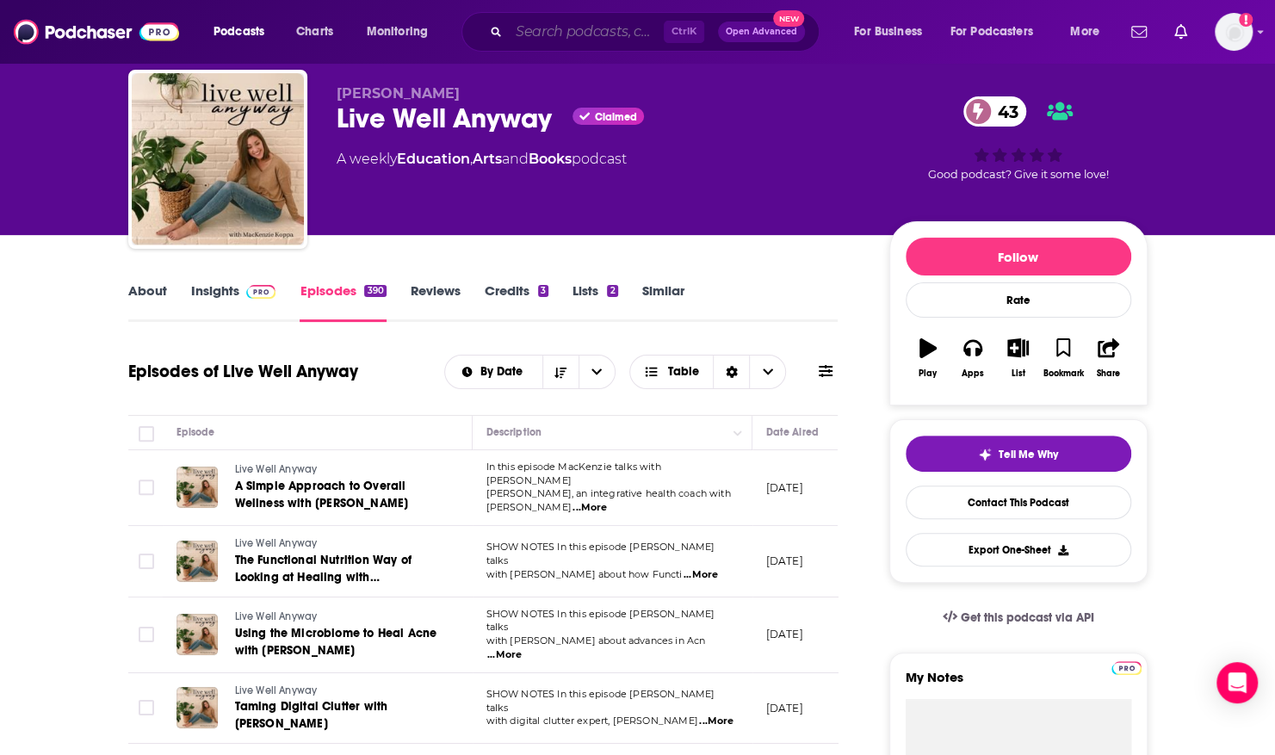
click at [564, 36] on input "Search podcasts, credits, & more..." at bounding box center [586, 32] width 155 height 28
paste input "Coffee + Crumbs"
type input "Coffee + Crumbs"
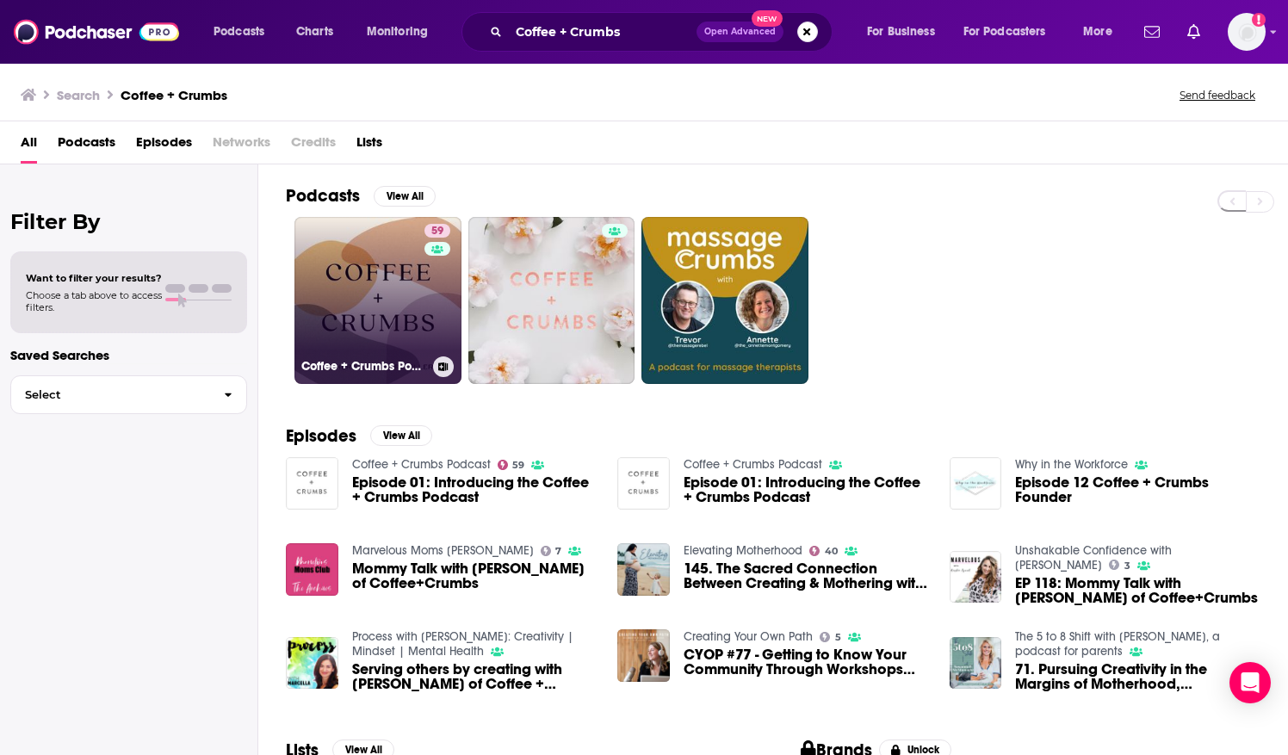
click at [410, 331] on link "59 Coffee + Crumbs Podcast" at bounding box center [377, 300] width 167 height 167
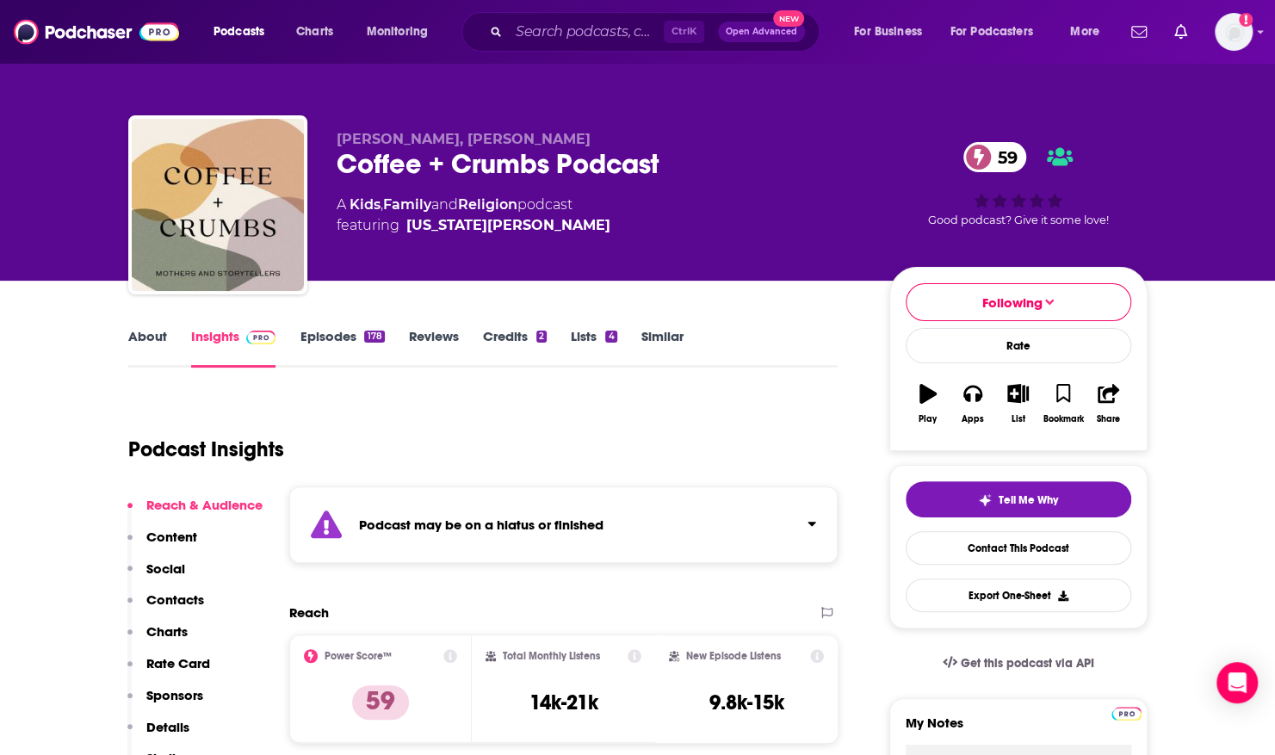
click at [337, 334] on link "Episodes 178" at bounding box center [342, 348] width 84 height 40
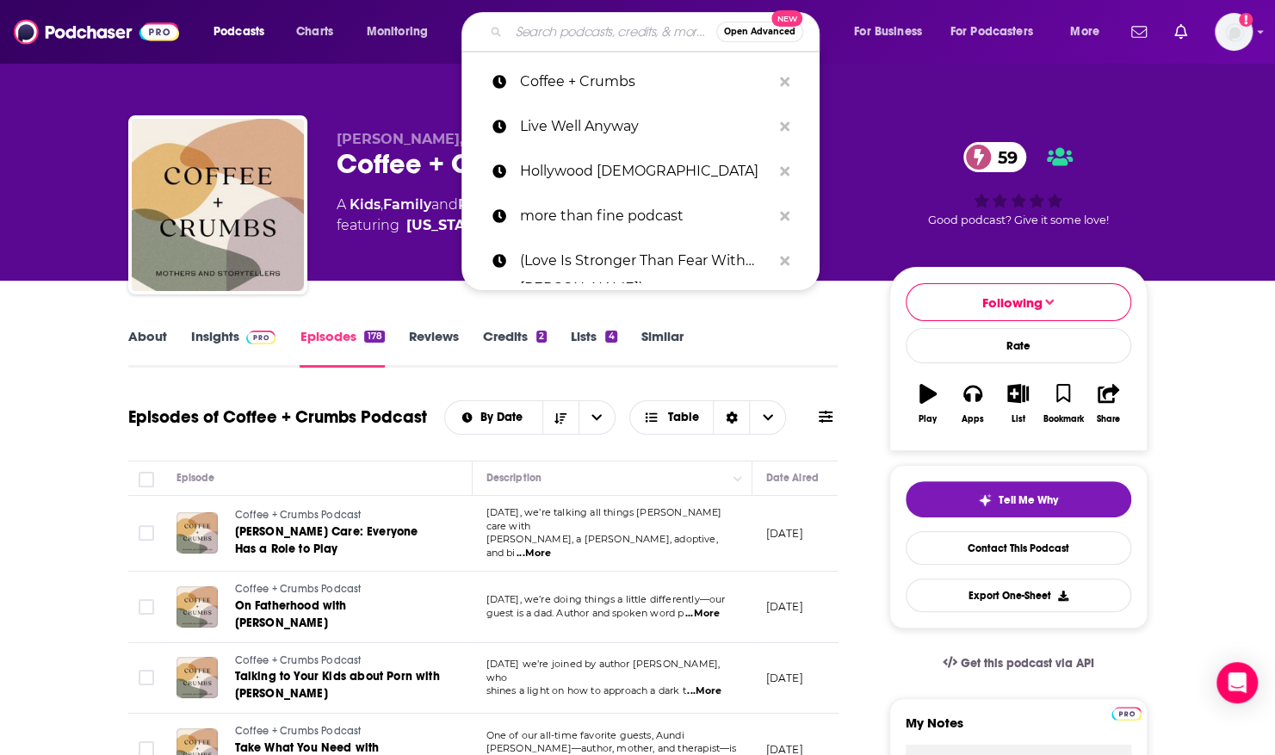
click at [586, 43] on input "Search podcasts, credits, & more..." at bounding box center [613, 32] width 208 height 28
paste input "[DATE] Heartlift"
type input "[DATE] Heartlift"
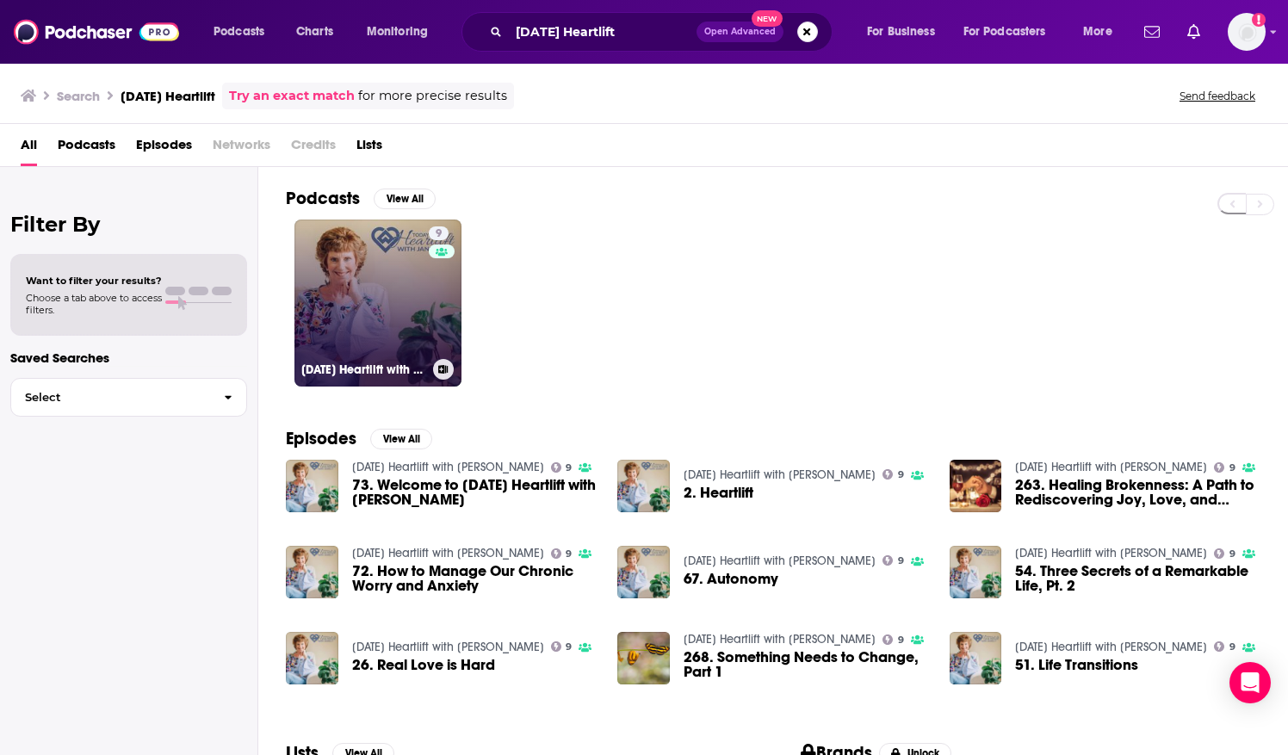
click at [365, 240] on link "9 [DATE] Heartlift with [PERSON_NAME]" at bounding box center [377, 303] width 167 height 167
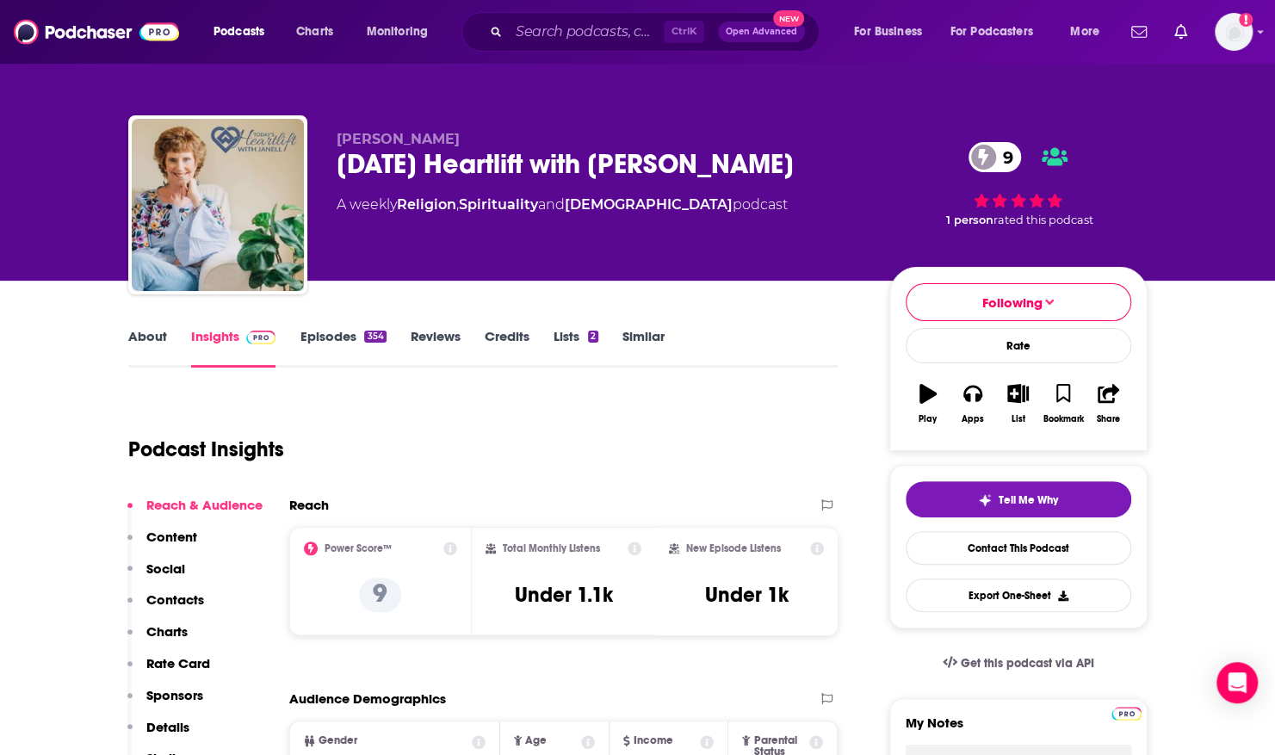
click at [341, 332] on link "Episodes 354" at bounding box center [343, 348] width 86 height 40
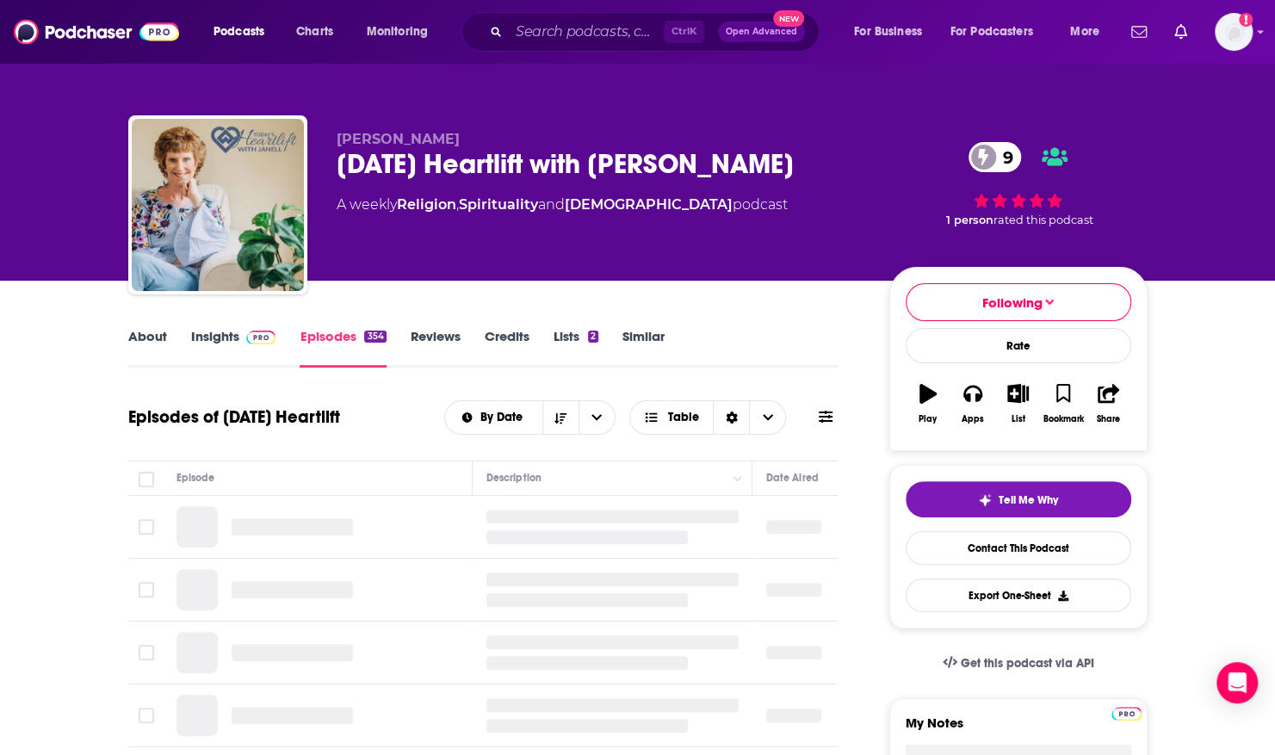
scroll to position [31, 0]
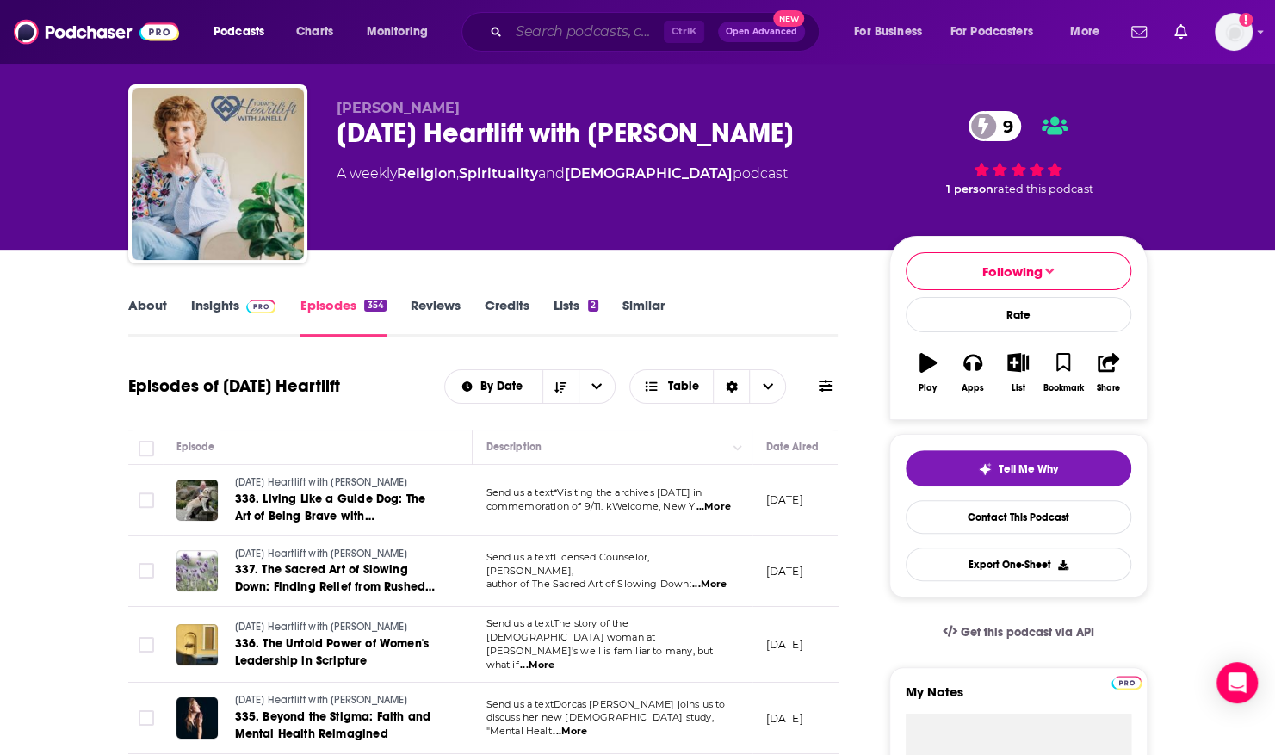
click at [536, 30] on input "Search podcasts, credits, & more..." at bounding box center [586, 32] width 155 height 28
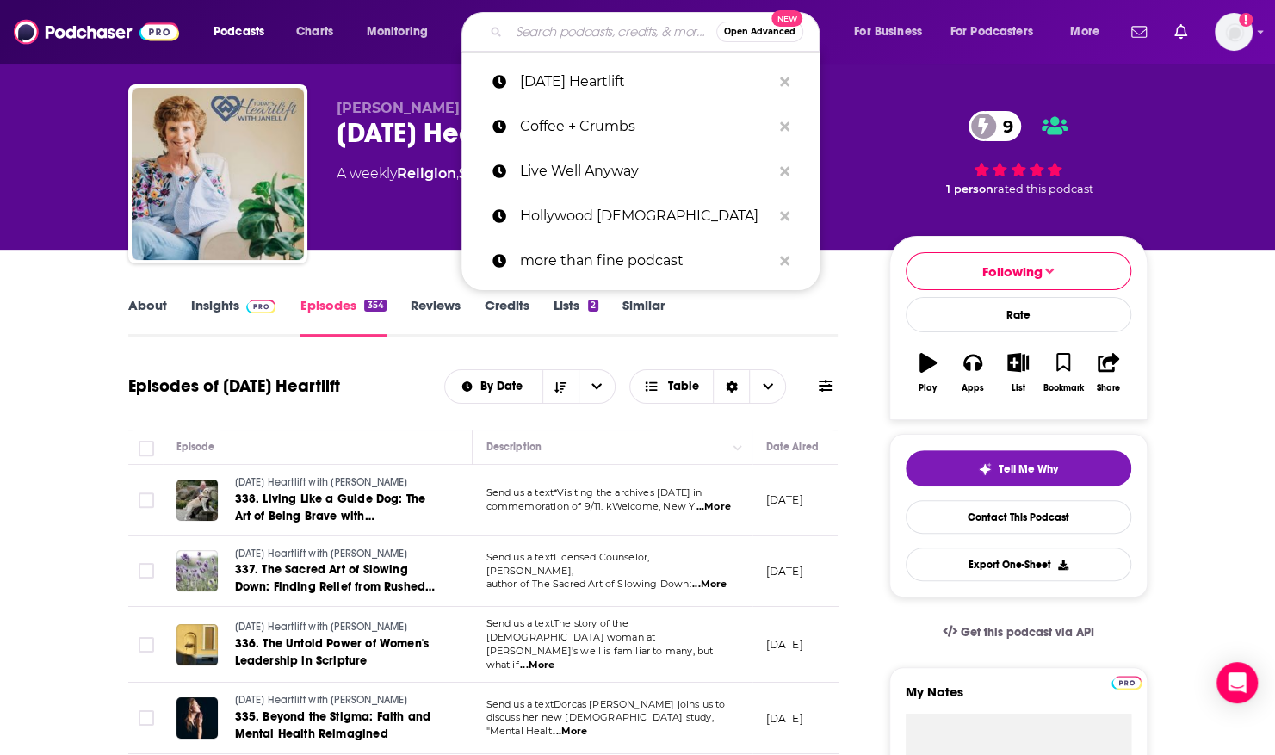
paste input "Wonderfully Made"
type input "Wonderfully Made"
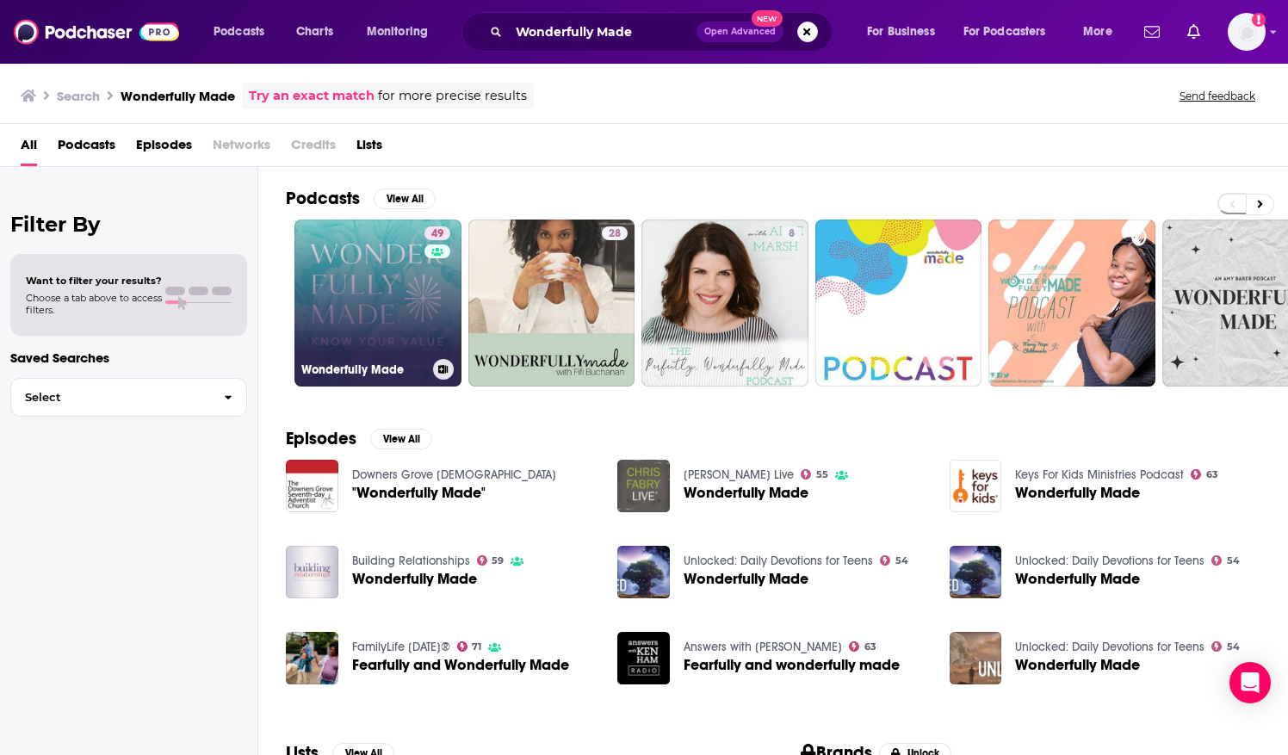
click at [361, 270] on link "49 Wonderfully Made" at bounding box center [377, 303] width 167 height 167
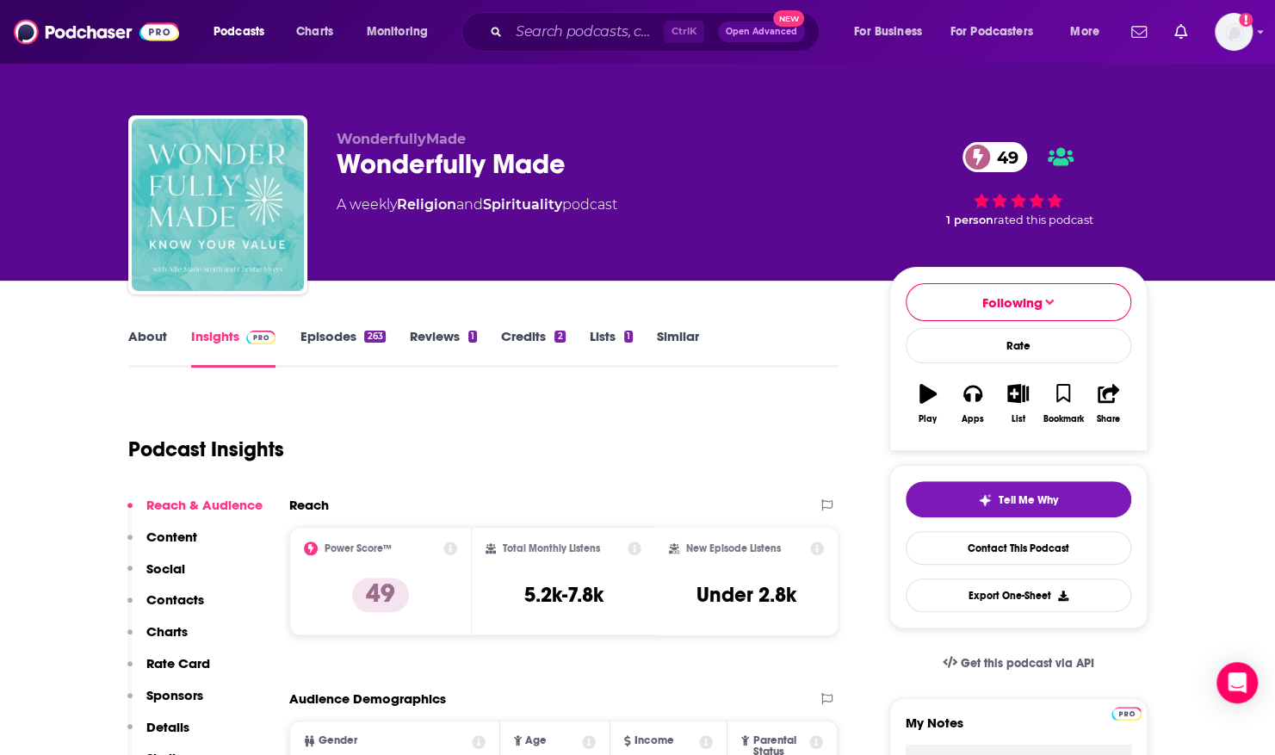
click at [313, 330] on link "Episodes 263" at bounding box center [342, 348] width 85 height 40
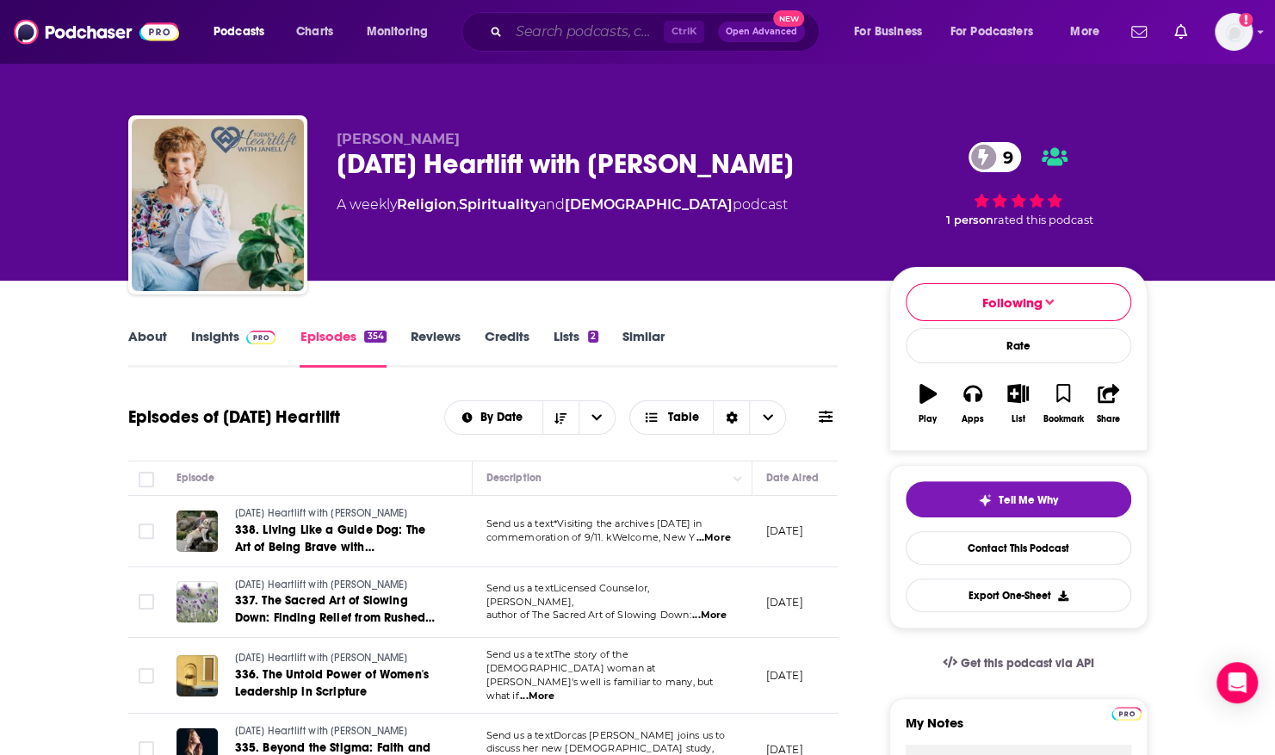
click at [616, 26] on input "Search podcasts, credits, & more..." at bounding box center [586, 32] width 155 height 28
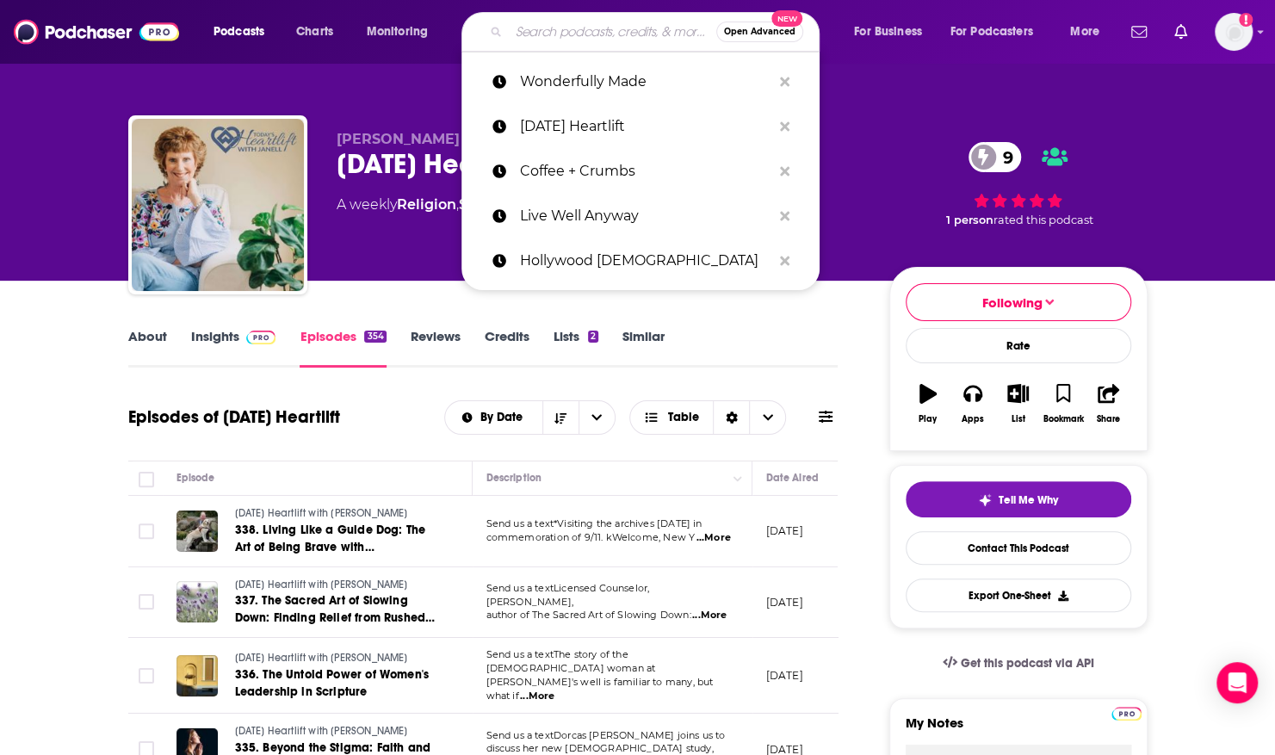
click at [567, 36] on input "Search podcasts, credits, & more..." at bounding box center [613, 32] width 208 height 28
click at [555, 29] on input "Search podcasts, credits, & more..." at bounding box center [613, 32] width 208 height 28
paste input "r"
click at [538, 30] on input "Search podcasts, credits, & more..." at bounding box center [613, 32] width 208 height 28
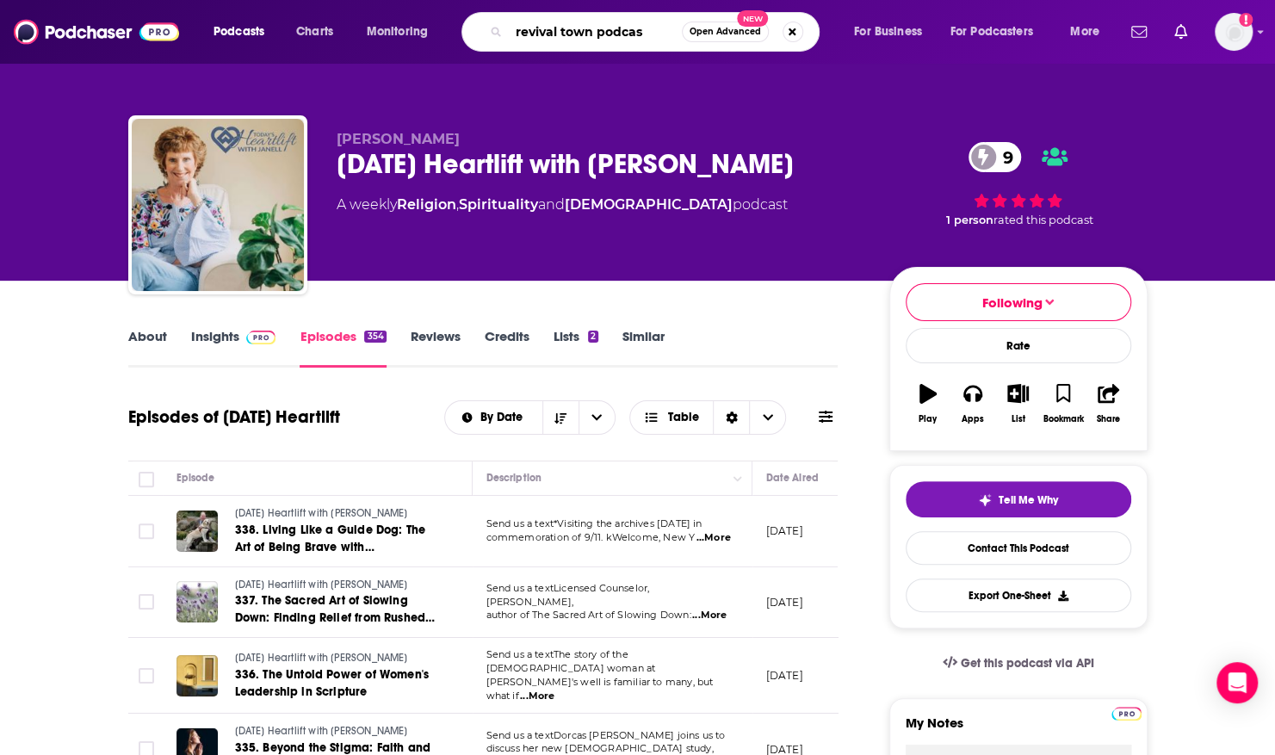
type input "revival town podcast"
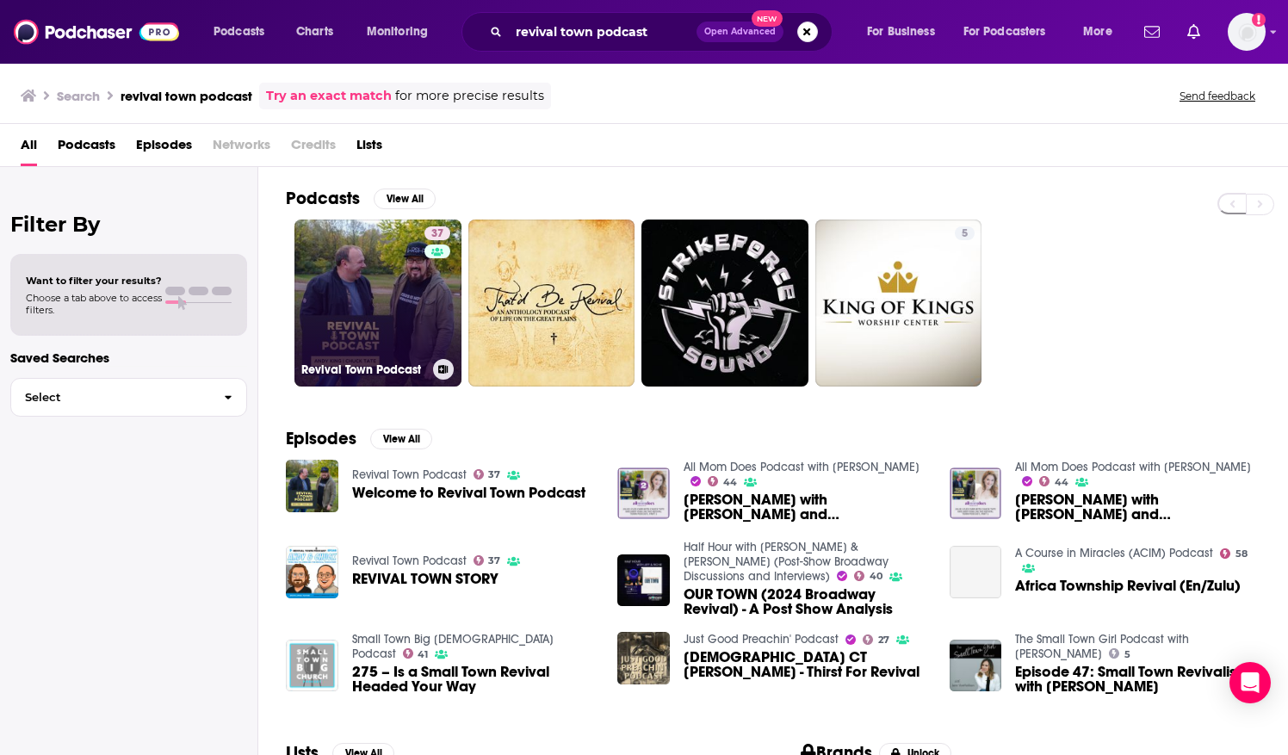
click at [329, 249] on link "37 Revival Town Podcast" at bounding box center [377, 303] width 167 height 167
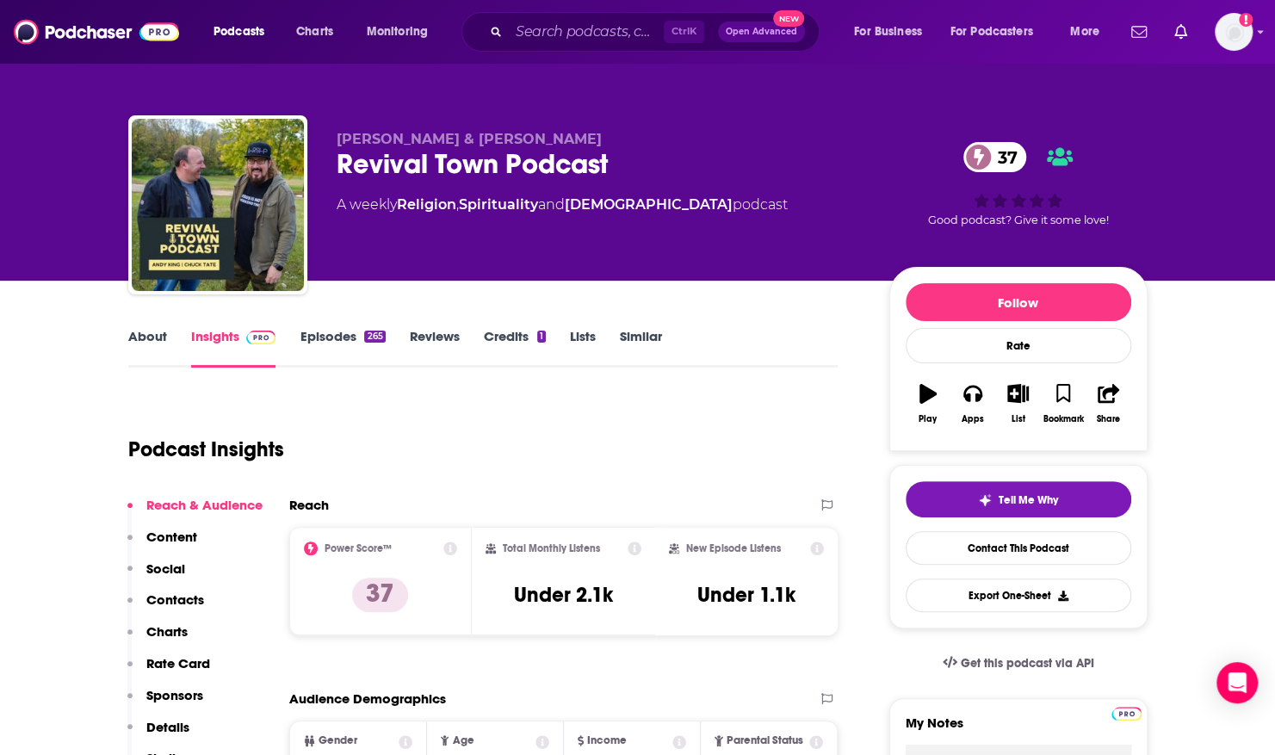
click at [347, 336] on link "Episodes 265" at bounding box center [342, 348] width 85 height 40
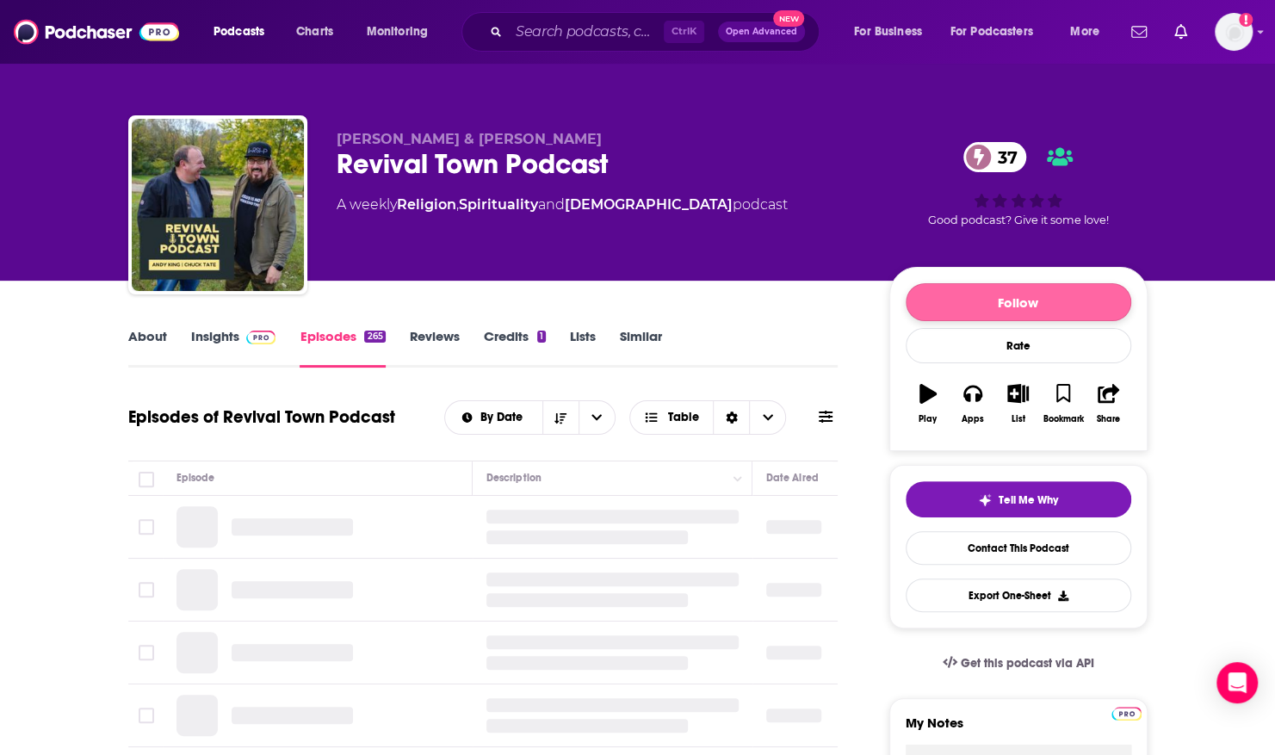
click at [938, 308] on button "Follow" at bounding box center [1019, 302] width 226 height 38
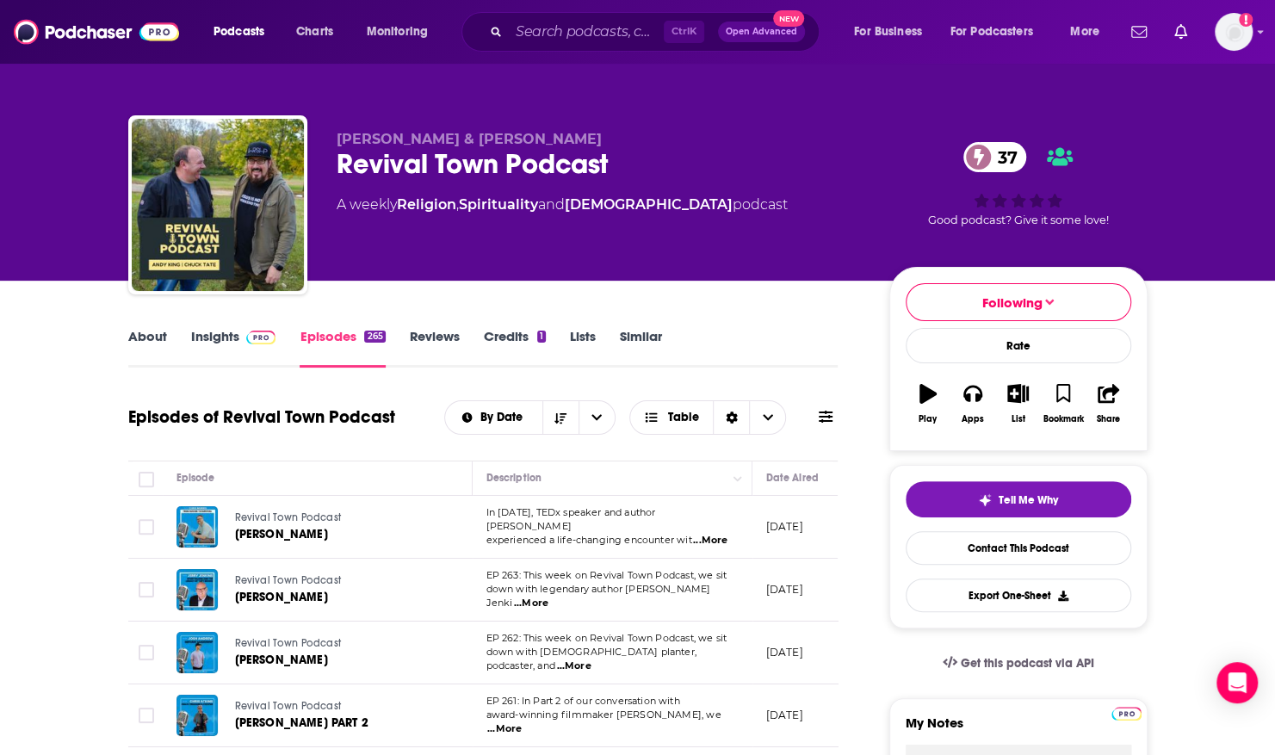
click at [144, 325] on div "About Insights Episodes 265 Reviews Credits 1 Lists Similar" at bounding box center [483, 346] width 710 height 42
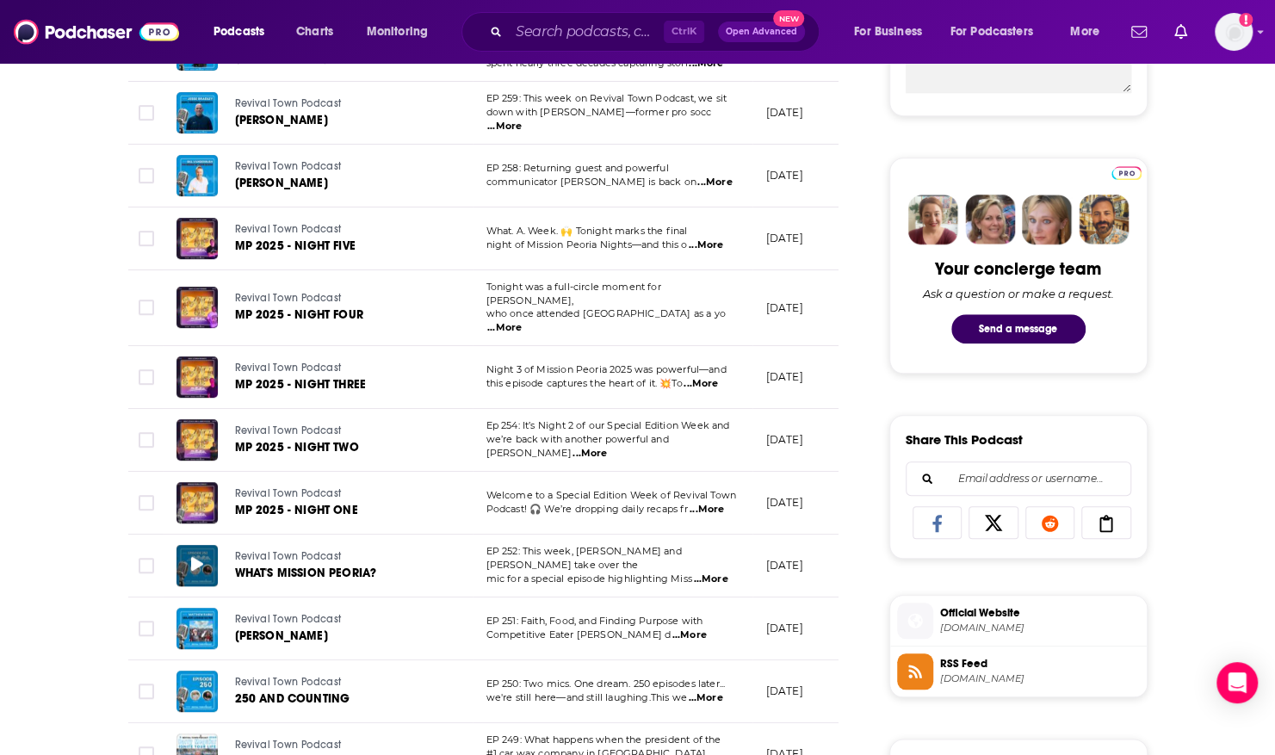
click at [191, 545] on div at bounding box center [197, 565] width 41 height 41
